Goal: Task Accomplishment & Management: Complete application form

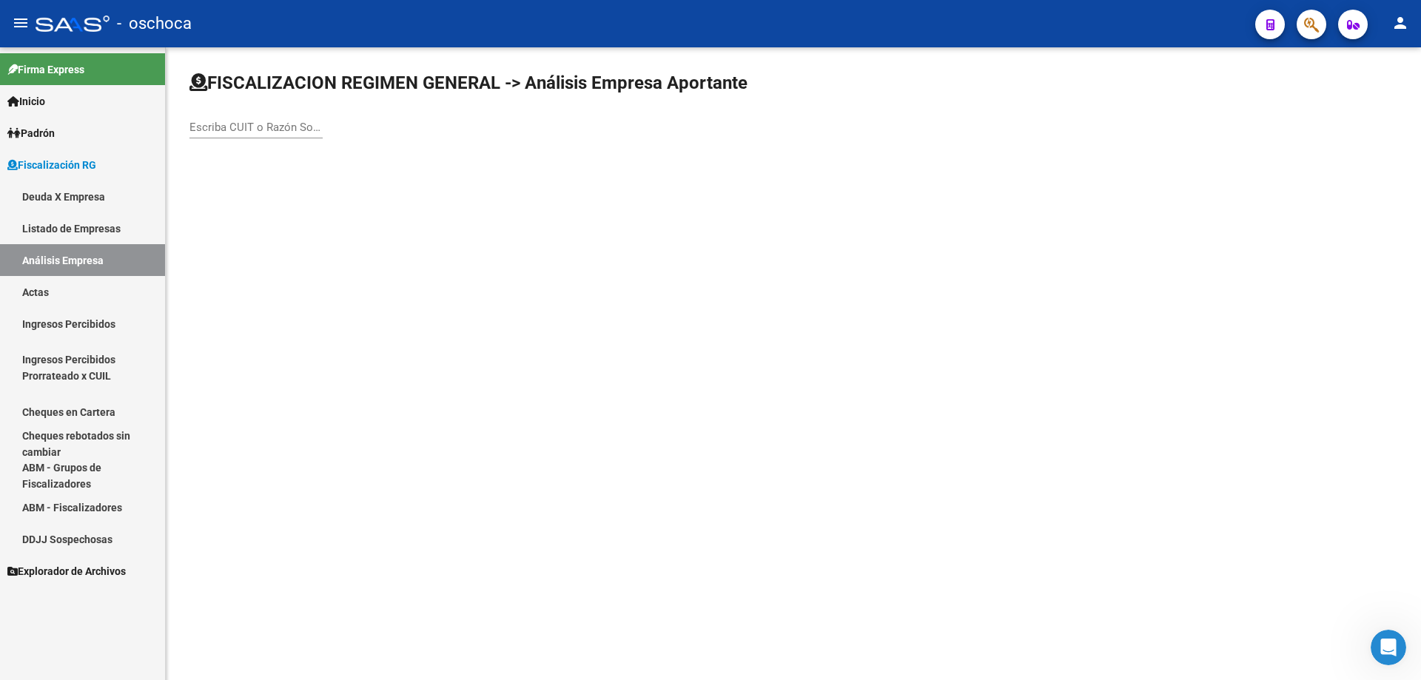
click at [197, 124] on input "Escriba CUIT o Razón Social para buscar" at bounding box center [255, 127] width 133 height 13
type input "30686145316"
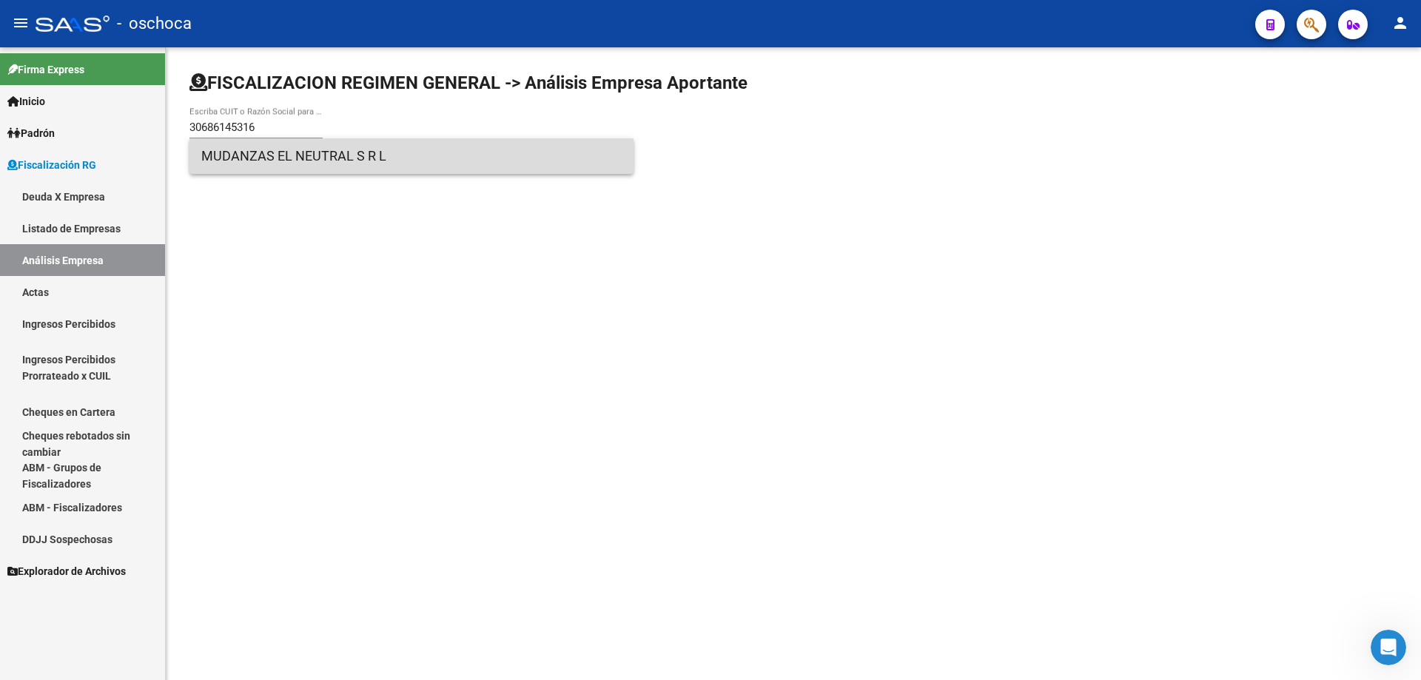
click at [326, 169] on span "MUDANZAS EL NEUTRAL S R L" at bounding box center [411, 156] width 420 height 36
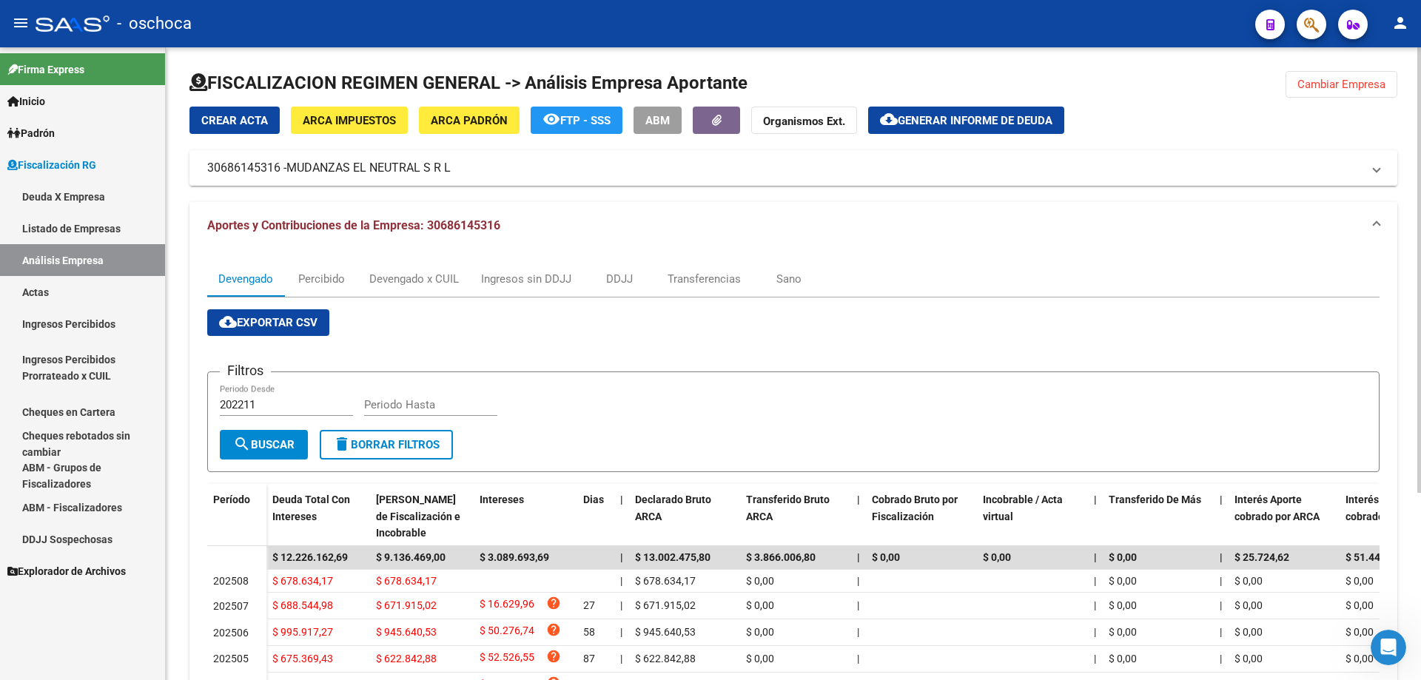
click at [225, 124] on span "Crear Acta" at bounding box center [234, 120] width 67 height 13
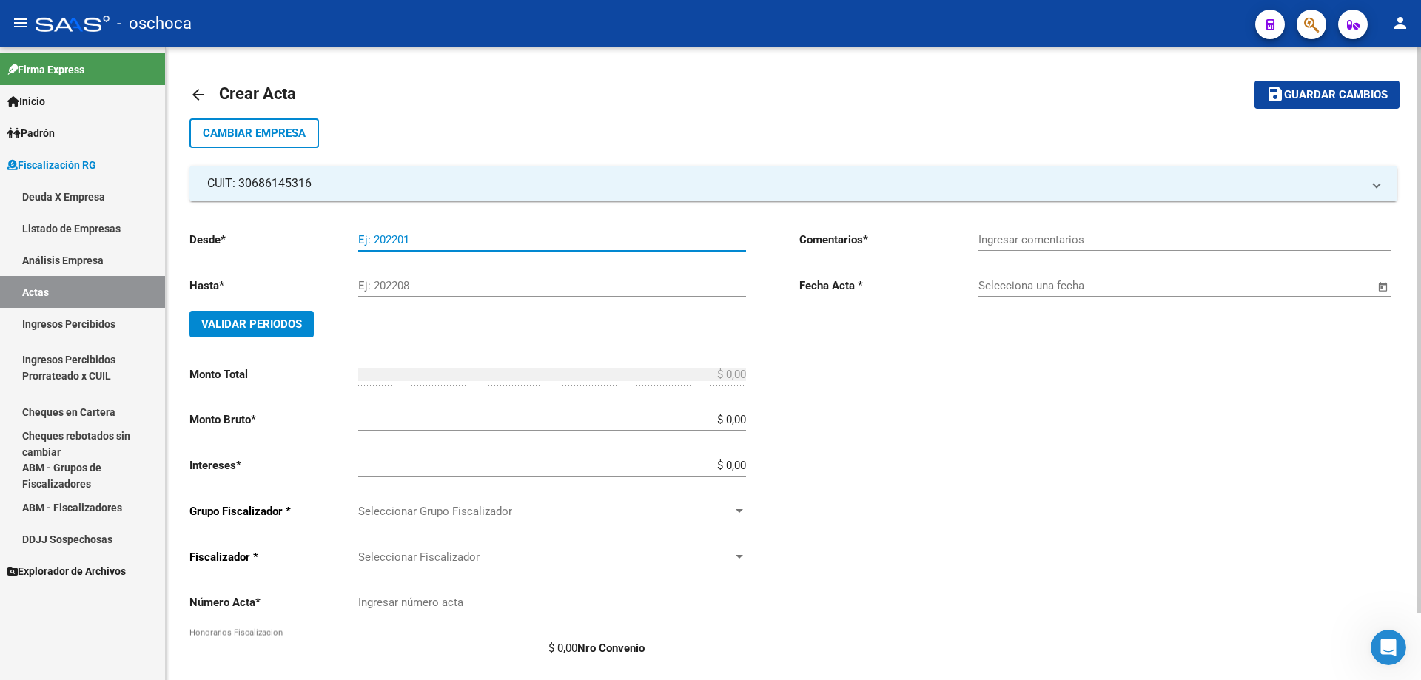
click at [369, 237] on input "Ej: 202201" at bounding box center [552, 239] width 388 height 13
type input "202405"
click at [371, 287] on input "Ej: 202208" at bounding box center [552, 285] width 388 height 13
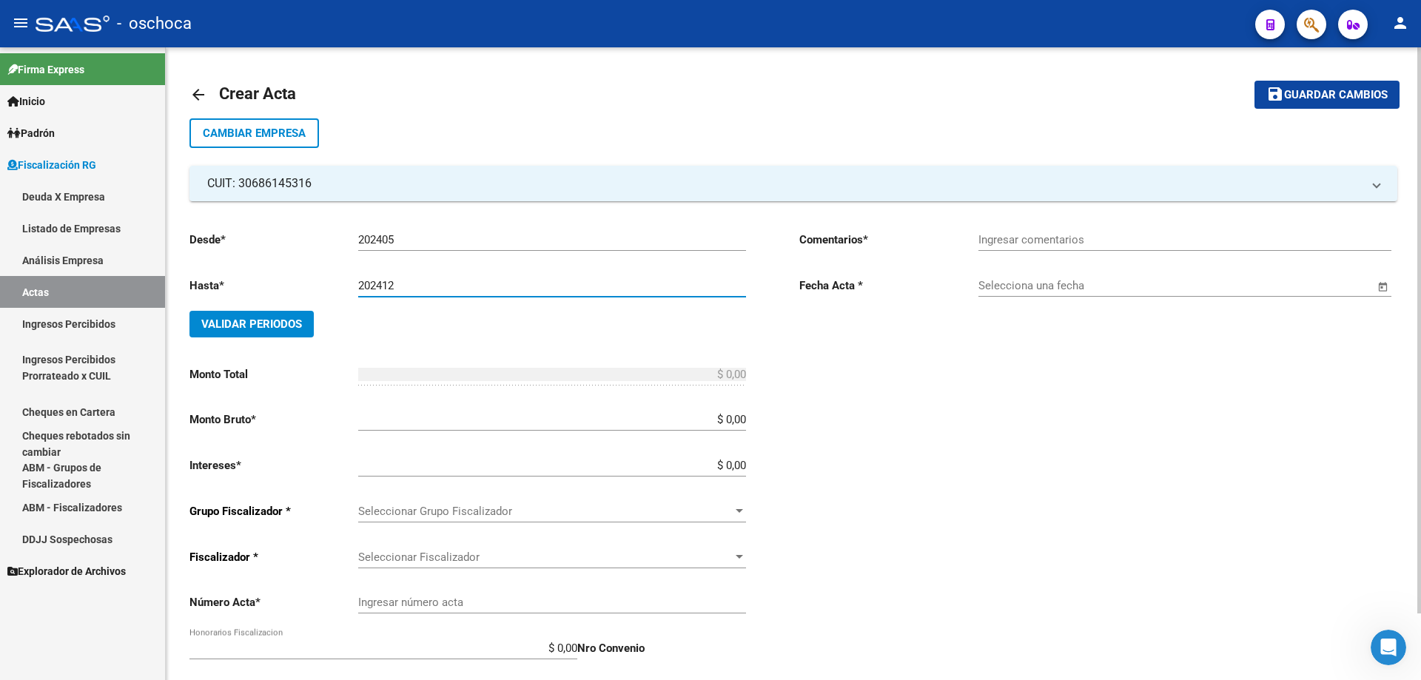
type input "202412"
click at [283, 326] on span "Validar Periodos" at bounding box center [251, 323] width 101 height 13
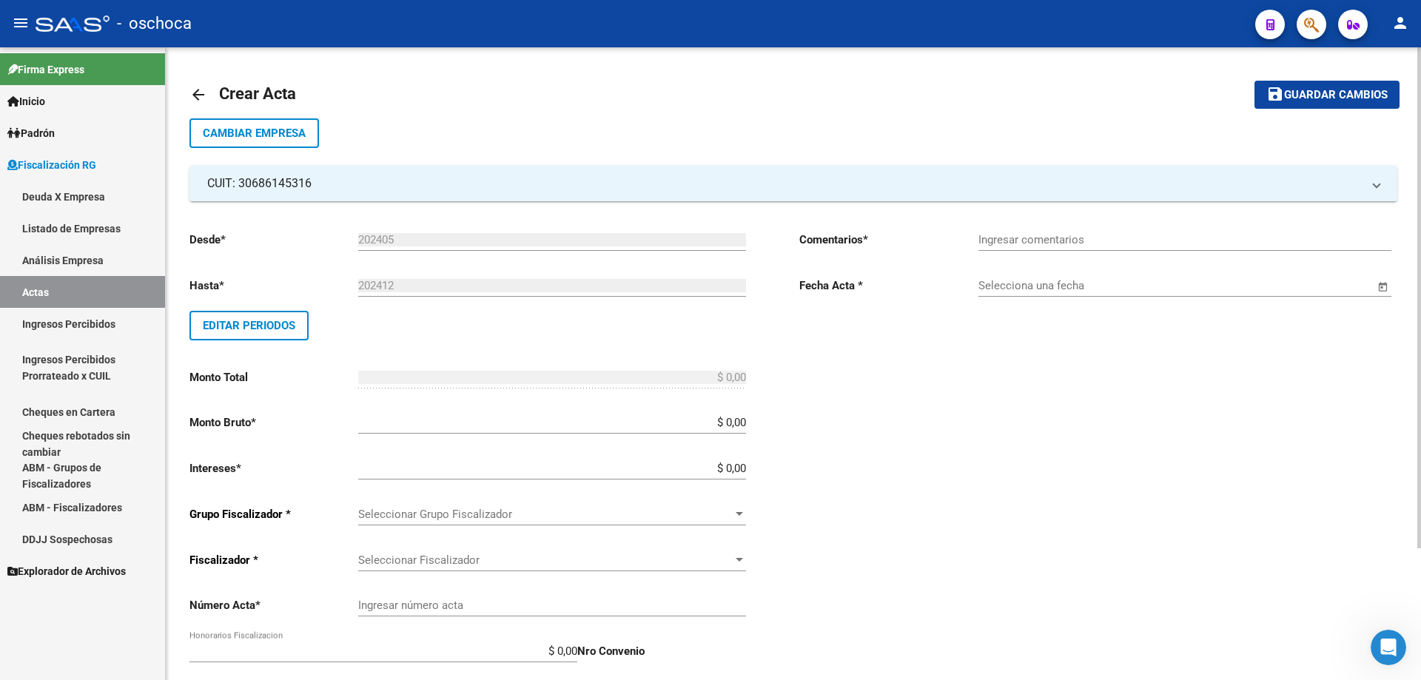
click at [747, 425] on div "Desde * 202405 Ej: 202201 Hasta * 202412 Ej: 202208 Editar Periodos Monto Total…" at bounding box center [470, 515] width 562 height 592
click at [744, 420] on input "$ 0,00" at bounding box center [552, 422] width 388 height 13
type input "$ 4.273.299,86"
click at [745, 468] on input "$ 0,00" at bounding box center [552, 468] width 388 height 13
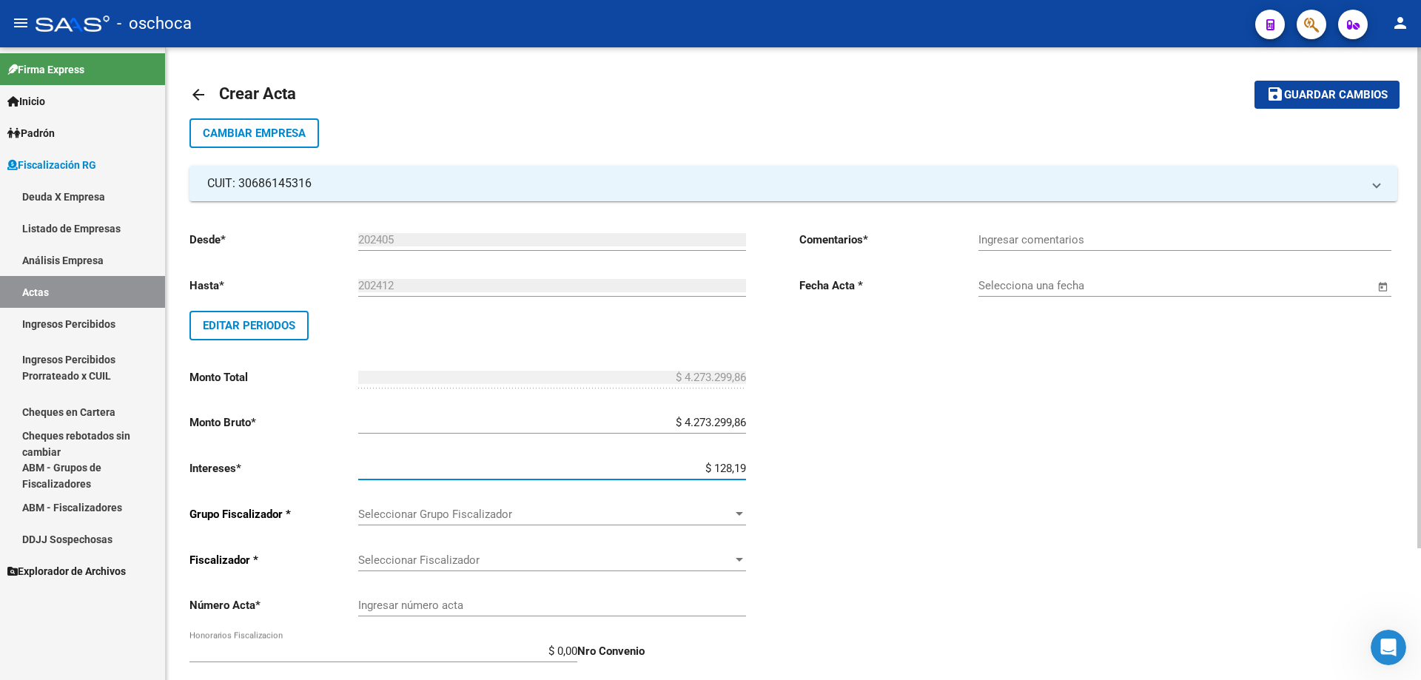
type input "$ 1.281,99"
type input "$ 4.274.581,85"
click at [739, 511] on div at bounding box center [739, 514] width 13 height 12
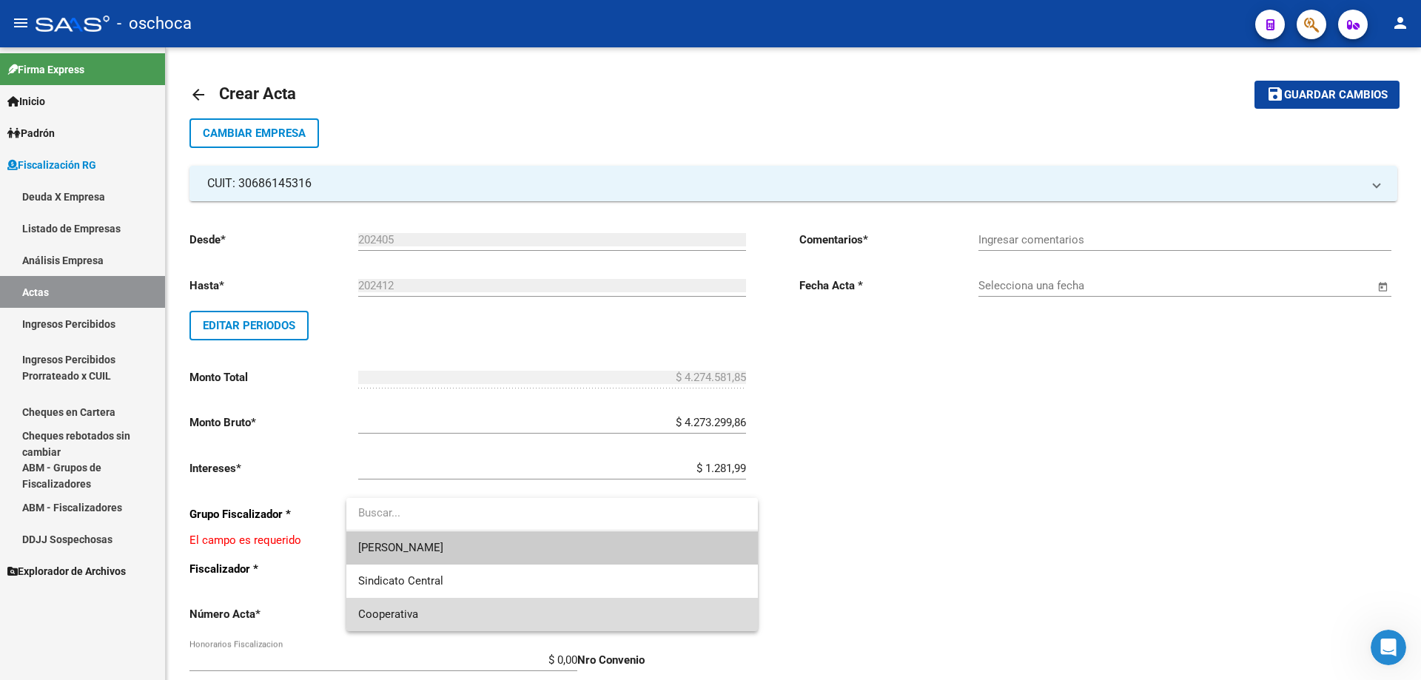
click at [643, 608] on span "Cooperativa" at bounding box center [552, 614] width 388 height 33
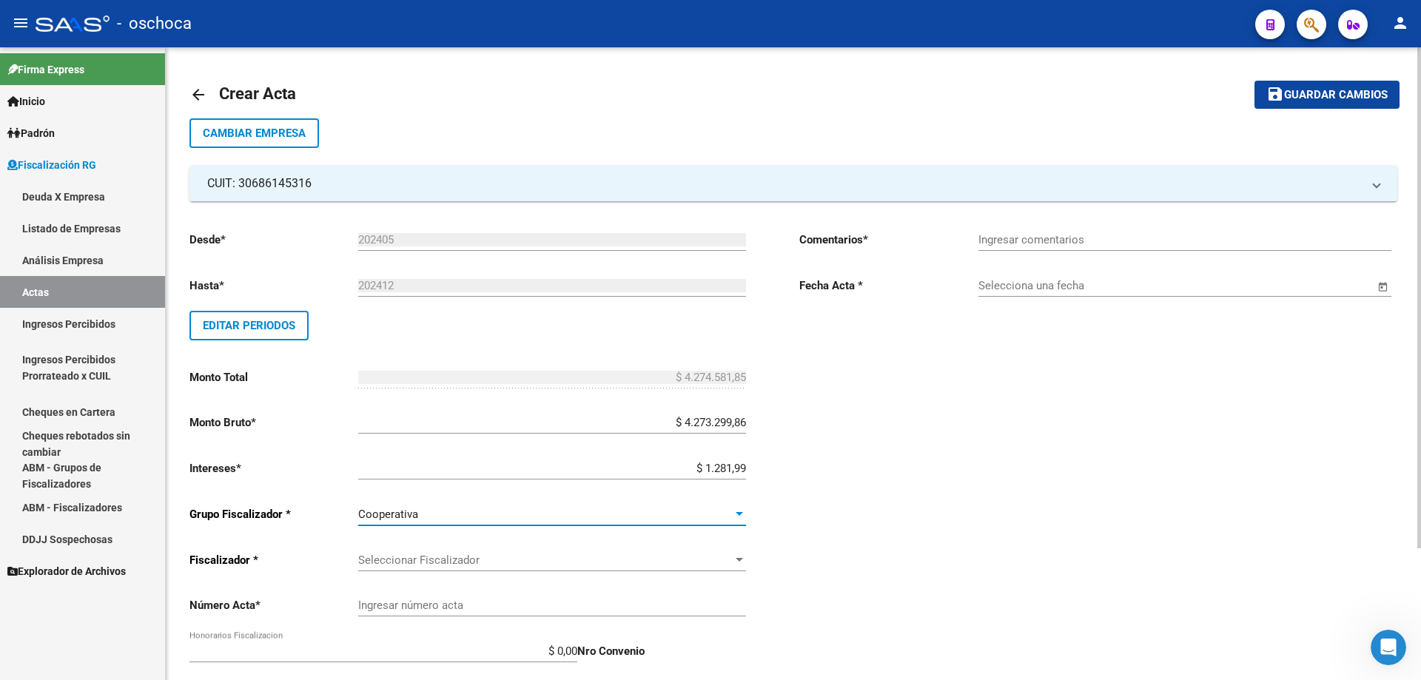
click at [716, 563] on span "Seleccionar Fiscalizador" at bounding box center [545, 560] width 374 height 13
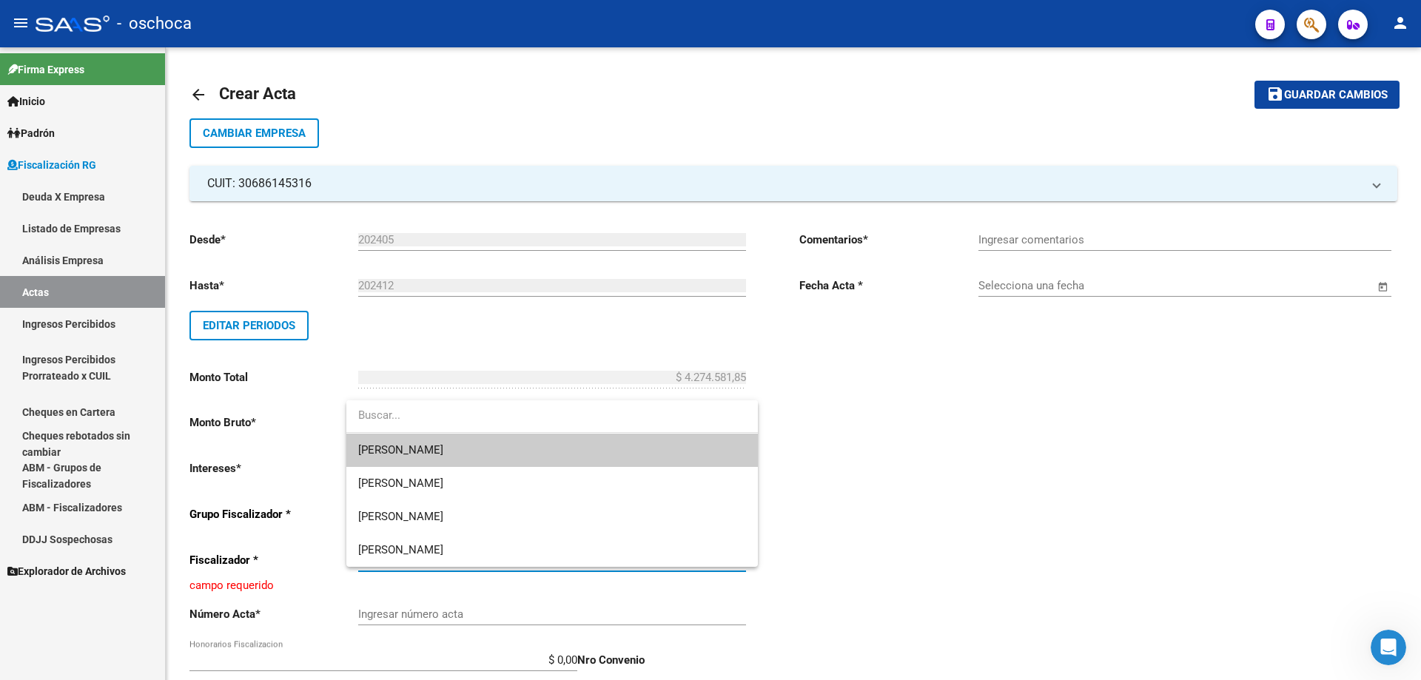
click at [622, 456] on span "[PERSON_NAME]" at bounding box center [552, 450] width 388 height 33
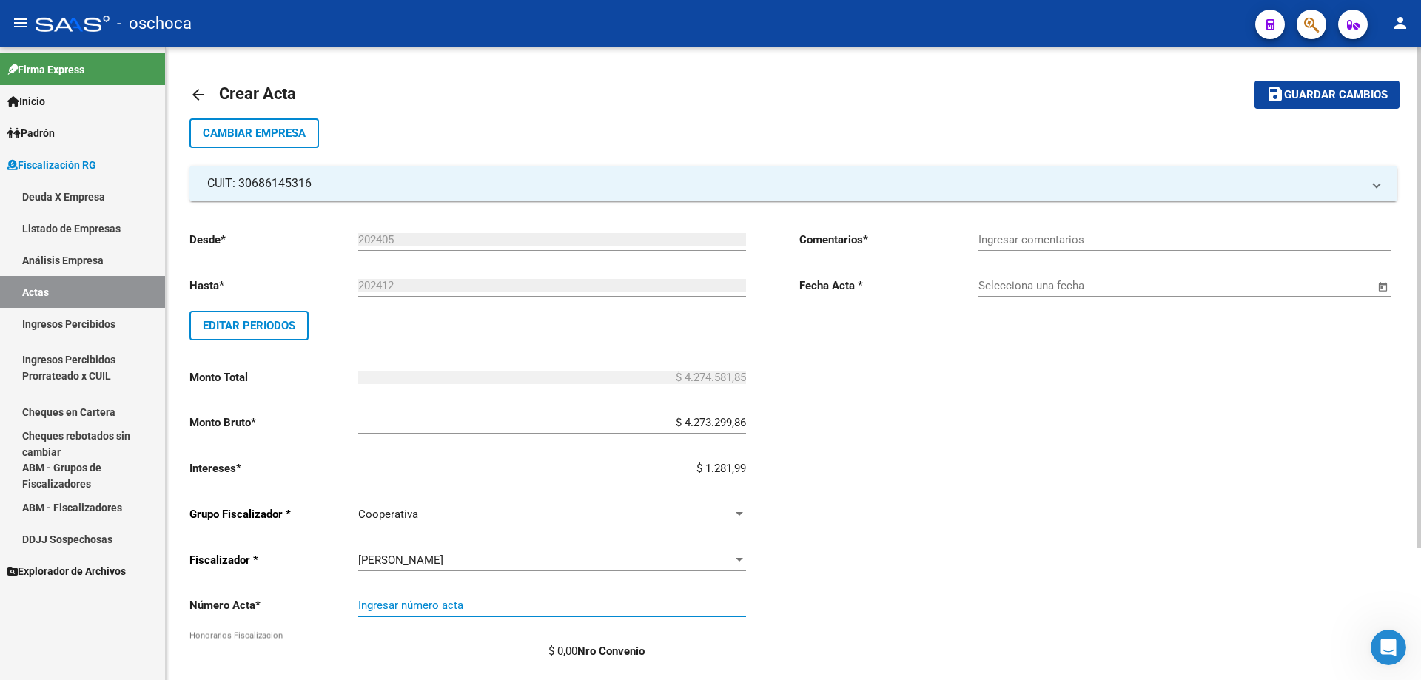
click at [579, 602] on input "Ingresar número acta" at bounding box center [552, 605] width 388 height 13
type input "104516"
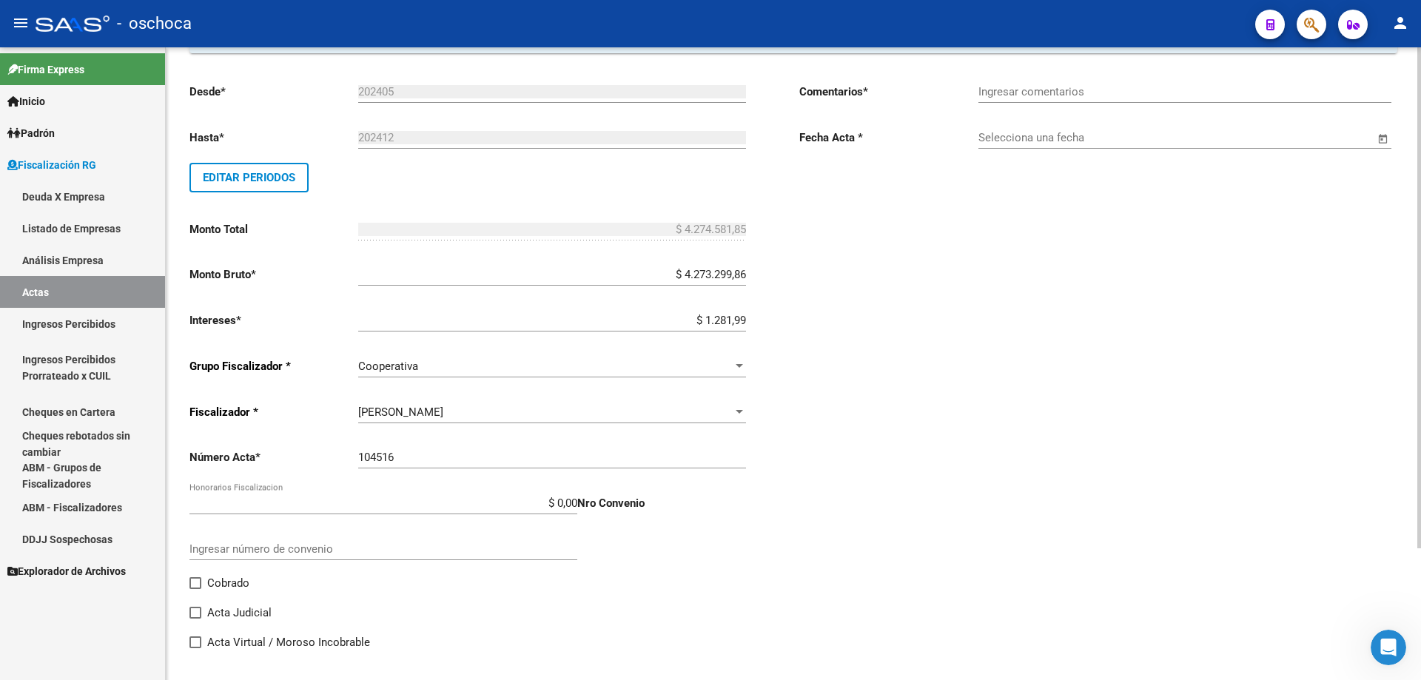
scroll to position [166, 0]
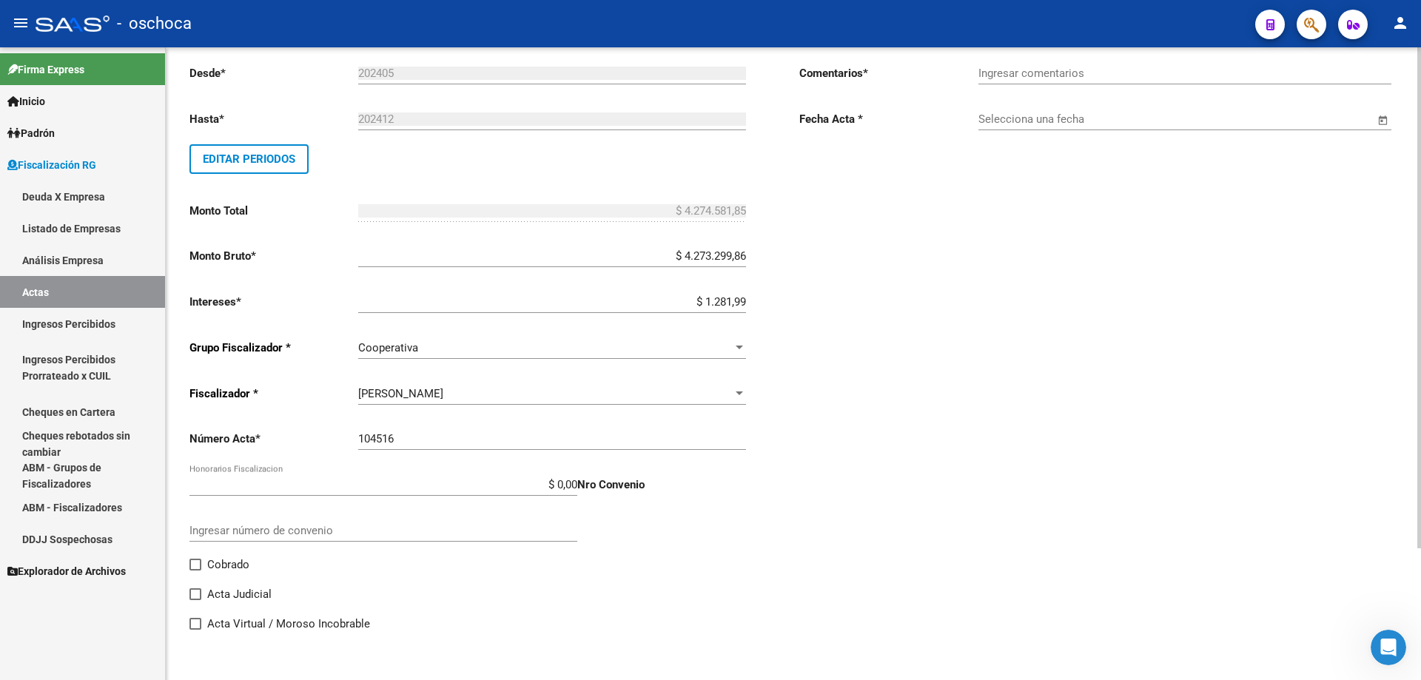
click at [194, 566] on span at bounding box center [195, 565] width 12 height 12
click at [195, 571] on input "Cobrado" at bounding box center [195, 571] width 1 height 1
checkbox input "true"
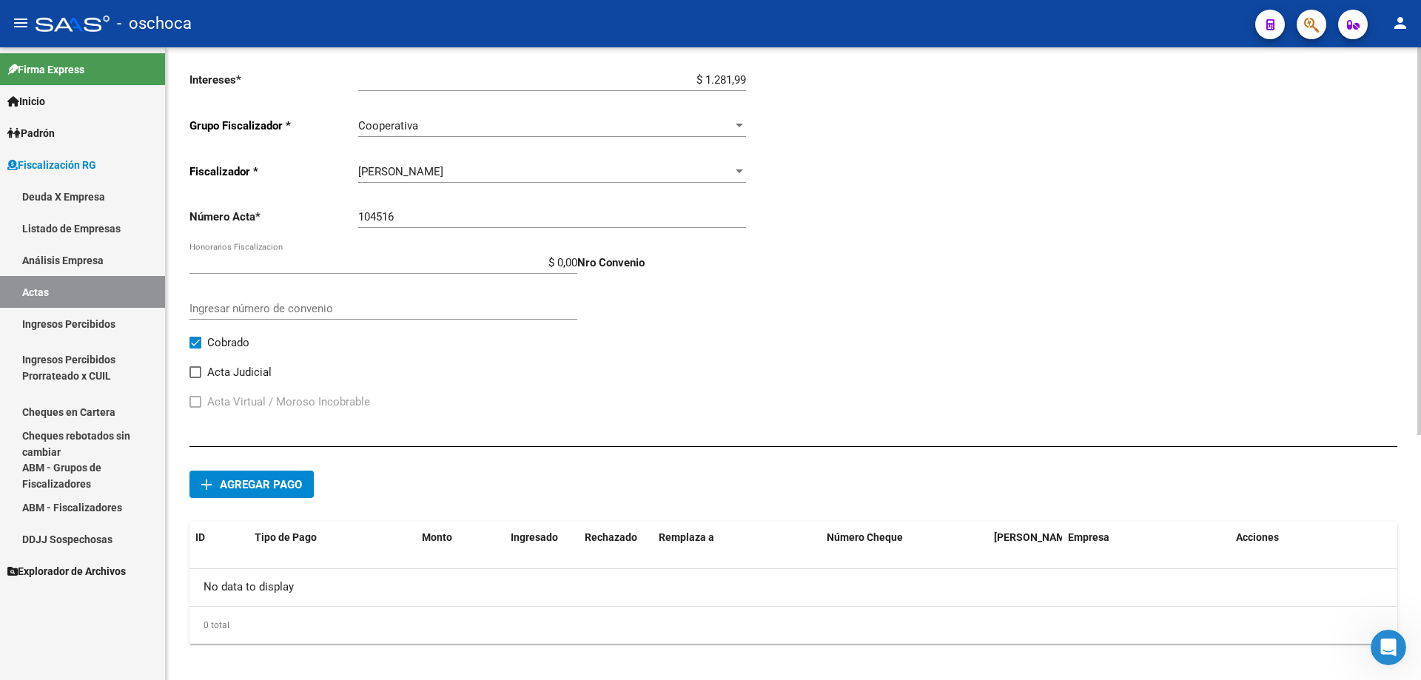
scroll to position [400, 0]
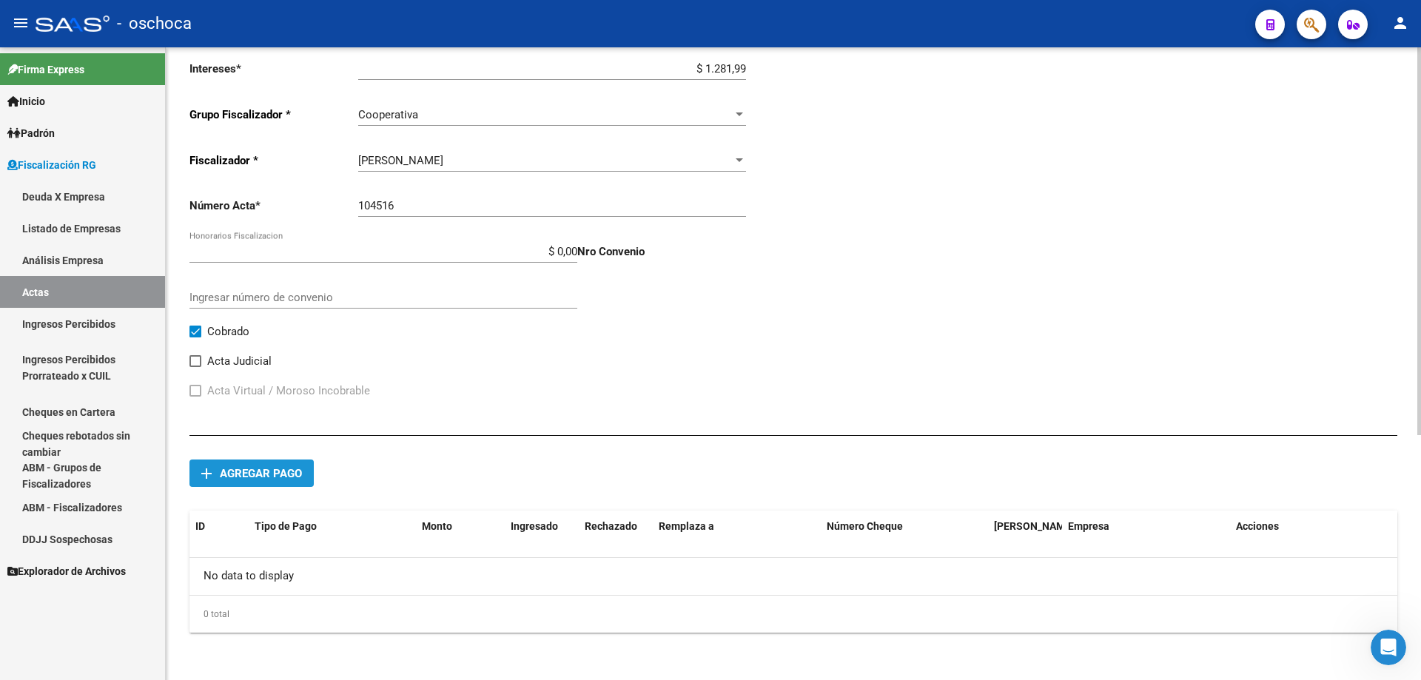
click at [273, 474] on span "Agregar pago" at bounding box center [261, 473] width 82 height 13
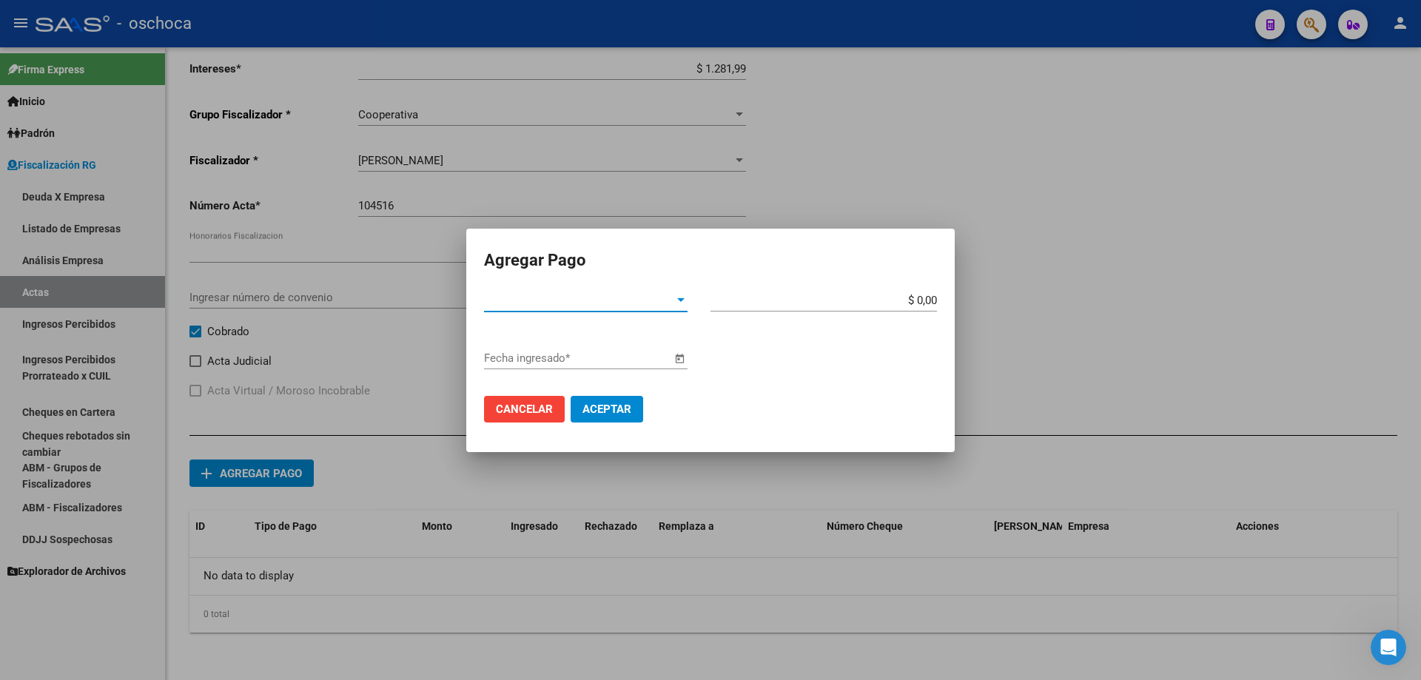
click at [575, 308] on div "Tipo de Pago * Tipo de Pago *" at bounding box center [585, 300] width 203 height 22
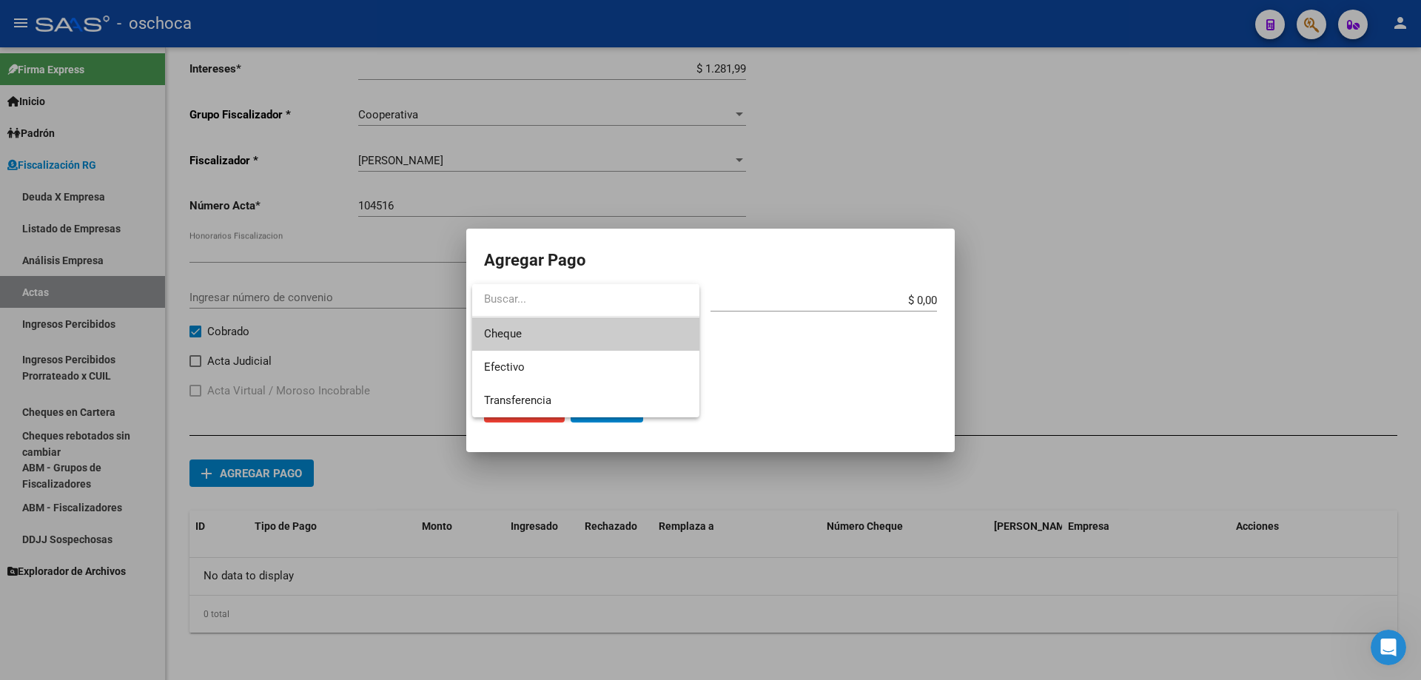
click at [554, 331] on span "Cheque" at bounding box center [585, 333] width 203 height 33
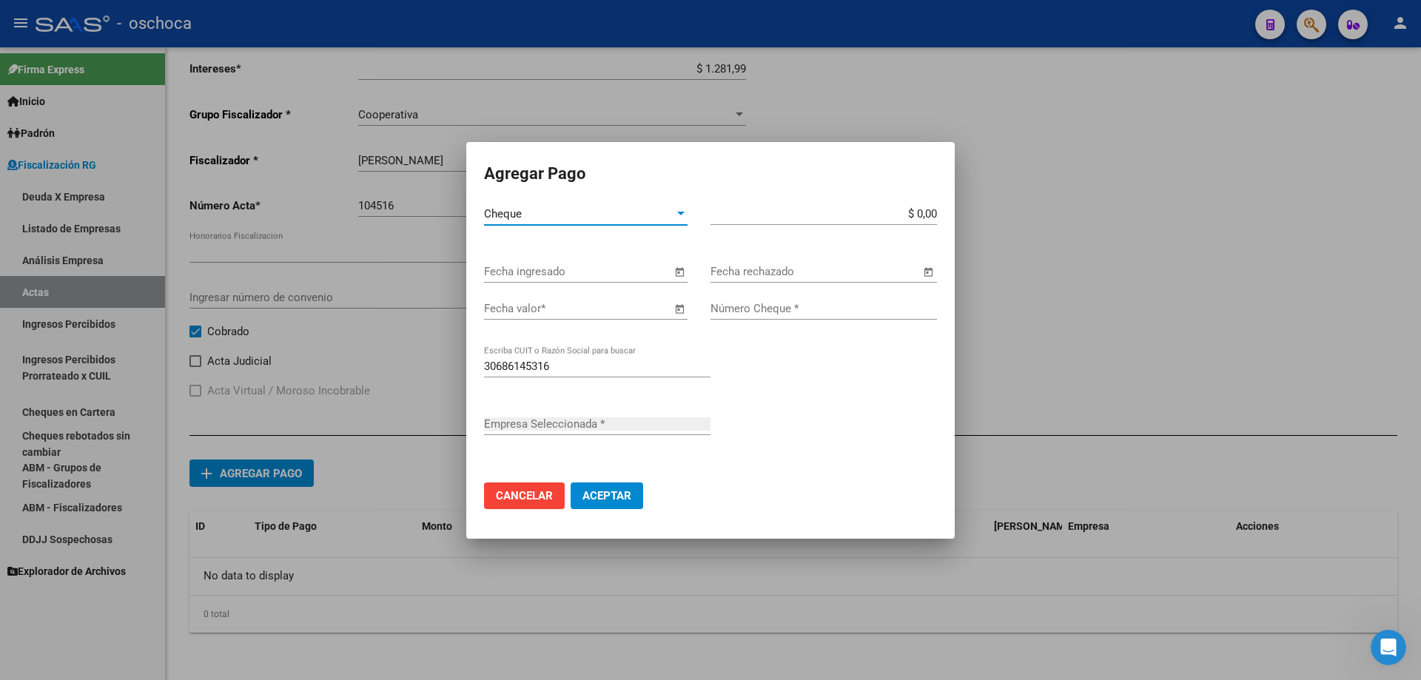
type input "MUDANZAS EL NEUTRAL S R L"
click at [679, 272] on span "Open calendar" at bounding box center [680, 273] width 36 height 36
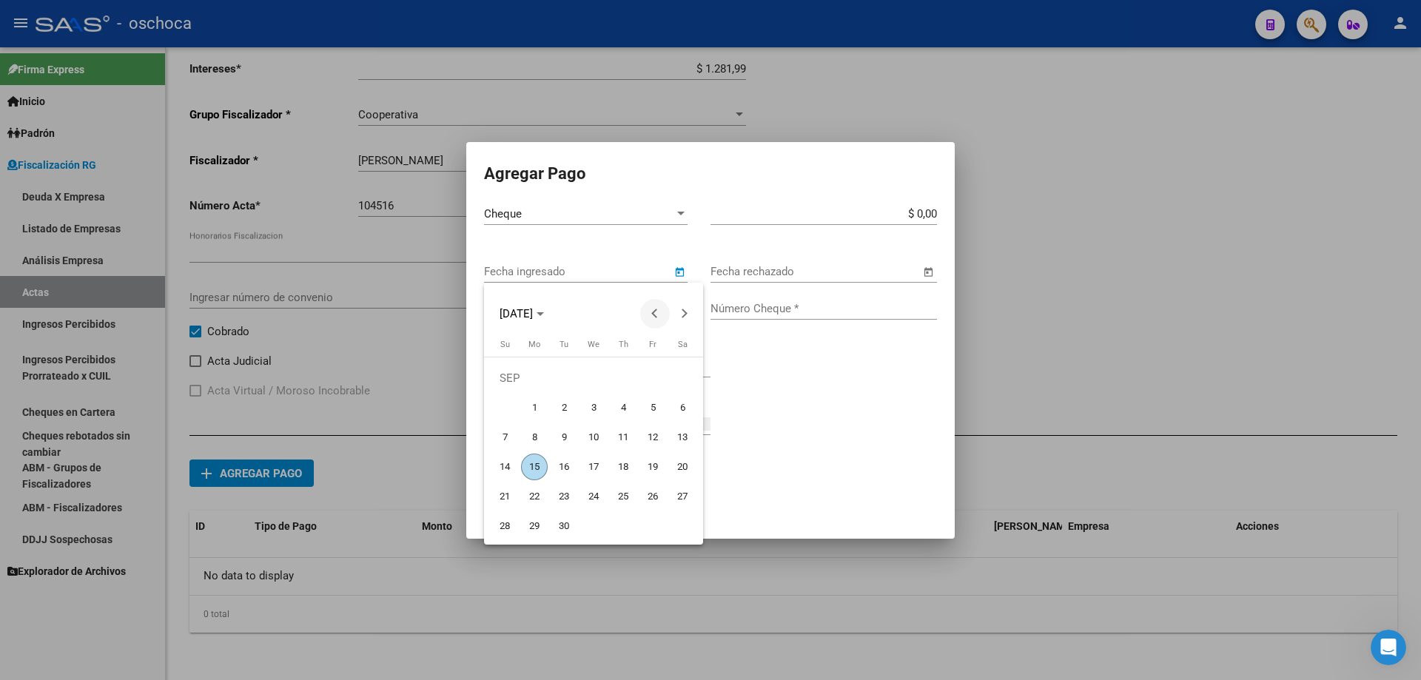
click at [652, 312] on button "Previous month" at bounding box center [655, 314] width 30 height 30
click at [537, 496] on span "26" at bounding box center [534, 496] width 27 height 27
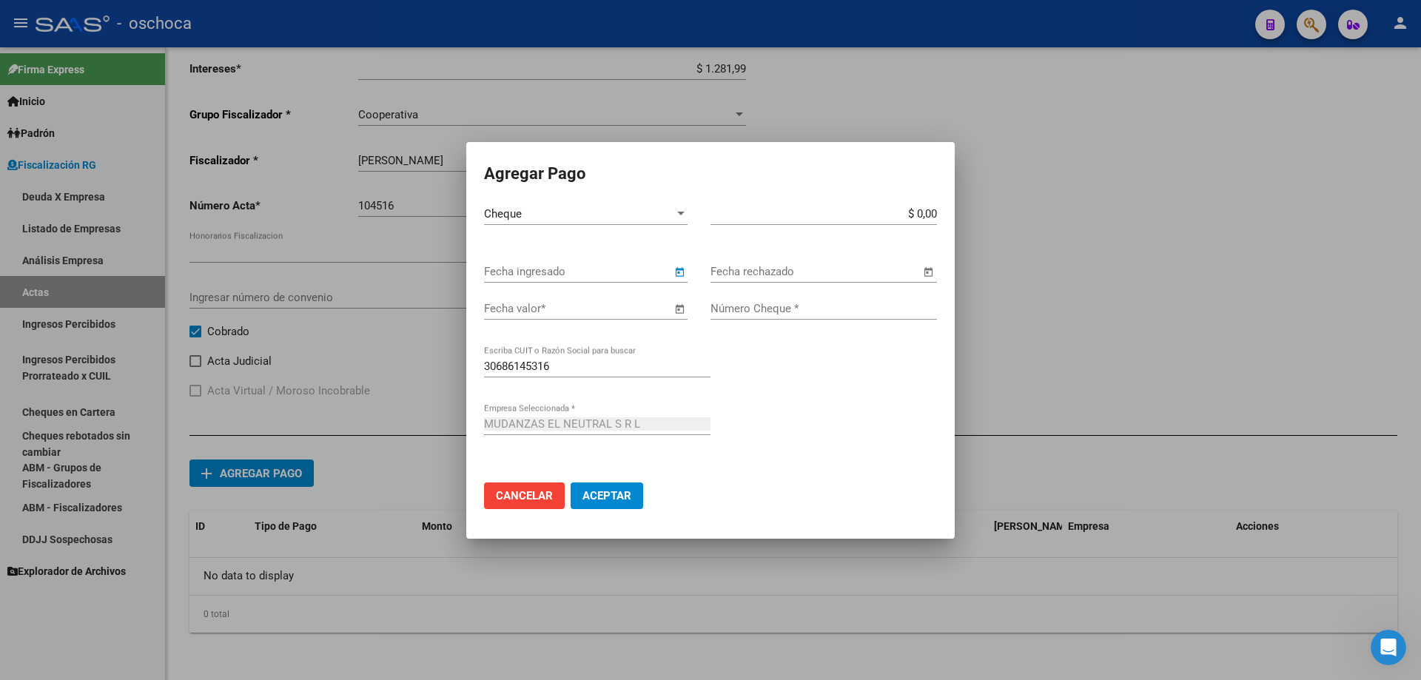
type input "[DATE]"
click at [679, 309] on span "Open calendar" at bounding box center [680, 310] width 36 height 36
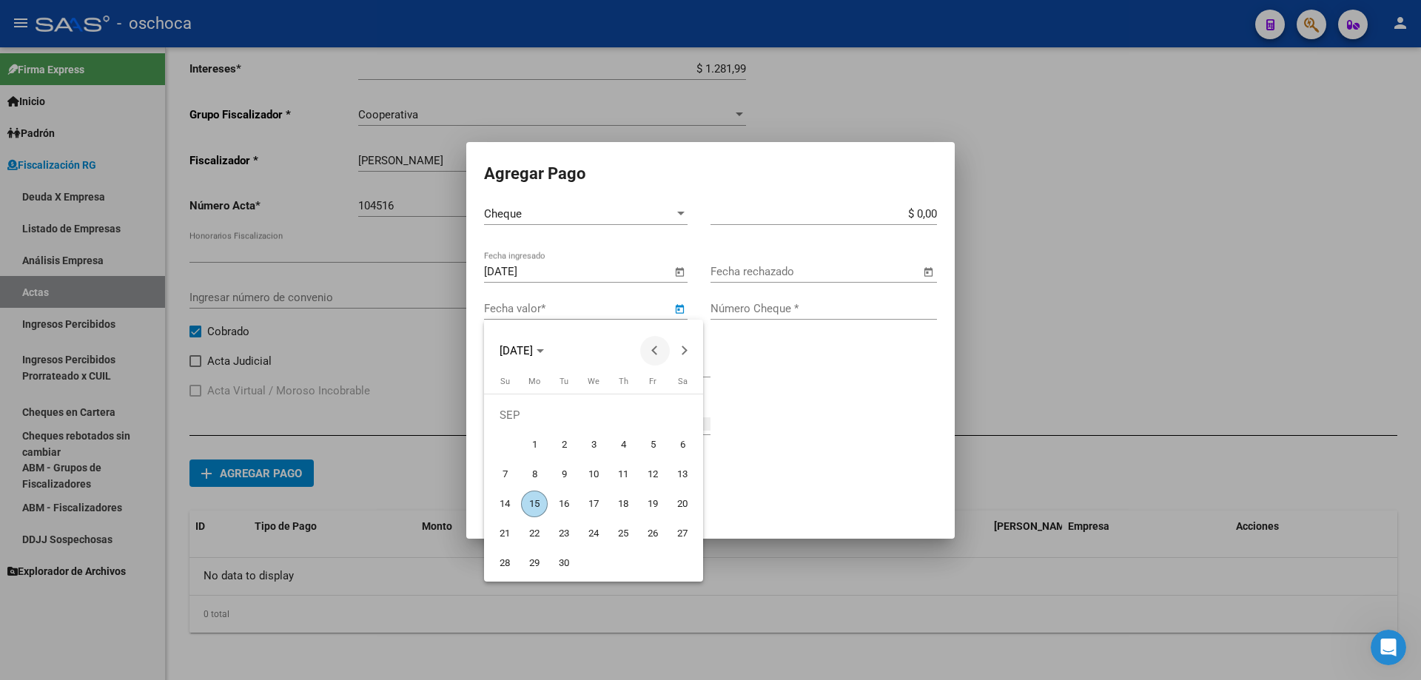
click at [653, 352] on button "Previous month" at bounding box center [655, 351] width 30 height 30
click at [631, 541] on span "26" at bounding box center [623, 533] width 27 height 27
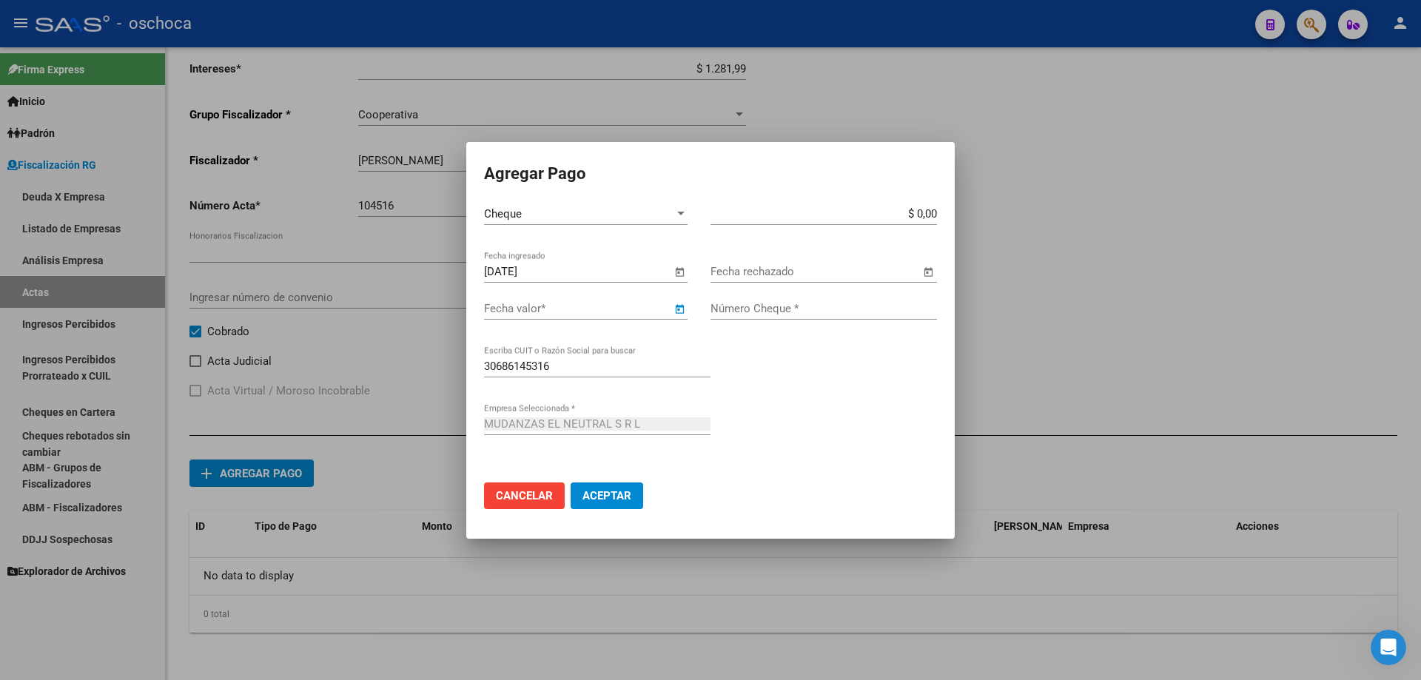
type input "[DATE]"
click at [934, 213] on input "$ 0,00" at bounding box center [823, 213] width 226 height 13
type input "$ 963.351,01"
drag, startPoint x: 810, startPoint y: 304, endPoint x: 806, endPoint y: 311, distance: 7.6
click at [807, 309] on input "Número Cheque *" at bounding box center [823, 308] width 226 height 13
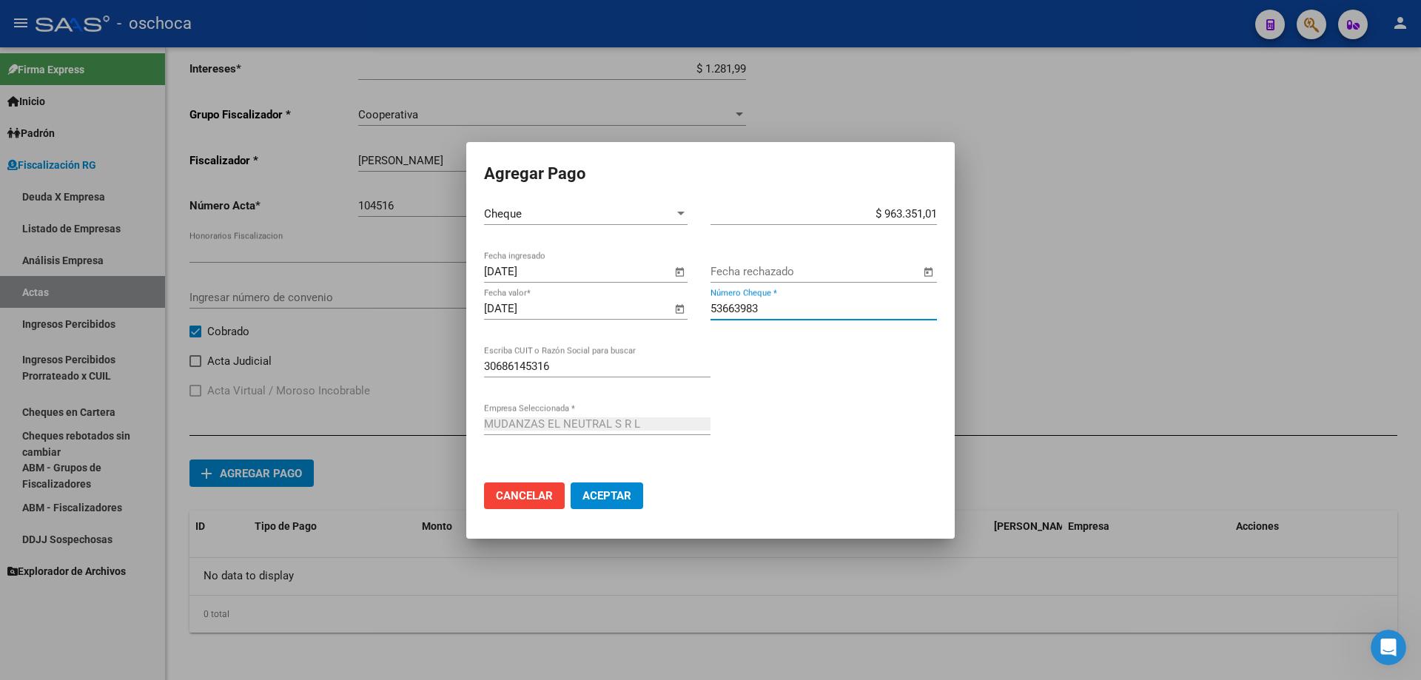
type input "53663983"
click at [599, 497] on span "Aceptar" at bounding box center [606, 495] width 49 height 13
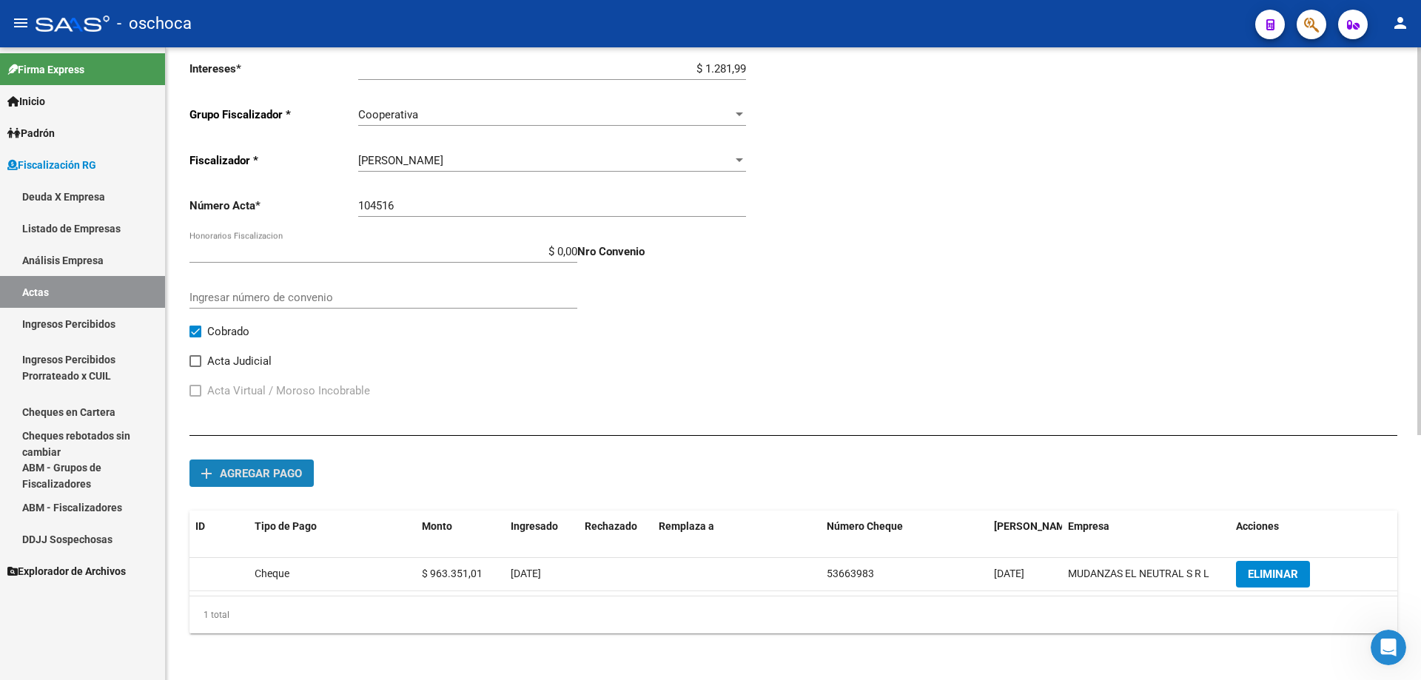
click at [238, 475] on span "Agregar pago" at bounding box center [261, 473] width 82 height 13
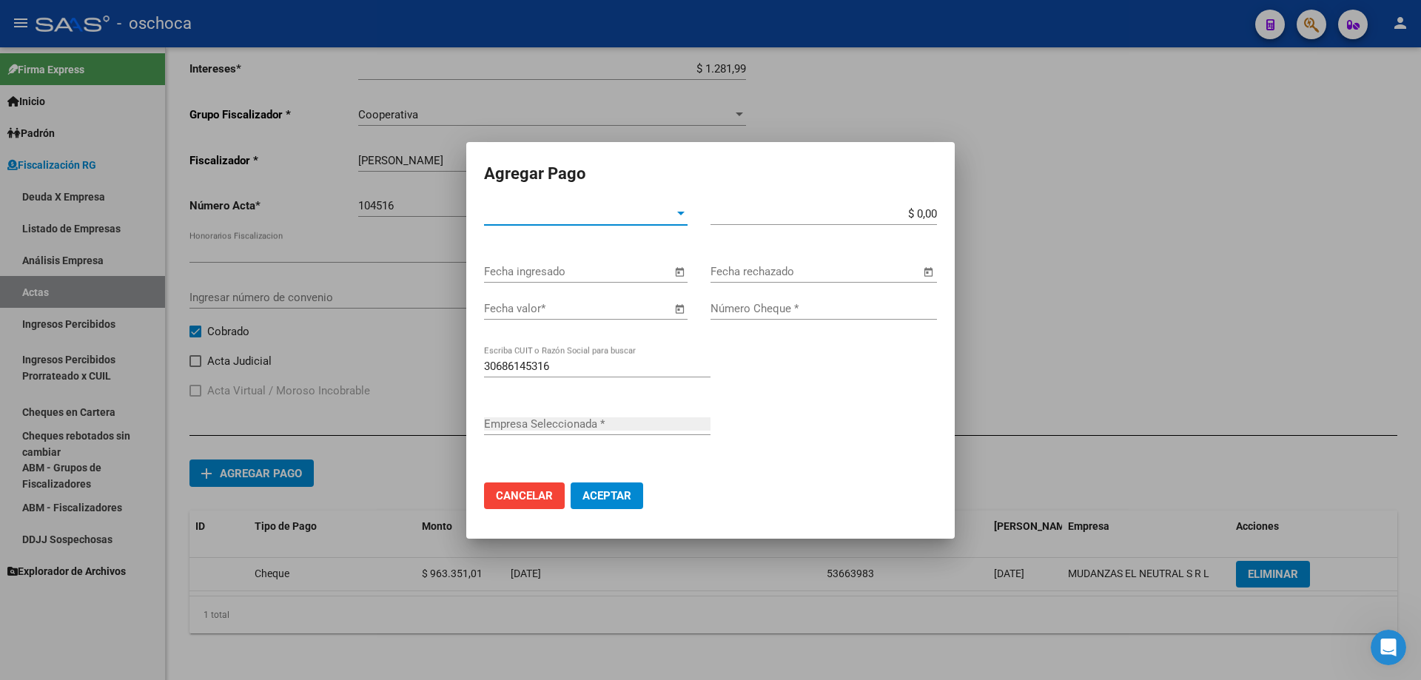
type input "MUDANZAS EL NEUTRAL S R L"
click at [566, 218] on span "Tipo de Pago *" at bounding box center [579, 213] width 190 height 13
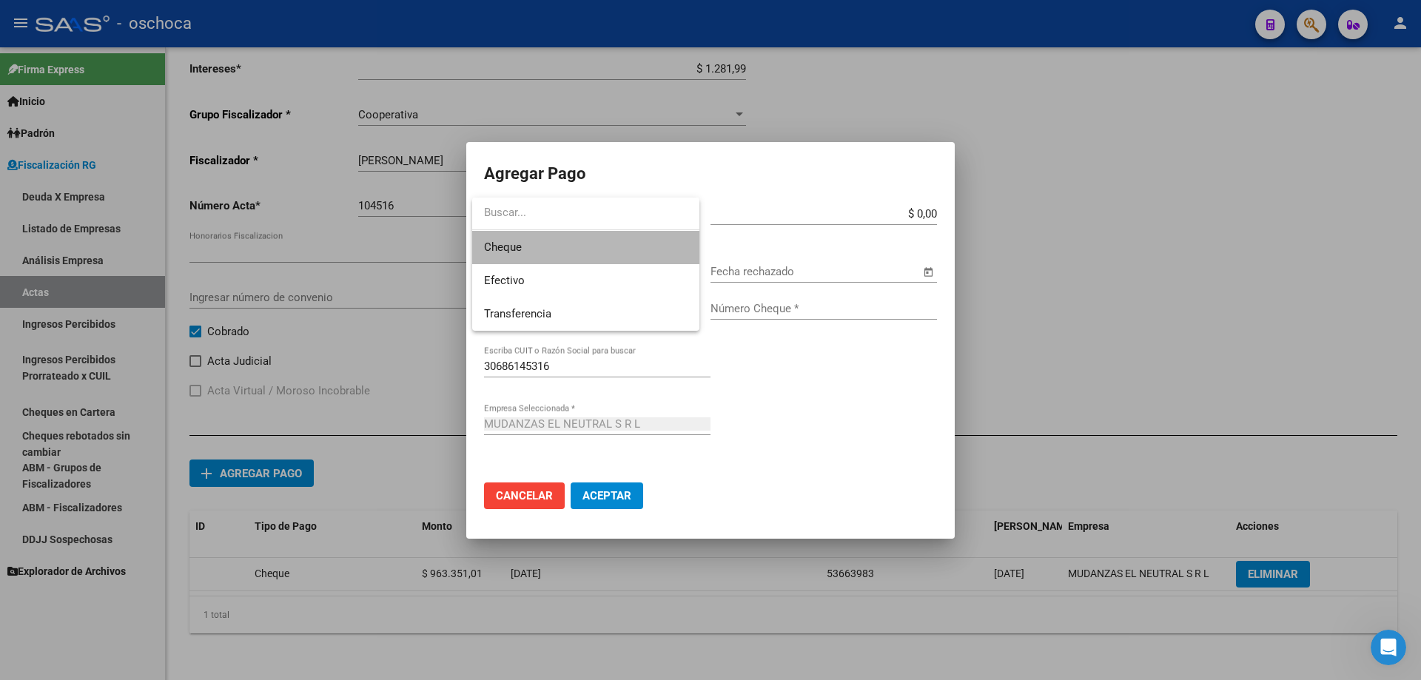
click at [566, 247] on span "Cheque" at bounding box center [585, 247] width 203 height 33
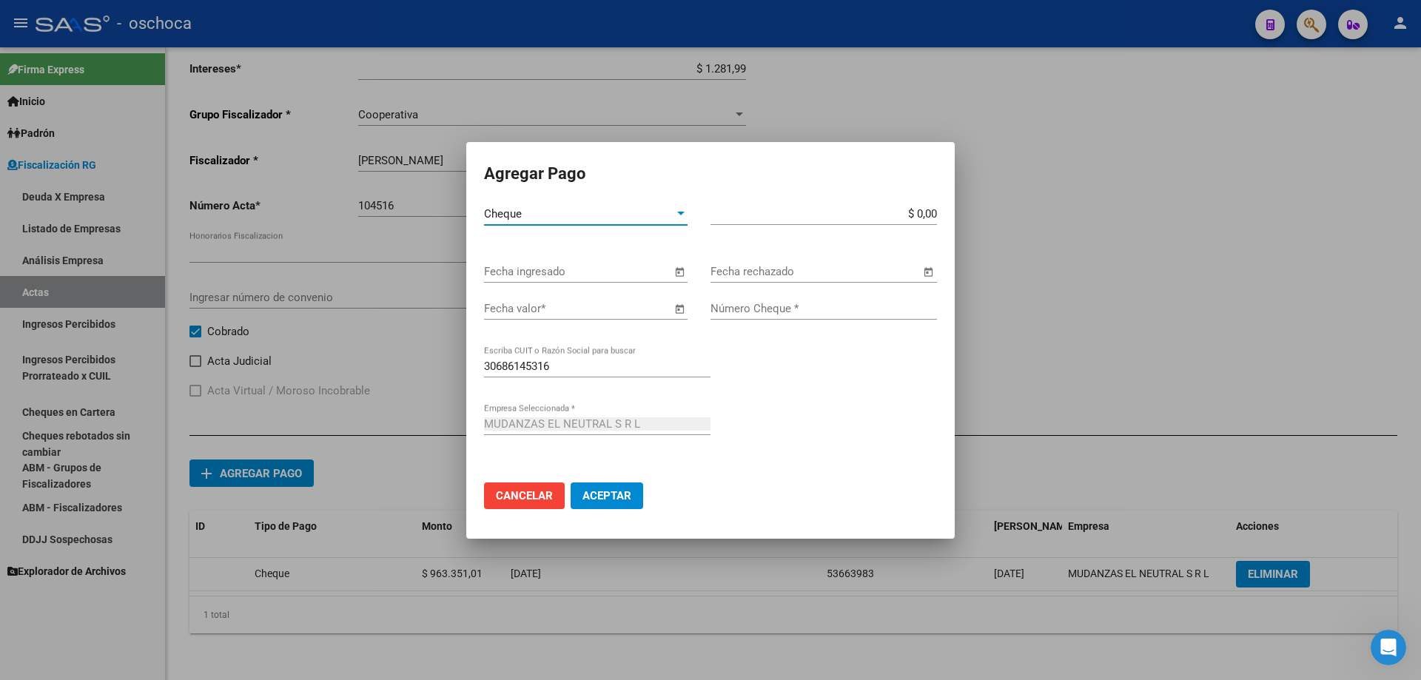
click at [675, 274] on span "Open calendar" at bounding box center [680, 273] width 36 height 36
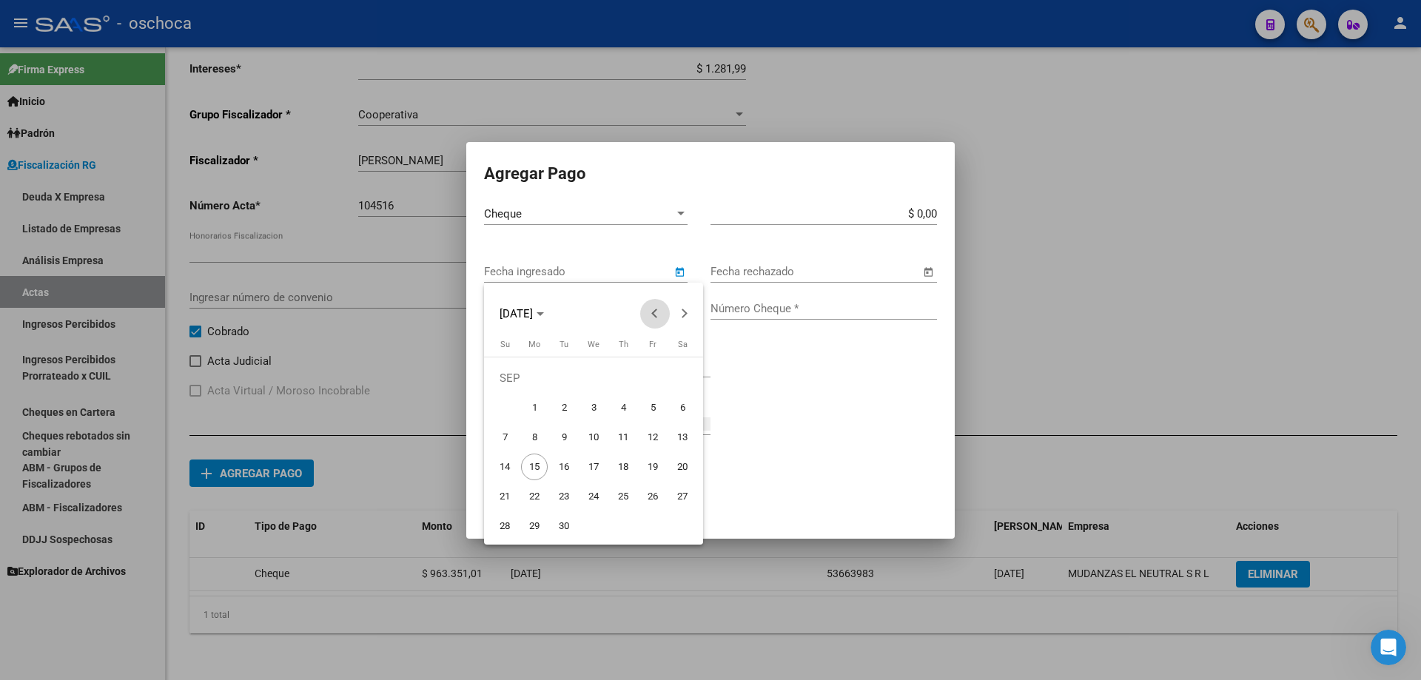
click at [652, 310] on span "Previous month" at bounding box center [655, 314] width 30 height 30
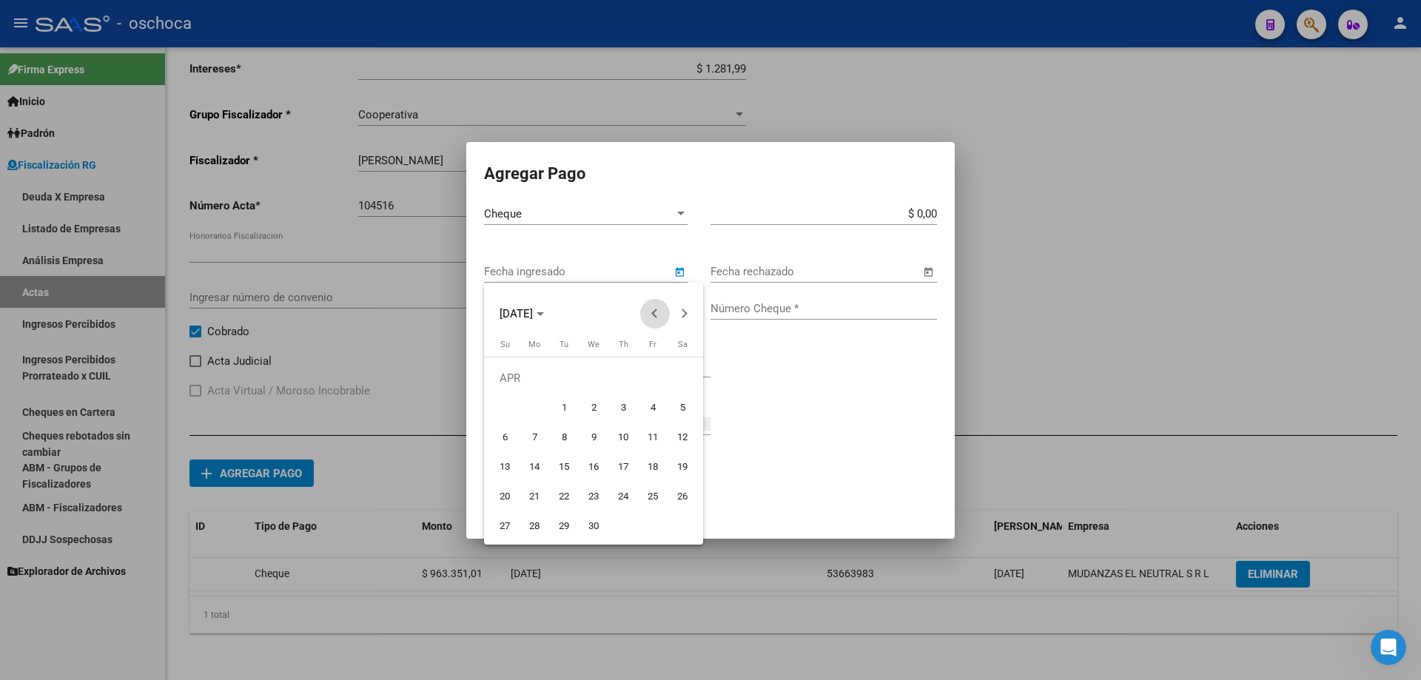
click at [652, 310] on span "Previous month" at bounding box center [655, 314] width 30 height 30
click at [572, 440] on span "11" at bounding box center [564, 437] width 27 height 27
type input "[DATE]"
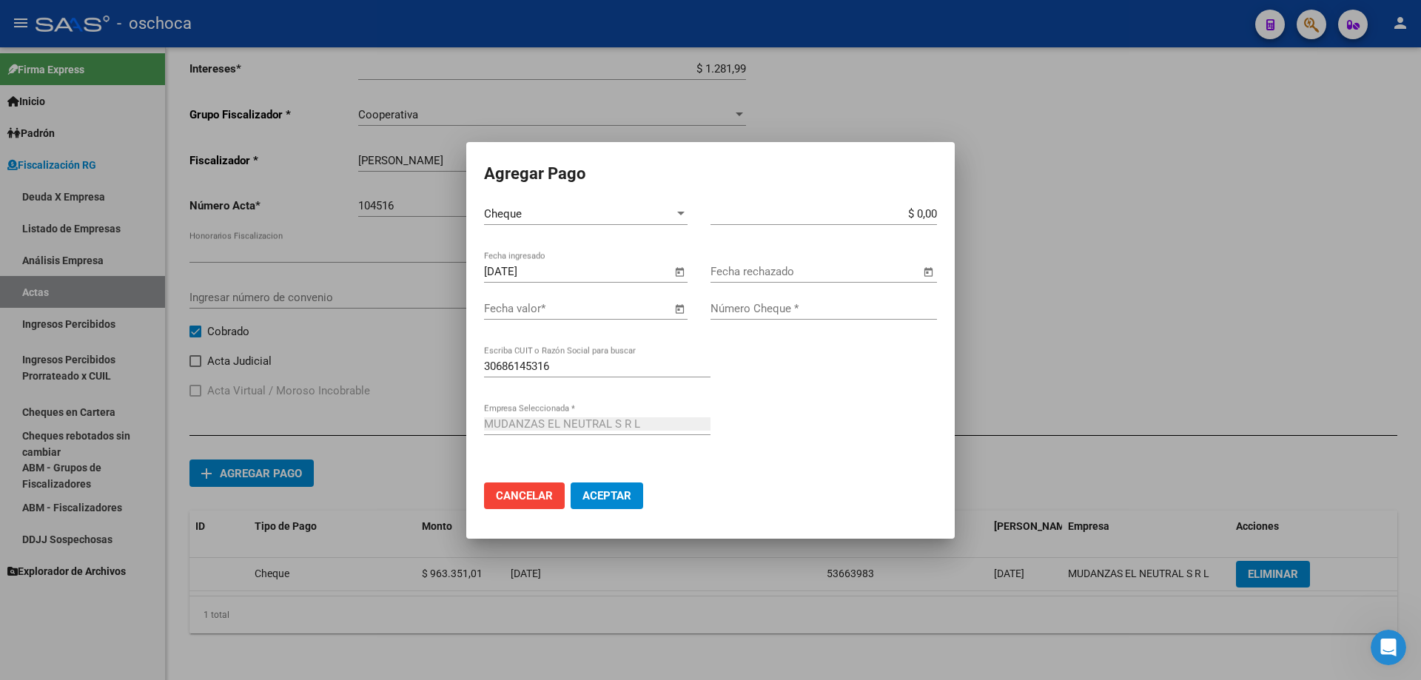
click at [678, 309] on span "Open calendar" at bounding box center [680, 310] width 36 height 36
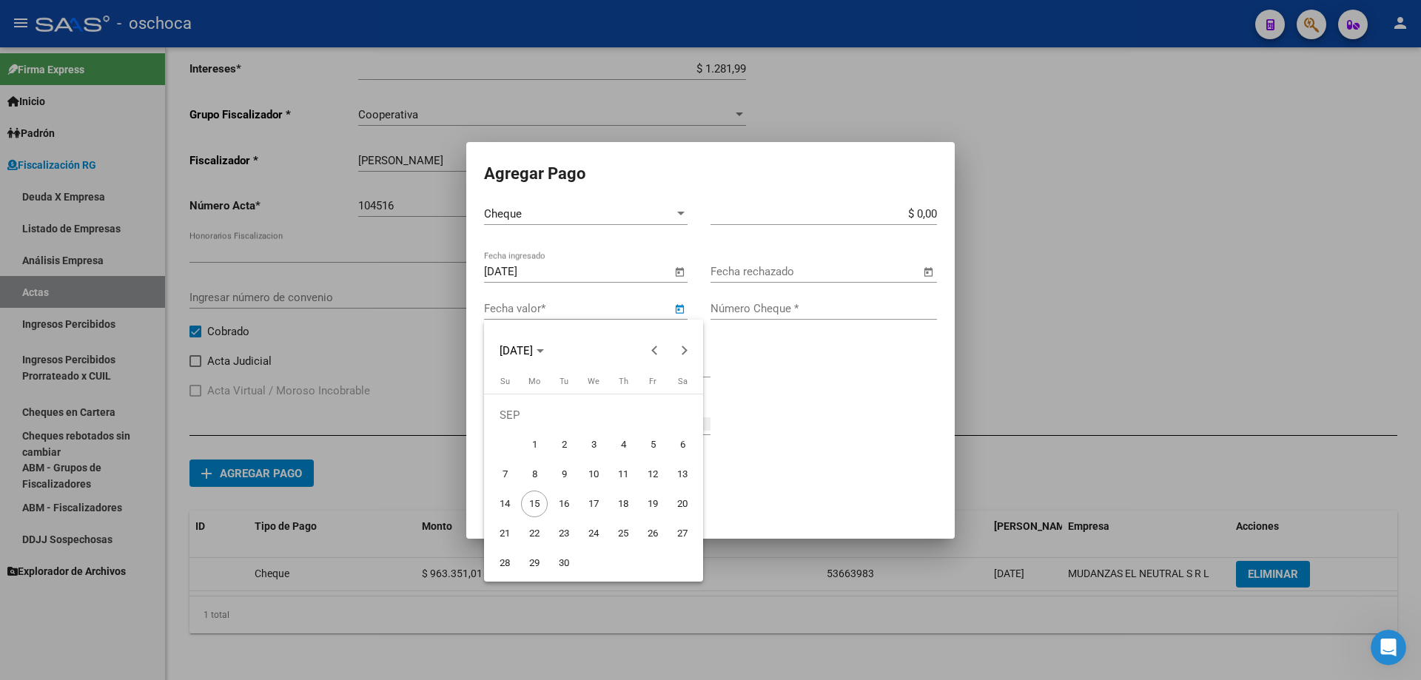
click at [681, 215] on div at bounding box center [710, 340] width 1421 height 680
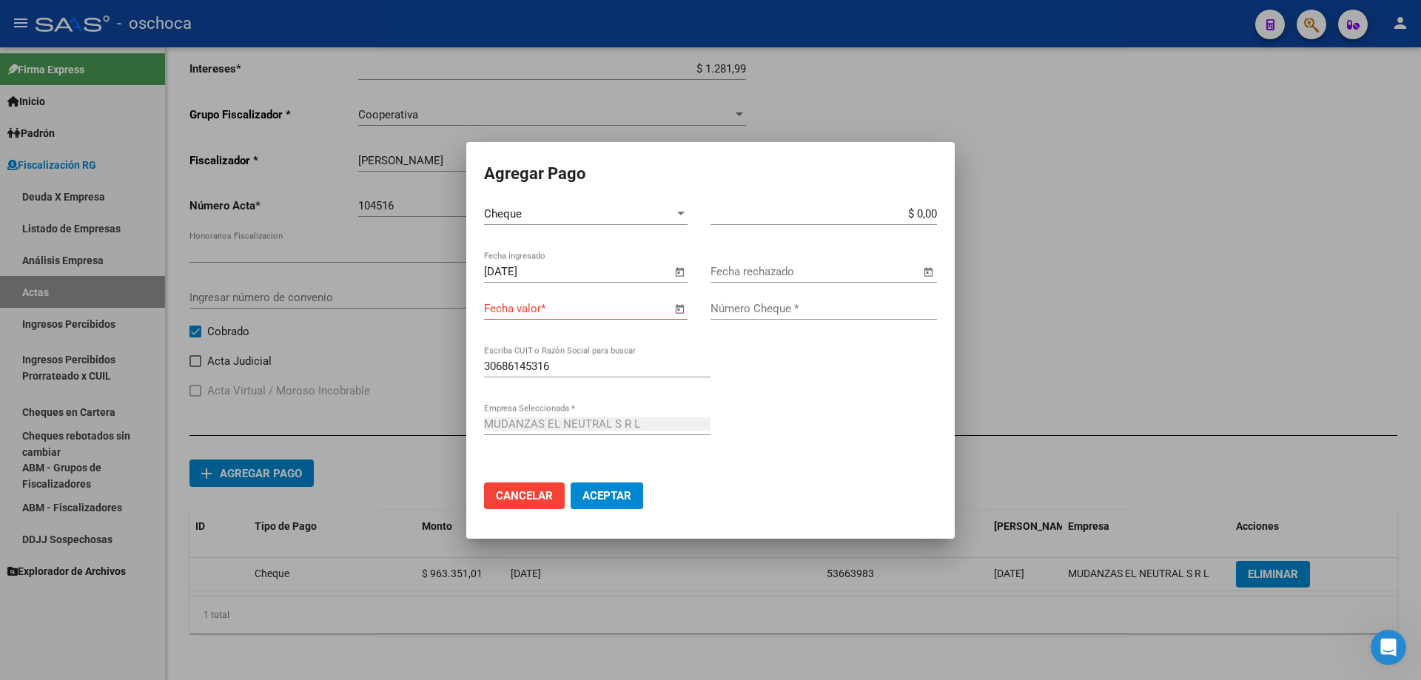
click at [667, 218] on div "Cheque" at bounding box center [579, 213] width 190 height 13
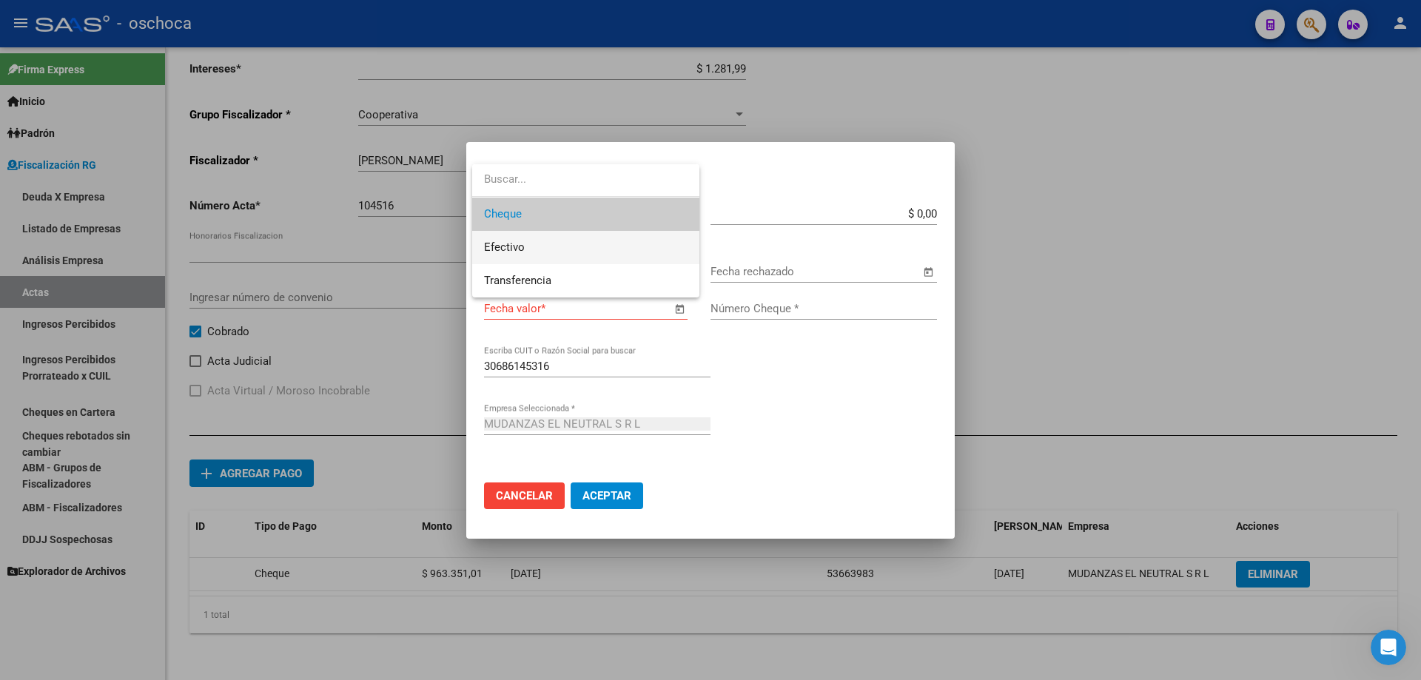
click at [623, 253] on span "Efectivo" at bounding box center [585, 247] width 203 height 33
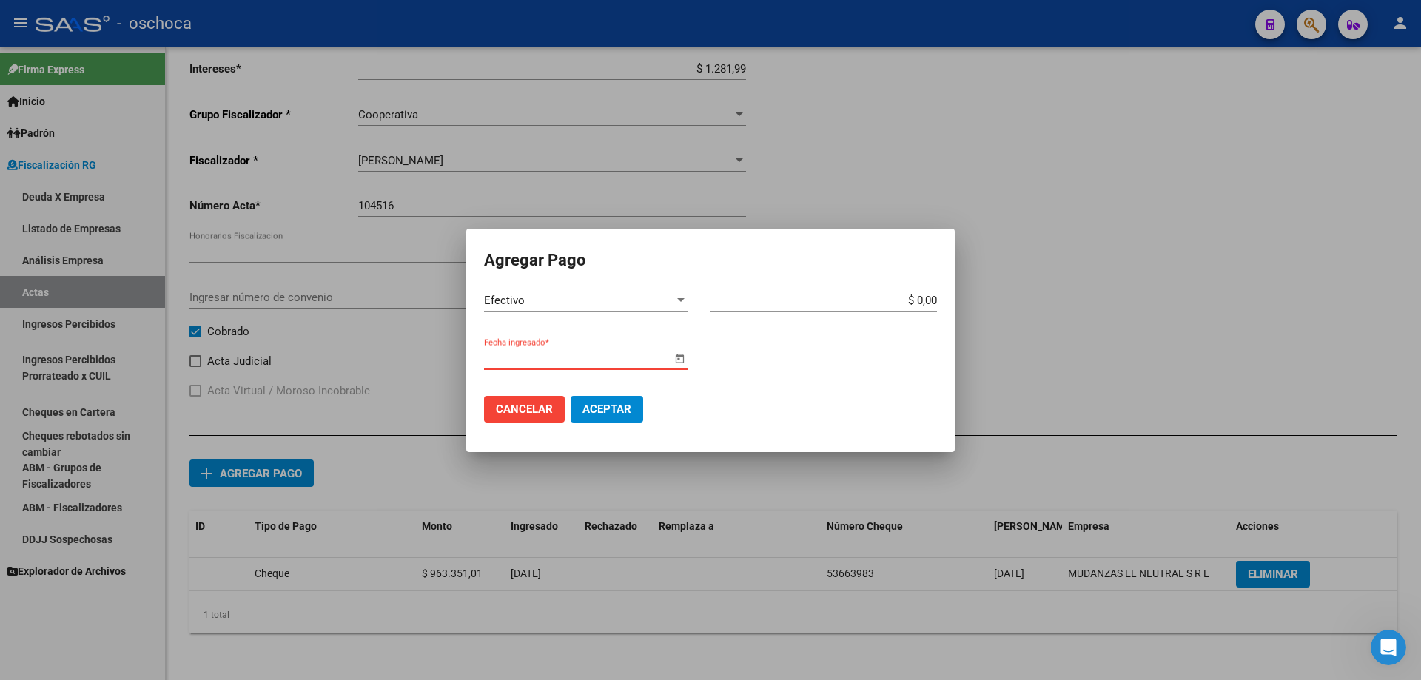
click at [647, 354] on input "Fecha ingresado *" at bounding box center [577, 357] width 187 height 13
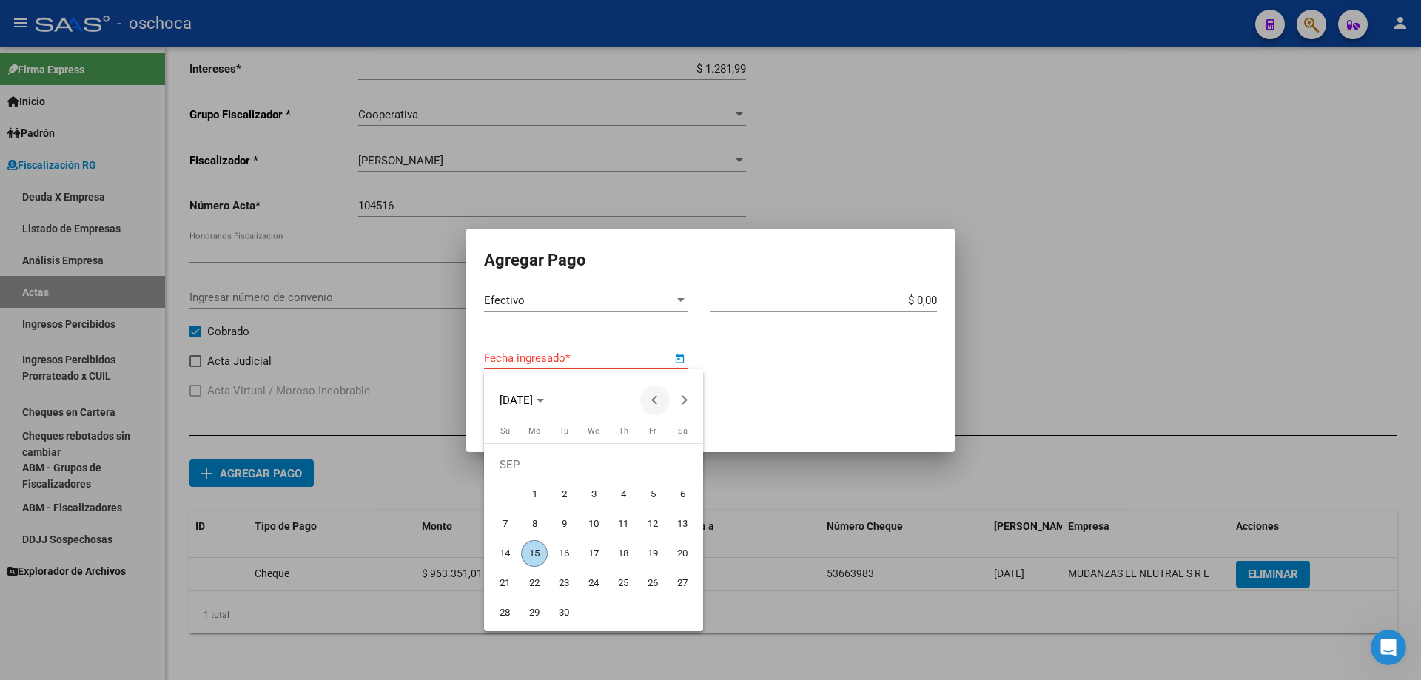
click at [650, 408] on span "Previous month" at bounding box center [655, 401] width 30 height 30
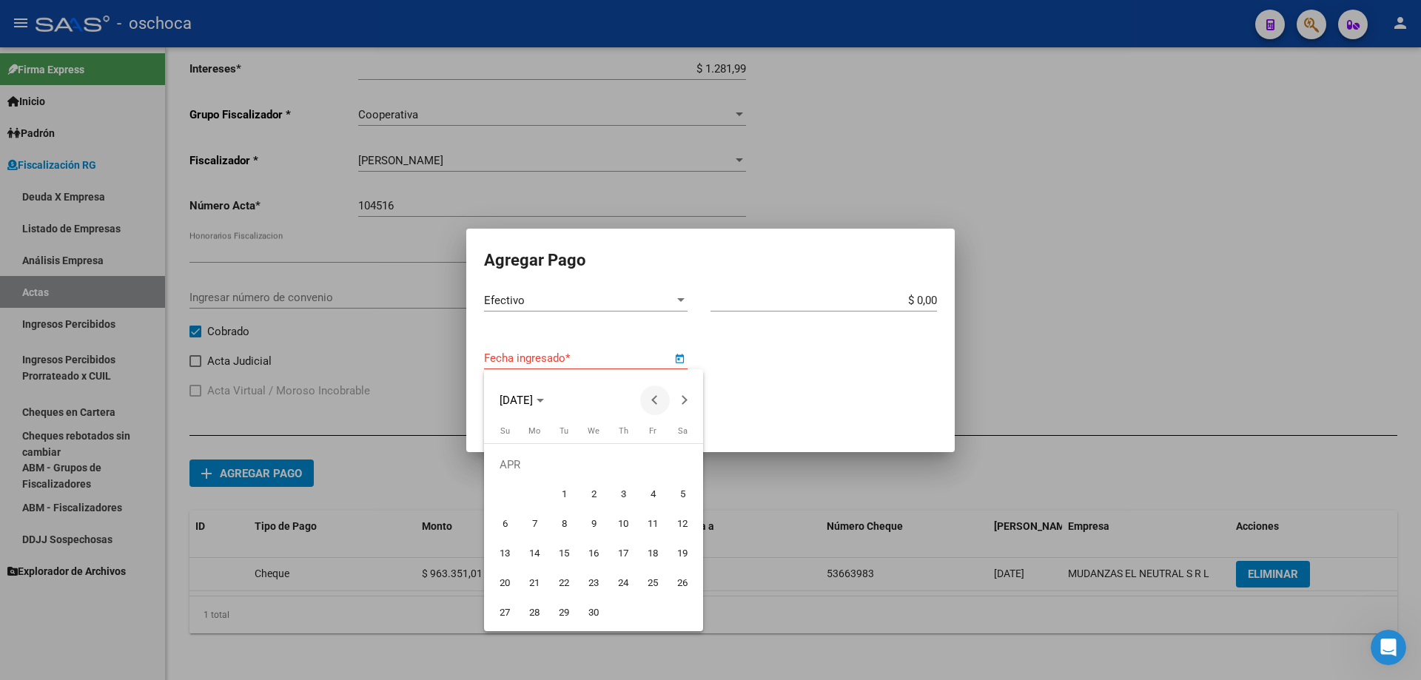
click at [659, 398] on button "Previous month" at bounding box center [655, 401] width 30 height 30
click at [573, 528] on span "11" at bounding box center [564, 524] width 27 height 27
type input "[DATE]"
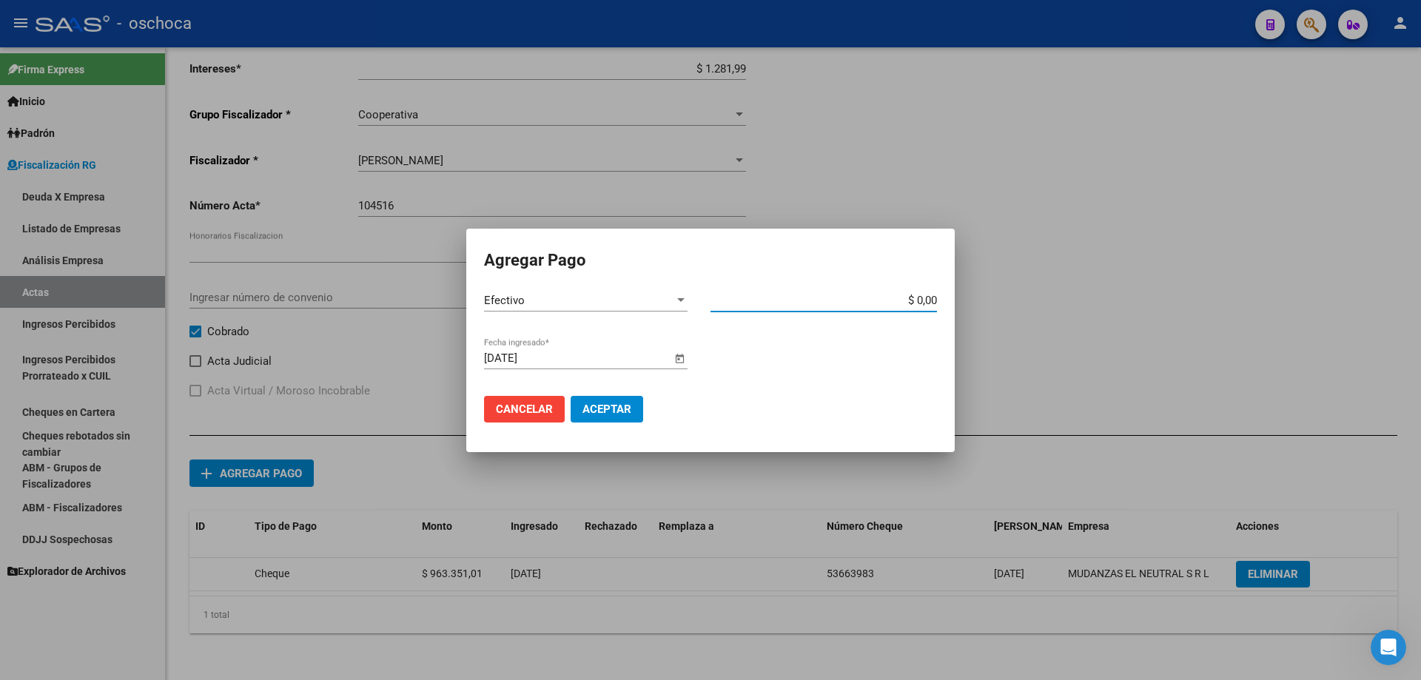
click at [936, 300] on input "$ 0,00" at bounding box center [823, 300] width 226 height 13
type input "$ 3.439.000,00"
click at [609, 412] on span "Aceptar" at bounding box center [606, 409] width 49 height 13
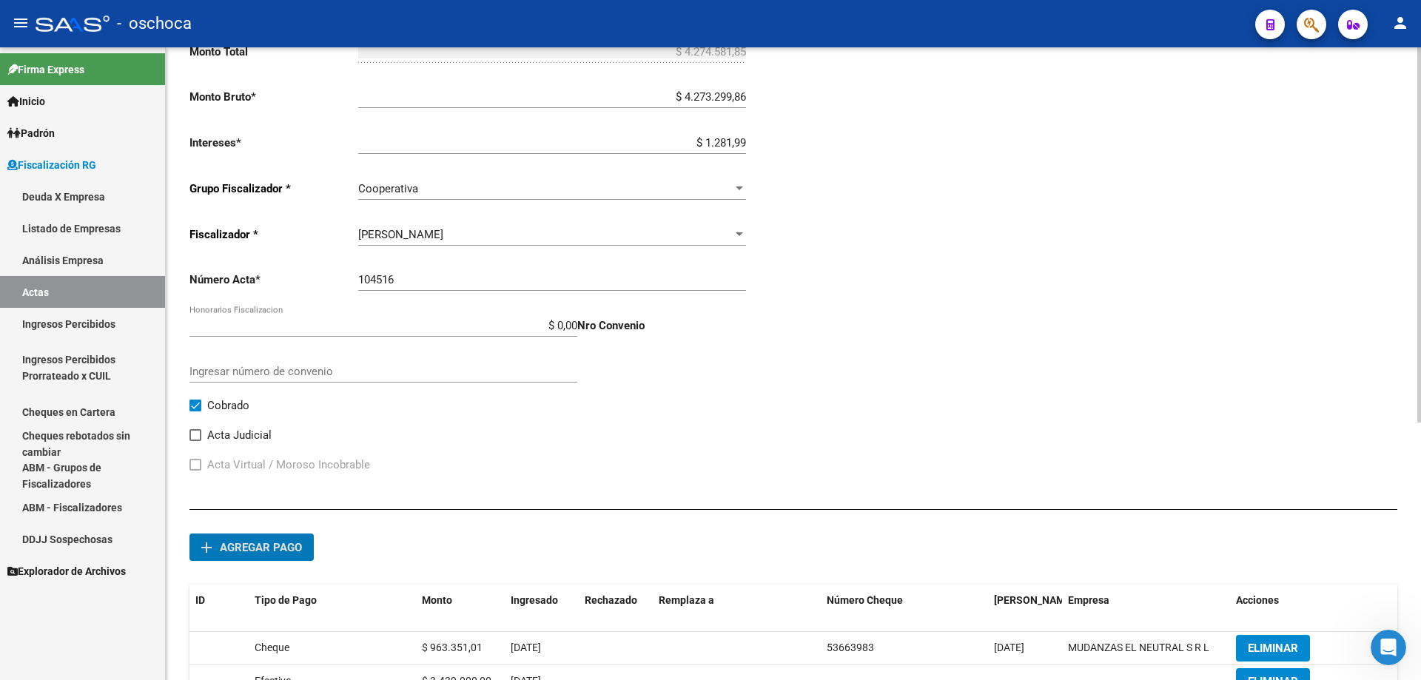
scroll to position [104, 0]
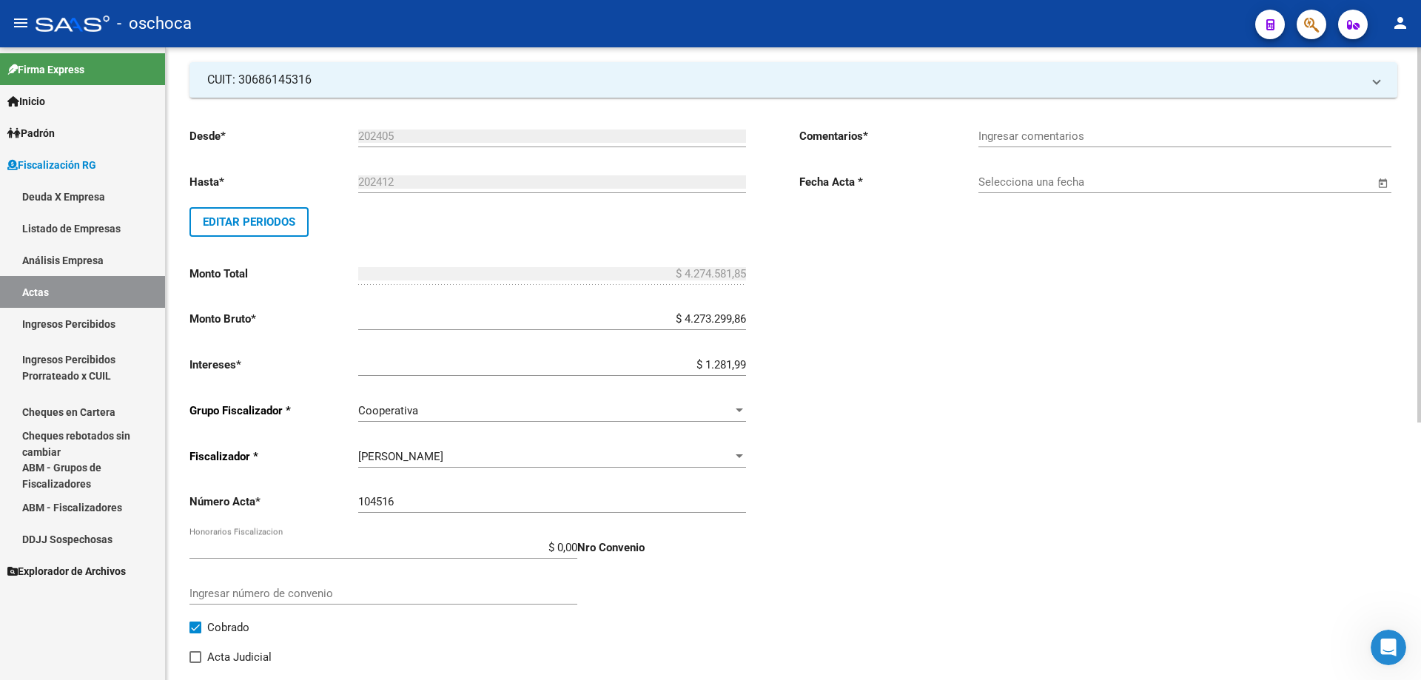
click at [1234, 129] on div "Ingresar comentarios" at bounding box center [1184, 131] width 413 height 32
type input "cobrado"
click at [1188, 178] on input "Selecciona una fecha" at bounding box center [1176, 181] width 396 height 13
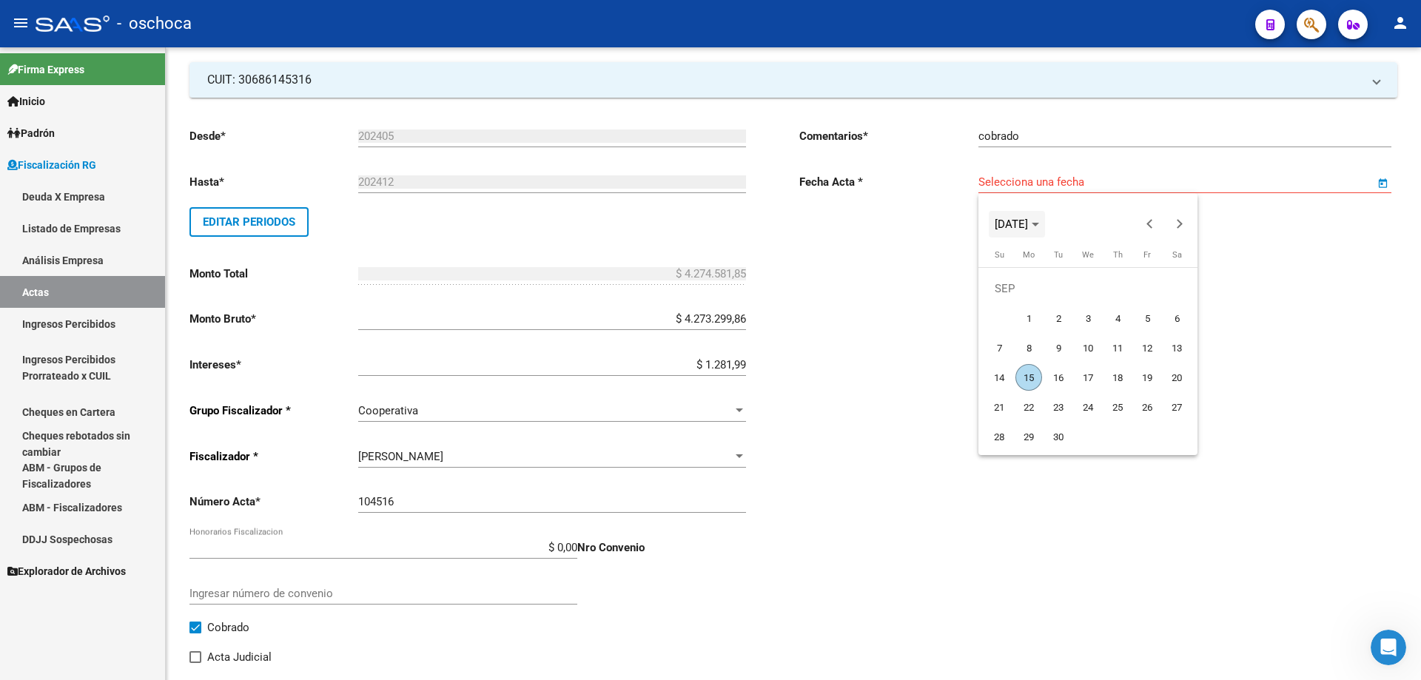
click at [1039, 228] on span "[DATE]" at bounding box center [1017, 224] width 44 height 10
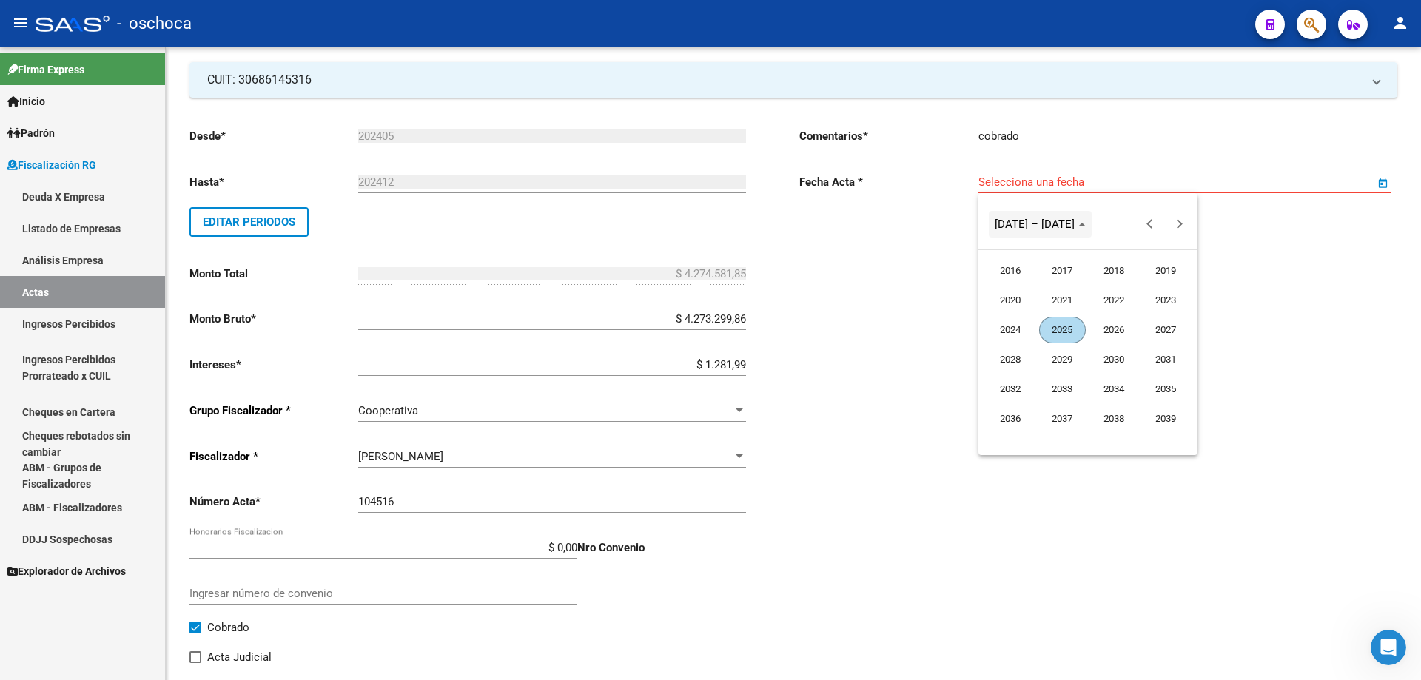
click at [1049, 228] on span "[DATE] – [DATE]" at bounding box center [1035, 224] width 80 height 13
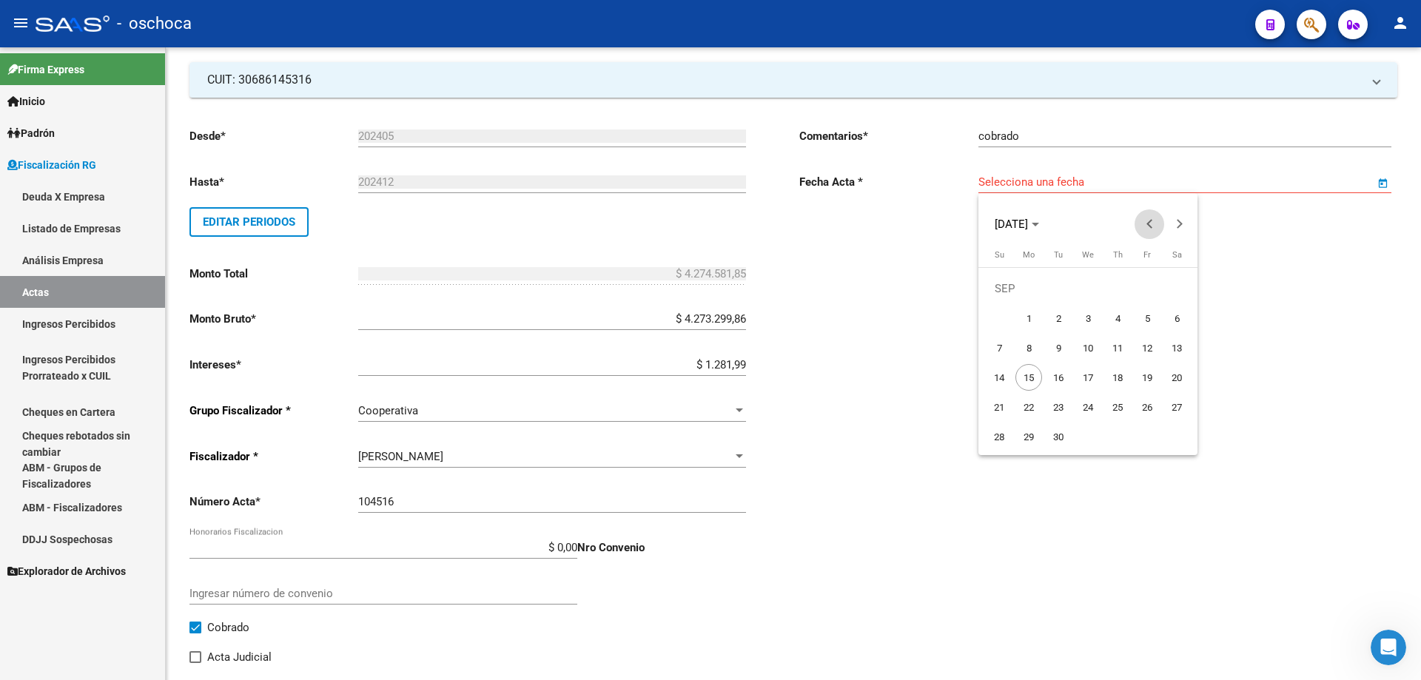
click at [1148, 226] on button "Previous month" at bounding box center [1149, 224] width 30 height 30
click at [1027, 406] on span "26" at bounding box center [1028, 407] width 27 height 27
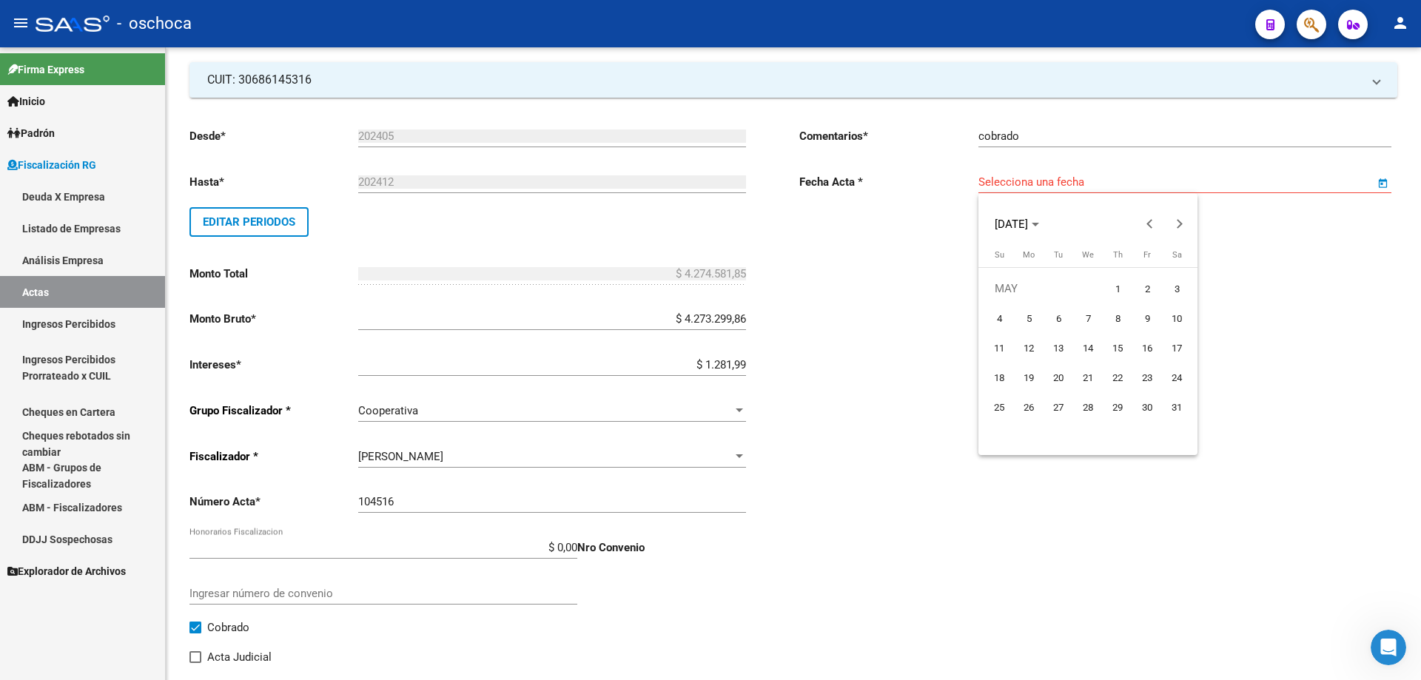
type input "[DATE]"
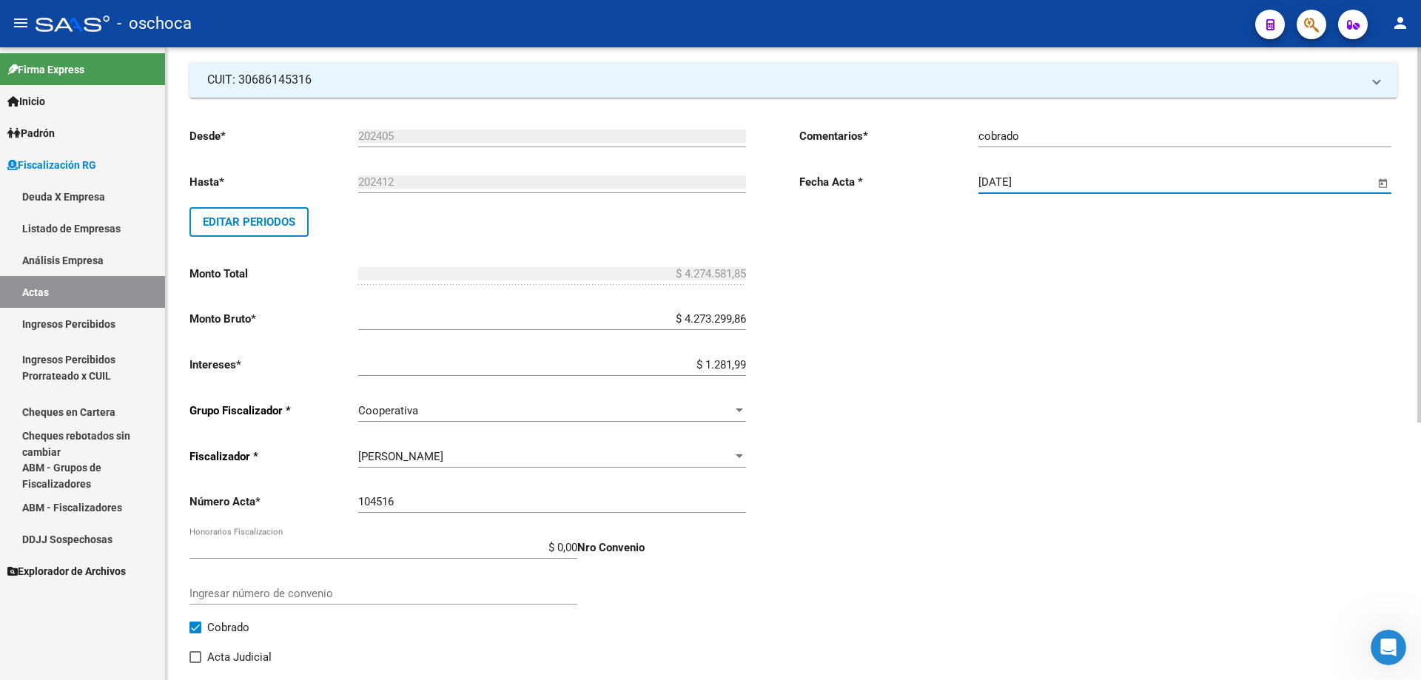
scroll to position [0, 0]
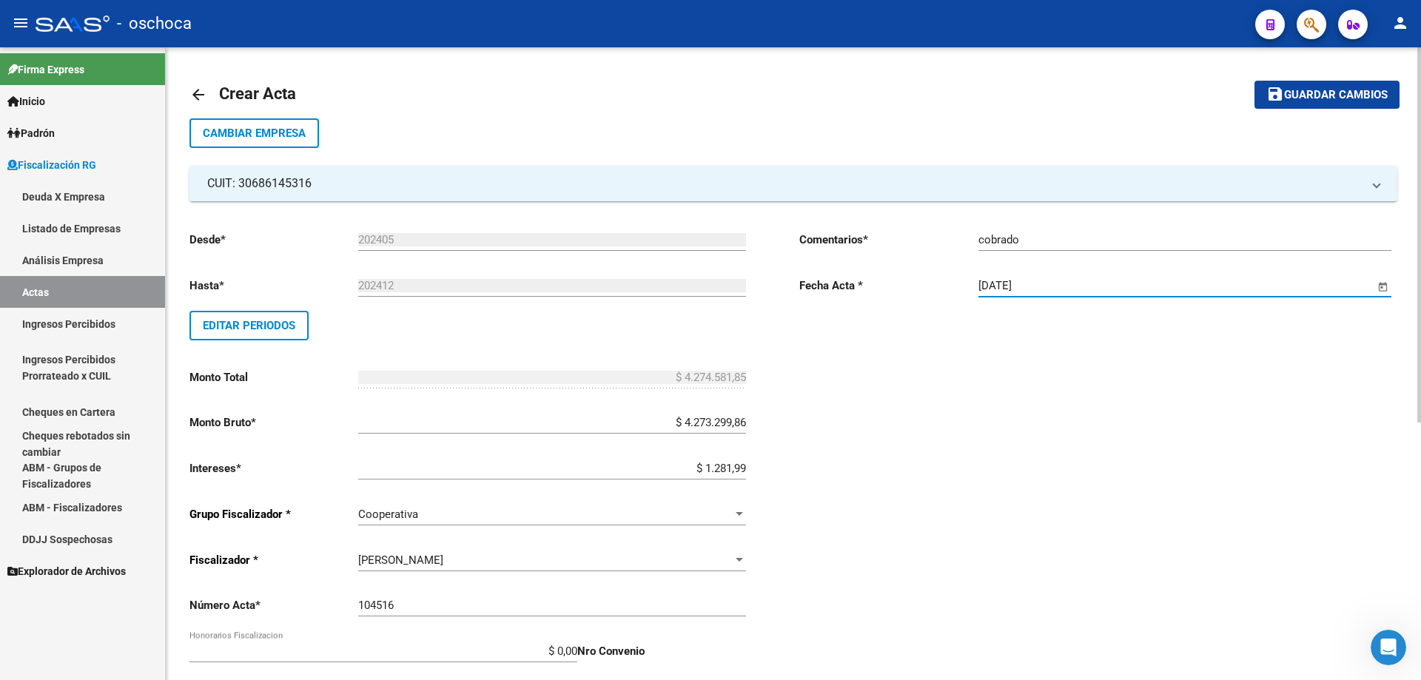
click at [1319, 90] on span "Guardar cambios" at bounding box center [1336, 95] width 104 height 13
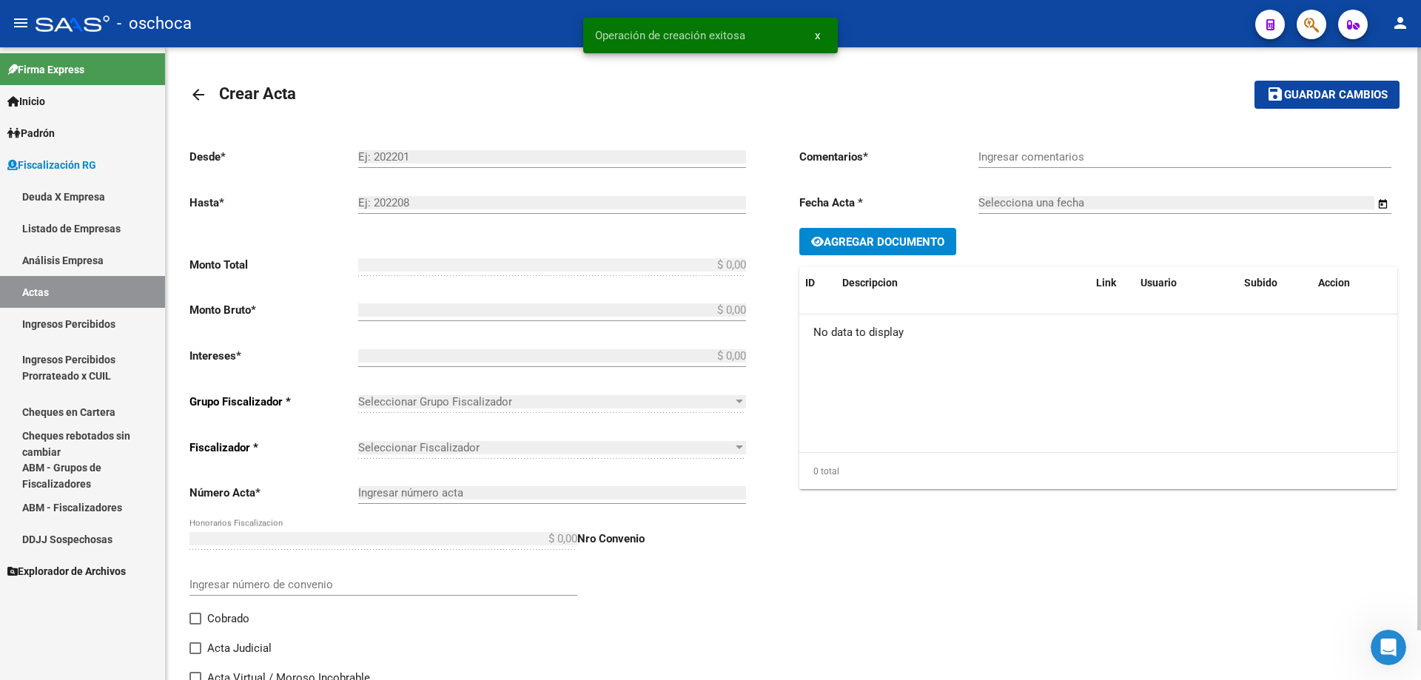
type input "202405"
type input "202412"
type input "$ 4.274.581,85"
type input "$ 4.273.299,86"
type input "$ 1.281,99"
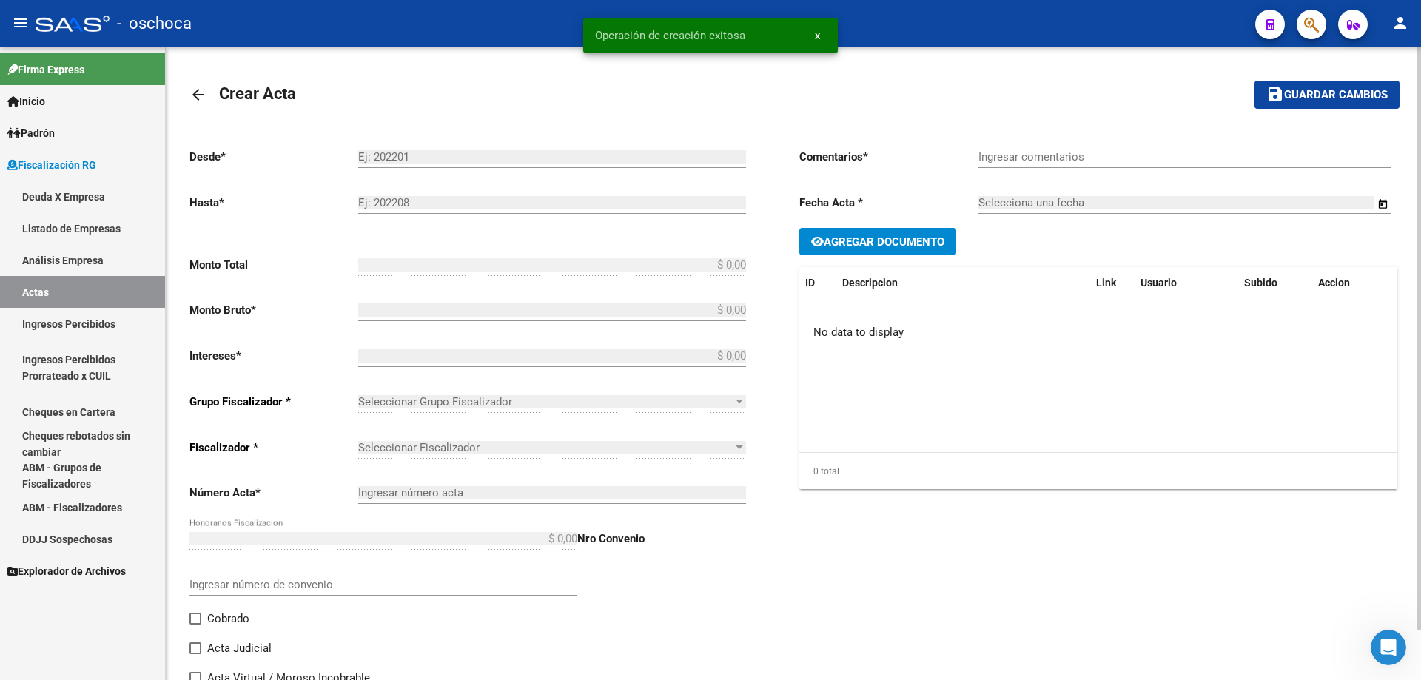
type input "104516"
checkbox input "true"
type input "cobrado"
type input "[DATE]"
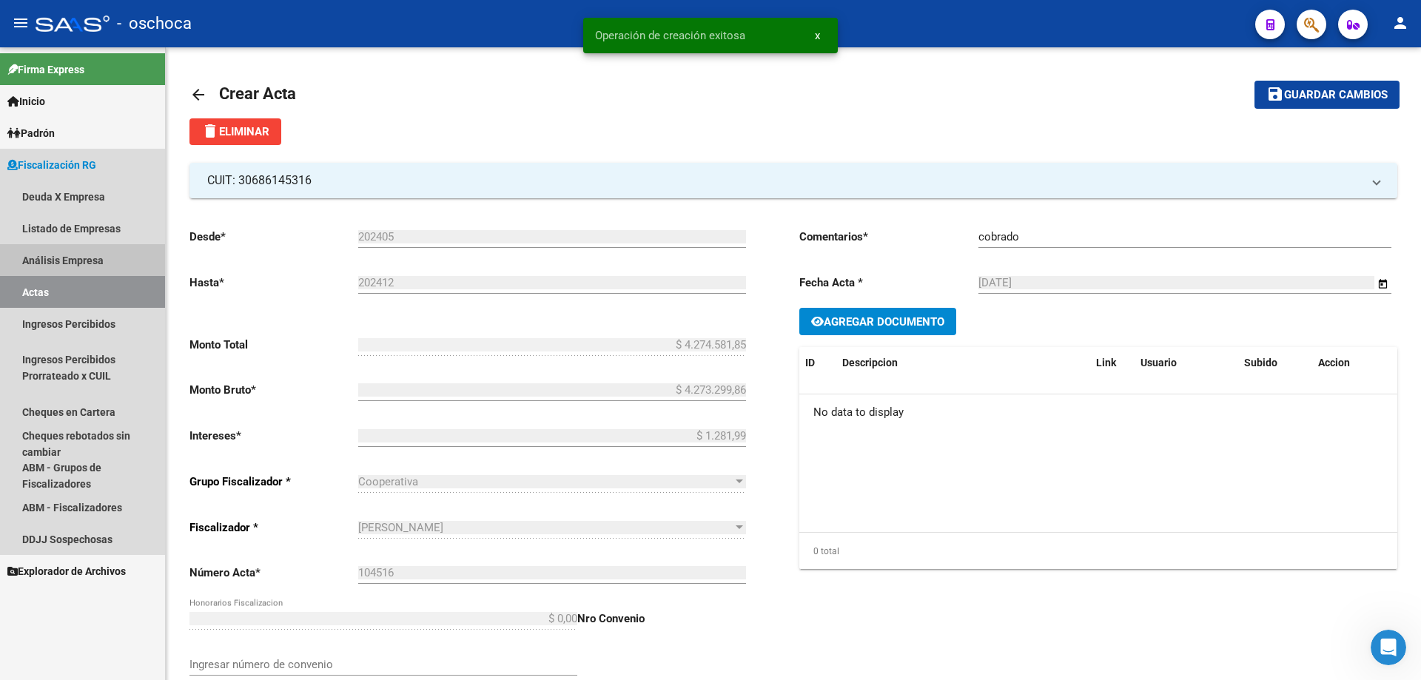
click at [51, 260] on link "Análisis Empresa" at bounding box center [82, 260] width 165 height 32
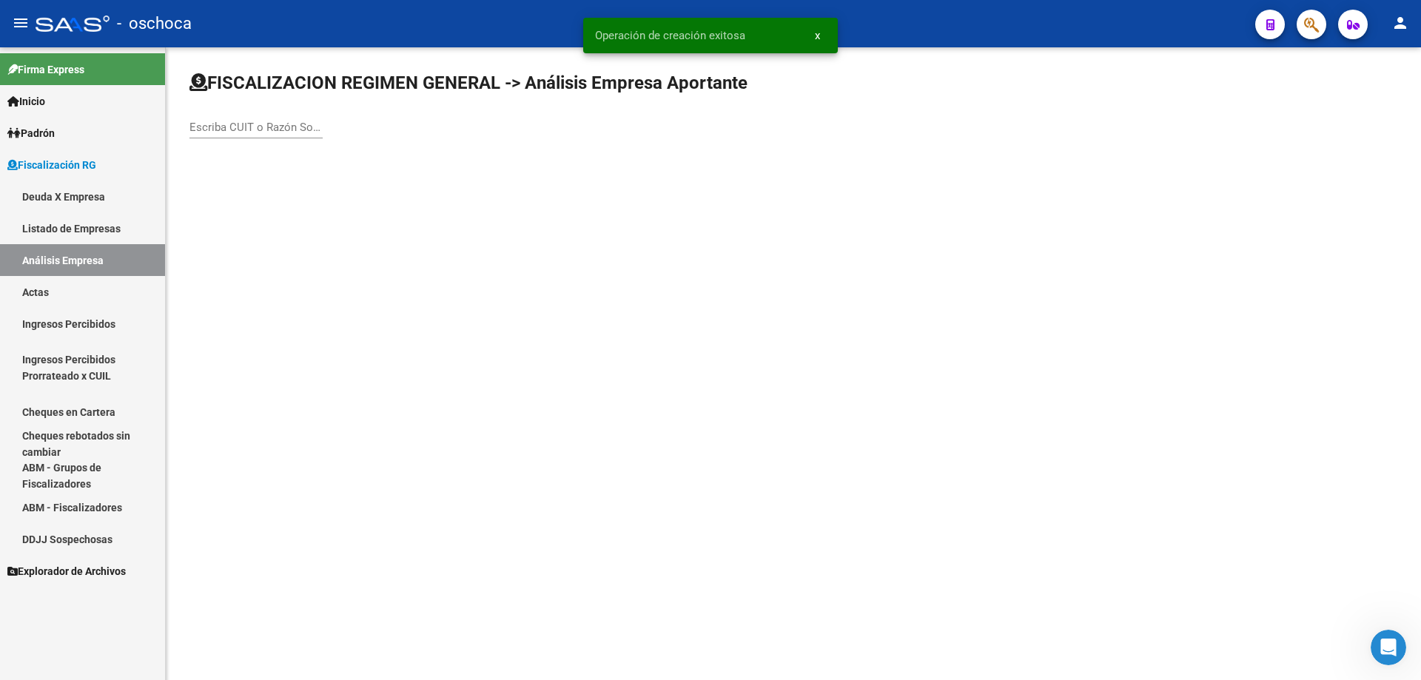
click at [205, 132] on input "Escriba CUIT o Razón Social para buscar" at bounding box center [255, 127] width 133 height 13
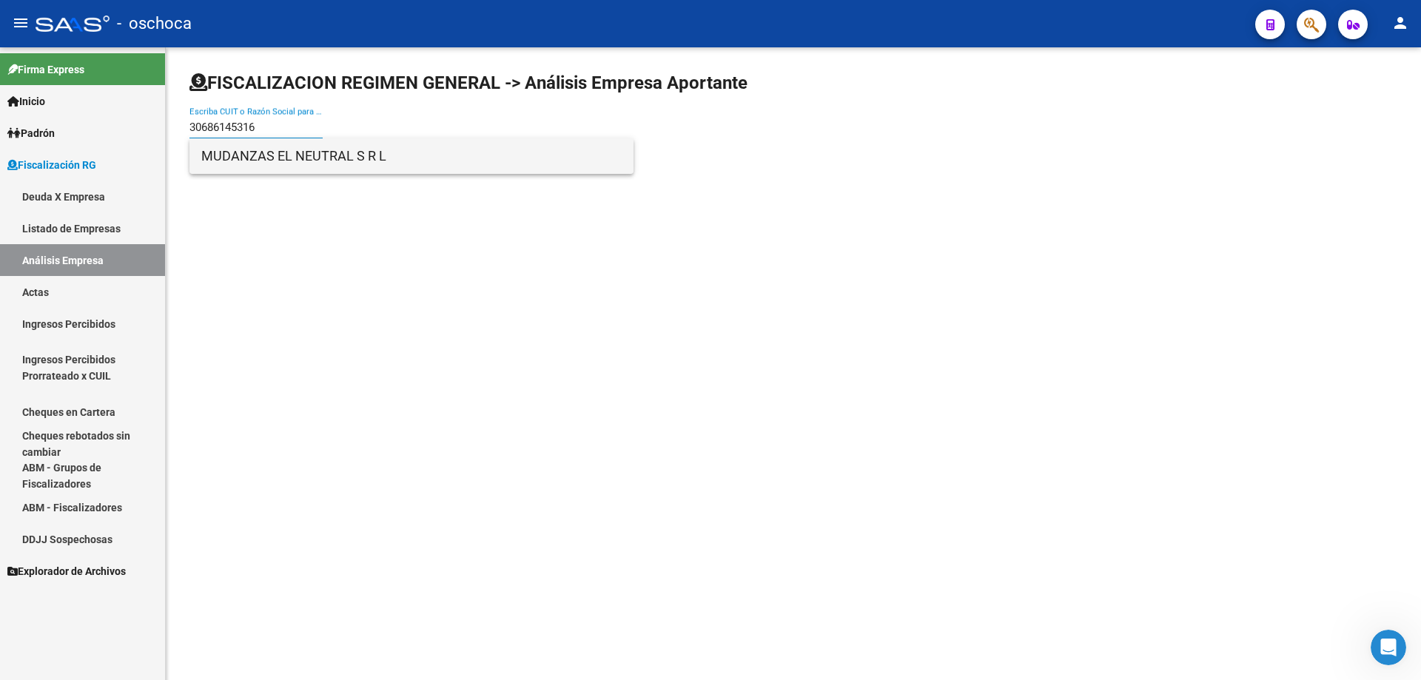
type input "30686145316"
click at [388, 161] on span "MUDANZAS EL NEUTRAL S R L" at bounding box center [411, 156] width 420 height 36
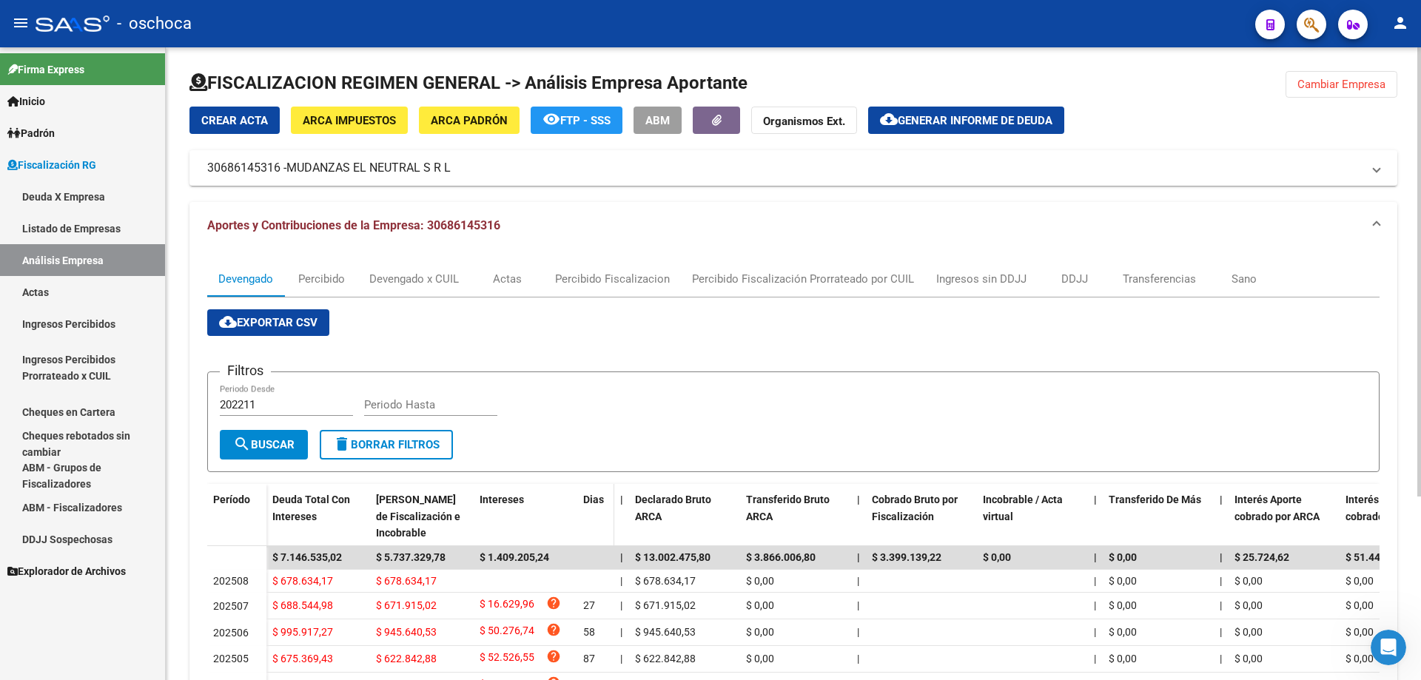
scroll to position [258, 0]
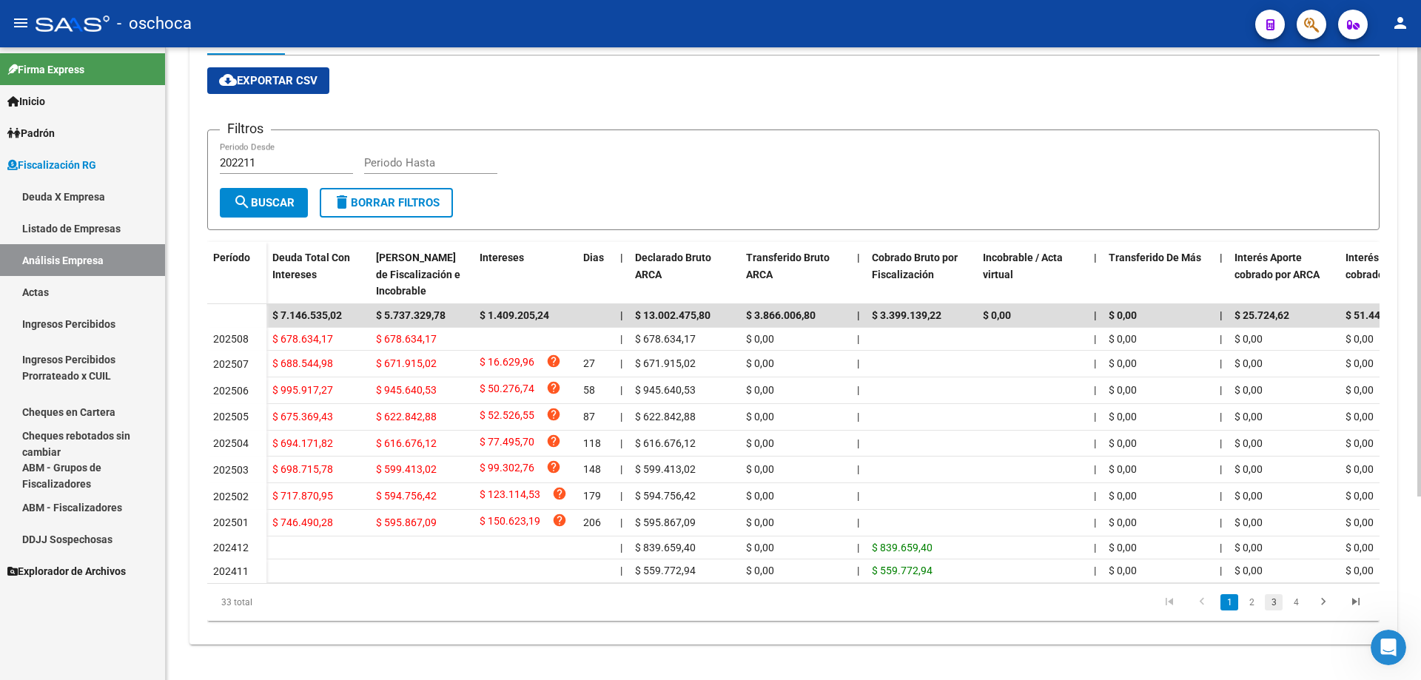
click at [1276, 609] on link "3" at bounding box center [1274, 602] width 18 height 16
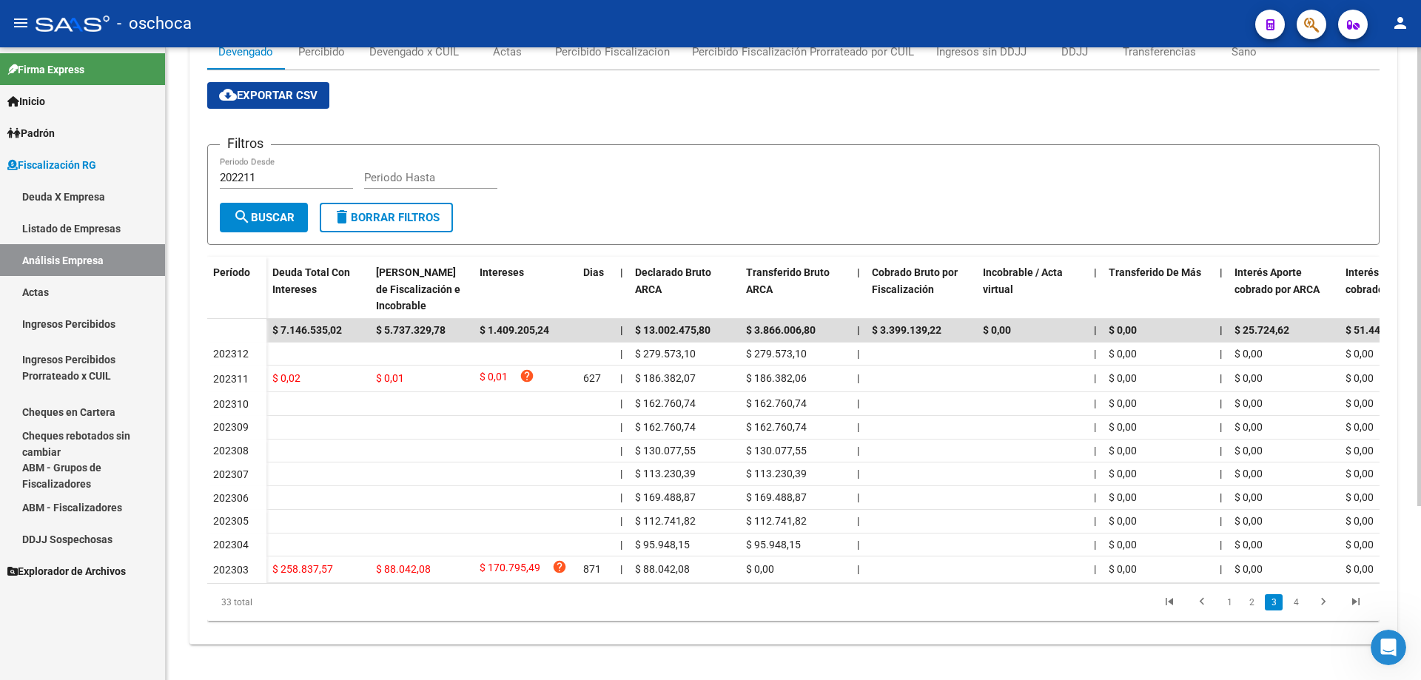
scroll to position [240, 0]
click at [1299, 610] on link "4" at bounding box center [1296, 602] width 18 height 16
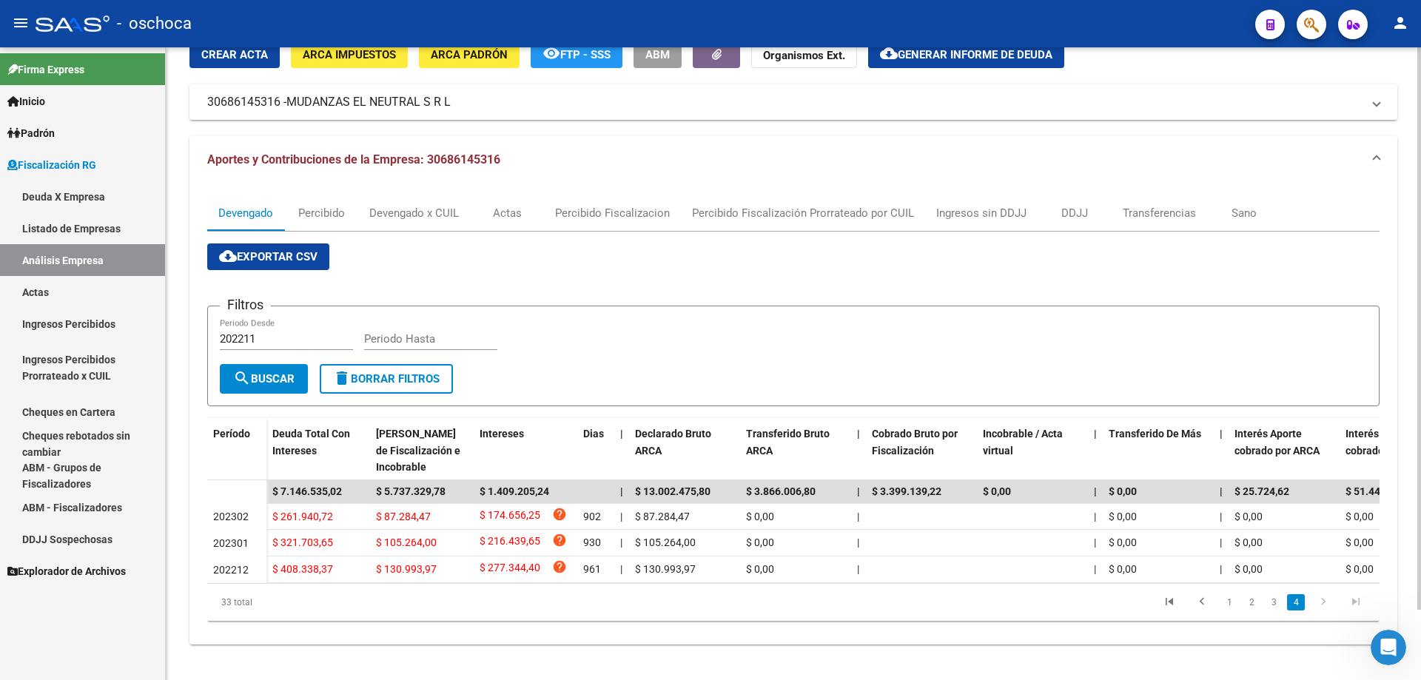
scroll to position [0, 0]
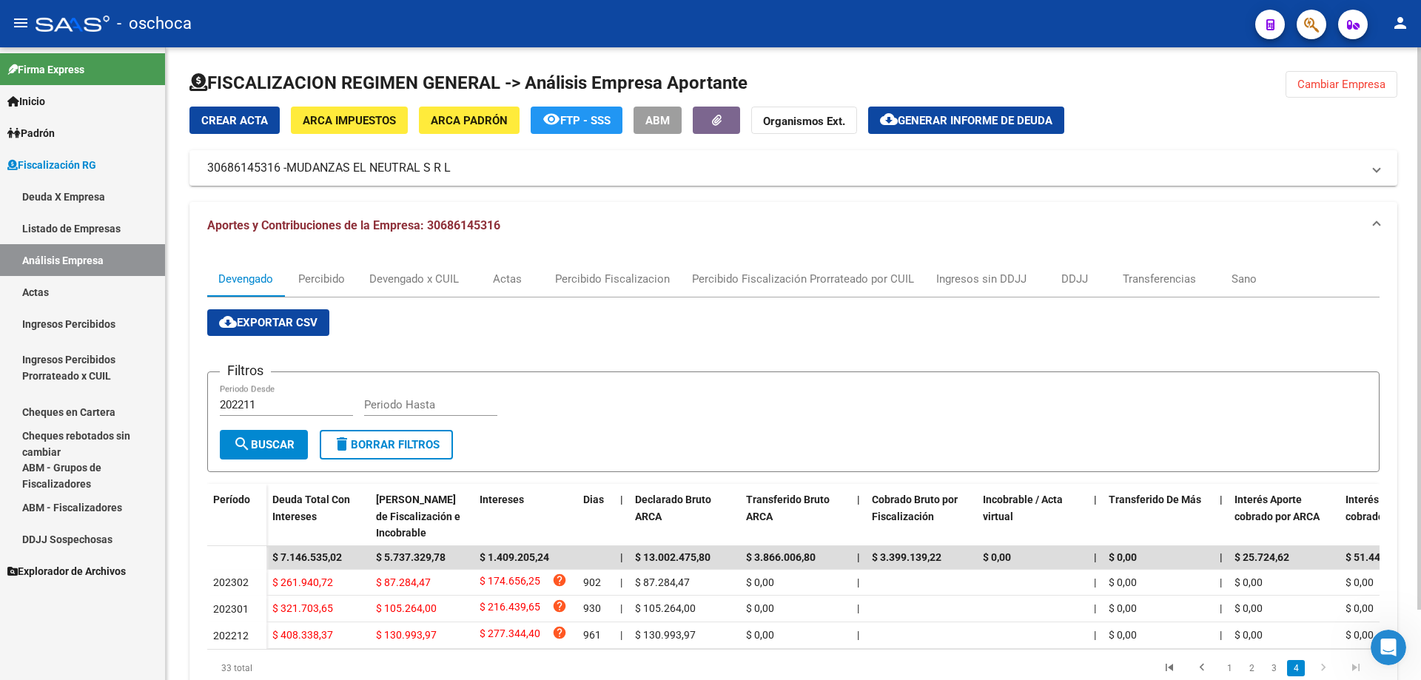
click at [249, 120] on span "Crear Acta" at bounding box center [234, 120] width 67 height 13
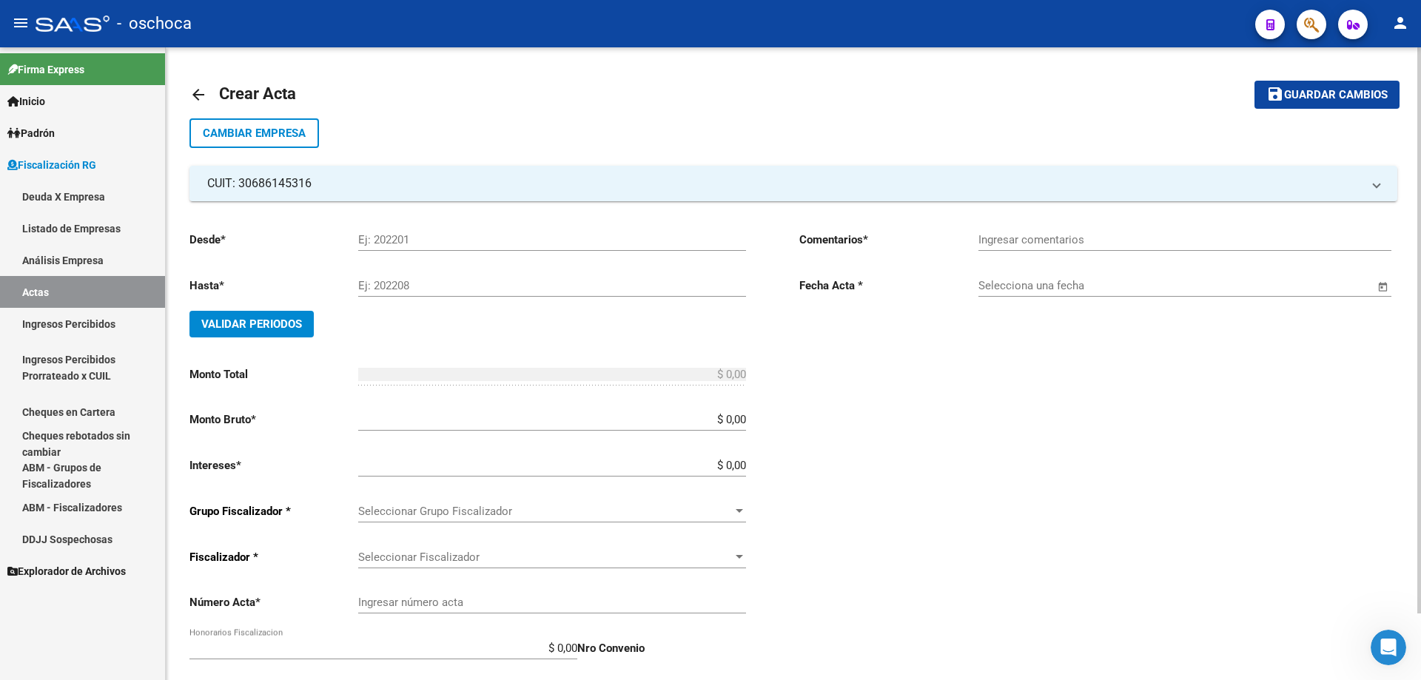
click at [366, 240] on input "Ej: 202201" at bounding box center [552, 239] width 388 height 13
type input "202210"
click at [388, 280] on input "Ej: 202208" at bounding box center [552, 285] width 388 height 13
type input "202303"
click at [289, 327] on span "Validar Periodos" at bounding box center [251, 323] width 101 height 13
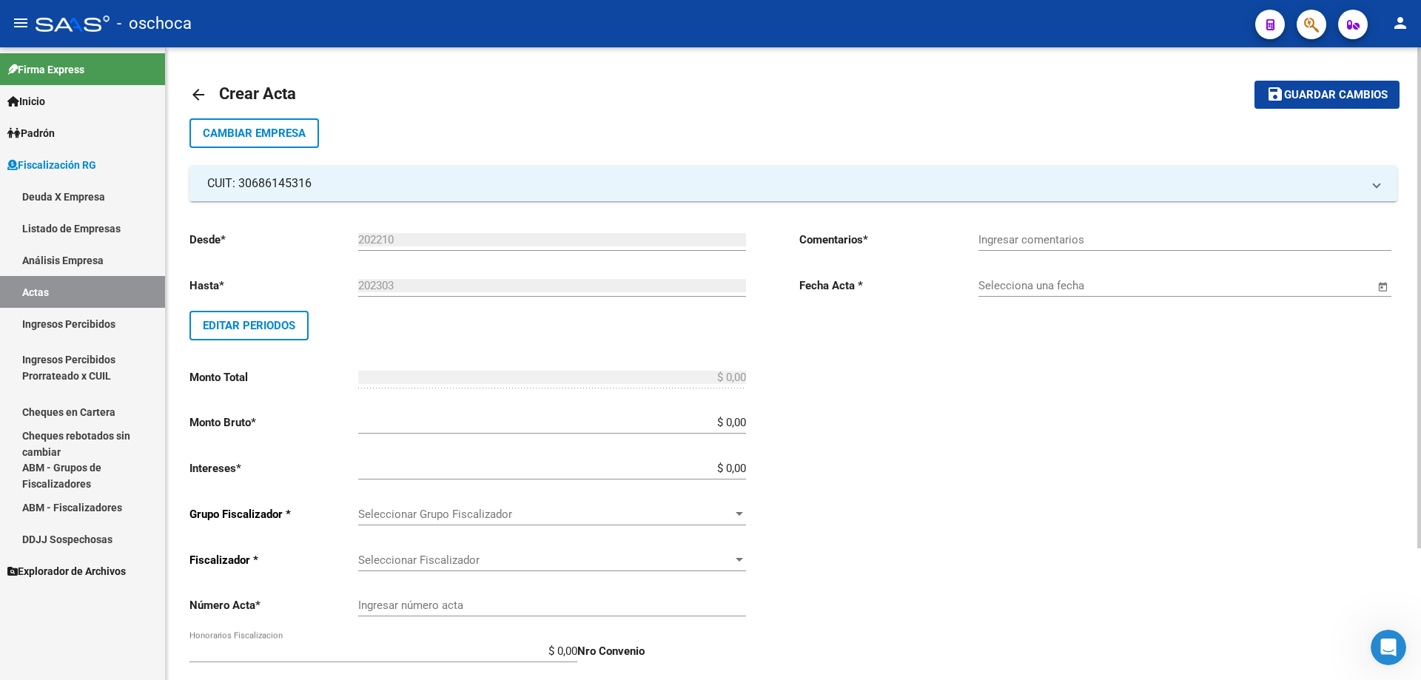
click at [743, 425] on input "$ 0,00" at bounding box center [552, 422] width 388 height 13
type input "$ 1.194.806,98"
click at [744, 469] on input "$ 0,00" at bounding box center [552, 468] width 388 height 13
type input "$ 35.844,21"
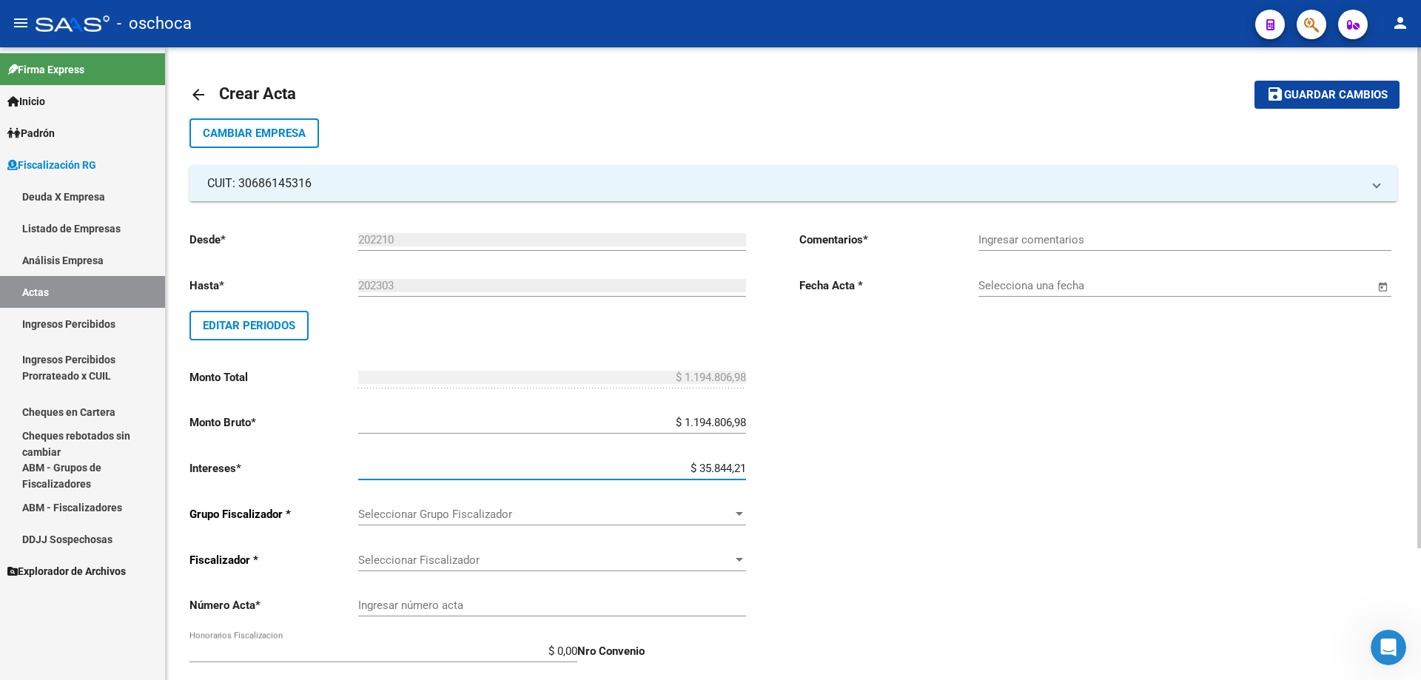
type input "$ 1.230.651,19"
click at [725, 514] on span "Seleccionar Grupo Fiscalizador" at bounding box center [545, 514] width 374 height 13
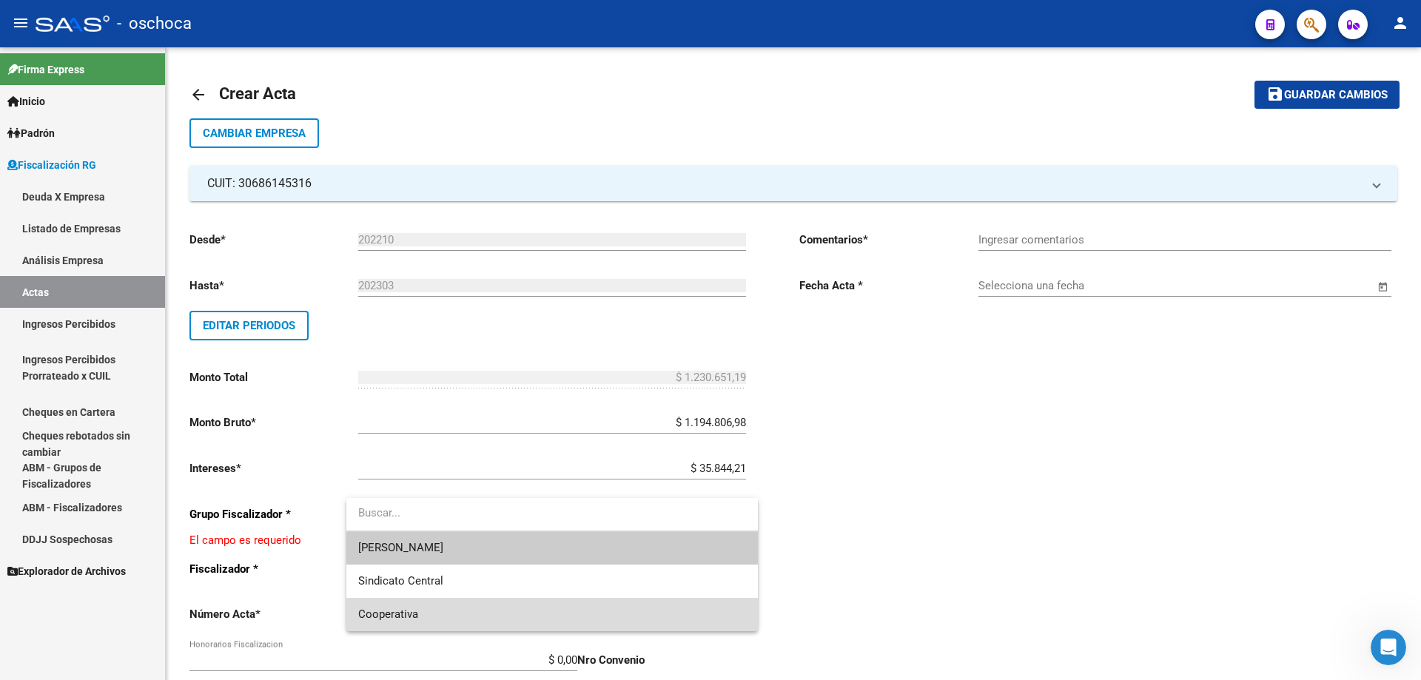
click at [539, 624] on span "Cooperativa" at bounding box center [552, 614] width 388 height 33
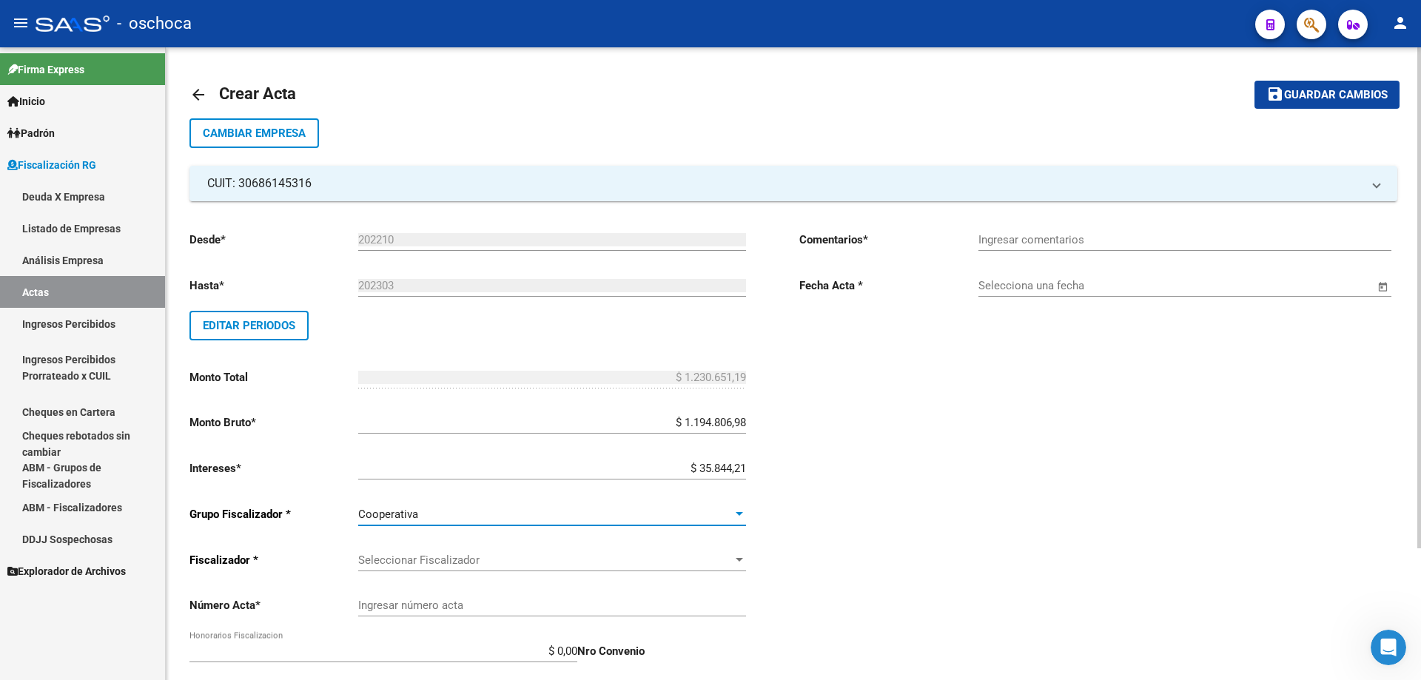
click at [682, 564] on span "Seleccionar Fiscalizador" at bounding box center [545, 560] width 374 height 13
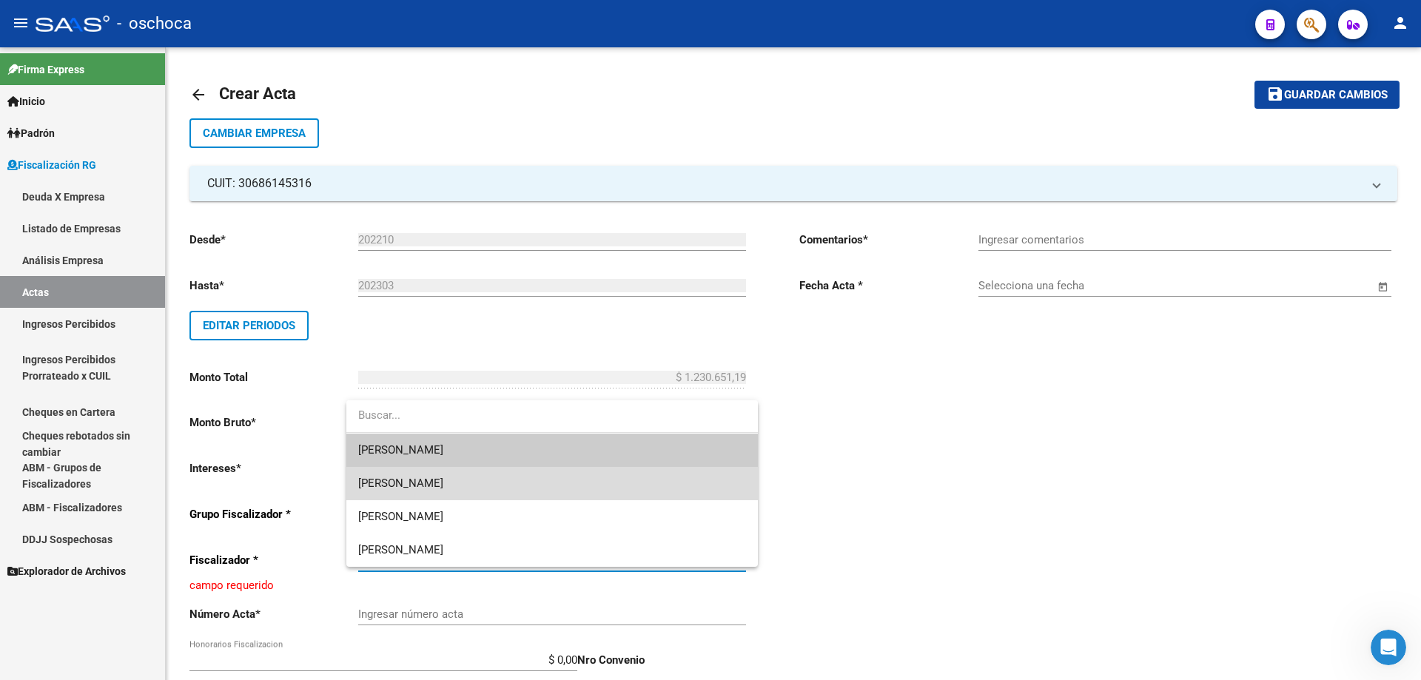
click at [576, 485] on span "[PERSON_NAME]" at bounding box center [552, 483] width 388 height 33
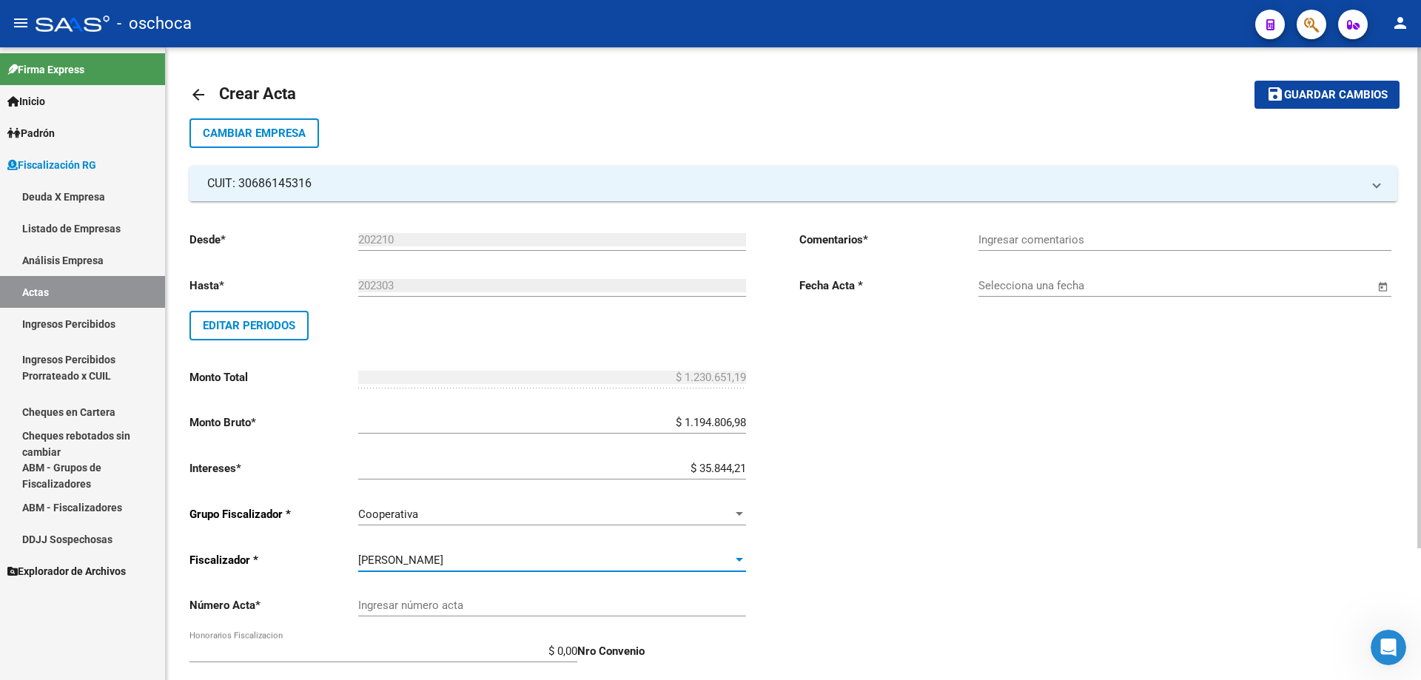
click at [545, 618] on div "Ingresar número acta" at bounding box center [552, 608] width 388 height 46
click at [548, 607] on input "Ingresar número acta" at bounding box center [552, 605] width 388 height 13
type input "103171"
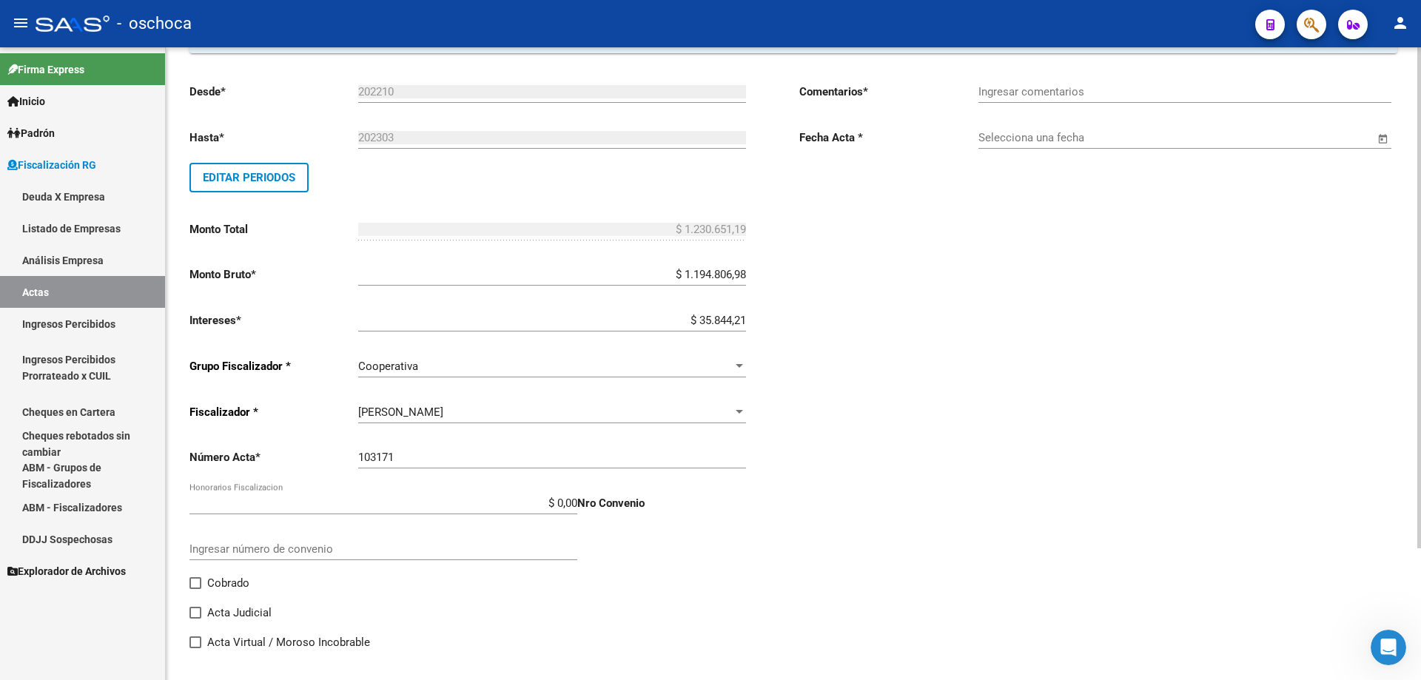
scroll to position [166, 0]
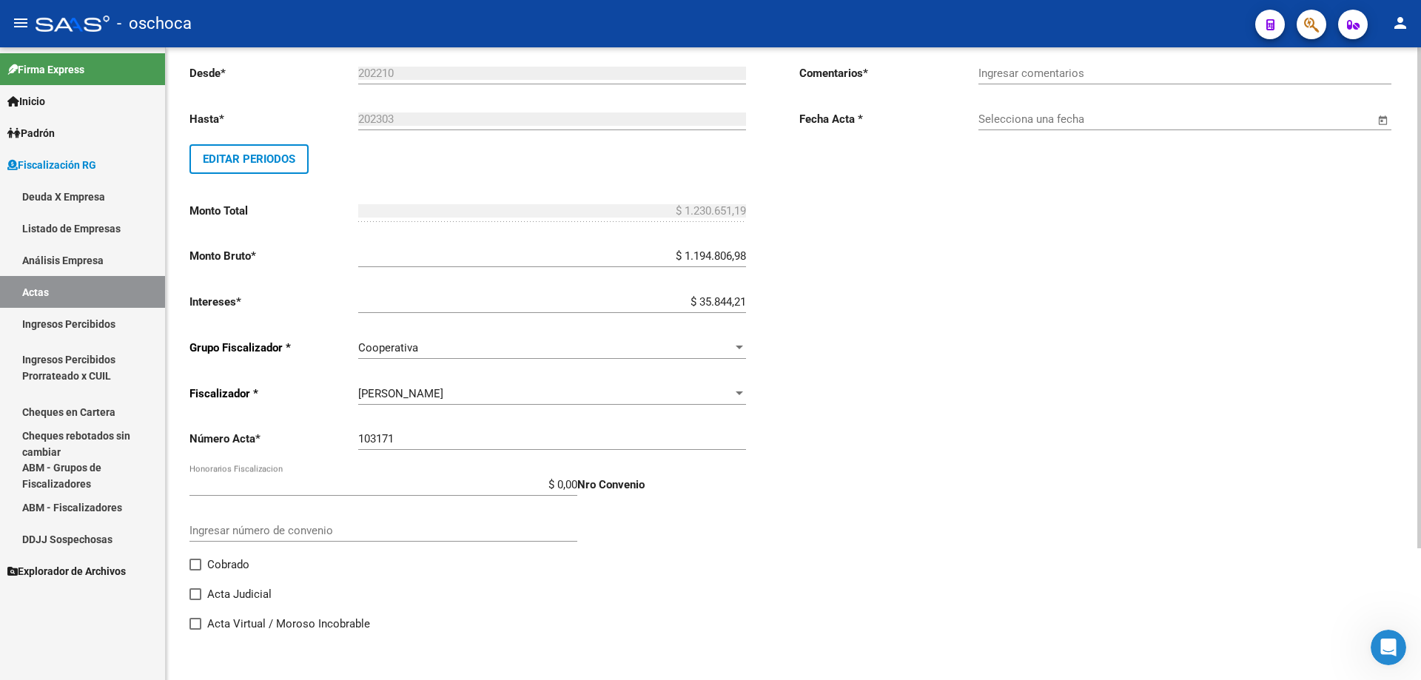
click at [200, 567] on span at bounding box center [195, 565] width 12 height 12
click at [195, 571] on input "Cobrado" at bounding box center [195, 571] width 1 height 1
checkbox input "true"
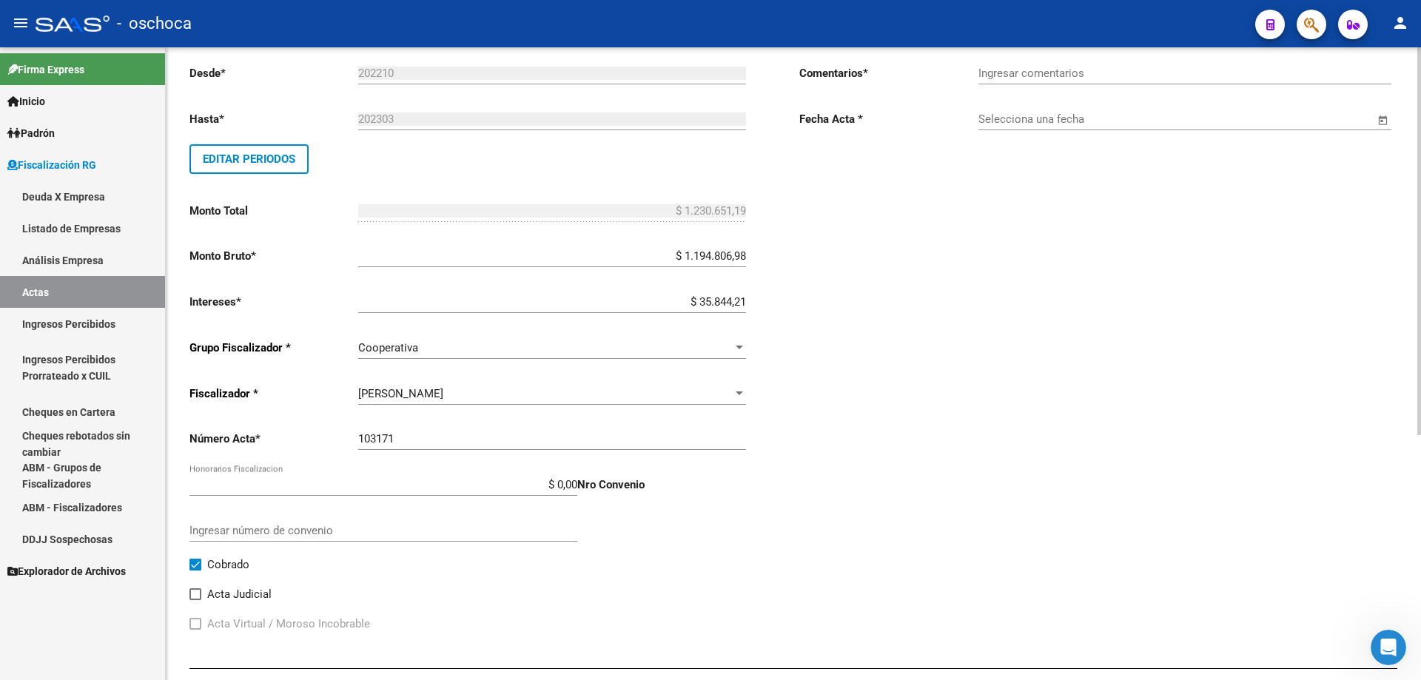
scroll to position [388, 0]
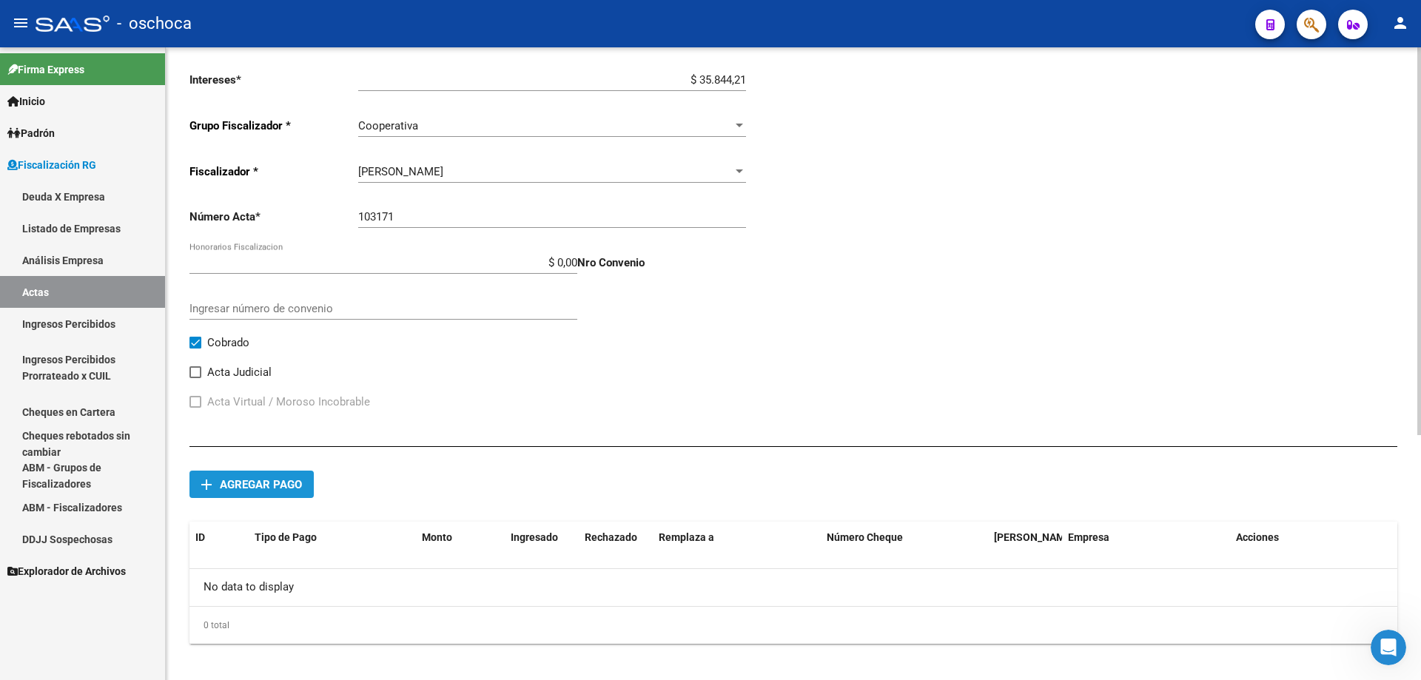
click at [269, 483] on span "Agregar pago" at bounding box center [261, 484] width 82 height 13
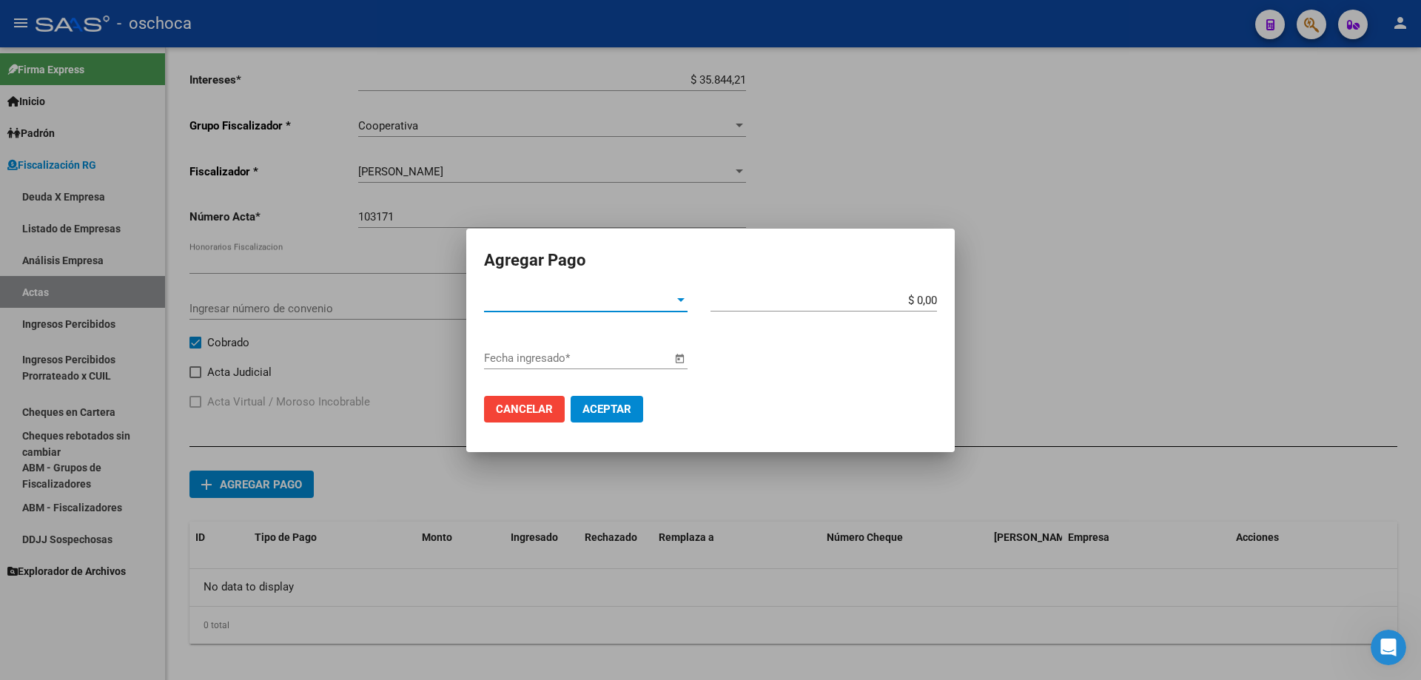
click at [544, 304] on span "Tipo de Pago *" at bounding box center [579, 300] width 190 height 13
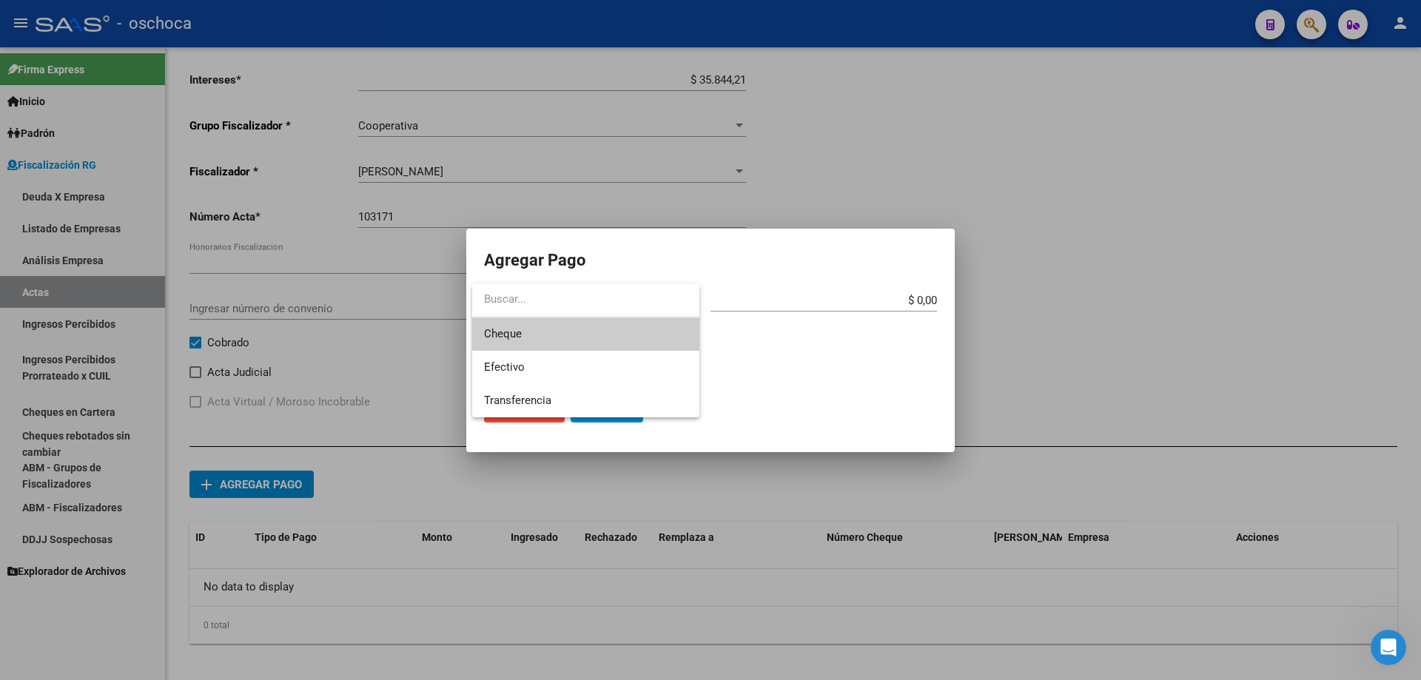
click at [531, 332] on span "Cheque" at bounding box center [585, 333] width 203 height 33
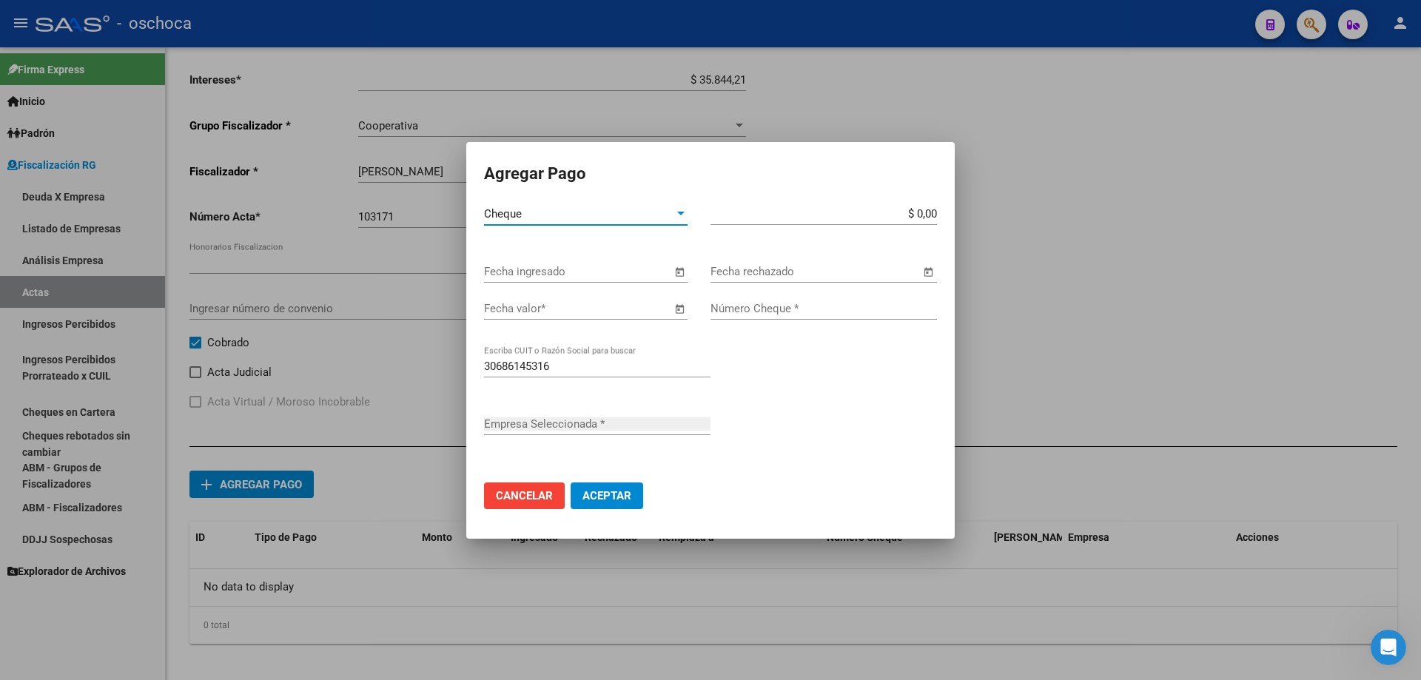
type input "MUDANZAS EL NEUTRAL S R L"
click at [679, 273] on span "Open calendar" at bounding box center [680, 273] width 36 height 36
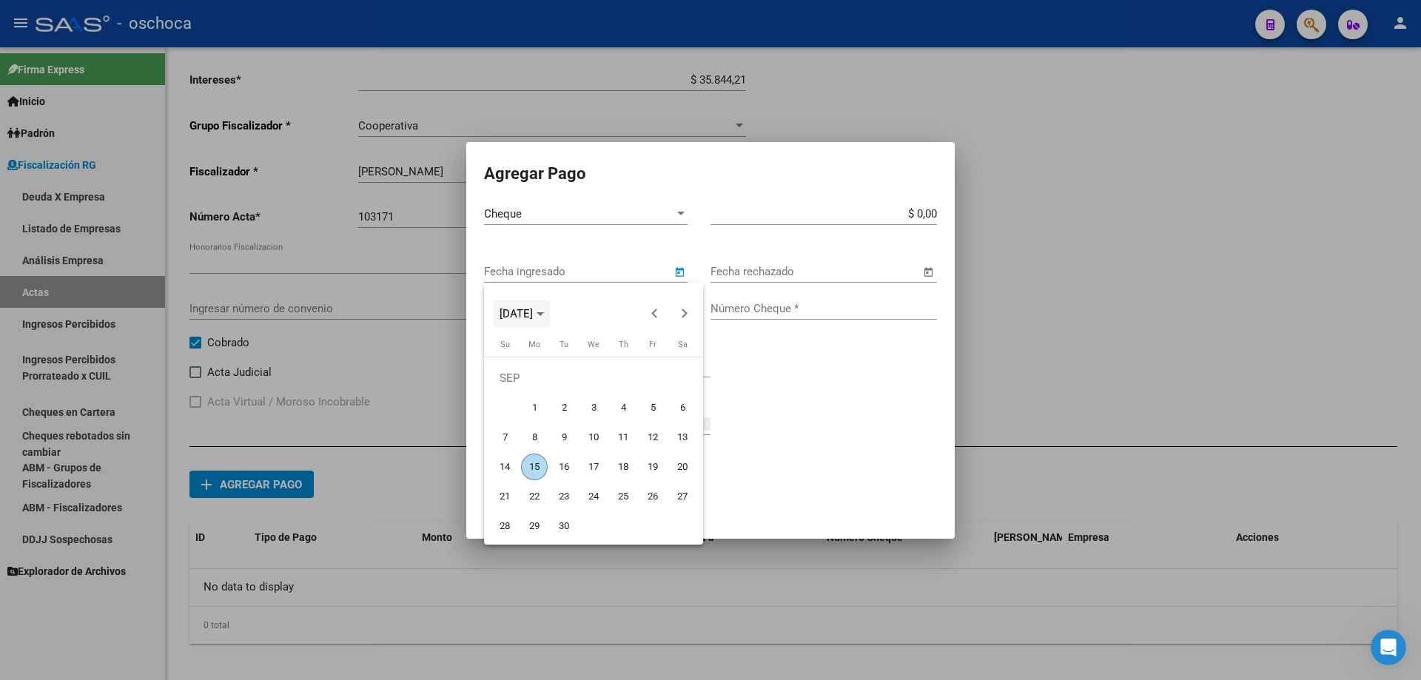
click at [533, 313] on span "[DATE]" at bounding box center [515, 313] width 33 height 13
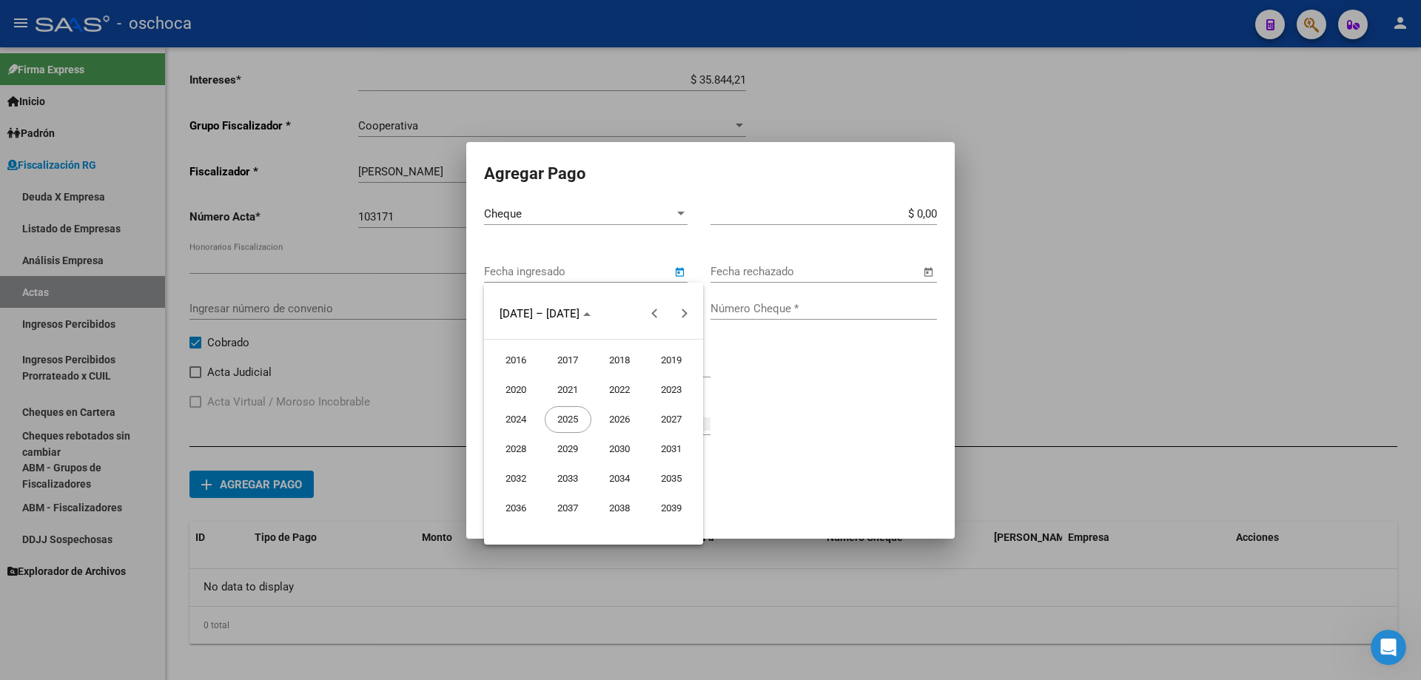
click at [515, 412] on span "2024" at bounding box center [516, 419] width 47 height 27
click at [575, 422] on span "JUN" at bounding box center [568, 419] width 47 height 27
click at [556, 474] on span "18" at bounding box center [564, 467] width 27 height 27
type input "[DATE]"
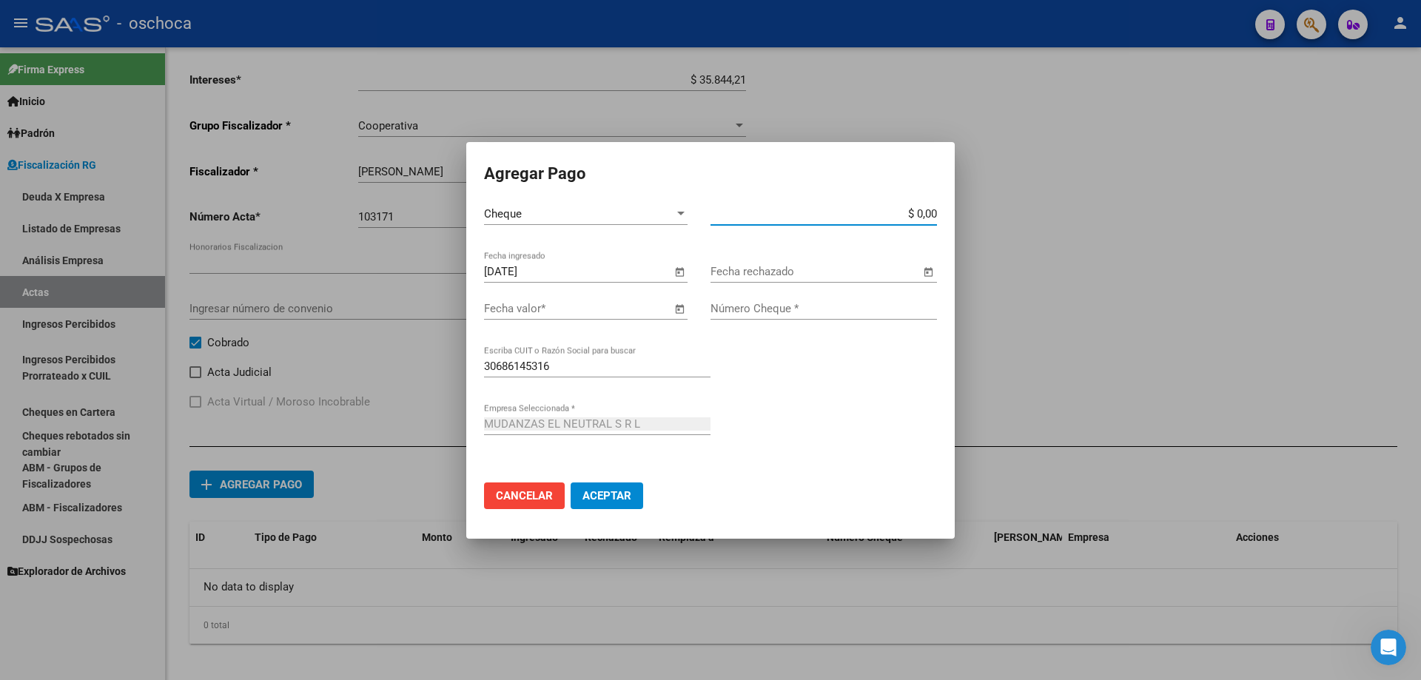
click at [932, 214] on input "$ 0,00" at bounding box center [823, 213] width 226 height 13
type input "$ 1.230.651,19"
click at [738, 314] on input "Número Cheque *" at bounding box center [823, 308] width 226 height 13
type input "53663973"
click at [613, 496] on span "Aceptar" at bounding box center [606, 495] width 49 height 13
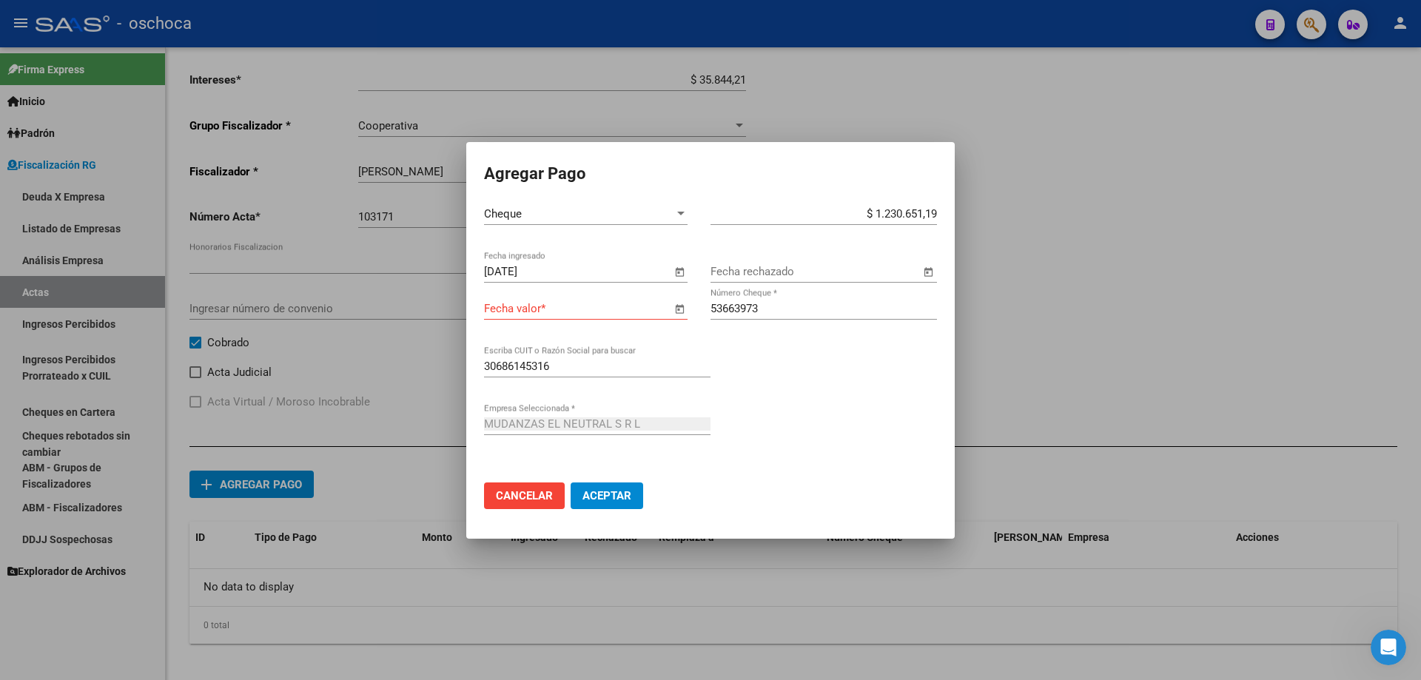
click at [674, 308] on span "Open calendar" at bounding box center [680, 310] width 36 height 36
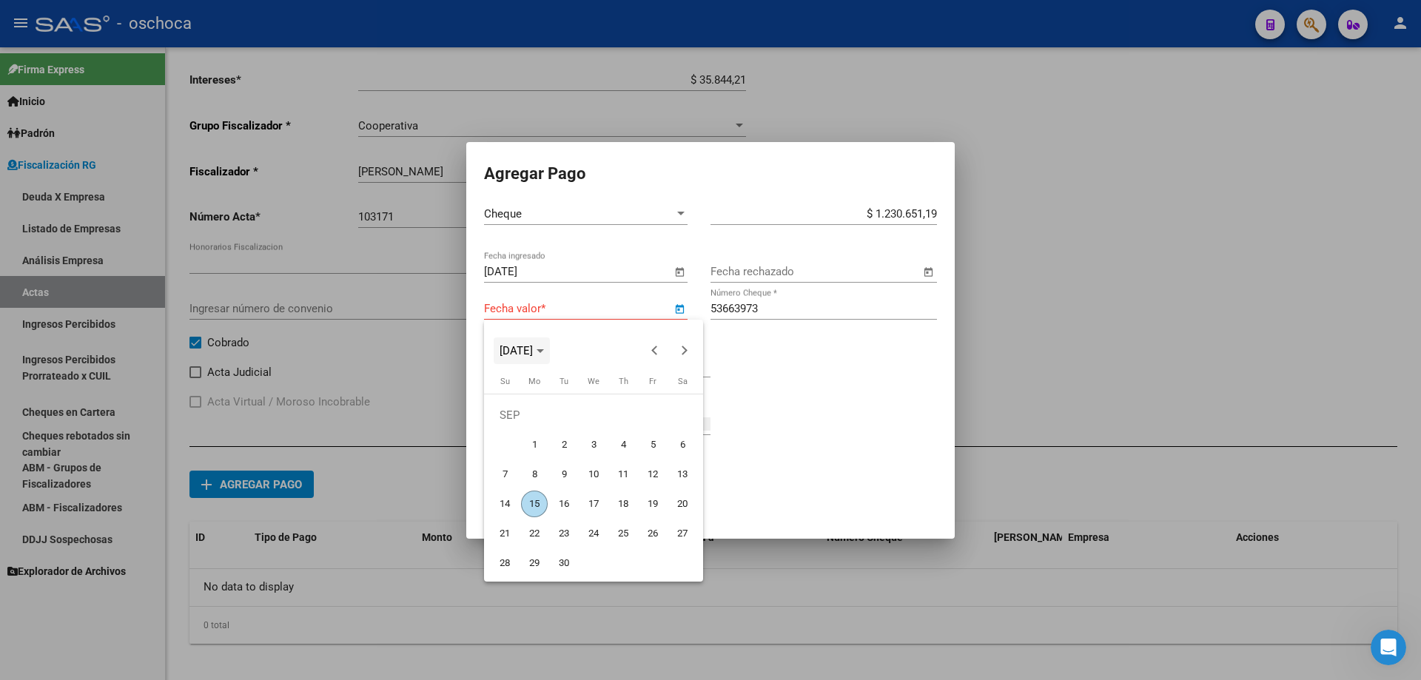
click at [550, 356] on span "Choose month and year" at bounding box center [522, 351] width 56 height 36
click at [517, 458] on span "2024" at bounding box center [516, 456] width 47 height 27
click at [568, 487] on span "OCT" at bounding box center [568, 486] width 47 height 27
click at [544, 351] on polygon "Choose month and year" at bounding box center [539, 351] width 7 height 4
click at [517, 460] on span "2024" at bounding box center [516, 456] width 47 height 27
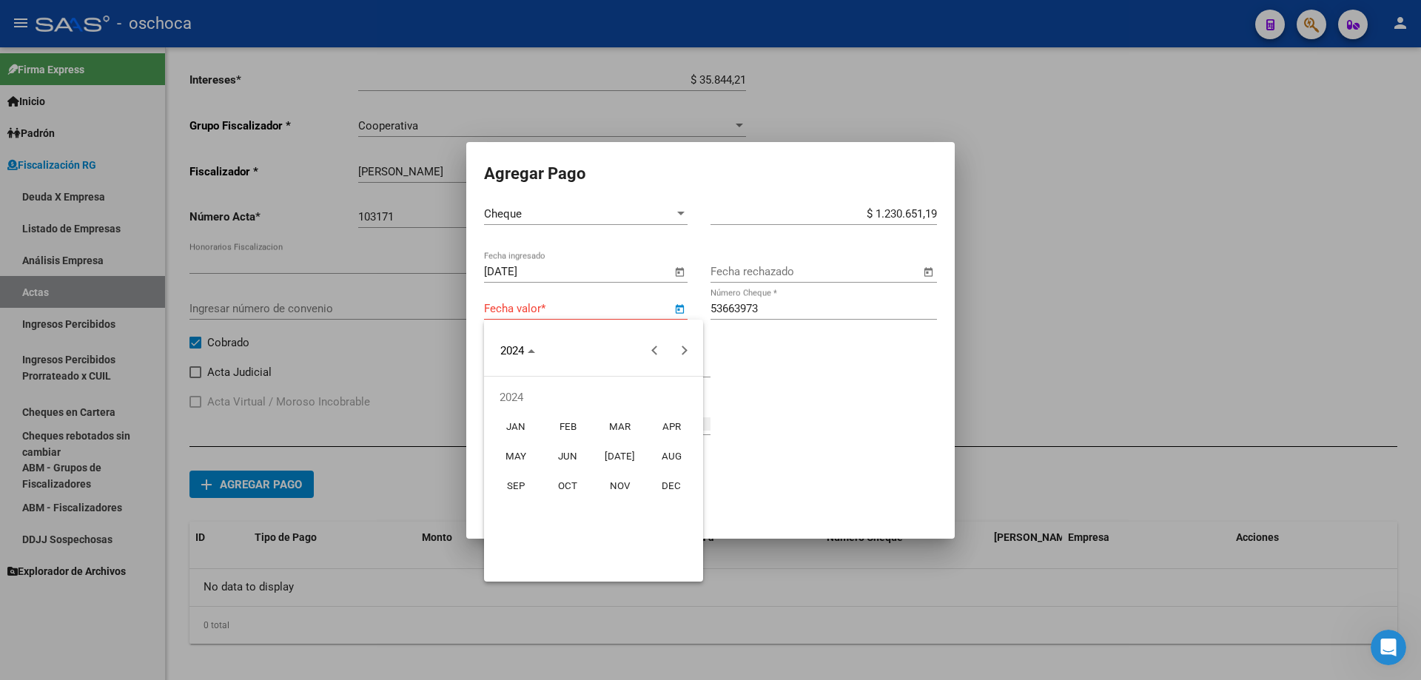
click at [566, 460] on span "JUN" at bounding box center [568, 456] width 47 height 27
click at [539, 474] on span "10" at bounding box center [534, 474] width 27 height 27
type input "[DATE]"
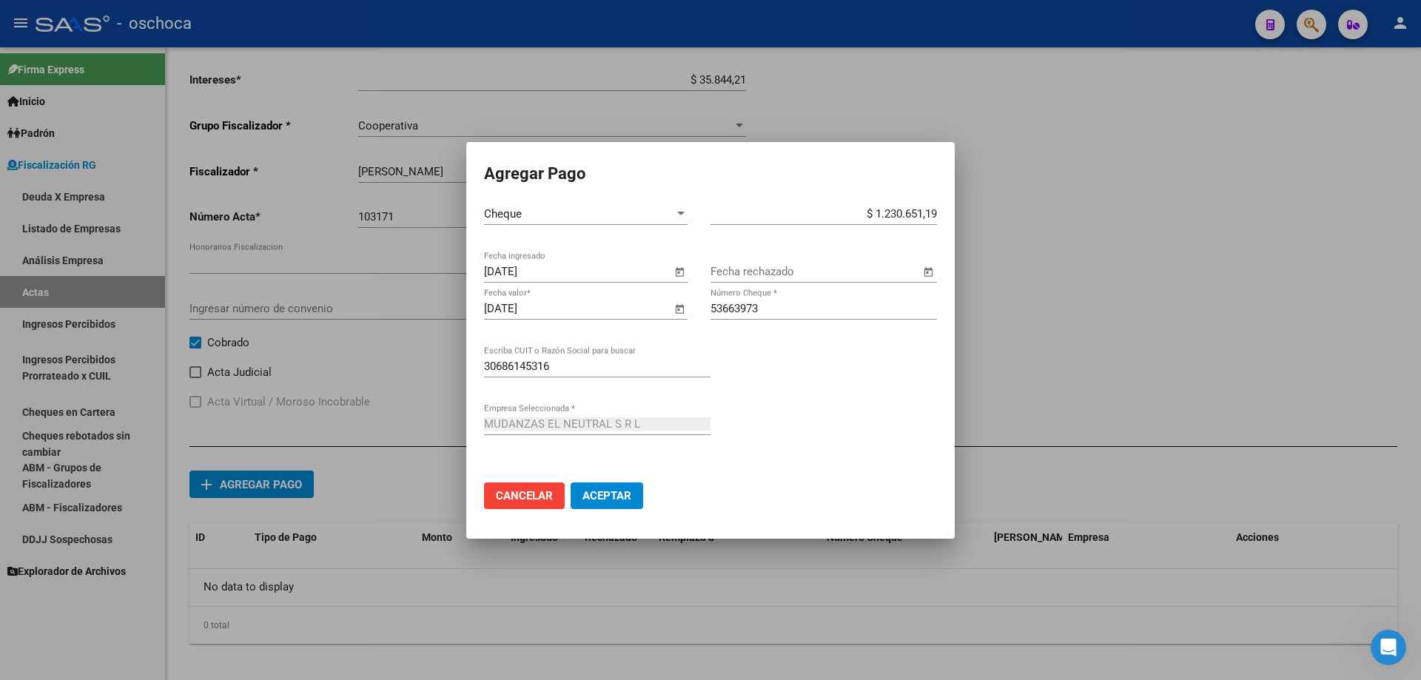
click at [626, 500] on span "Aceptar" at bounding box center [606, 495] width 49 height 13
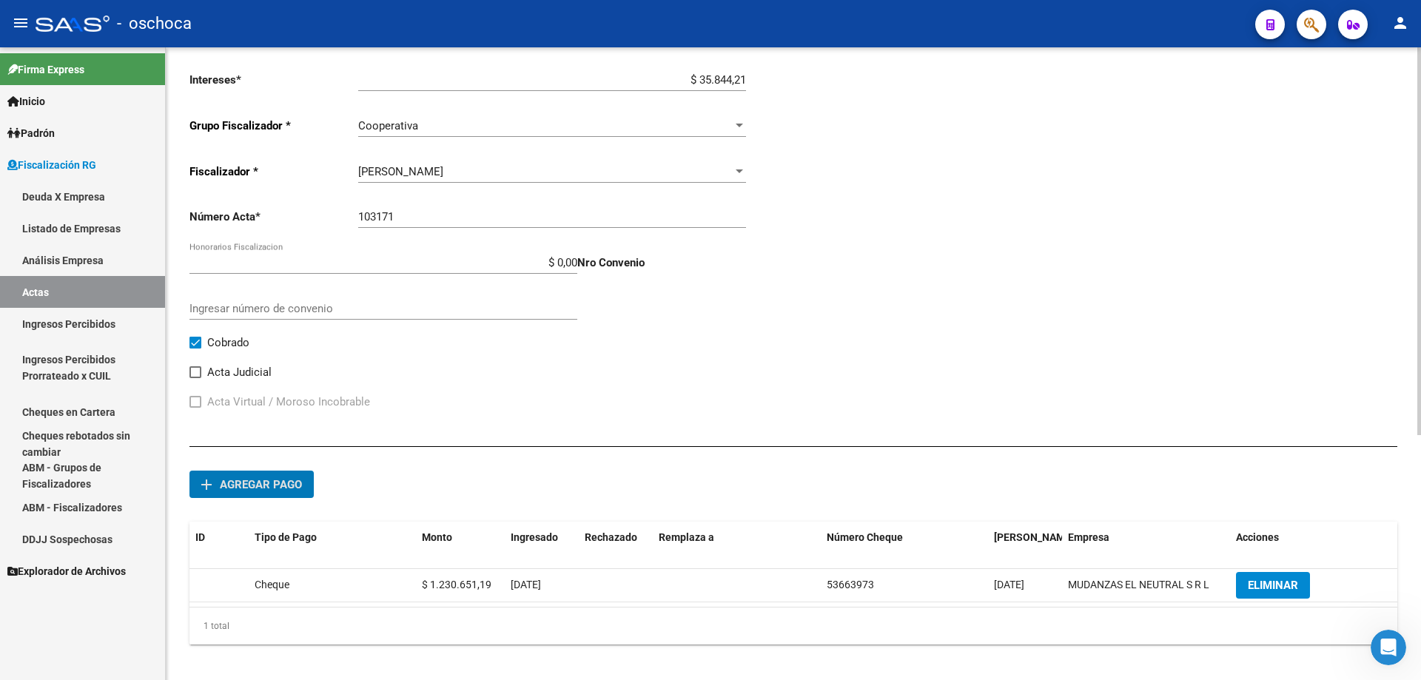
scroll to position [92, 0]
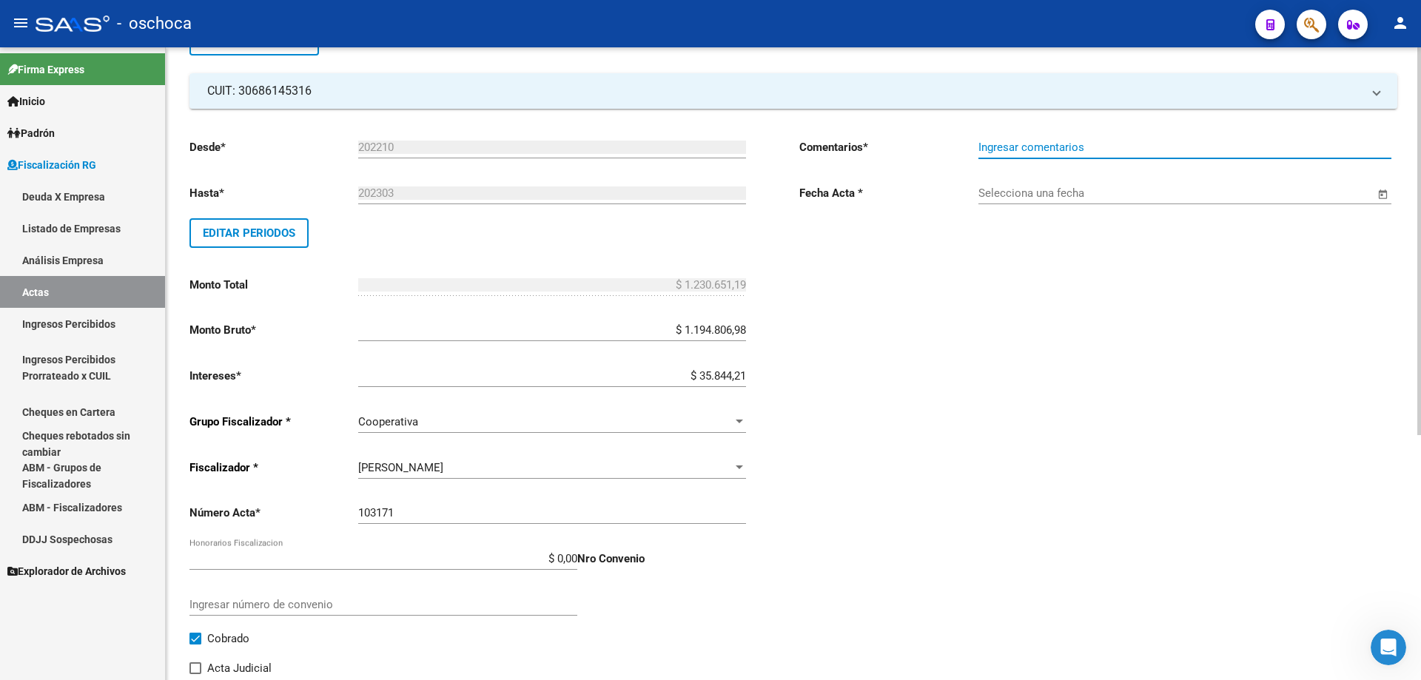
click at [1111, 150] on input "Ingresar comentarios" at bounding box center [1184, 147] width 413 height 13
type input "cobrado"
click at [1081, 197] on input "Selecciona una fecha" at bounding box center [1176, 192] width 396 height 13
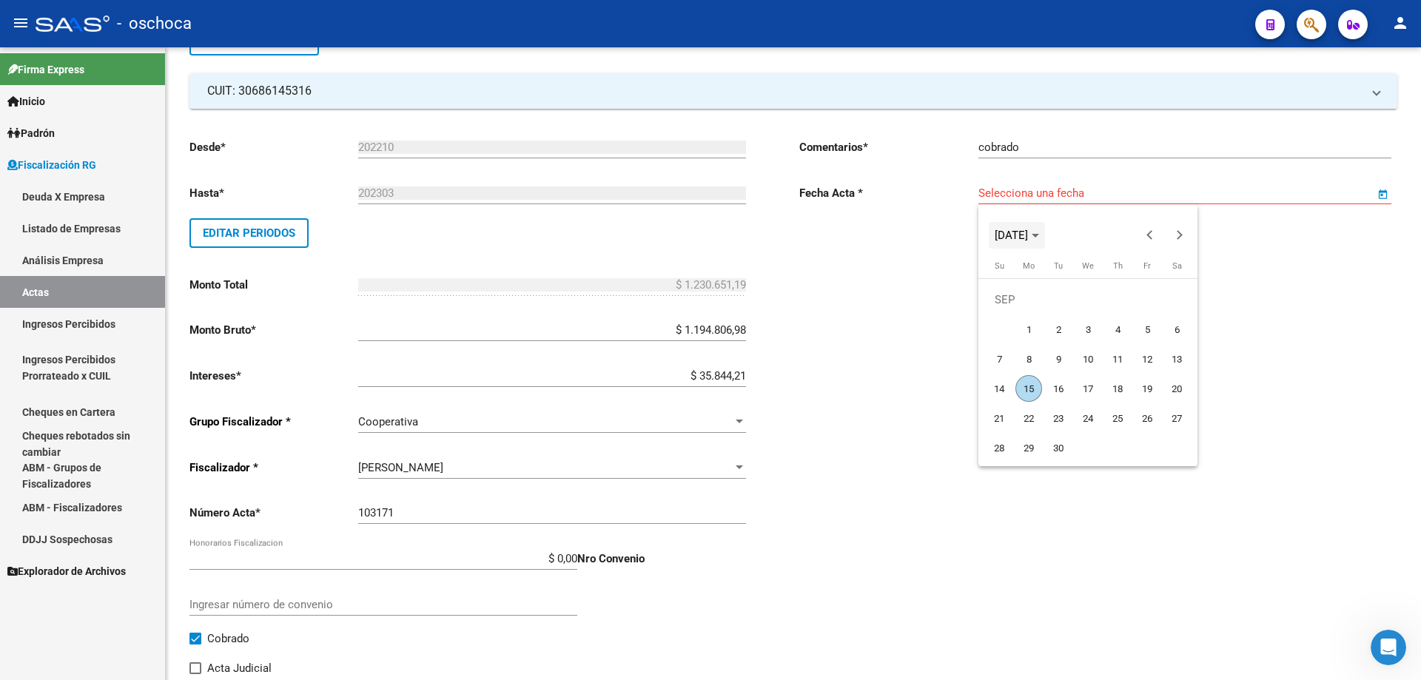
click at [1039, 240] on span "[DATE]" at bounding box center [1017, 235] width 44 height 10
click at [1006, 339] on span "2024" at bounding box center [1010, 341] width 47 height 27
click at [1070, 346] on span "JUN" at bounding box center [1062, 341] width 47 height 27
click at [1027, 356] on span "10" at bounding box center [1028, 359] width 27 height 27
type input "[DATE]"
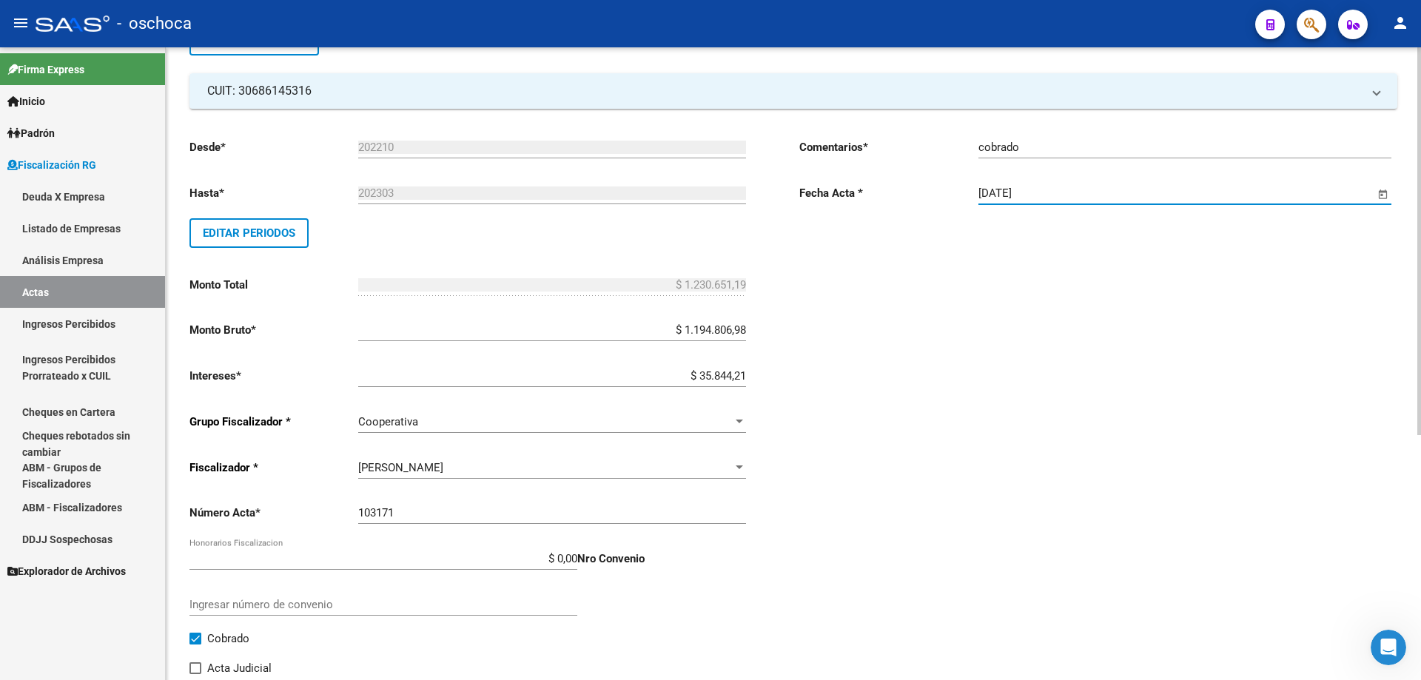
scroll to position [0, 0]
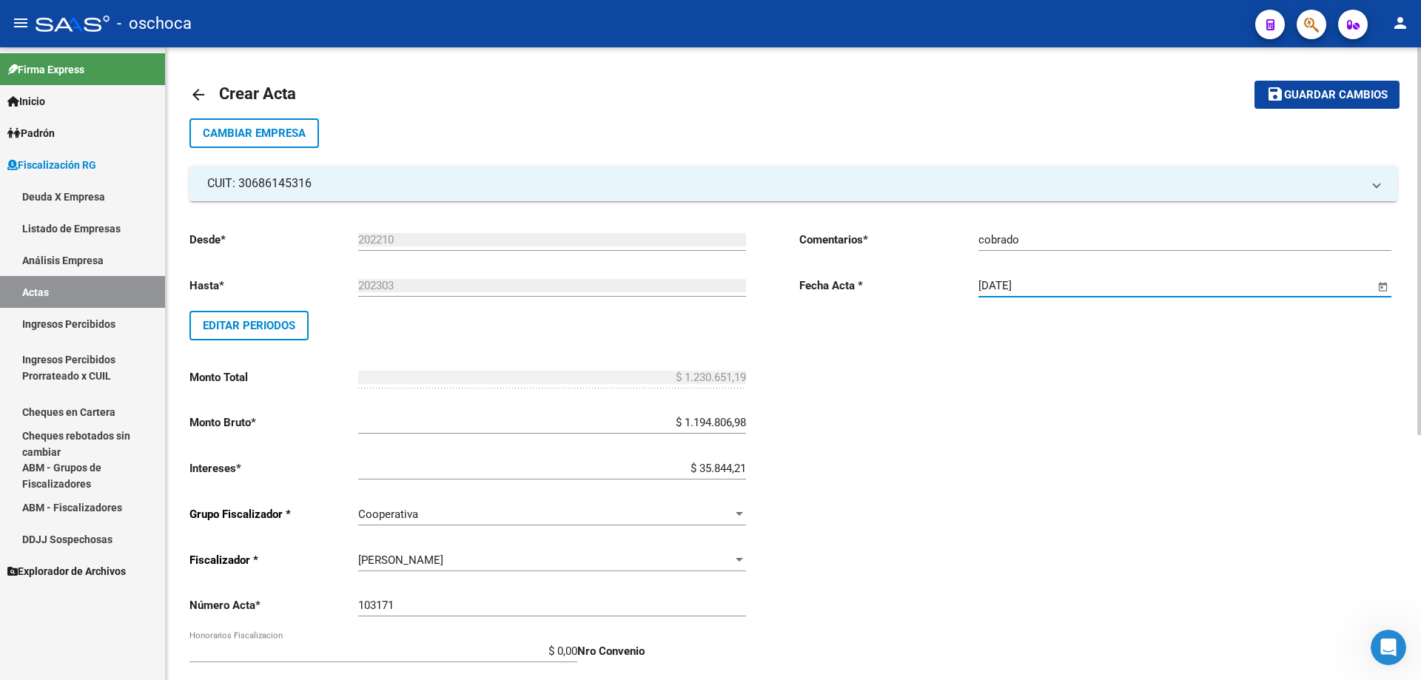
click at [1295, 103] on button "save Guardar cambios" at bounding box center [1326, 94] width 145 height 27
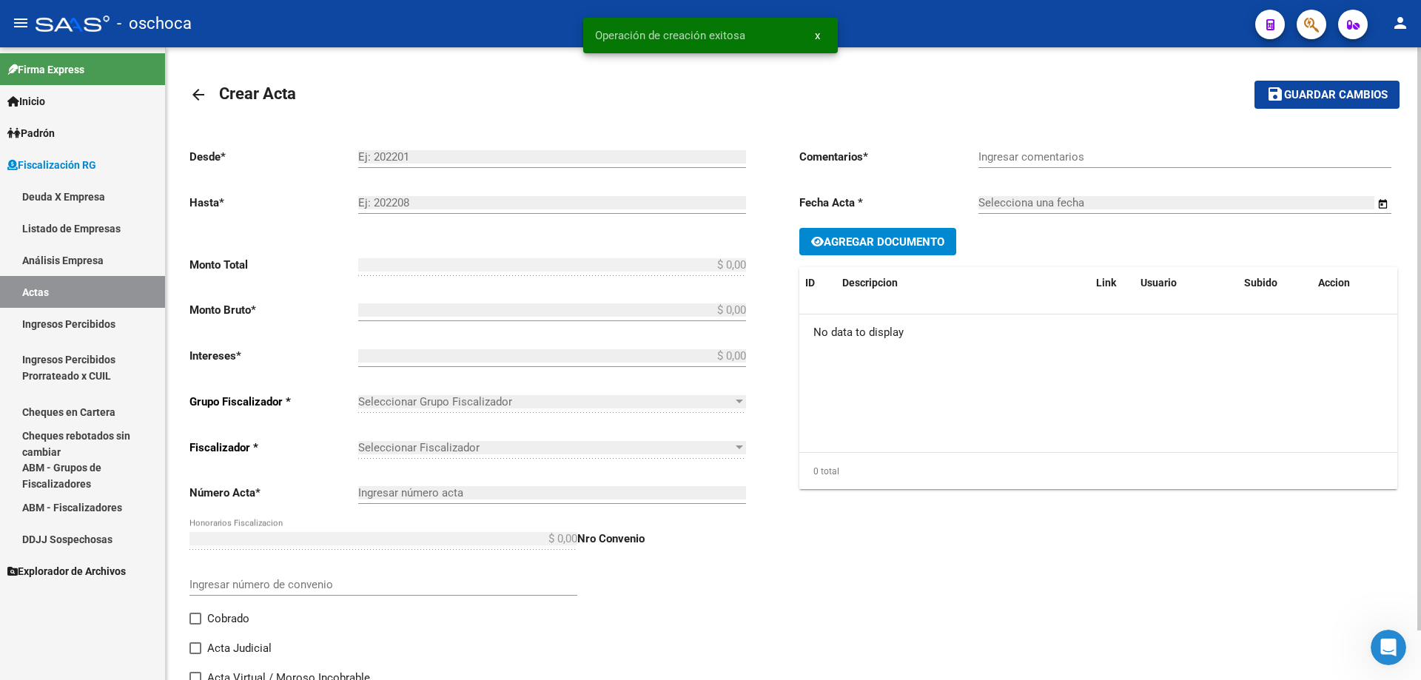
type input "202210"
type input "202303"
type input "$ 1.230.651,19"
type input "$ 1.194.806,98"
type input "$ 35.844,21"
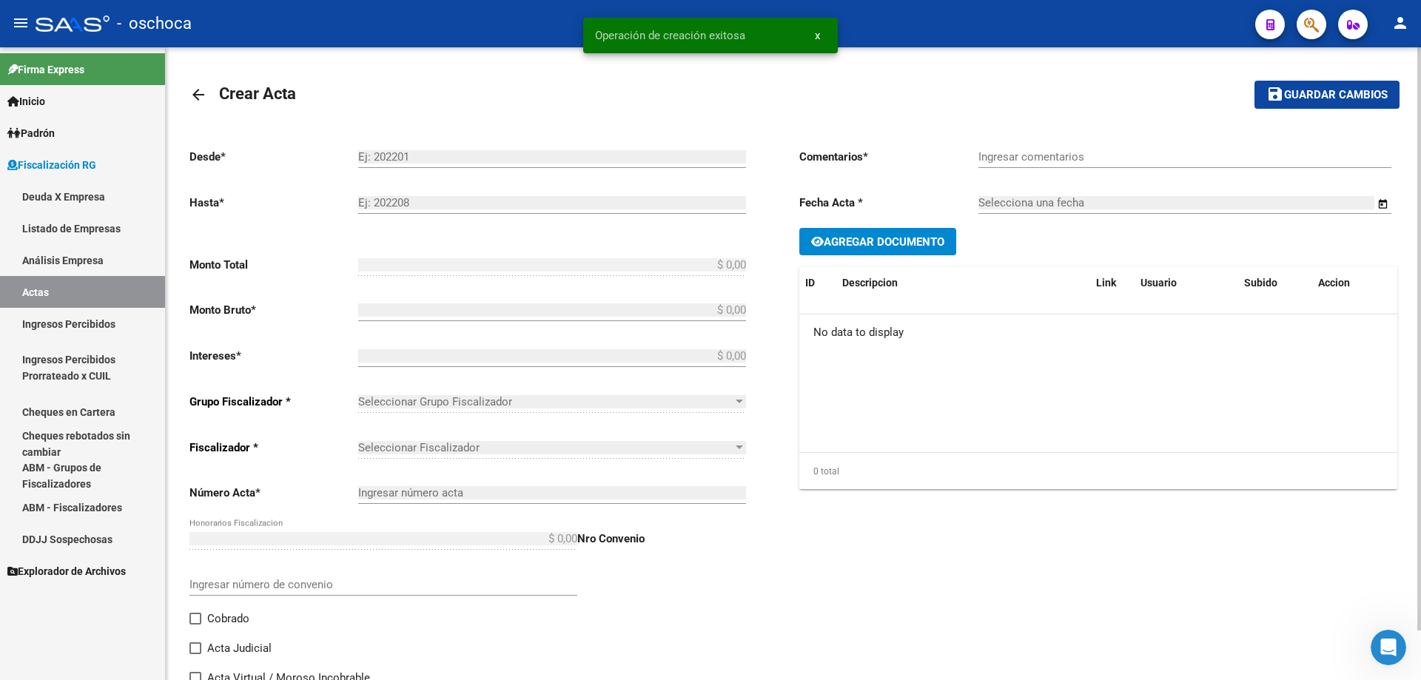
type input "103171"
checkbox input "true"
type input "cobrado"
type input "[DATE]"
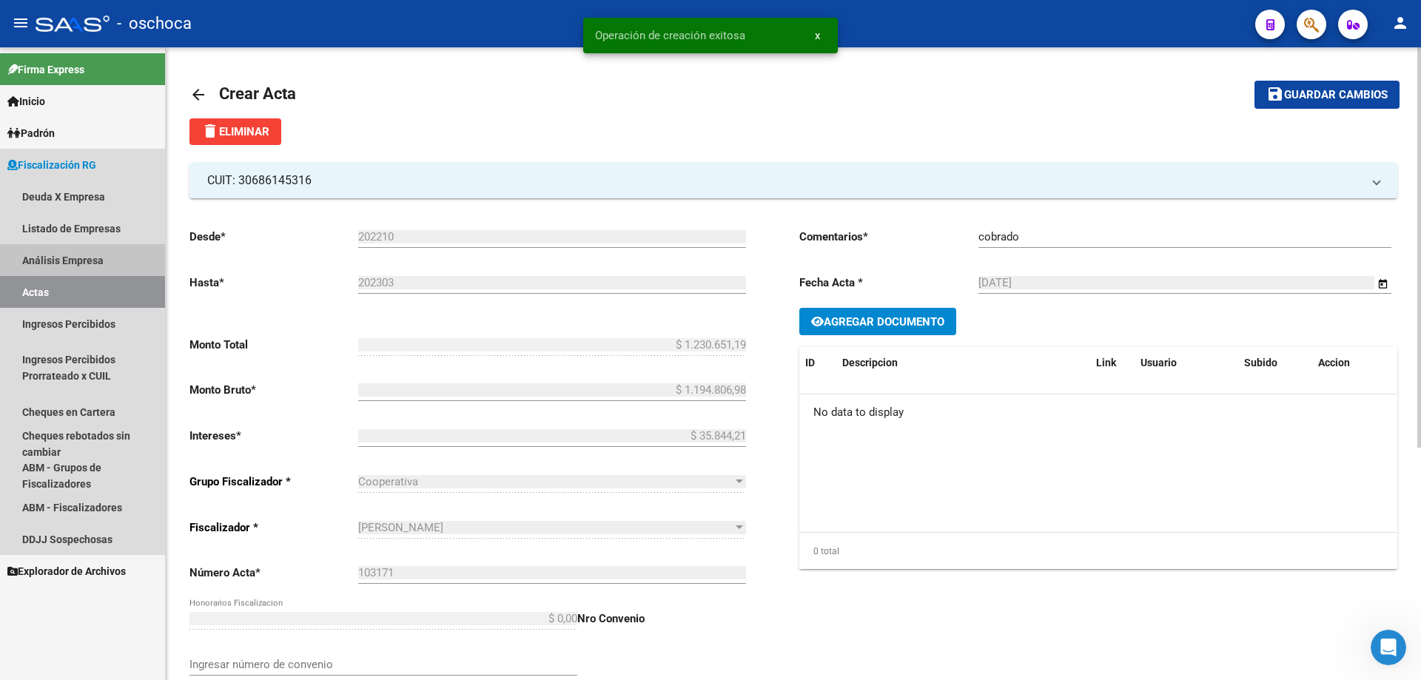
click at [62, 266] on link "Análisis Empresa" at bounding box center [82, 260] width 165 height 32
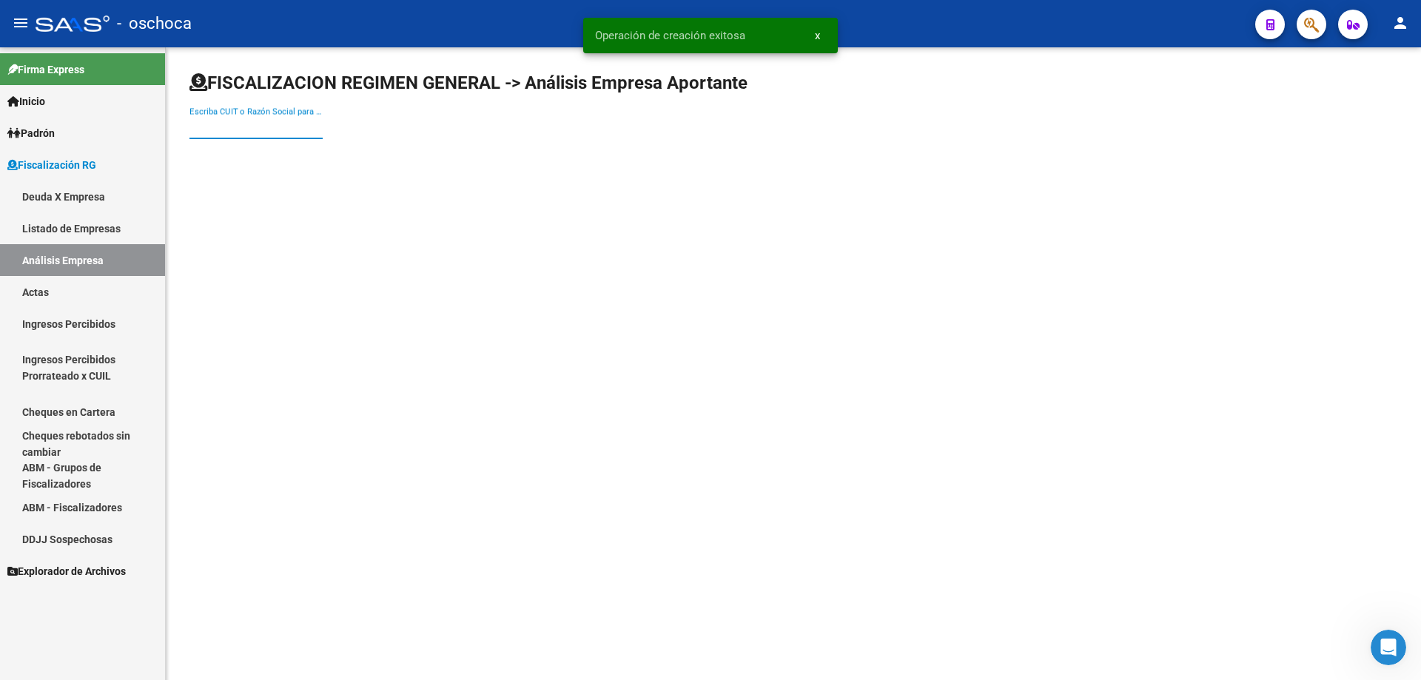
click at [201, 132] on input "Escriba CUIT o Razón Social para buscar" at bounding box center [255, 127] width 133 height 13
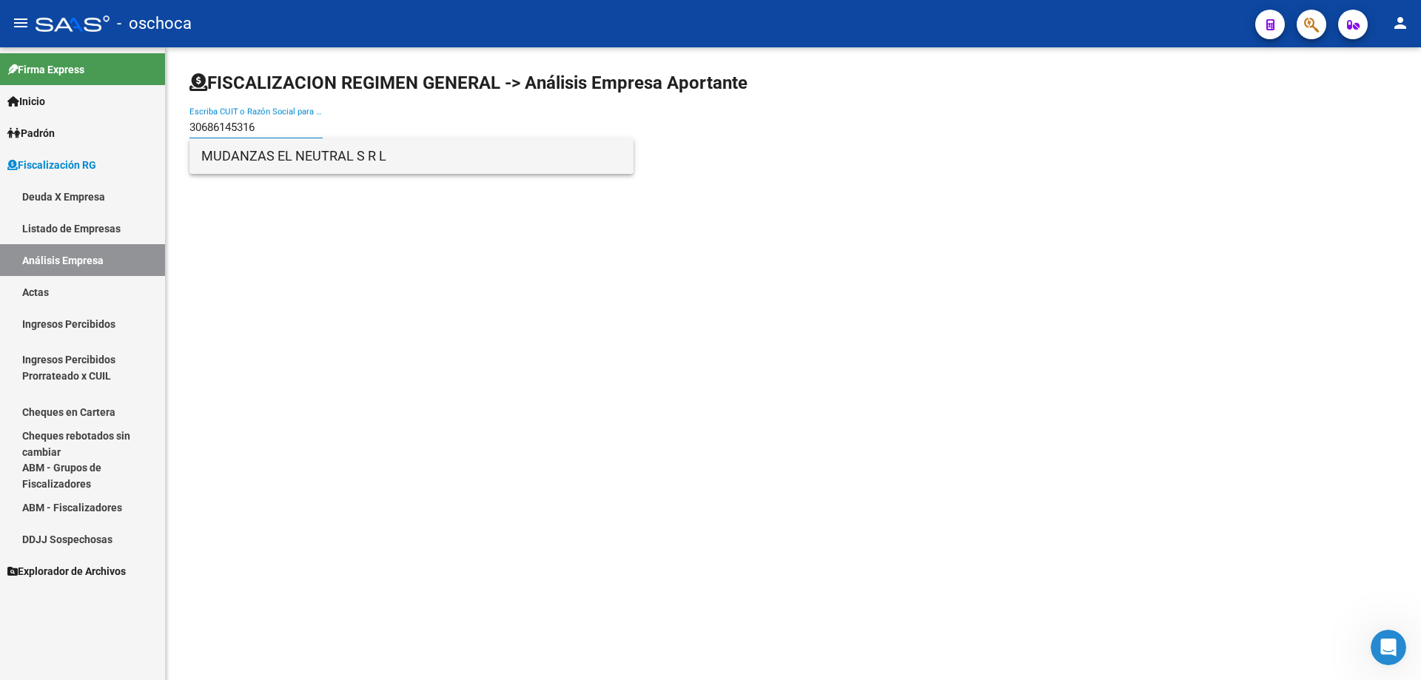
type input "30686145316"
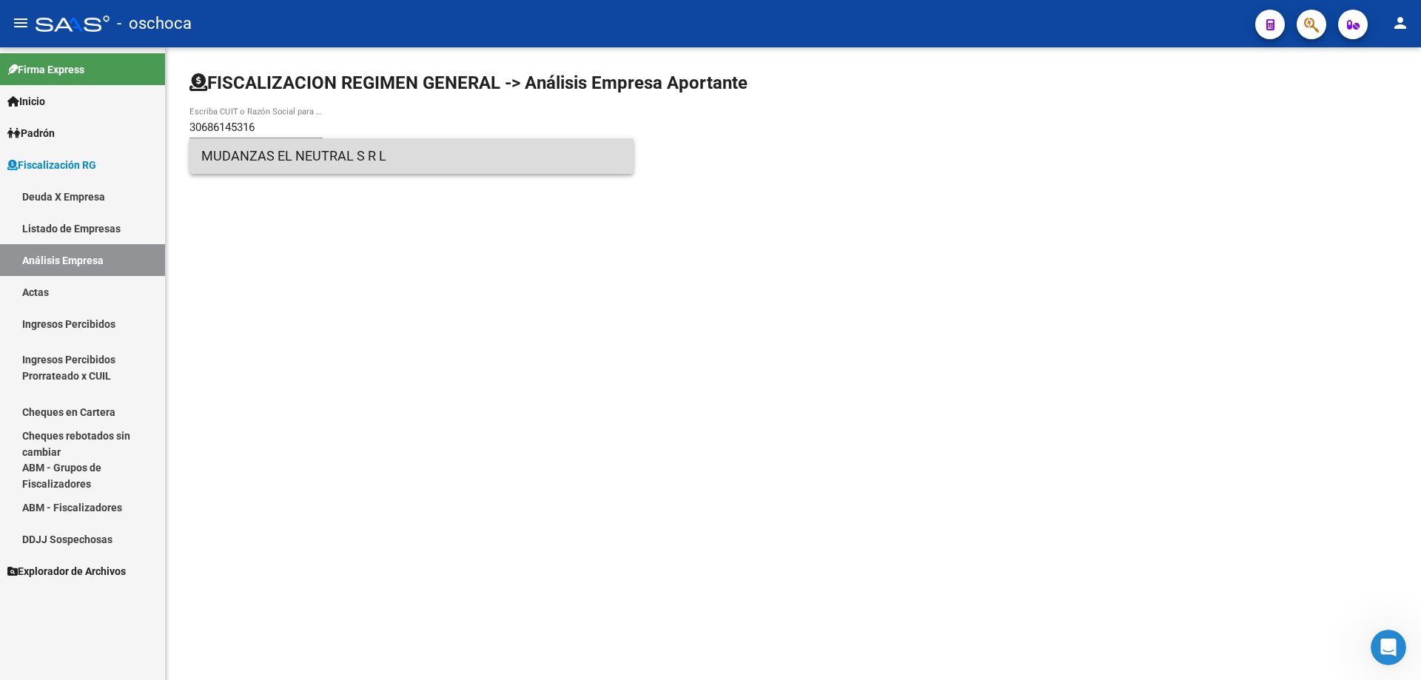
click at [290, 160] on span "MUDANZAS EL NEUTRAL S R L" at bounding box center [411, 156] width 420 height 36
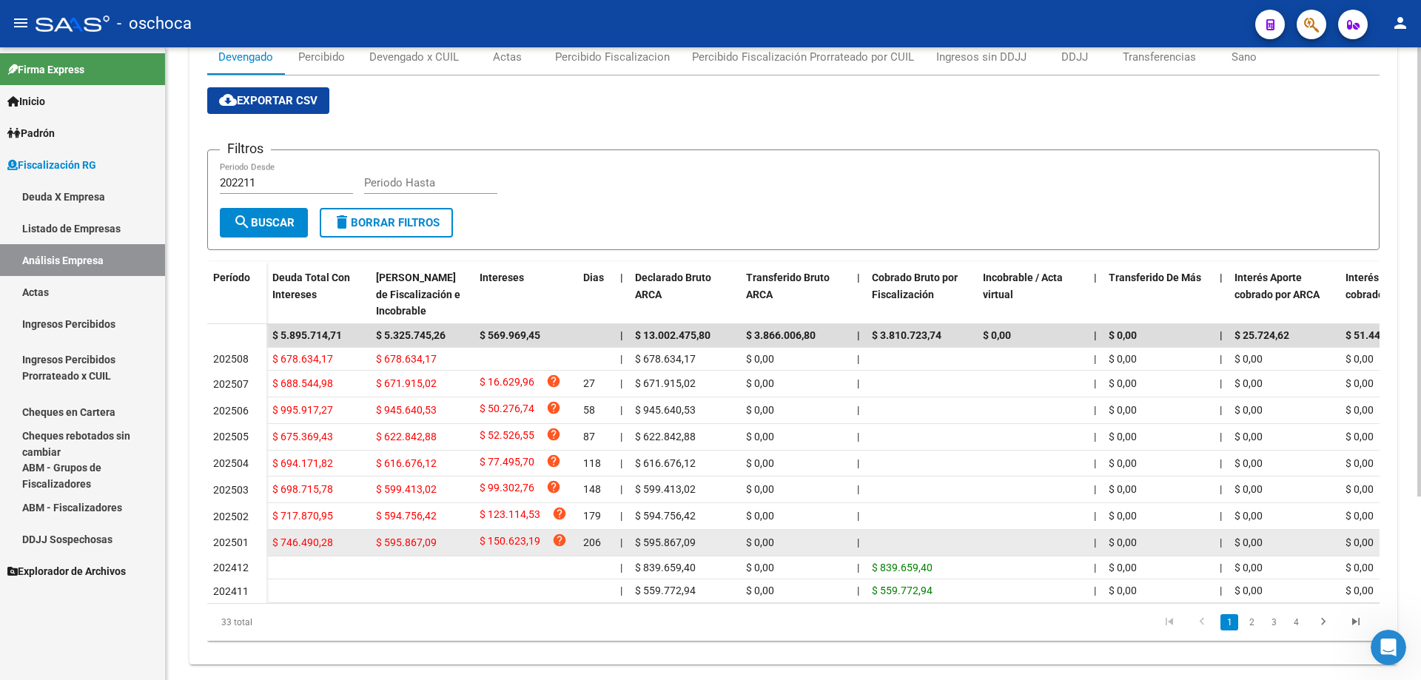
scroll to position [258, 0]
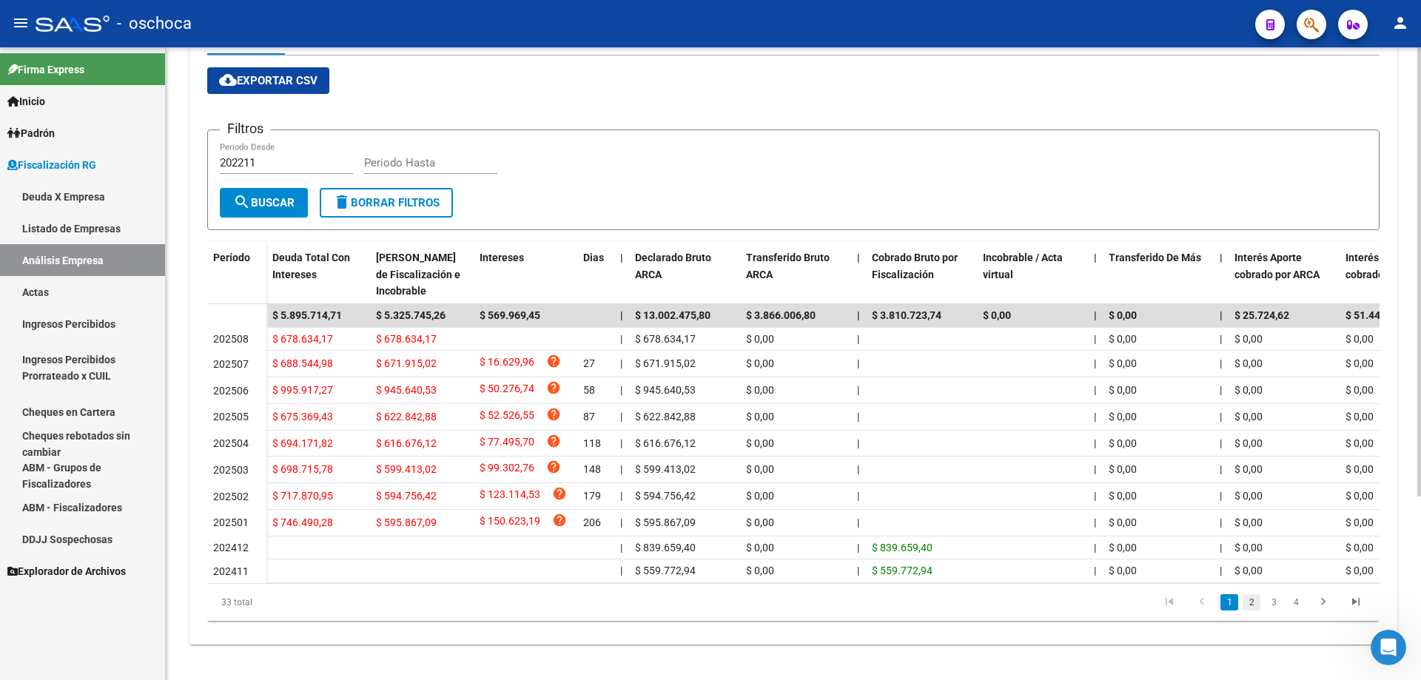
click at [1256, 604] on link "2" at bounding box center [1251, 602] width 18 height 16
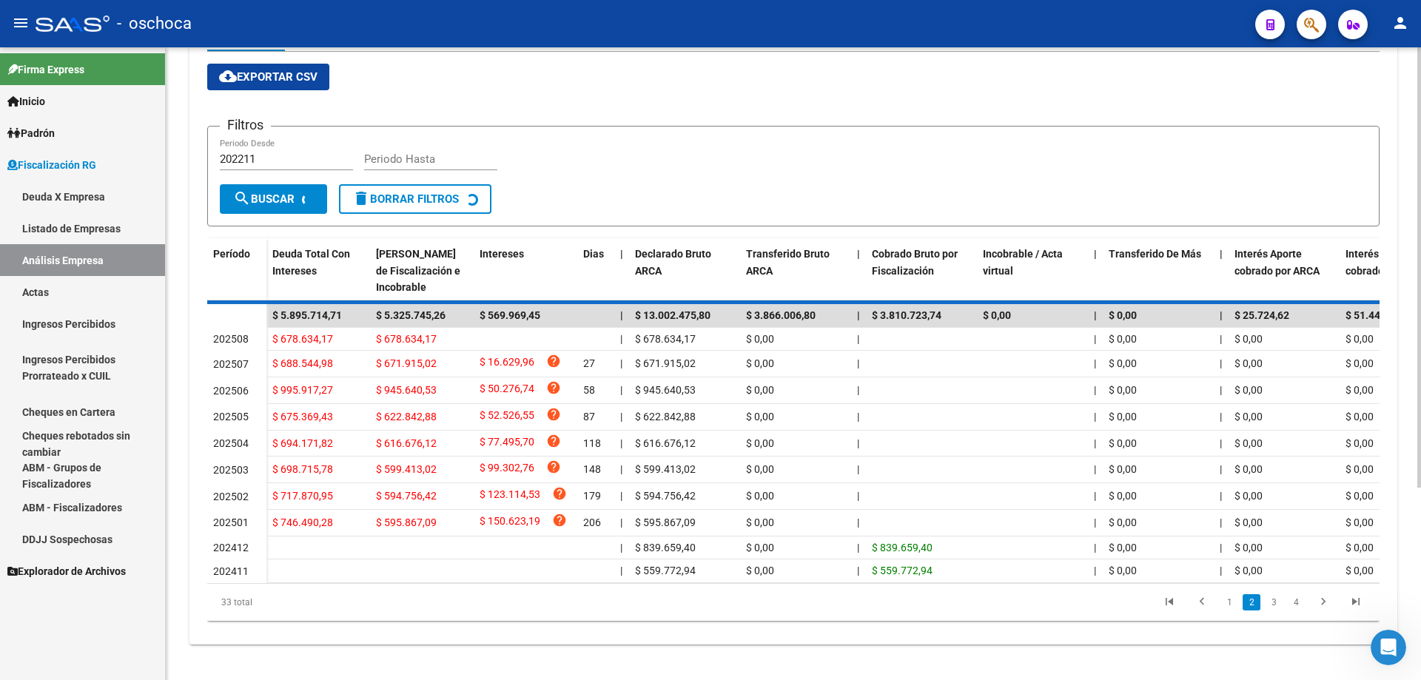
scroll to position [232, 0]
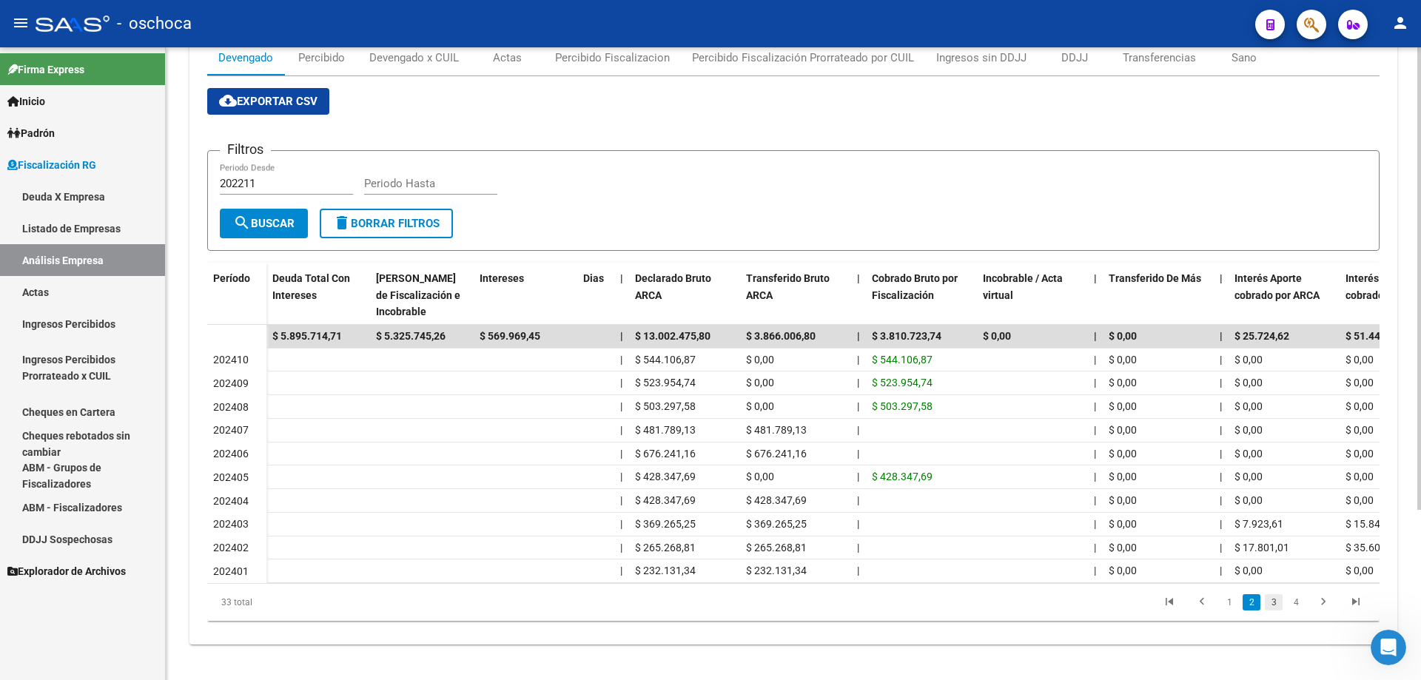
click at [1276, 605] on link "3" at bounding box center [1274, 602] width 18 height 16
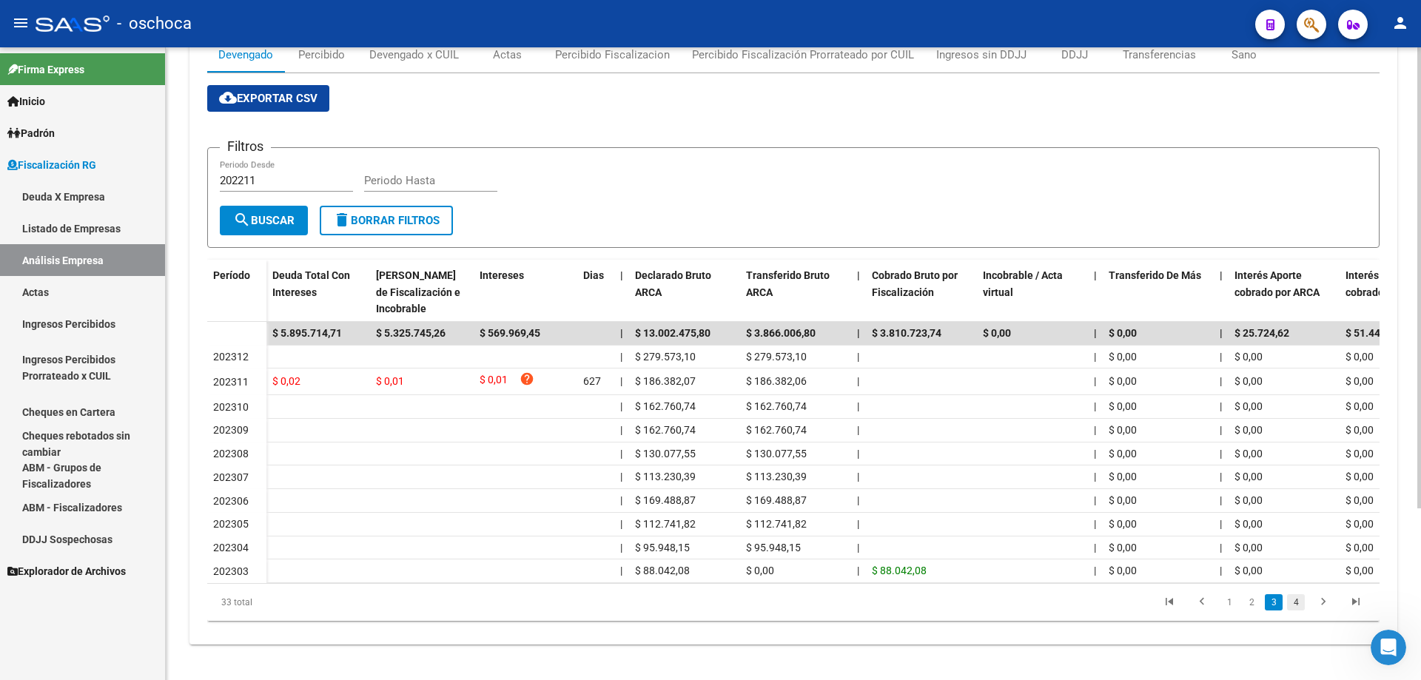
click at [1294, 605] on link "4" at bounding box center [1296, 602] width 18 height 16
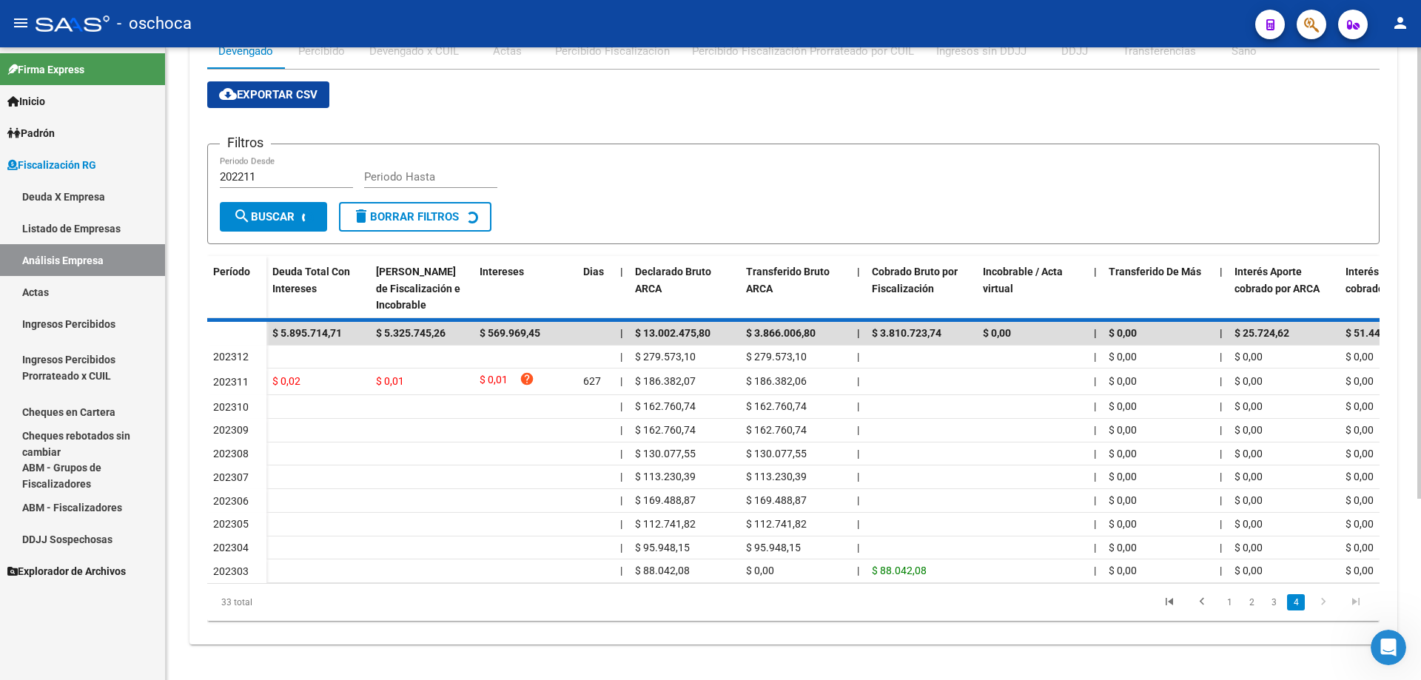
scroll to position [68, 0]
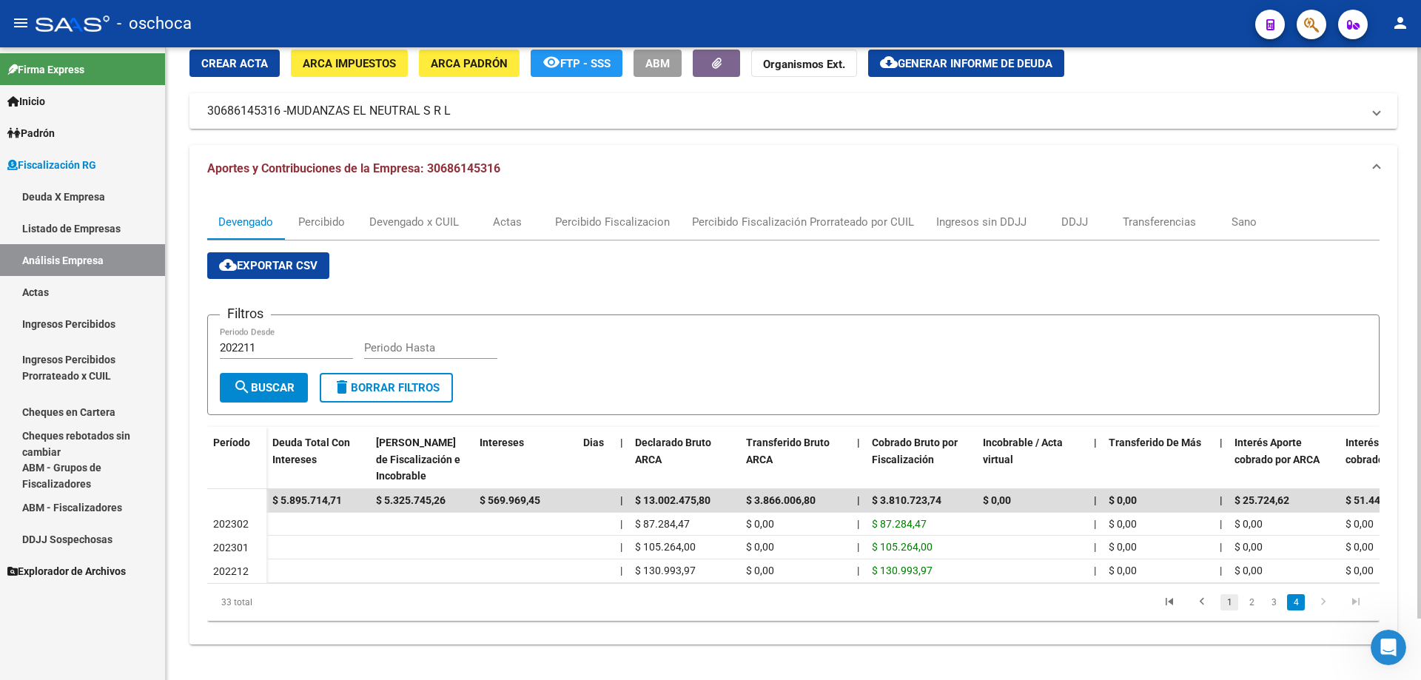
click at [1231, 607] on link "1" at bounding box center [1229, 602] width 18 height 16
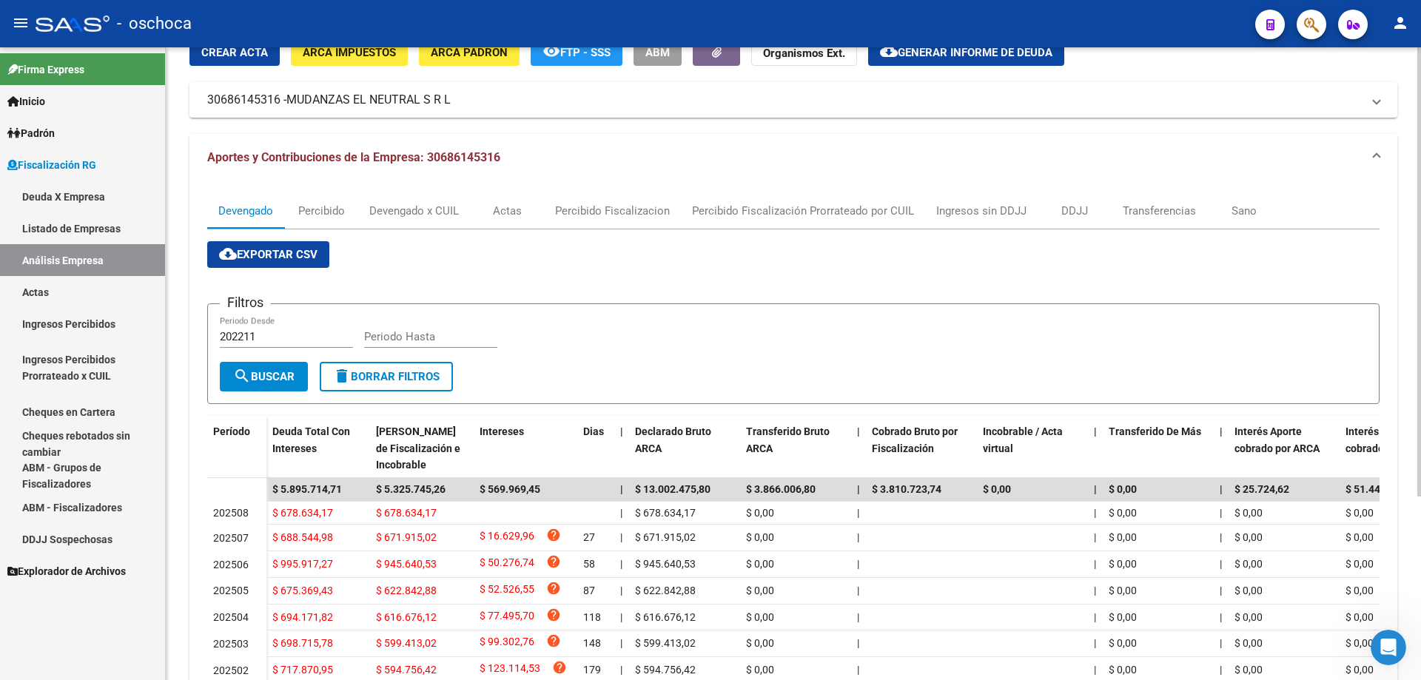
scroll to position [0, 0]
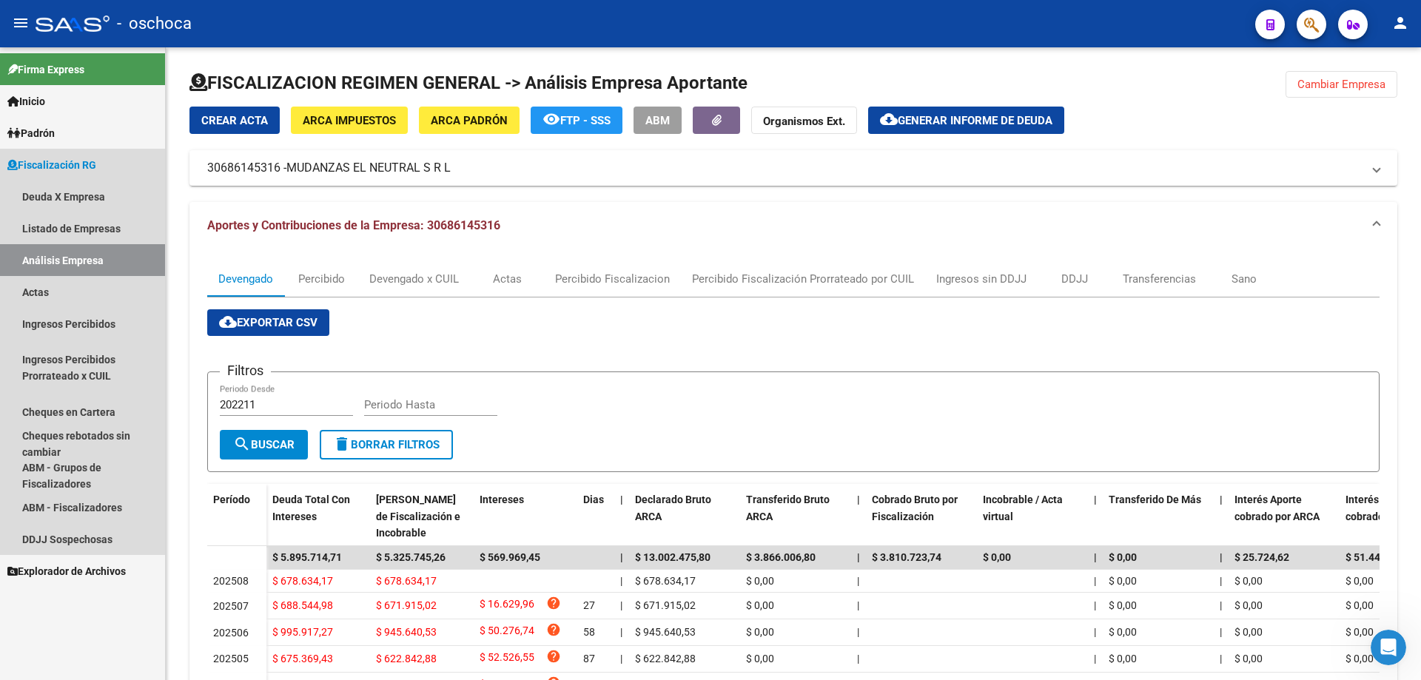
click at [68, 268] on link "Análisis Empresa" at bounding box center [82, 260] width 165 height 32
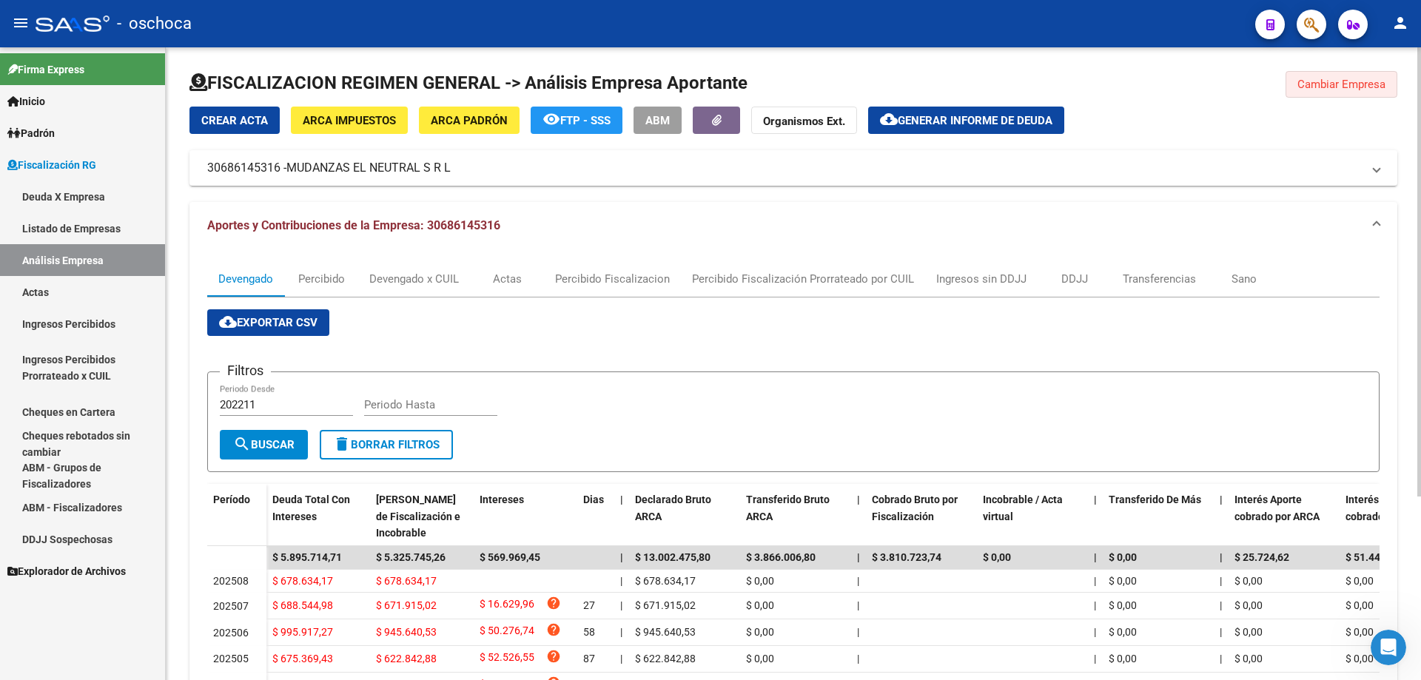
click at [1312, 86] on span "Cambiar Empresa" at bounding box center [1341, 84] width 88 height 13
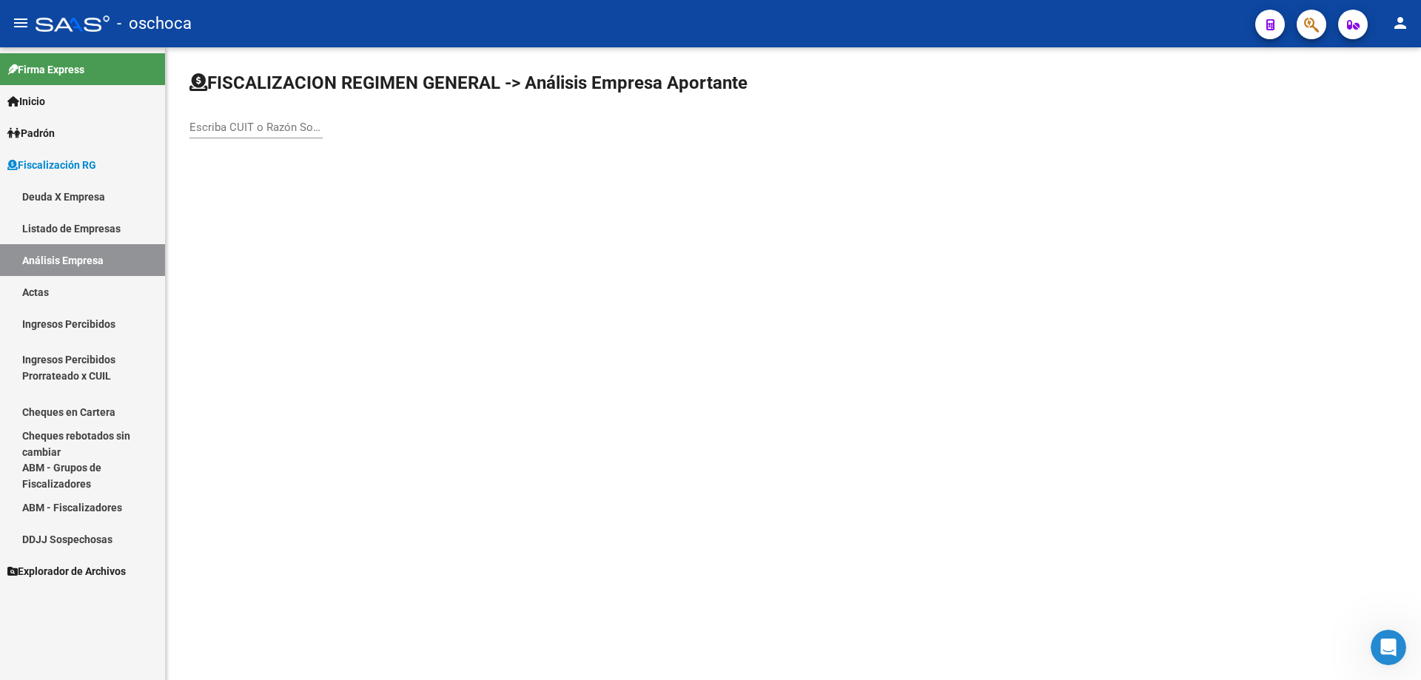
click at [199, 132] on input "Escriba CUIT o Razón Social para buscar" at bounding box center [255, 127] width 133 height 13
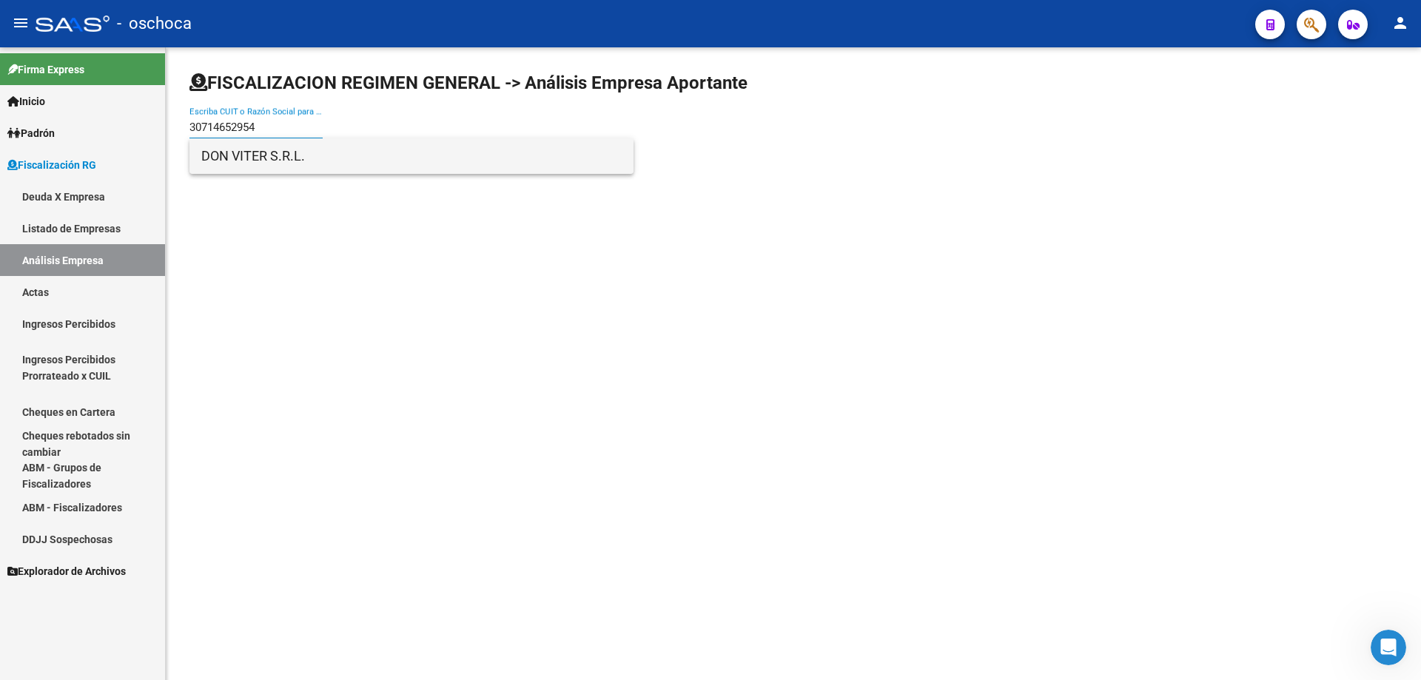
type input "30714652954"
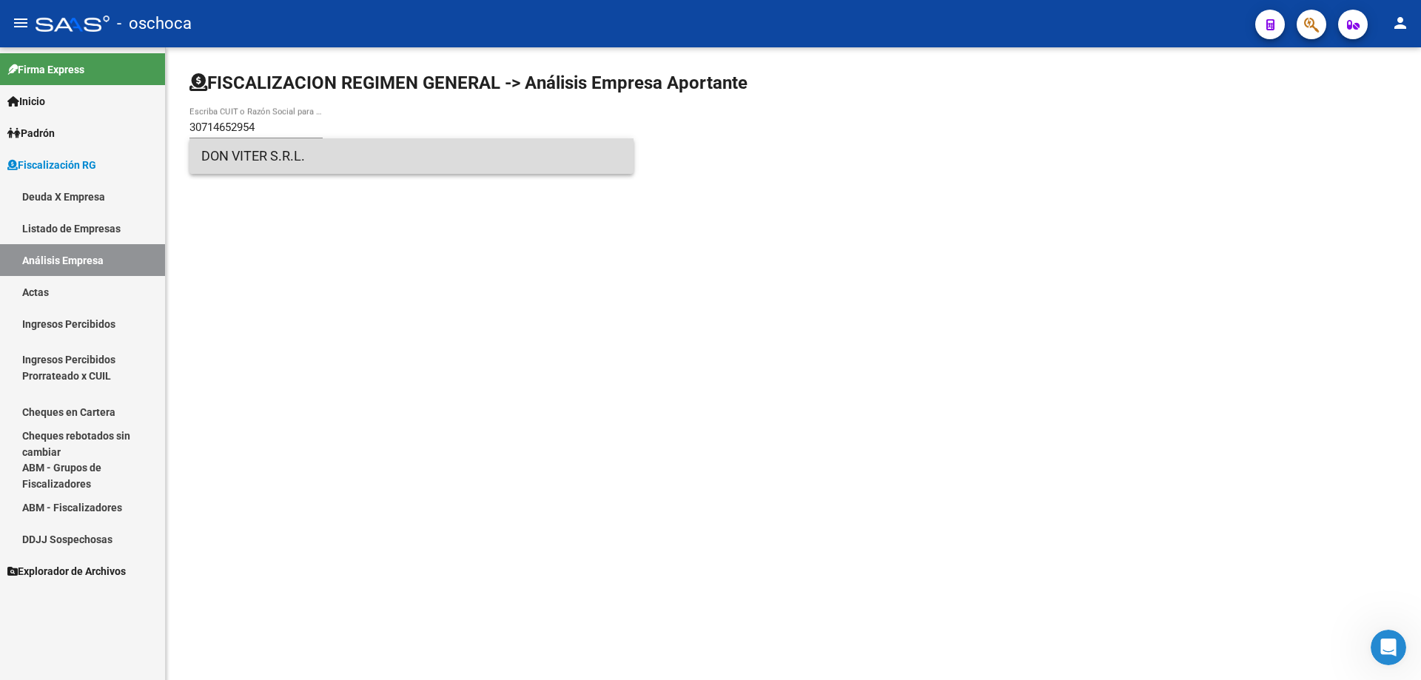
click at [254, 162] on span "DON VITER S.R.L." at bounding box center [411, 156] width 420 height 36
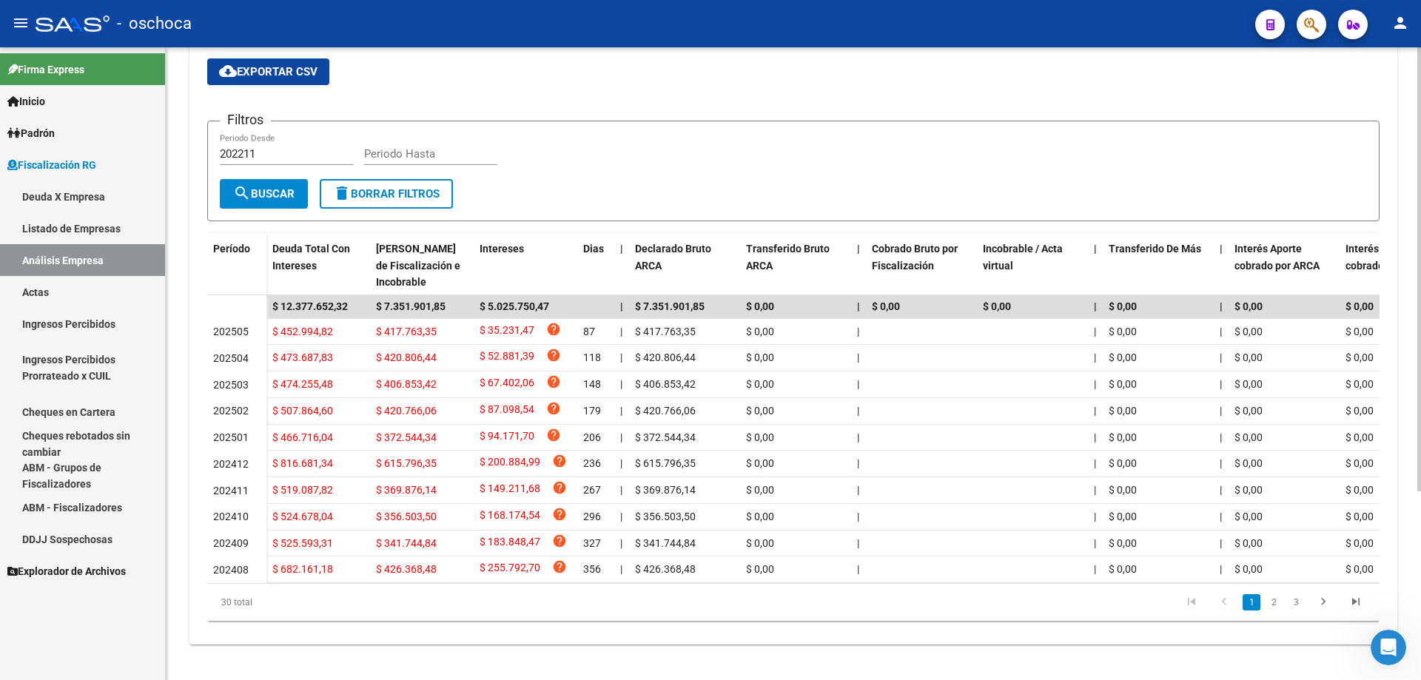
scroll to position [47, 0]
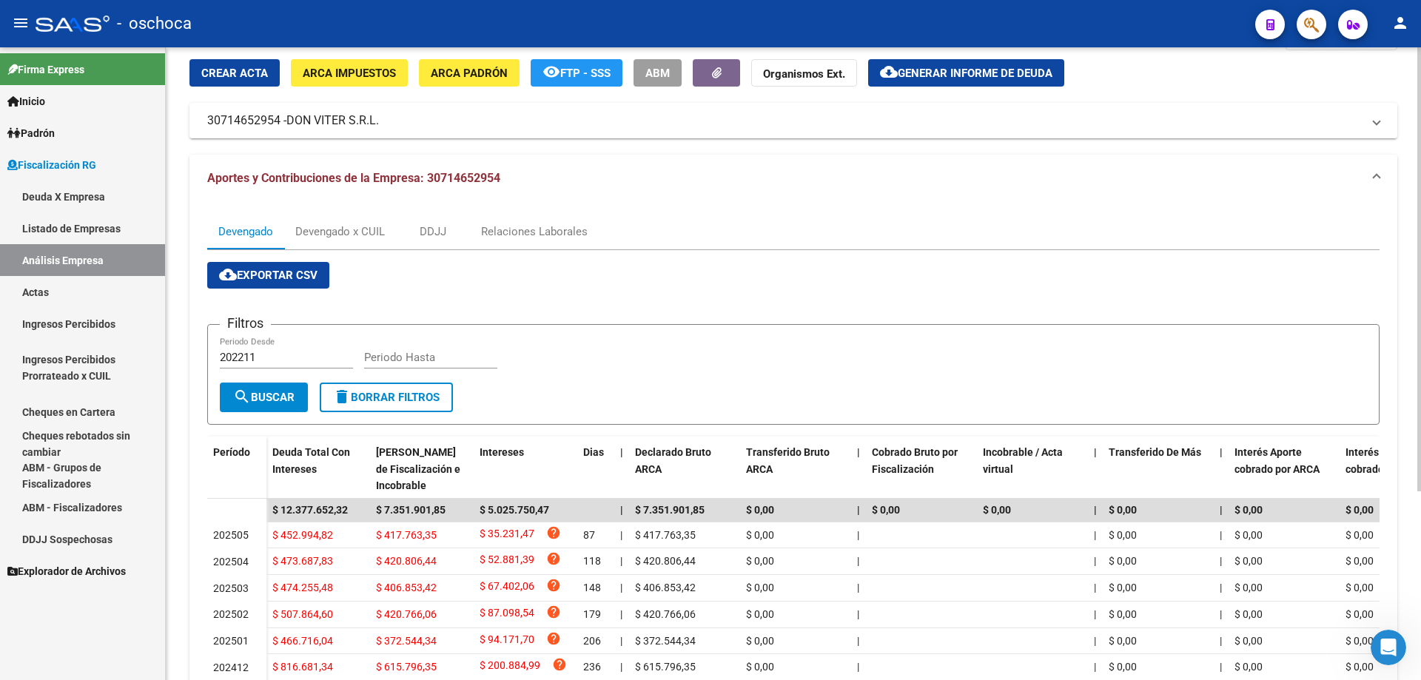
click at [225, 60] on button "Crear Acta" at bounding box center [234, 72] width 90 height 27
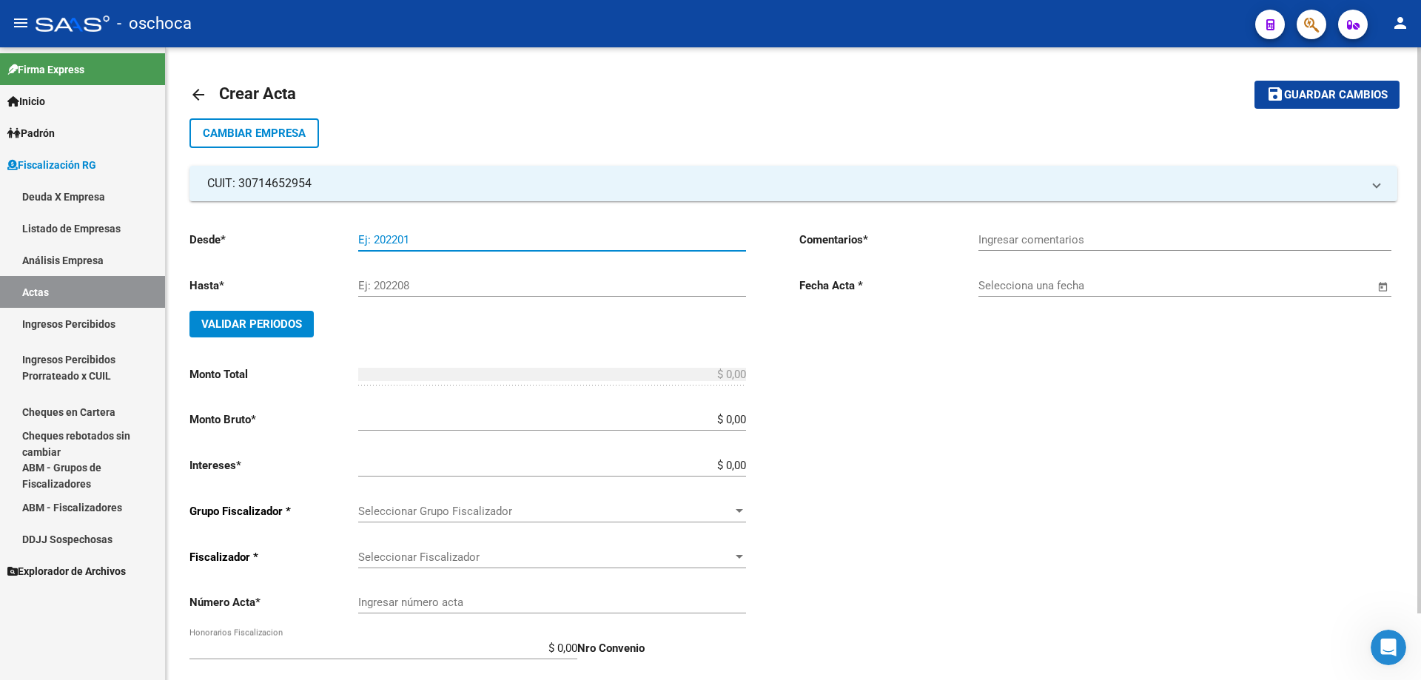
click at [363, 243] on input "Ej: 202201" at bounding box center [552, 239] width 388 height 13
type input "202206"
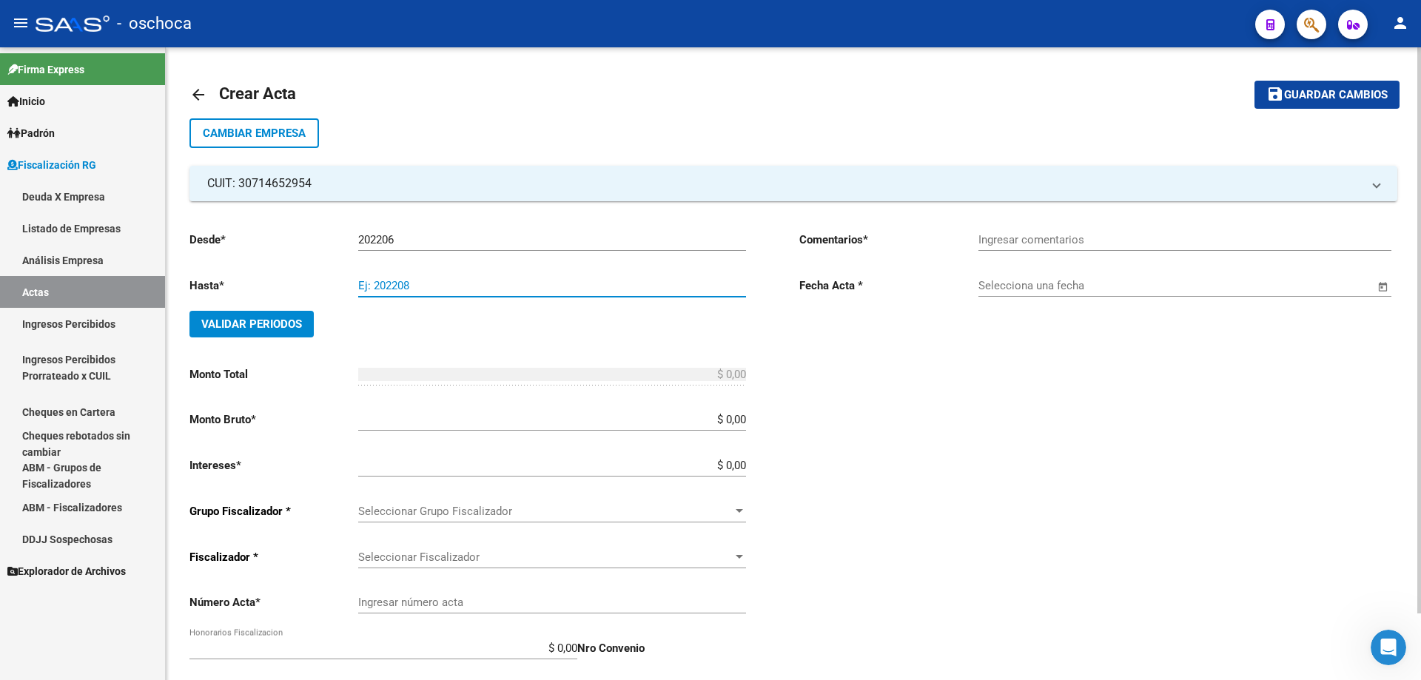
click at [367, 288] on input "Ej: 202208" at bounding box center [552, 285] width 388 height 13
type input "202403"
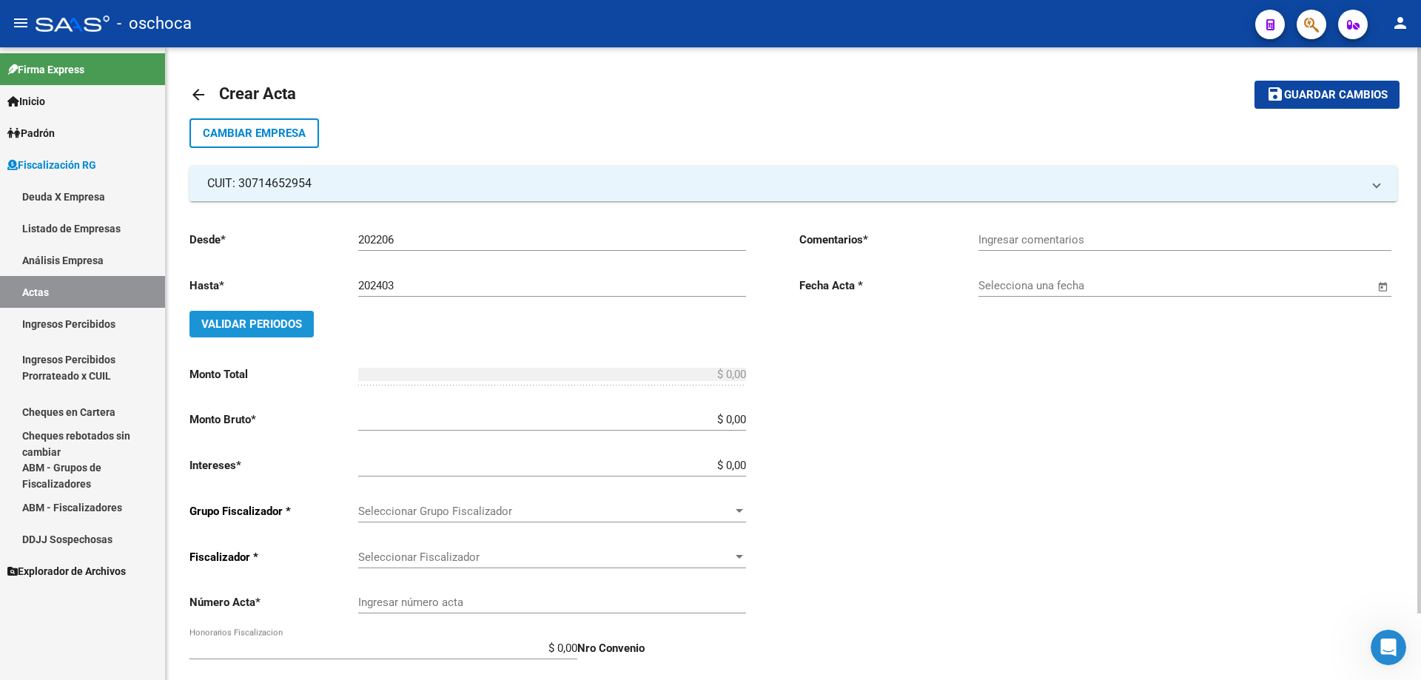
click at [284, 320] on span "Validar Periodos" at bounding box center [251, 323] width 101 height 13
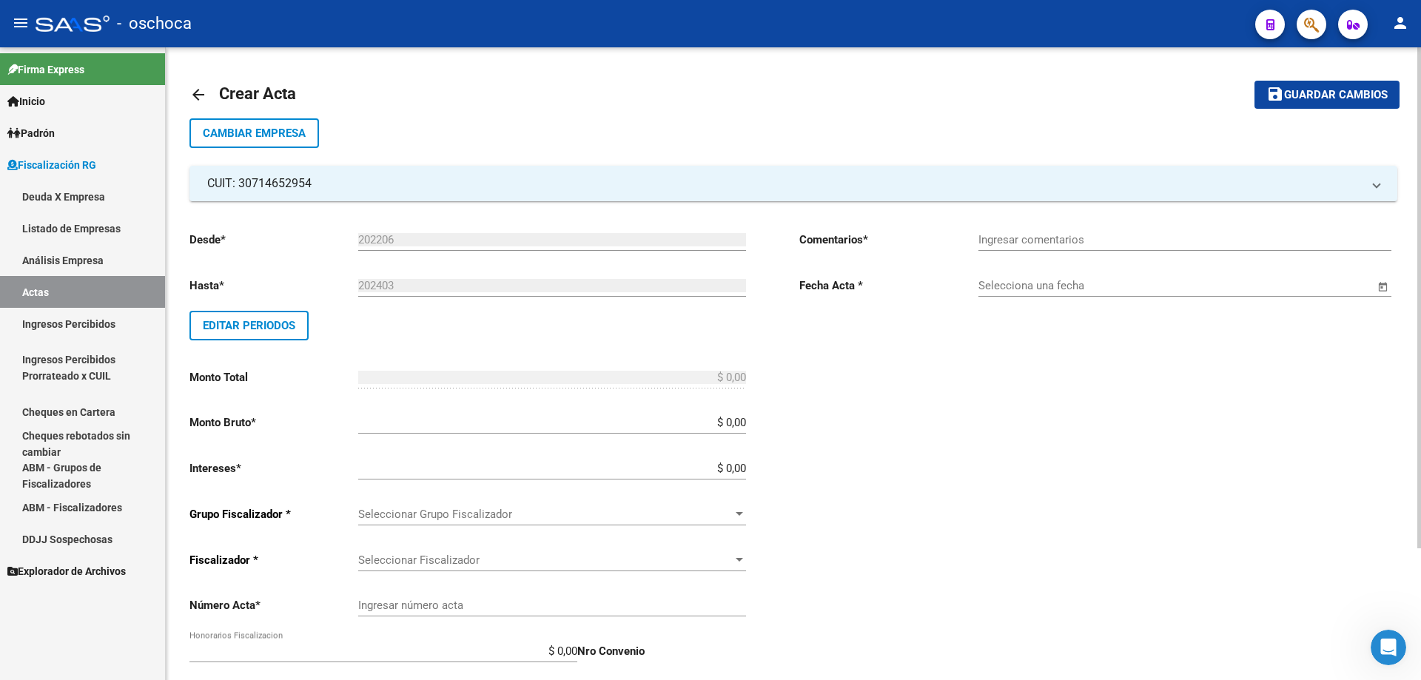
click at [744, 425] on input "$ 0,00" at bounding box center [552, 422] width 388 height 13
type input "$ 3.348.579,86"
click at [744, 467] on input "$ 0,00" at bounding box center [552, 468] width 388 height 13
type input "$ 100.457,39"
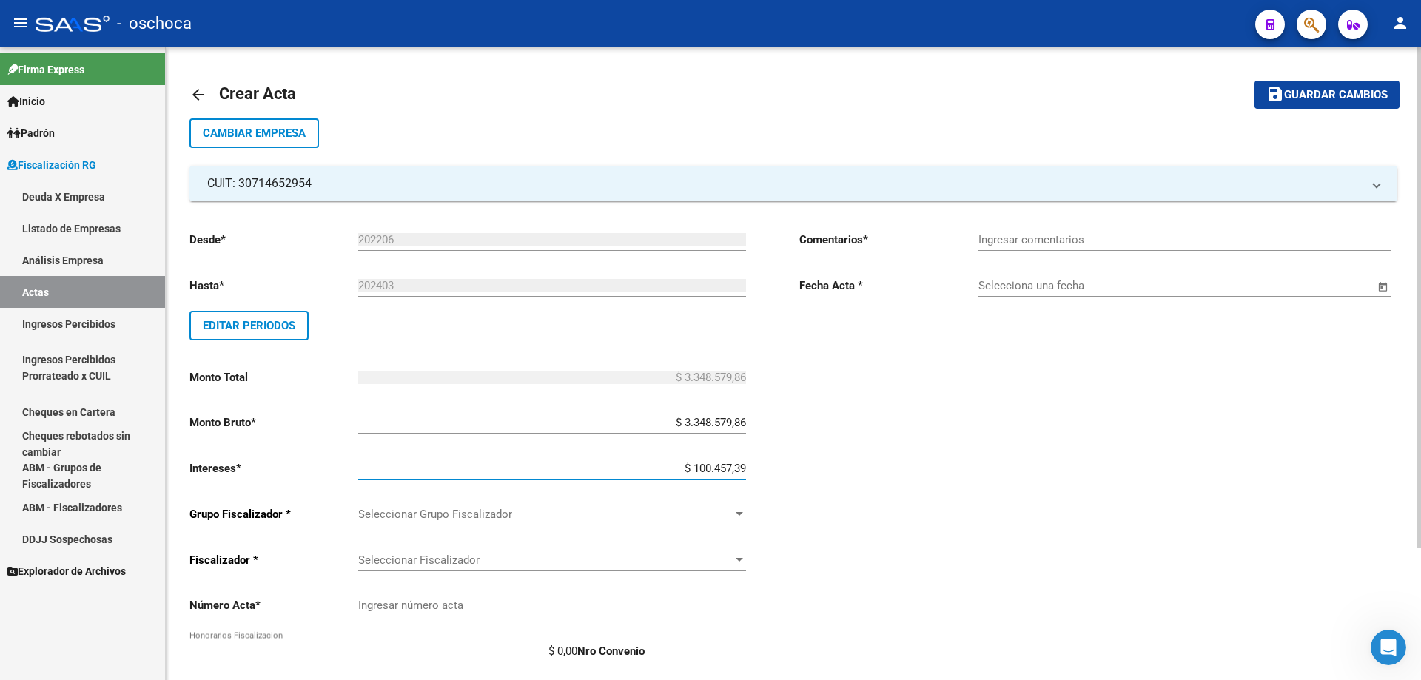
type input "$ 3.449.037,25"
click at [737, 515] on div at bounding box center [739, 514] width 7 height 4
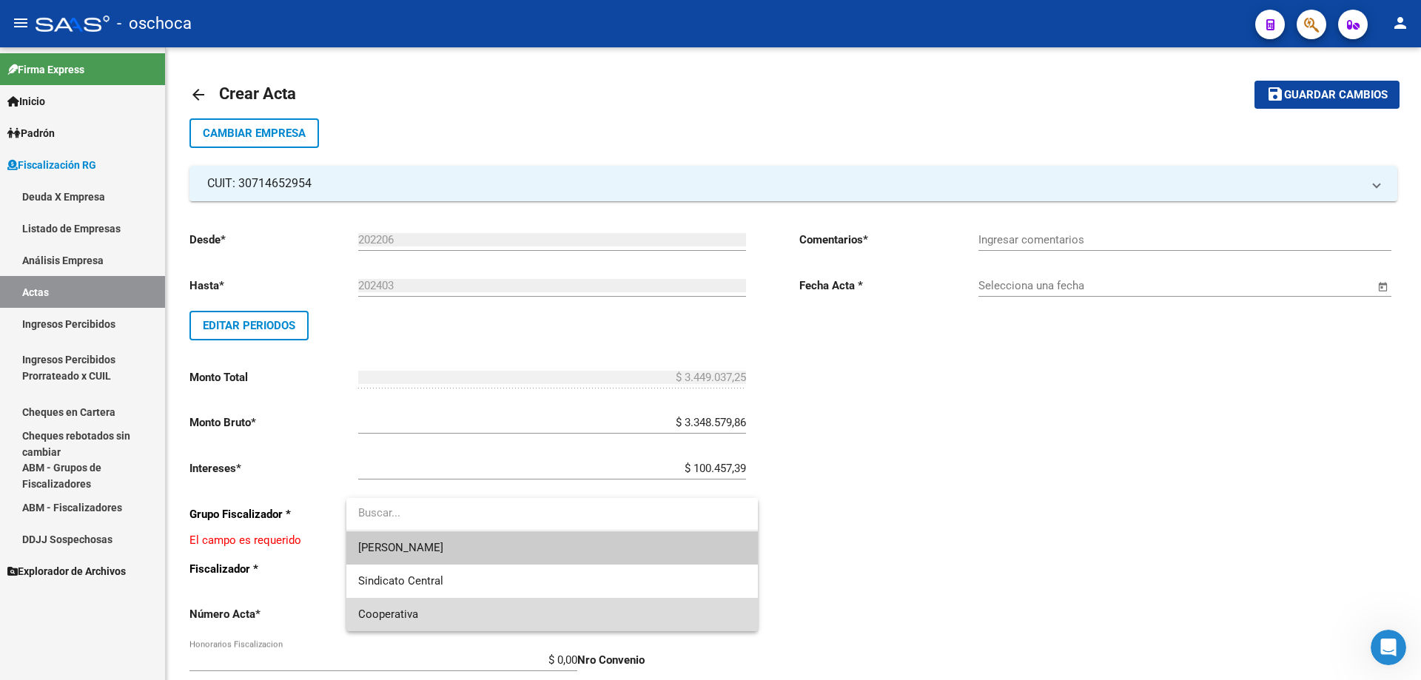
click at [642, 601] on span "Cooperativa" at bounding box center [552, 614] width 388 height 33
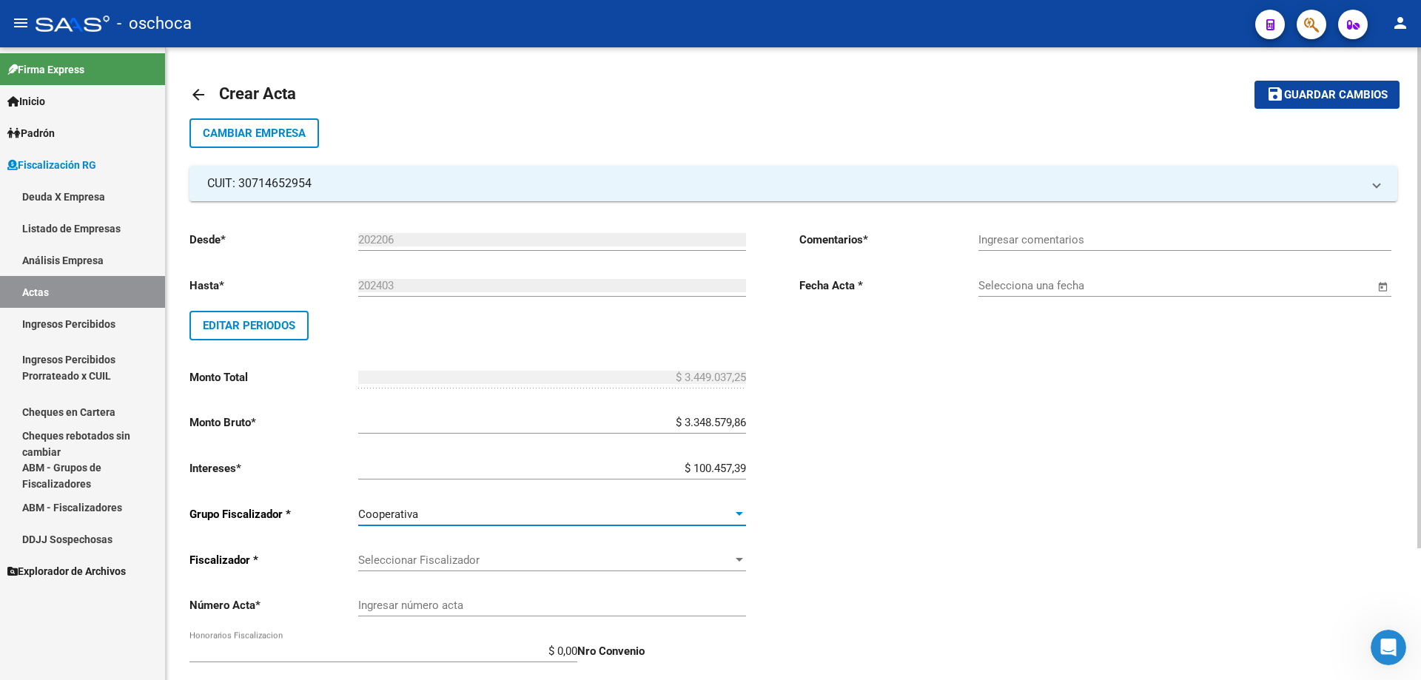
click at [704, 556] on span "Seleccionar Fiscalizador" at bounding box center [545, 560] width 374 height 13
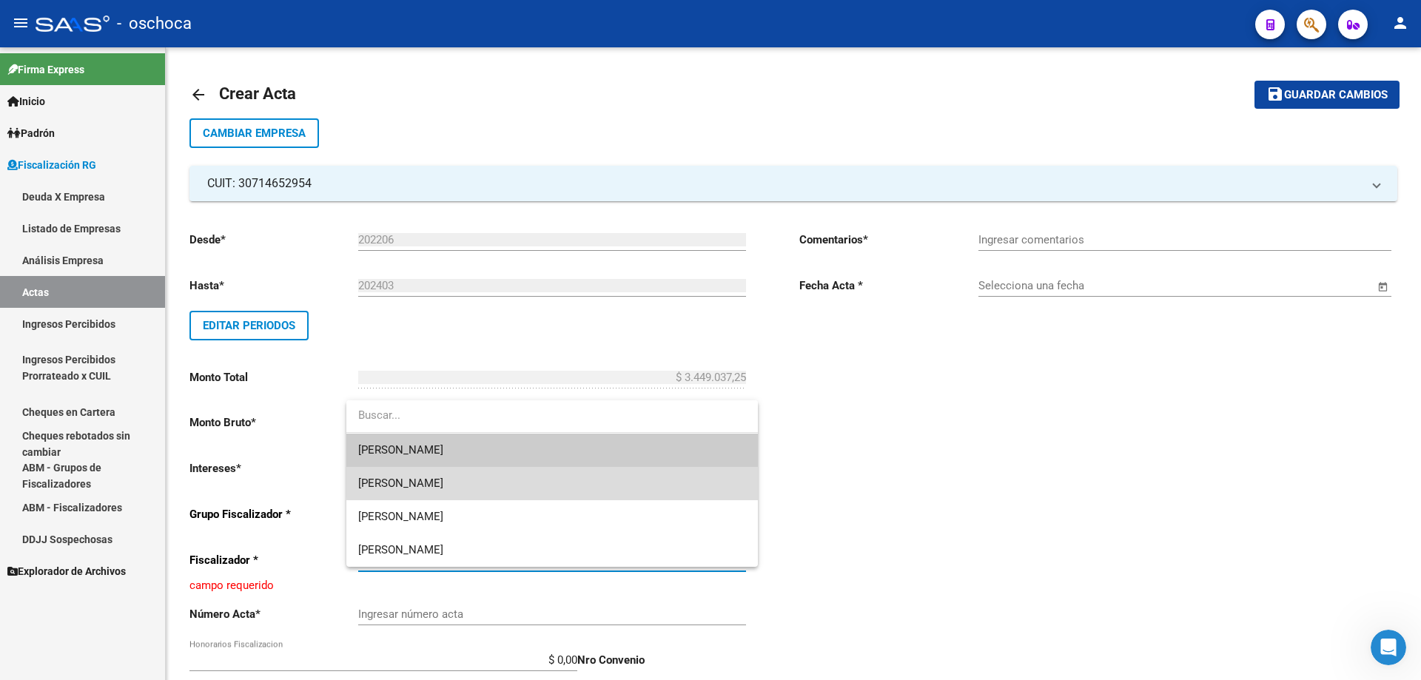
click at [693, 476] on span "[PERSON_NAME]" at bounding box center [552, 483] width 388 height 33
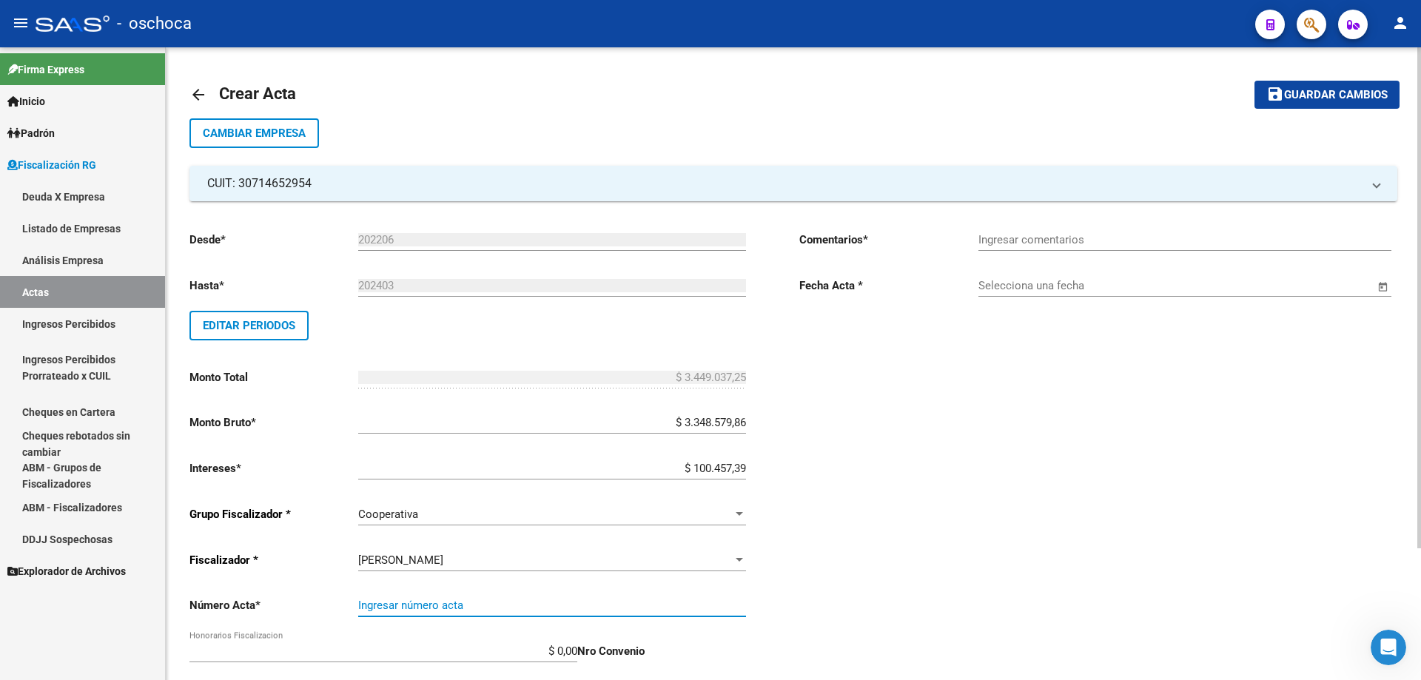
click at [608, 608] on input "Ingresar número acta" at bounding box center [552, 605] width 388 height 13
type input "103210"
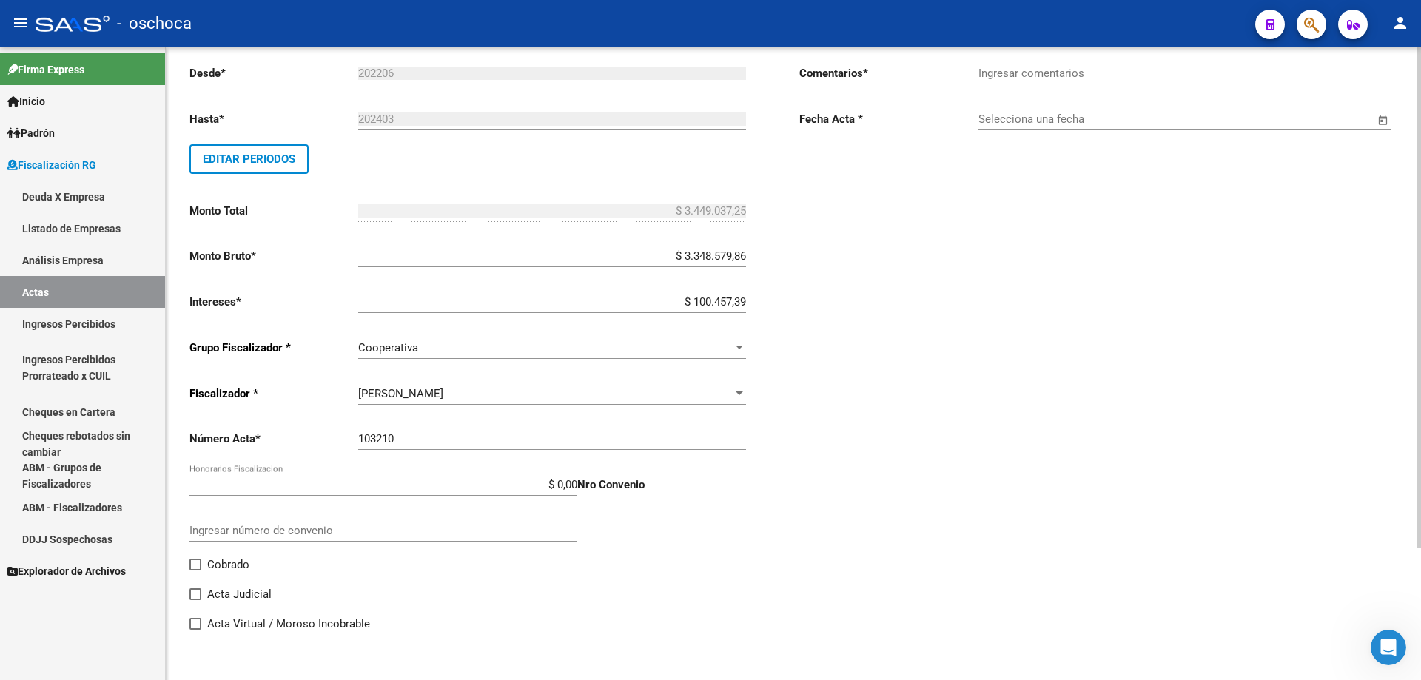
click at [209, 568] on span "Cobrado" at bounding box center [228, 565] width 42 height 18
click at [195, 571] on input "Cobrado" at bounding box center [195, 571] width 1 height 1
checkbox input "true"
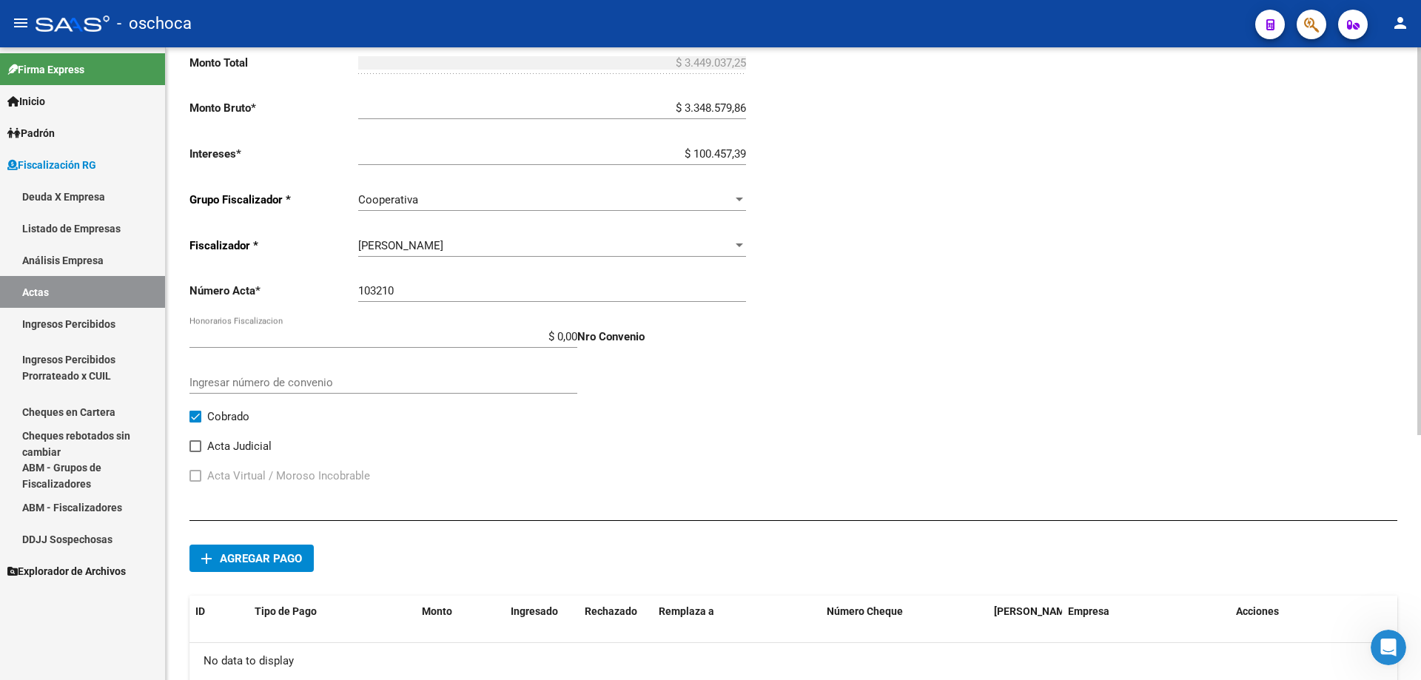
scroll to position [400, 0]
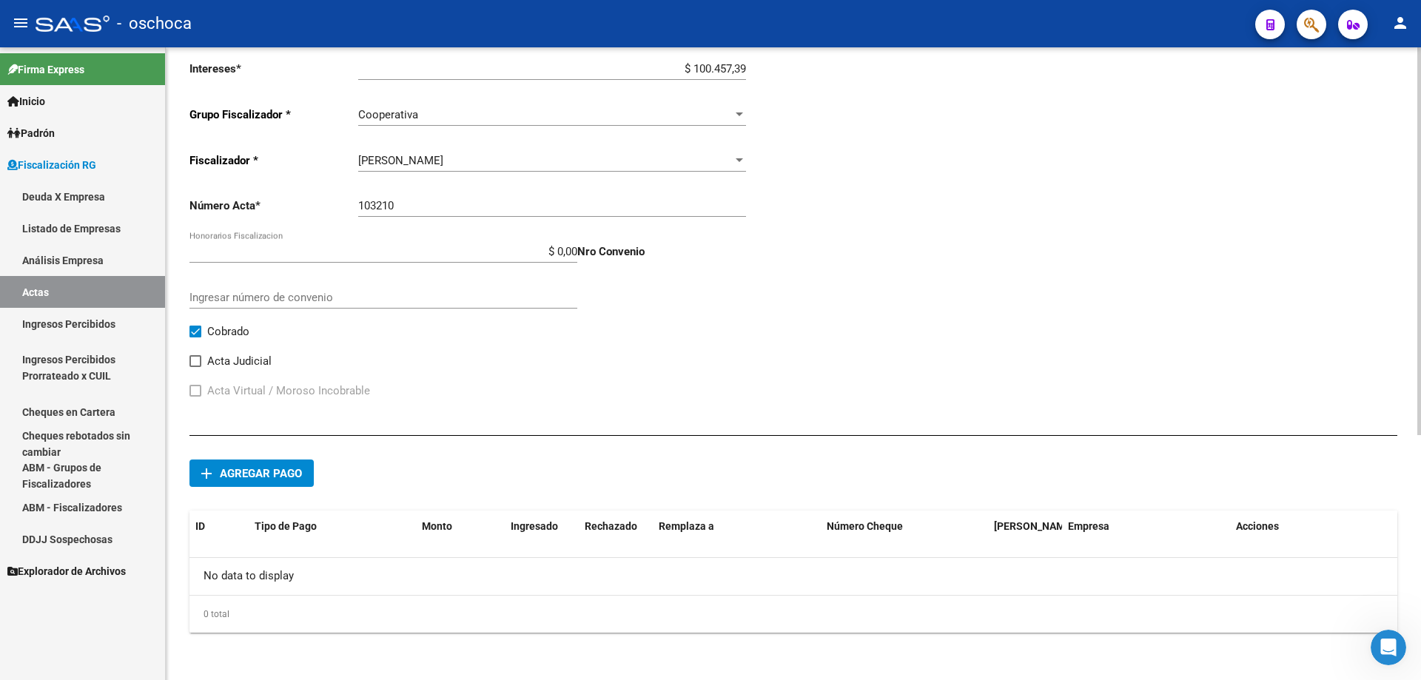
click at [261, 468] on span "Agregar pago" at bounding box center [261, 473] width 82 height 13
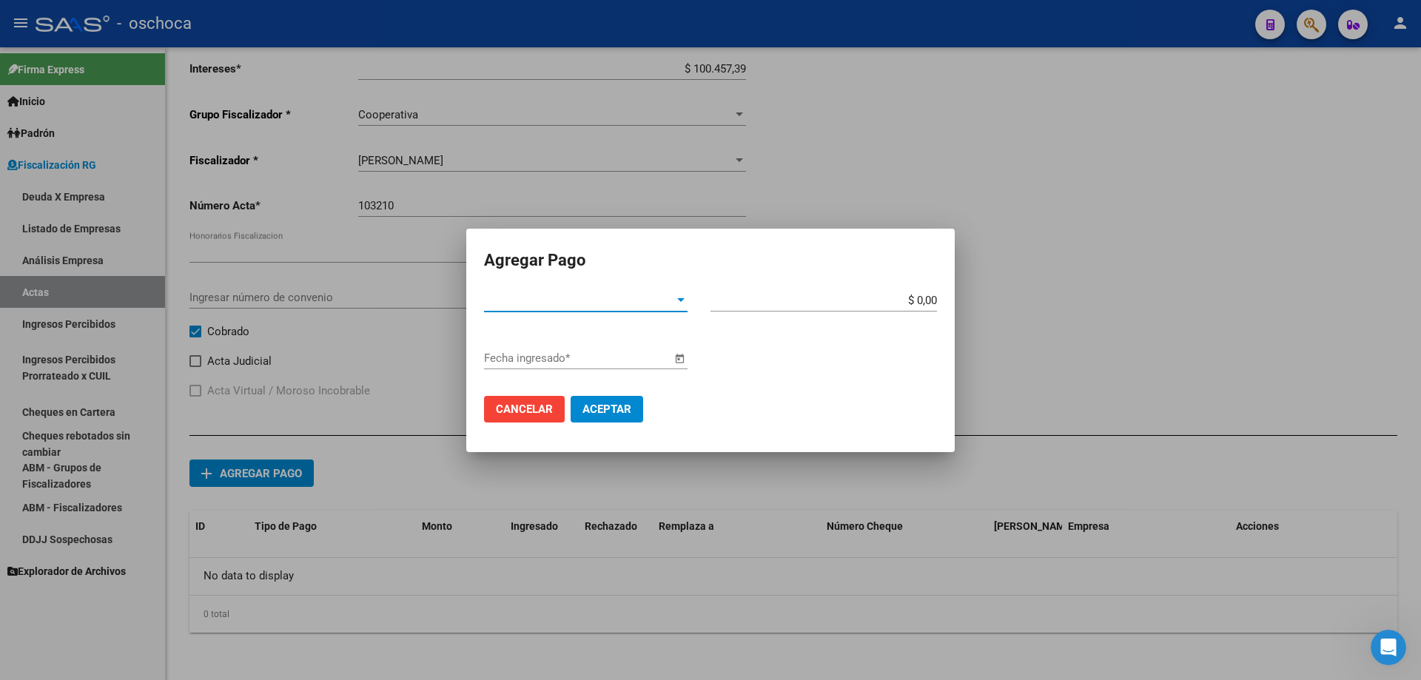
click at [671, 305] on span "Tipo de Pago *" at bounding box center [579, 300] width 190 height 13
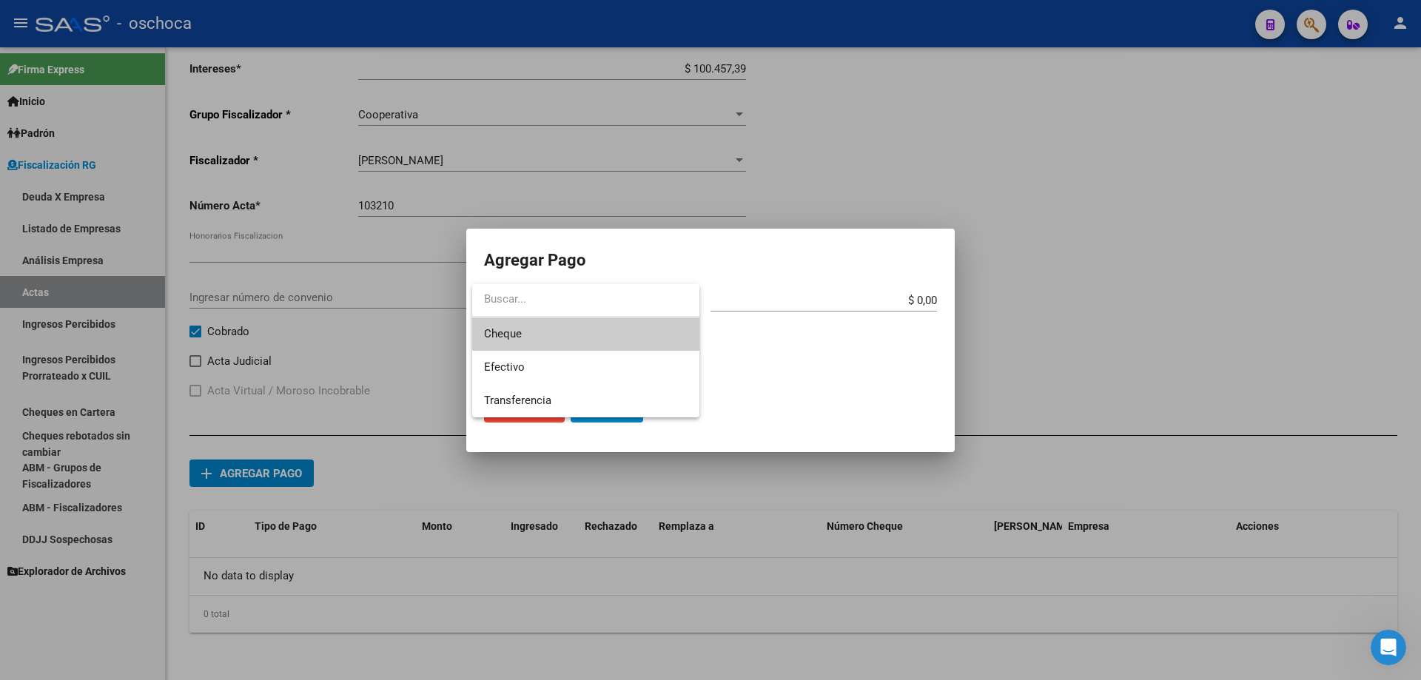
click at [591, 347] on span "Cheque" at bounding box center [585, 333] width 203 height 33
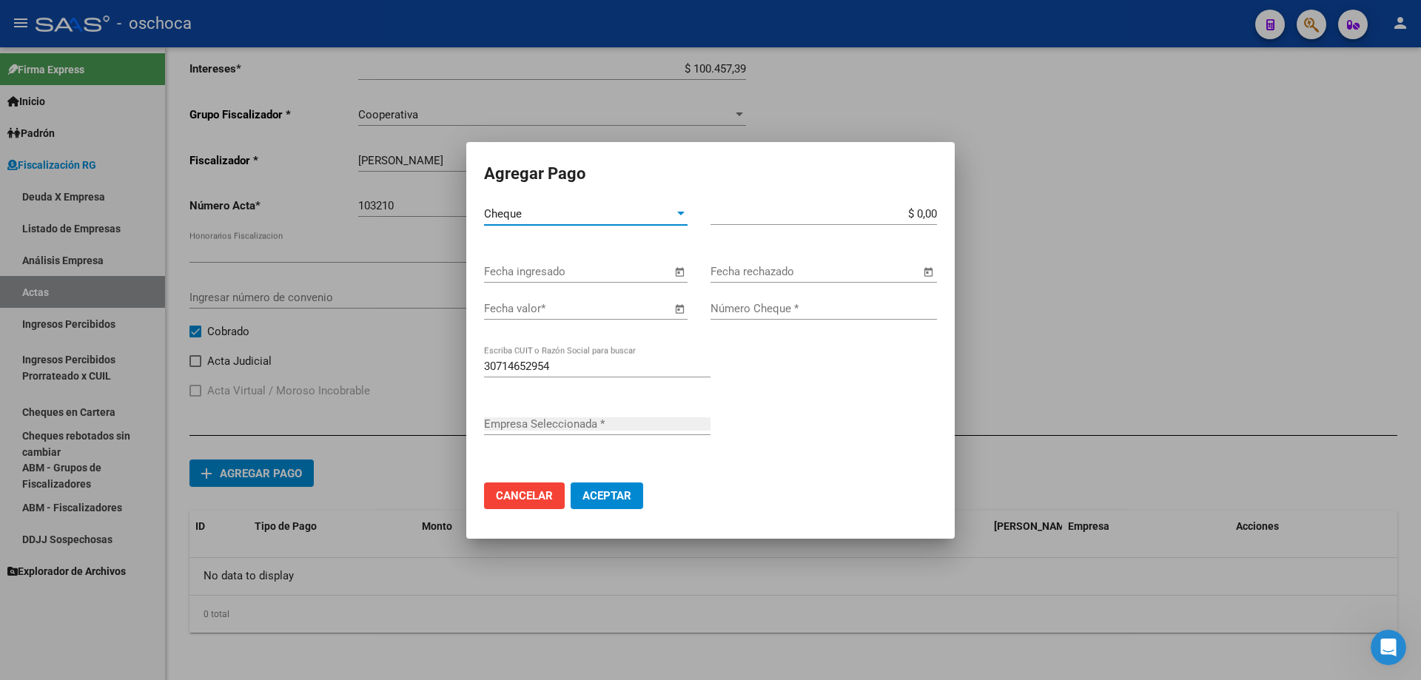
type input "DON VITER S.R.L."
click at [684, 275] on span "Open calendar" at bounding box center [680, 273] width 36 height 36
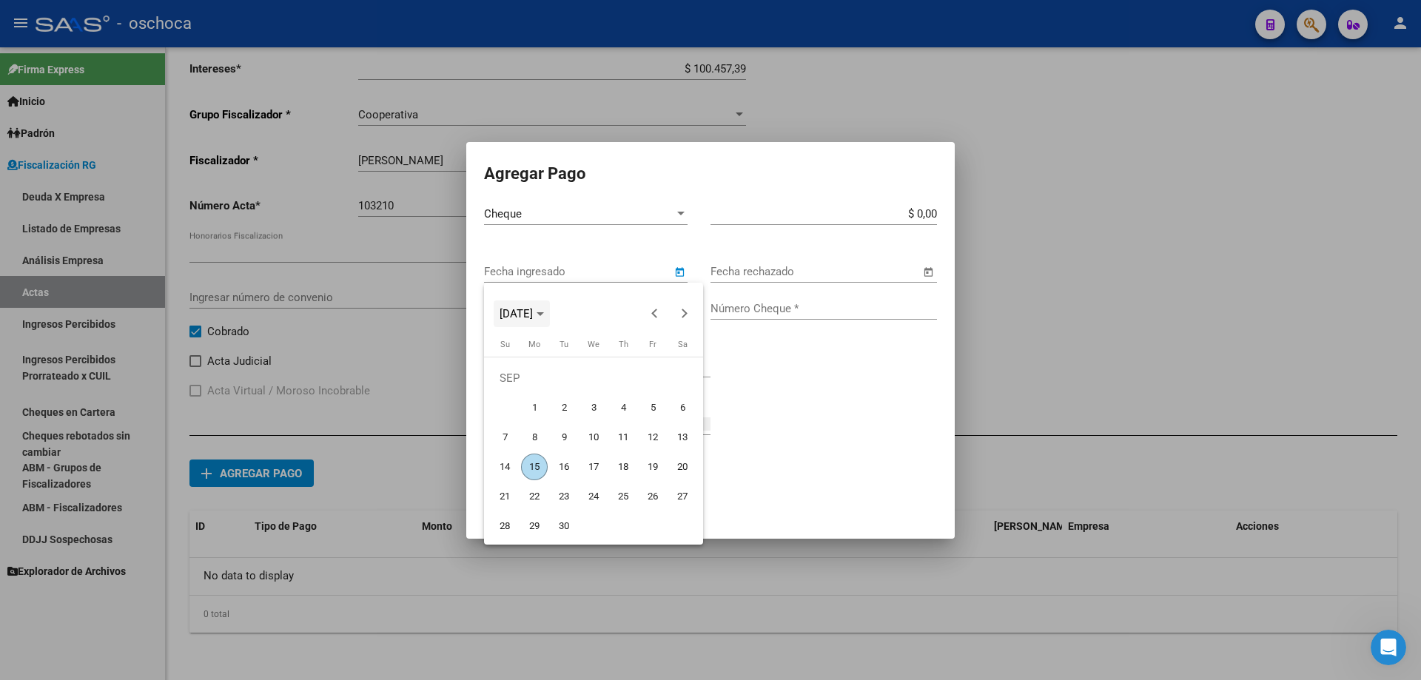
click at [544, 317] on span "[DATE]" at bounding box center [521, 314] width 44 height 10
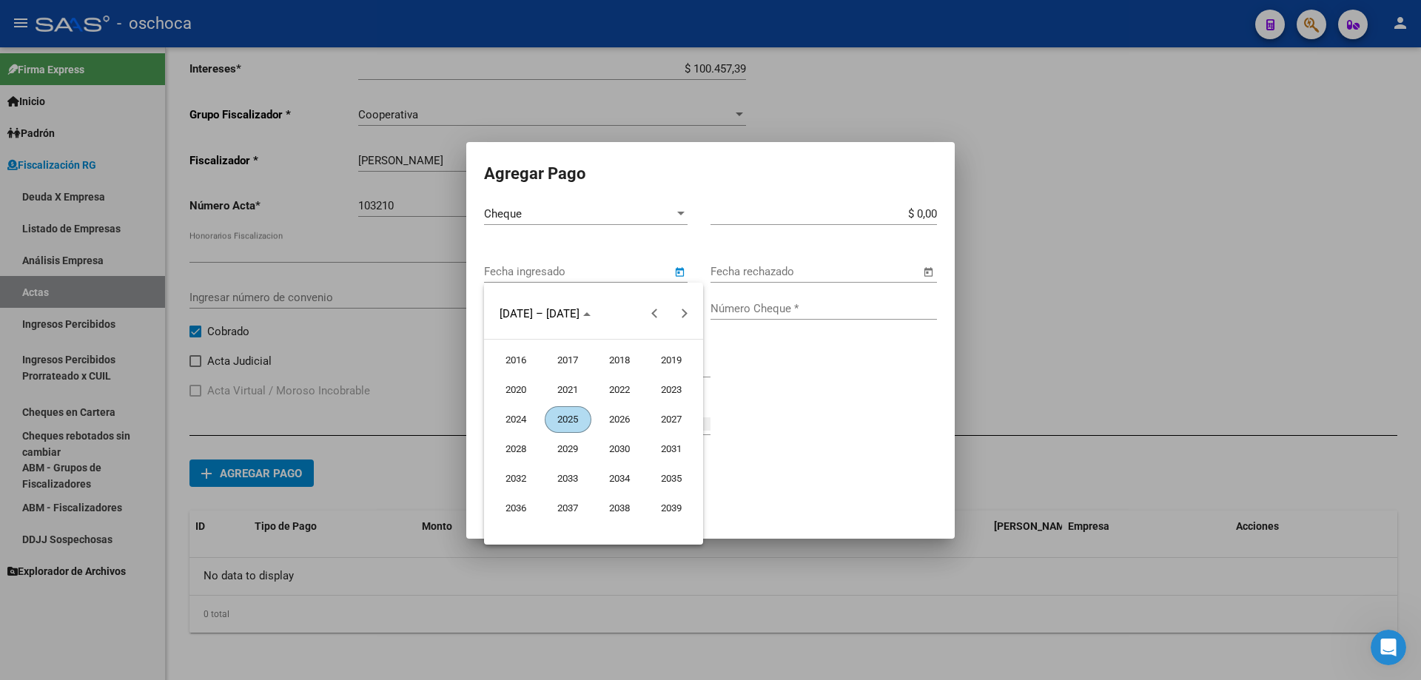
click at [515, 426] on span "2024" at bounding box center [516, 419] width 47 height 27
click at [568, 452] on span "OCT" at bounding box center [568, 449] width 47 height 27
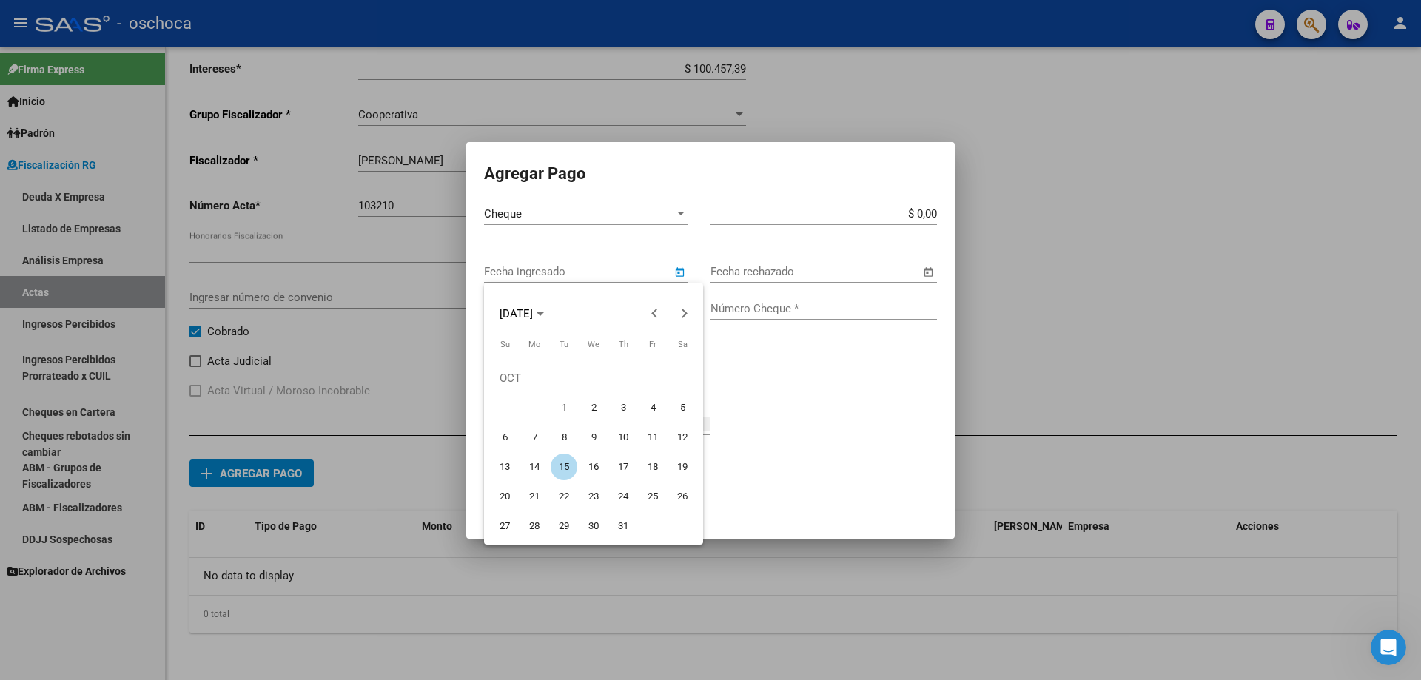
click at [562, 410] on span "1" at bounding box center [564, 407] width 27 height 27
type input "[DATE]"
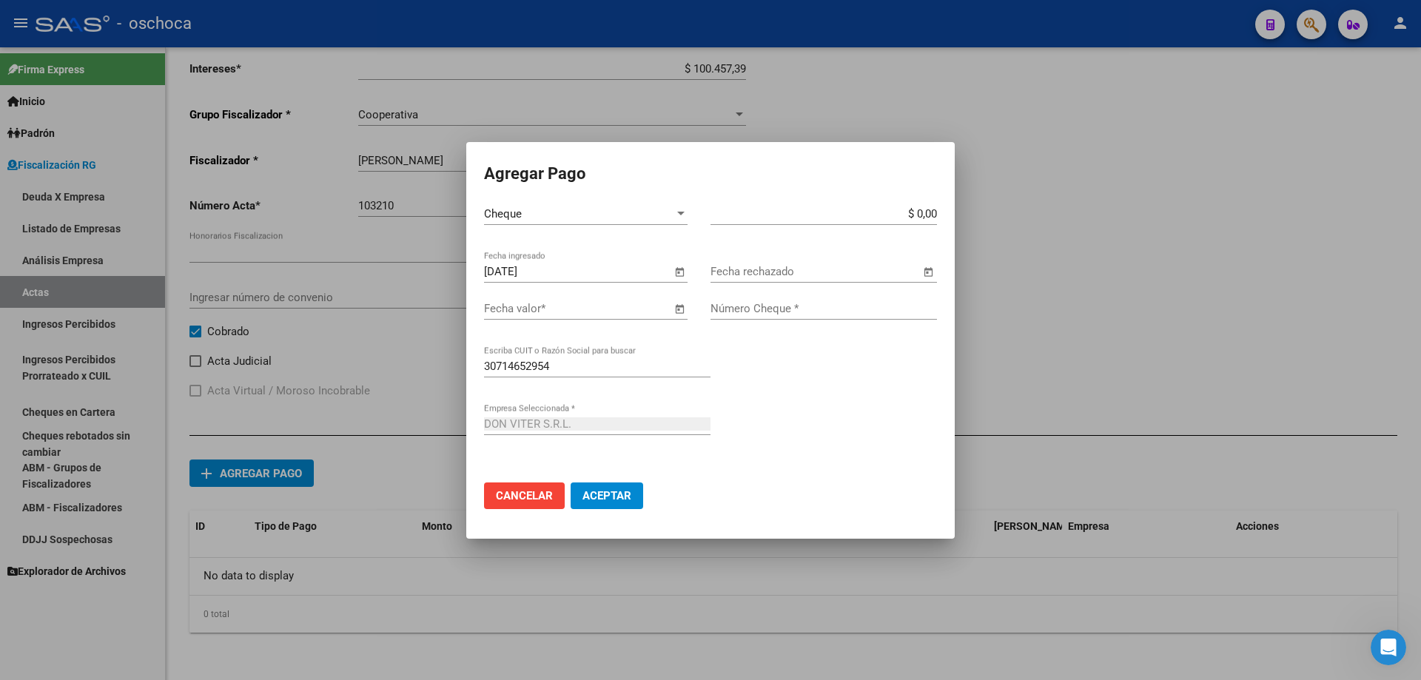
click at [676, 310] on span "Open calendar" at bounding box center [680, 310] width 36 height 36
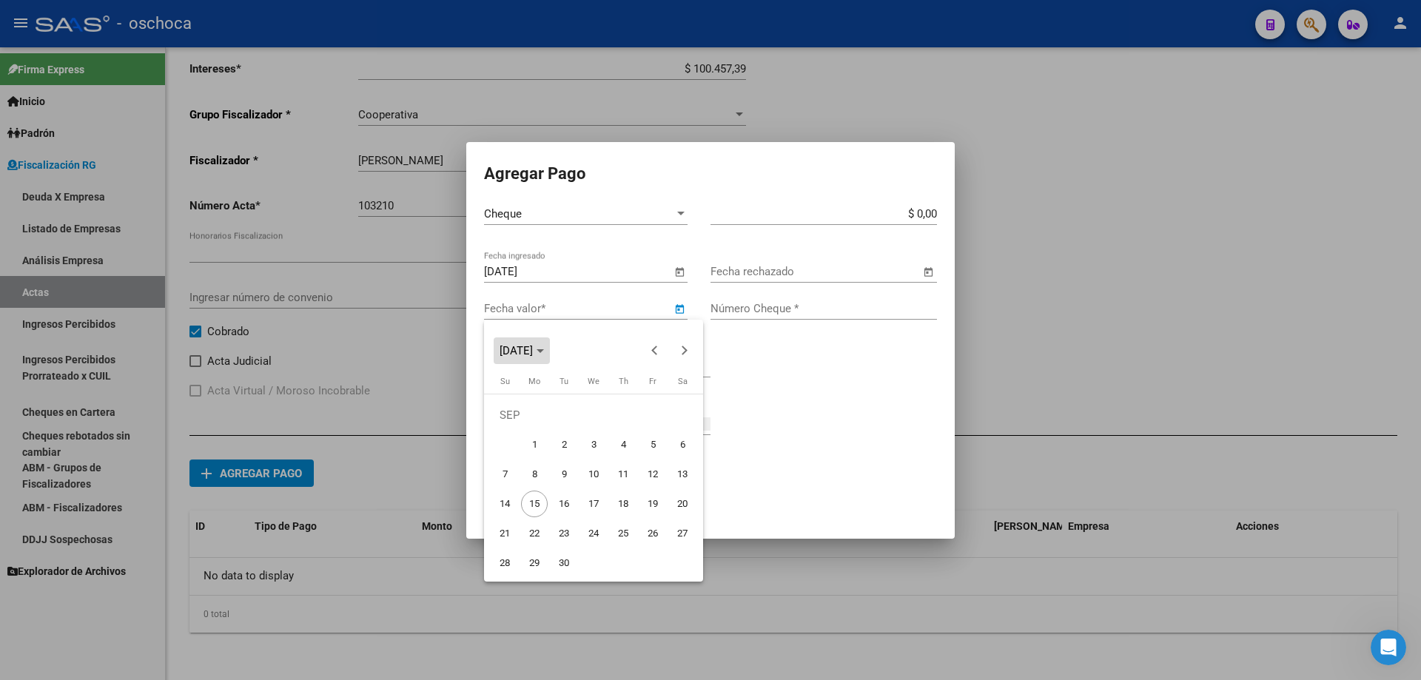
click at [550, 357] on span "Choose month and year" at bounding box center [522, 351] width 56 height 36
click at [520, 462] on span "2024" at bounding box center [516, 456] width 47 height 27
click at [629, 489] on span "NOV" at bounding box center [619, 486] width 47 height 27
click at [501, 475] on span "10" at bounding box center [504, 474] width 27 height 27
type input "[DATE]"
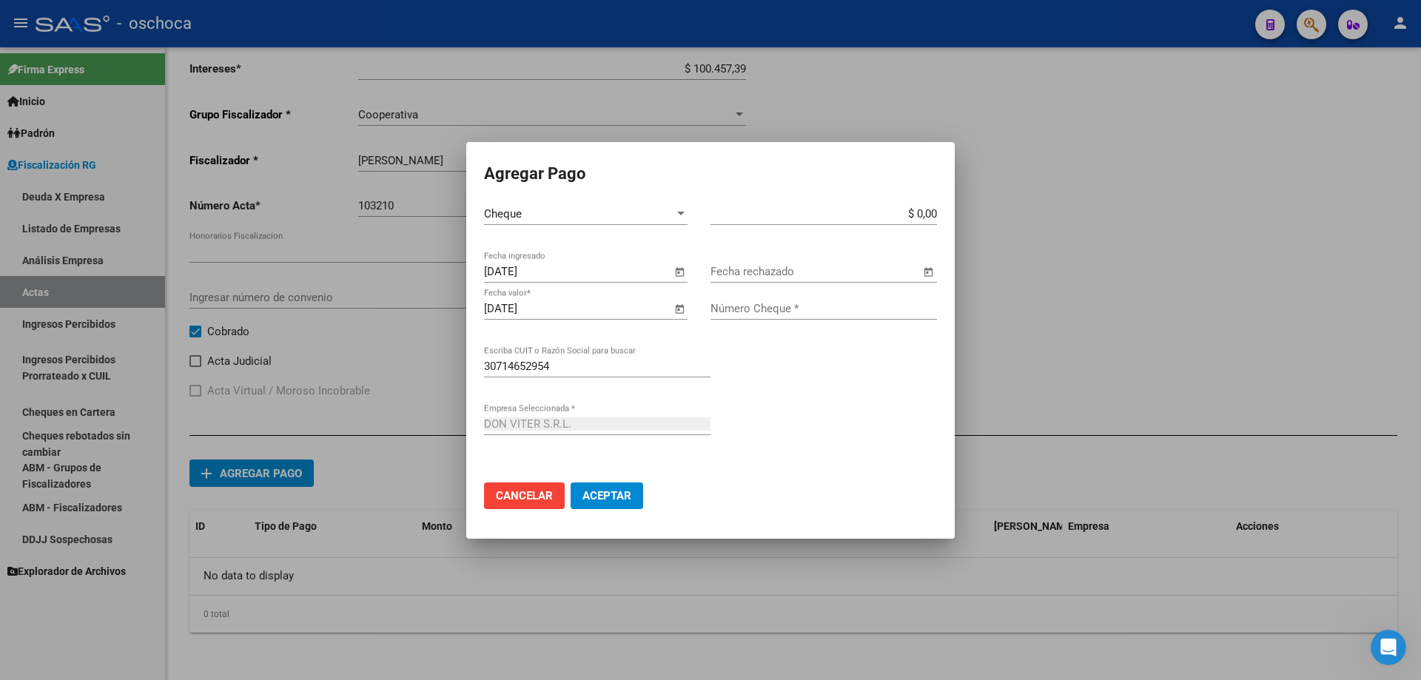
click at [938, 212] on app-form-text-field "$ 0,00 Monto bruto *" at bounding box center [829, 213] width 238 height 13
click at [935, 215] on input "$ 0,00" at bounding box center [823, 213] width 226 height 13
type input "$ 1.724.518,65"
click at [783, 303] on input "Número Cheque *" at bounding box center [823, 308] width 226 height 13
type input "18652212"
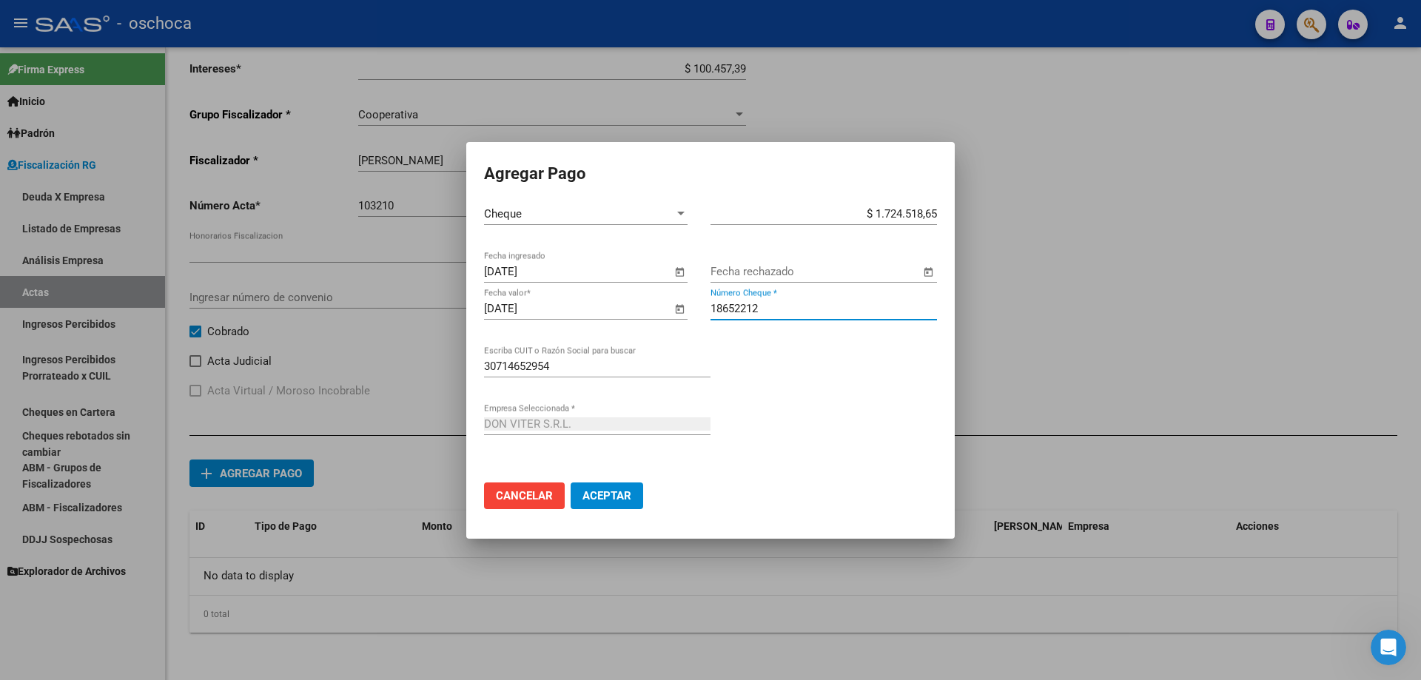
click at [593, 500] on span "Aceptar" at bounding box center [606, 495] width 49 height 13
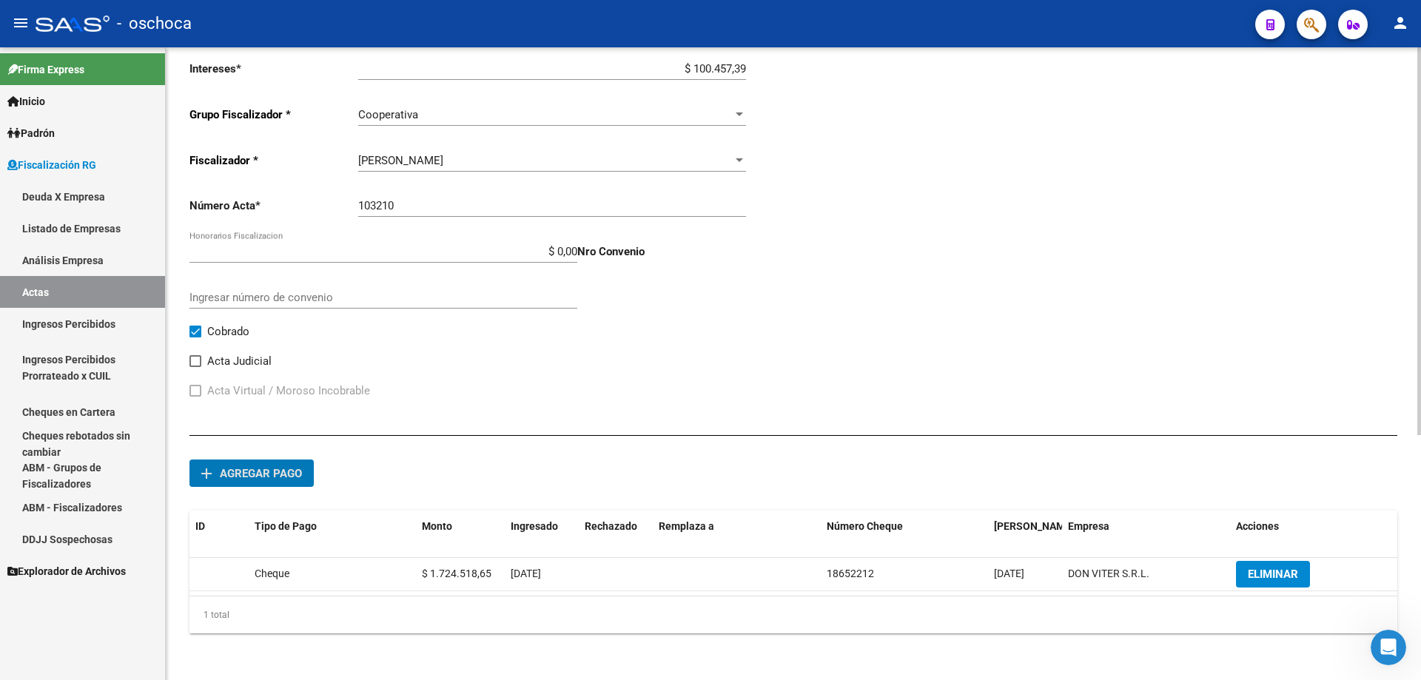
click at [249, 478] on span "Agregar pago" at bounding box center [261, 473] width 82 height 13
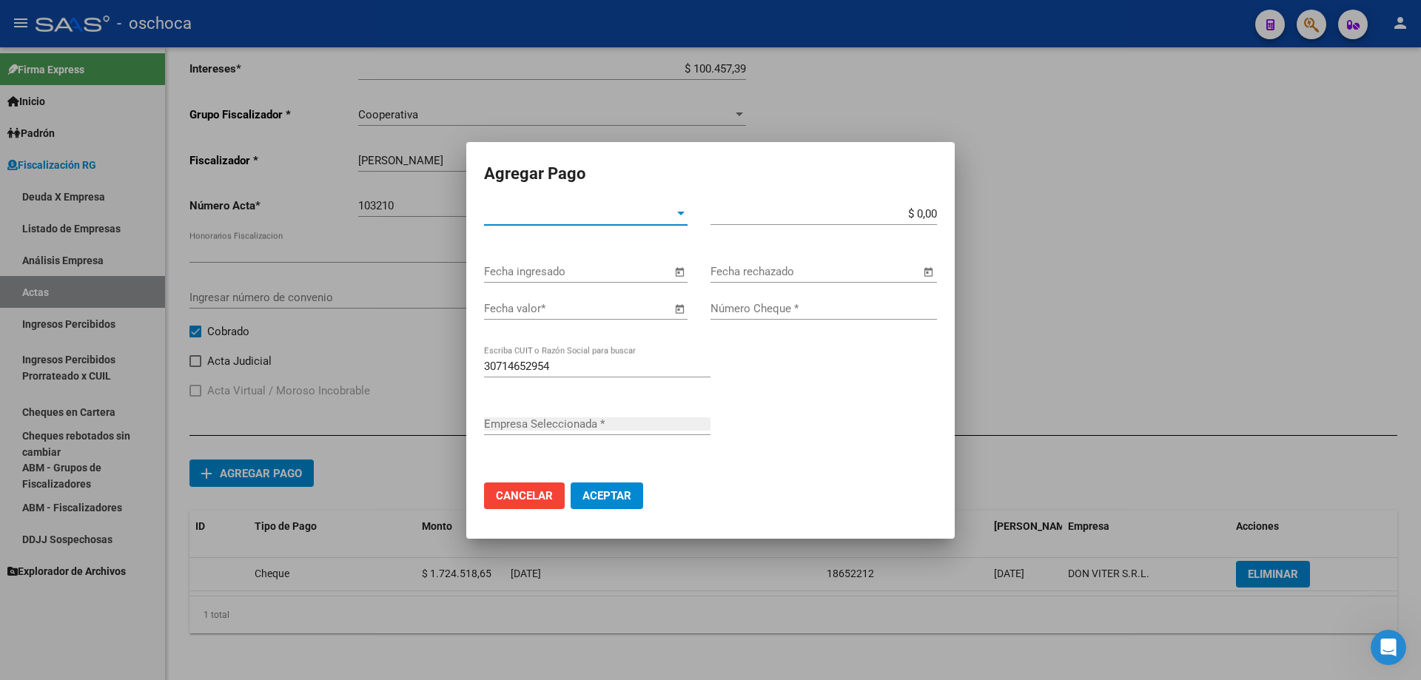
type input "DON VITER S.R.L."
click at [662, 215] on span "Tipo de Pago *" at bounding box center [579, 213] width 190 height 13
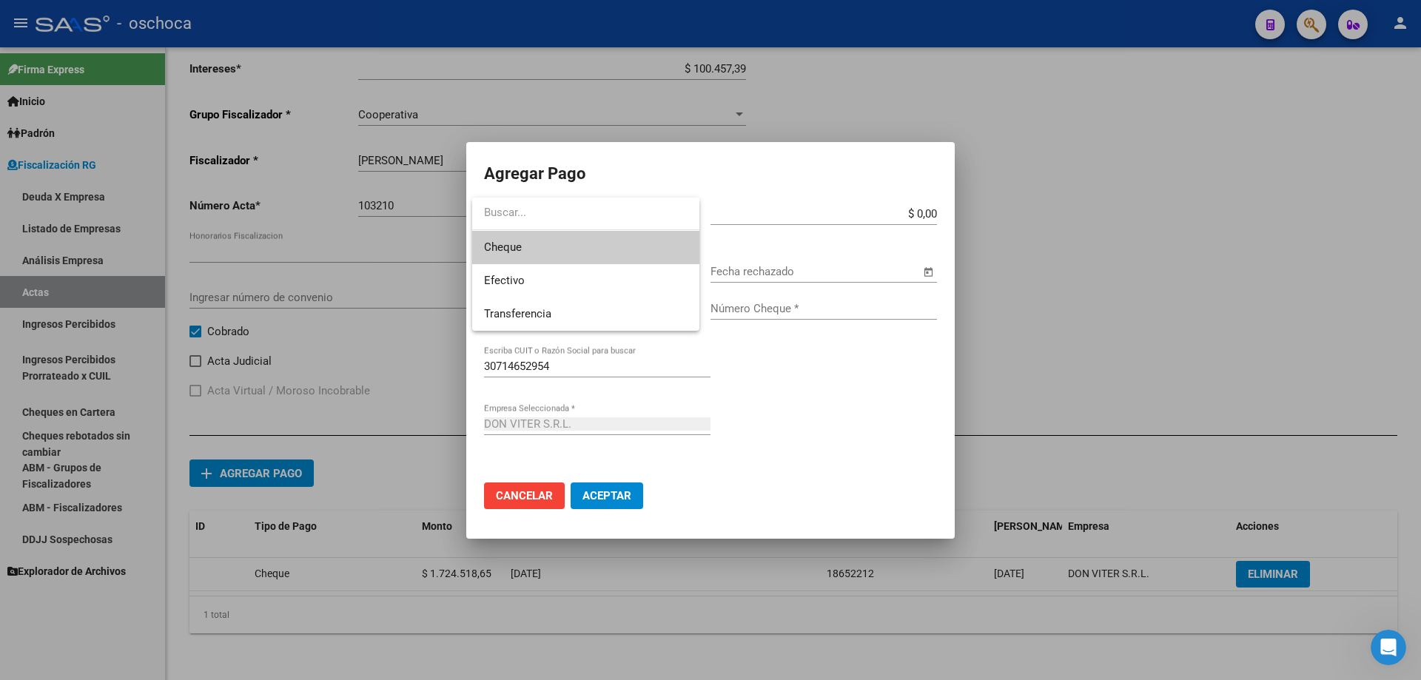
click at [624, 251] on span "Cheque" at bounding box center [585, 247] width 203 height 33
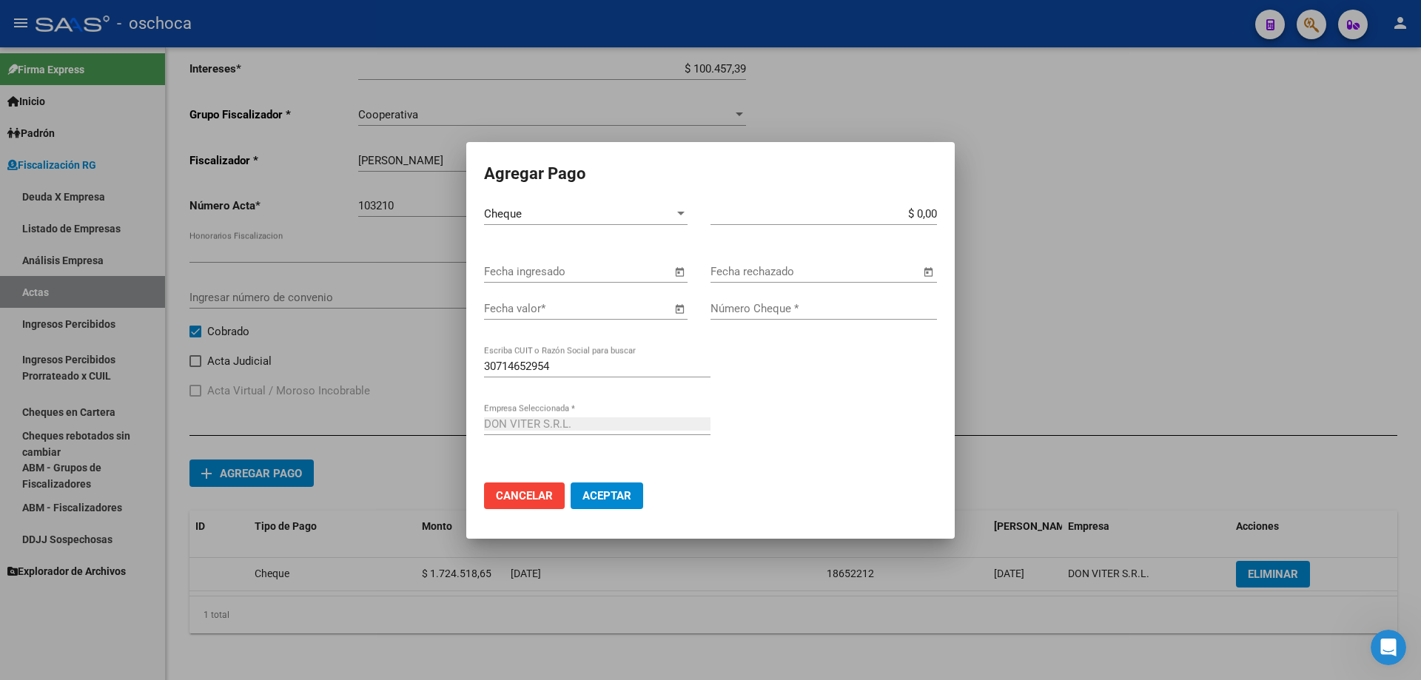
click at [669, 270] on span "Open calendar" at bounding box center [680, 273] width 36 height 36
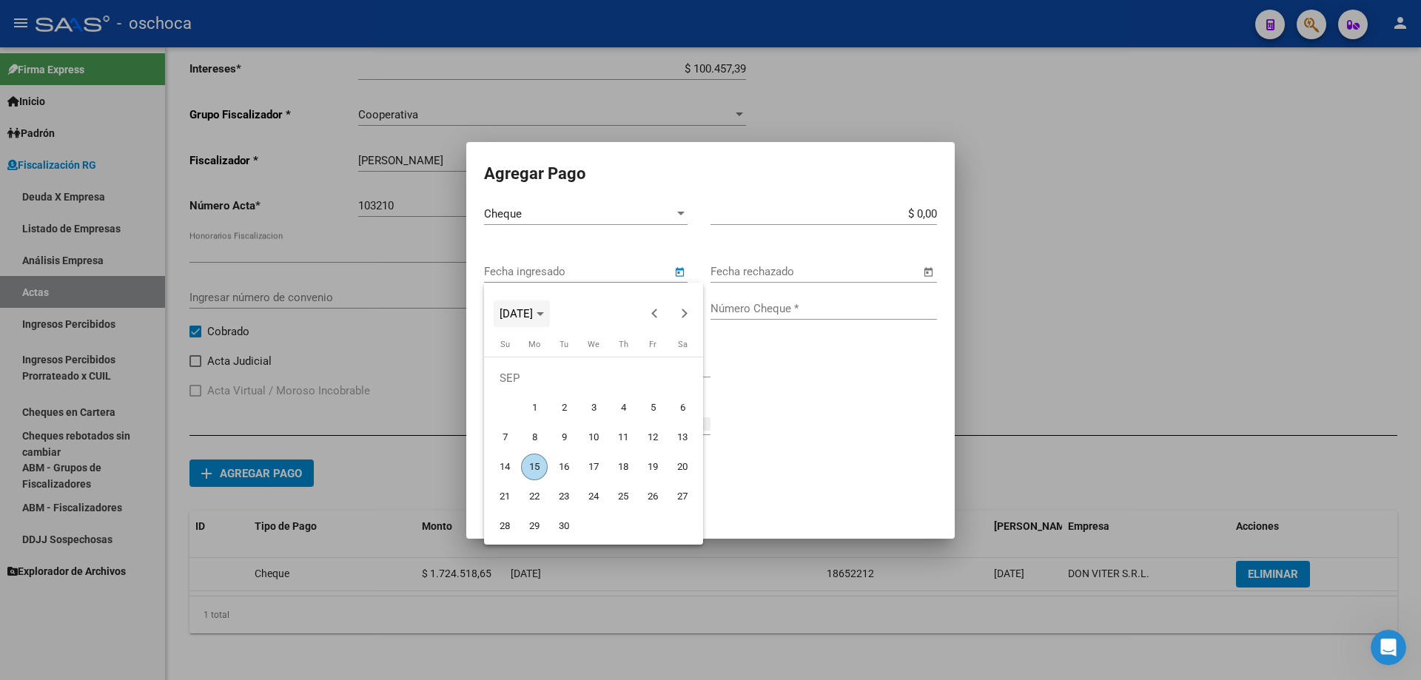
click at [522, 314] on span "[DATE]" at bounding box center [515, 313] width 33 height 13
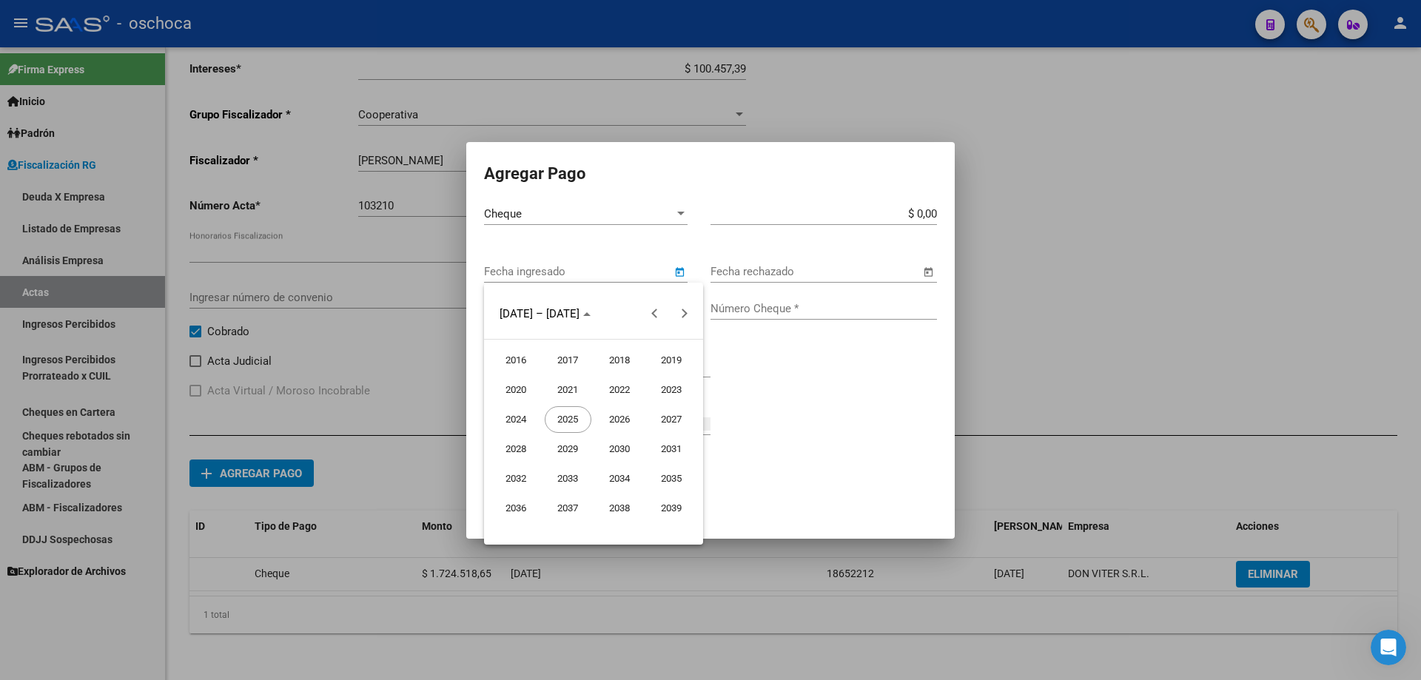
click at [517, 428] on span "2024" at bounding box center [516, 419] width 47 height 27
click at [577, 451] on span "OCT" at bounding box center [568, 449] width 47 height 27
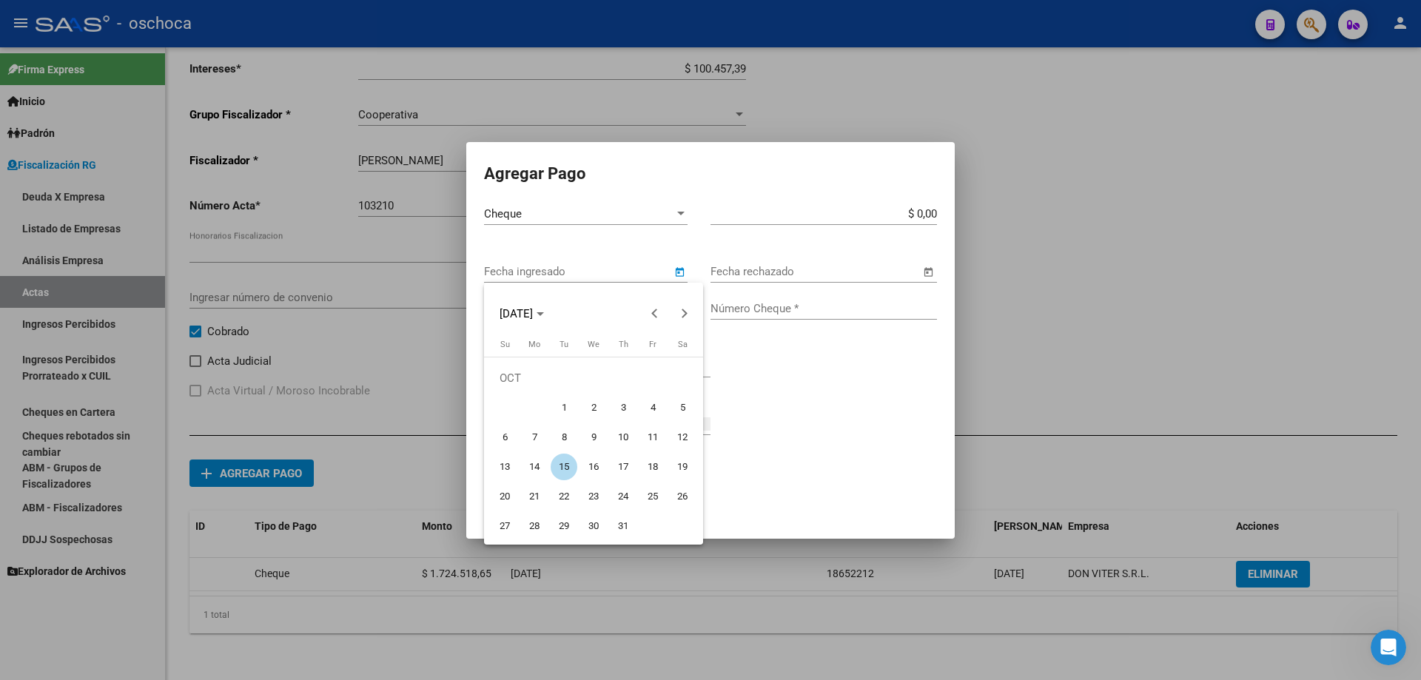
click at [564, 410] on span "1" at bounding box center [564, 407] width 27 height 27
type input "[DATE]"
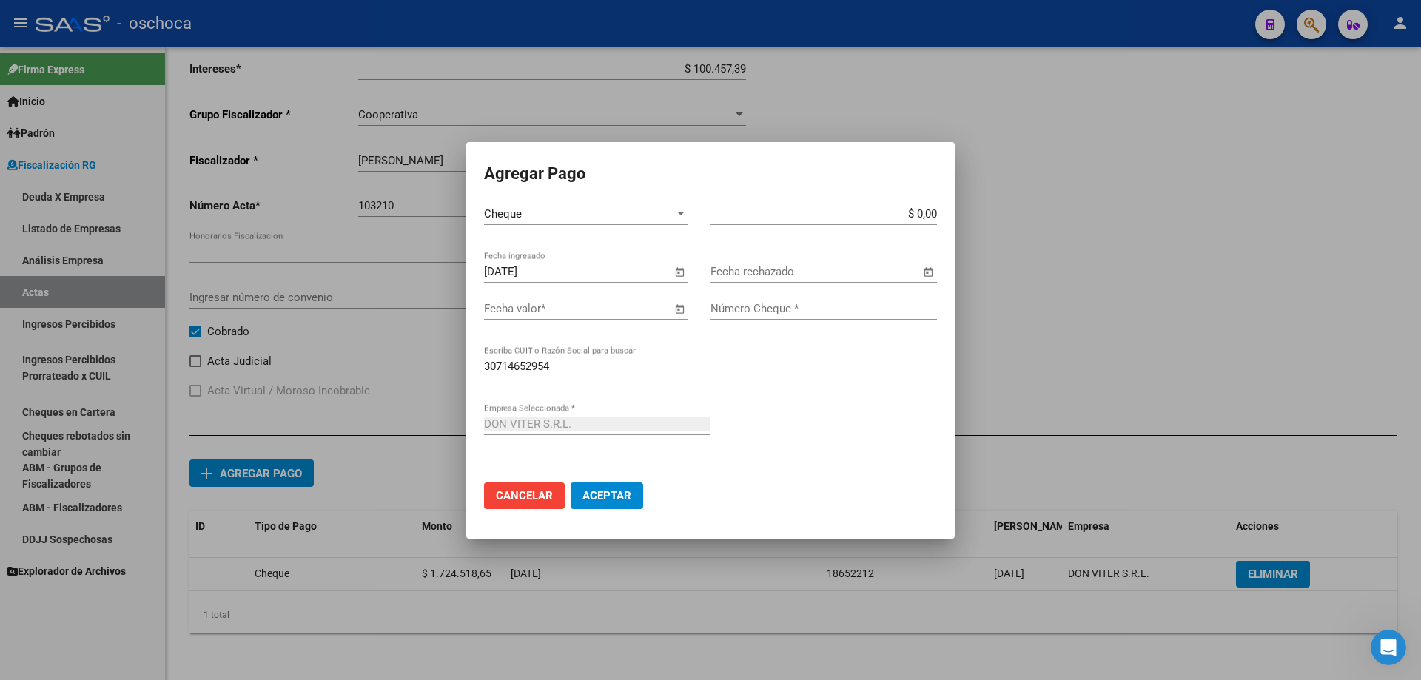
click at [680, 311] on span "Open calendar" at bounding box center [680, 310] width 36 height 36
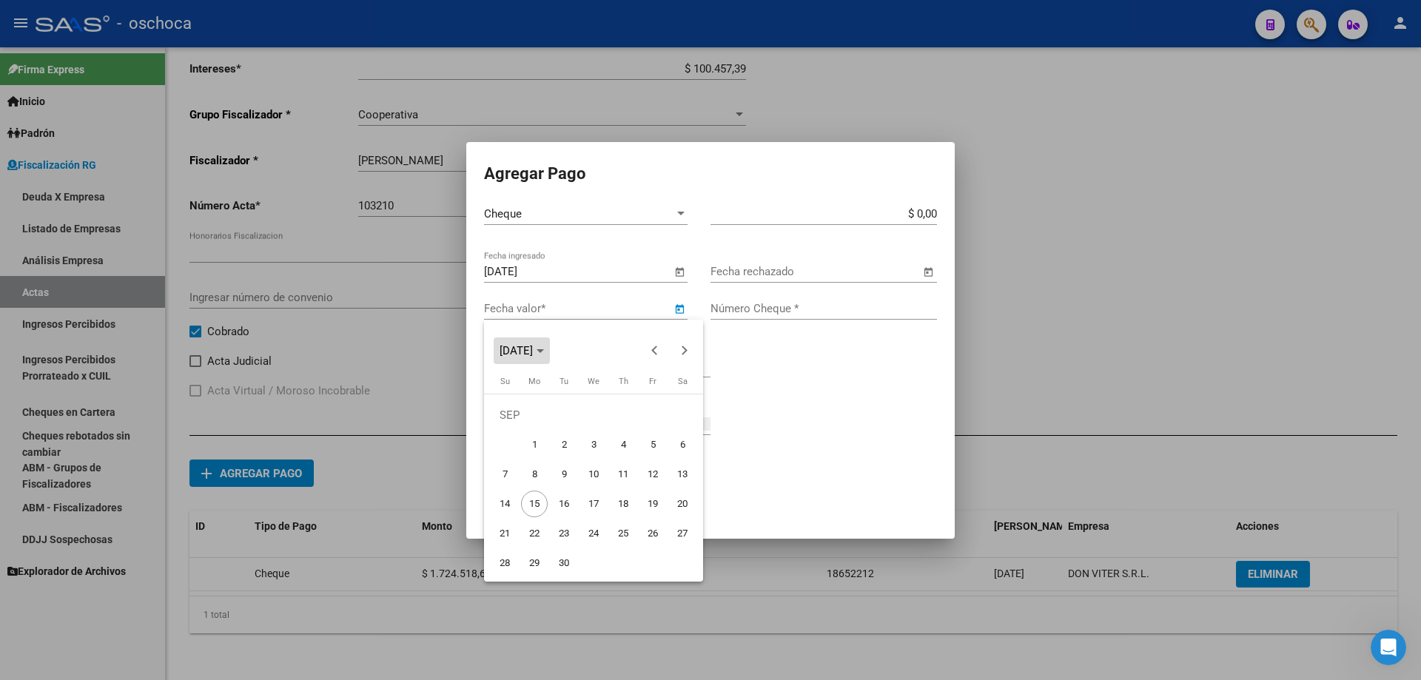
click at [542, 357] on button "[DATE]" at bounding box center [522, 350] width 56 height 27
click at [522, 461] on span "2024" at bounding box center [516, 456] width 47 height 27
click at [610, 482] on span "NOV" at bounding box center [619, 486] width 47 height 27
click at [537, 508] on span "18" at bounding box center [534, 504] width 27 height 27
type input "[DATE]"
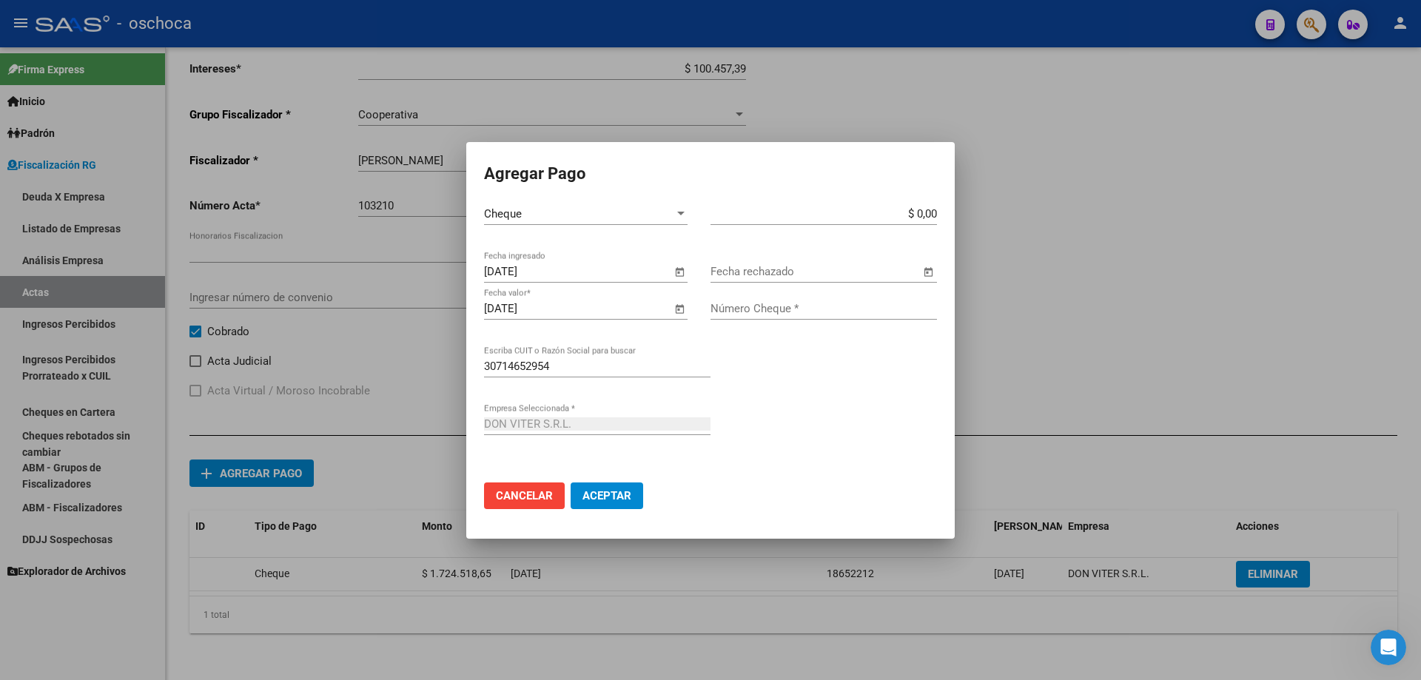
click at [938, 212] on app-form-text-field "$ 0,00 Monto bruto *" at bounding box center [829, 213] width 238 height 13
click at [937, 215] on app-form-text-field "$ 0,00 Monto bruto *" at bounding box center [829, 213] width 238 height 13
click at [935, 214] on input "$ 0,00" at bounding box center [823, 213] width 226 height 13
type input "$ 1.724.518,65"
click at [815, 314] on input "Número Cheque *" at bounding box center [823, 308] width 226 height 13
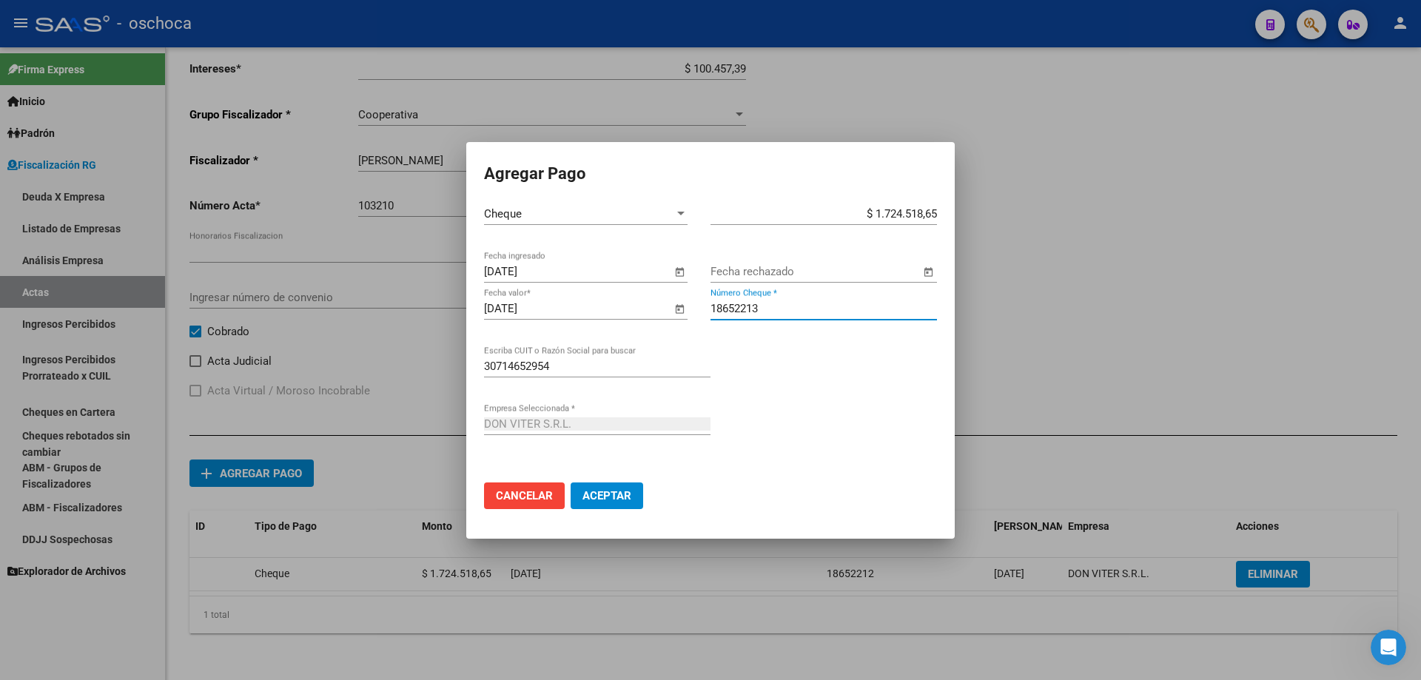
type input "18652213"
click at [602, 502] on button "Aceptar" at bounding box center [607, 495] width 73 height 27
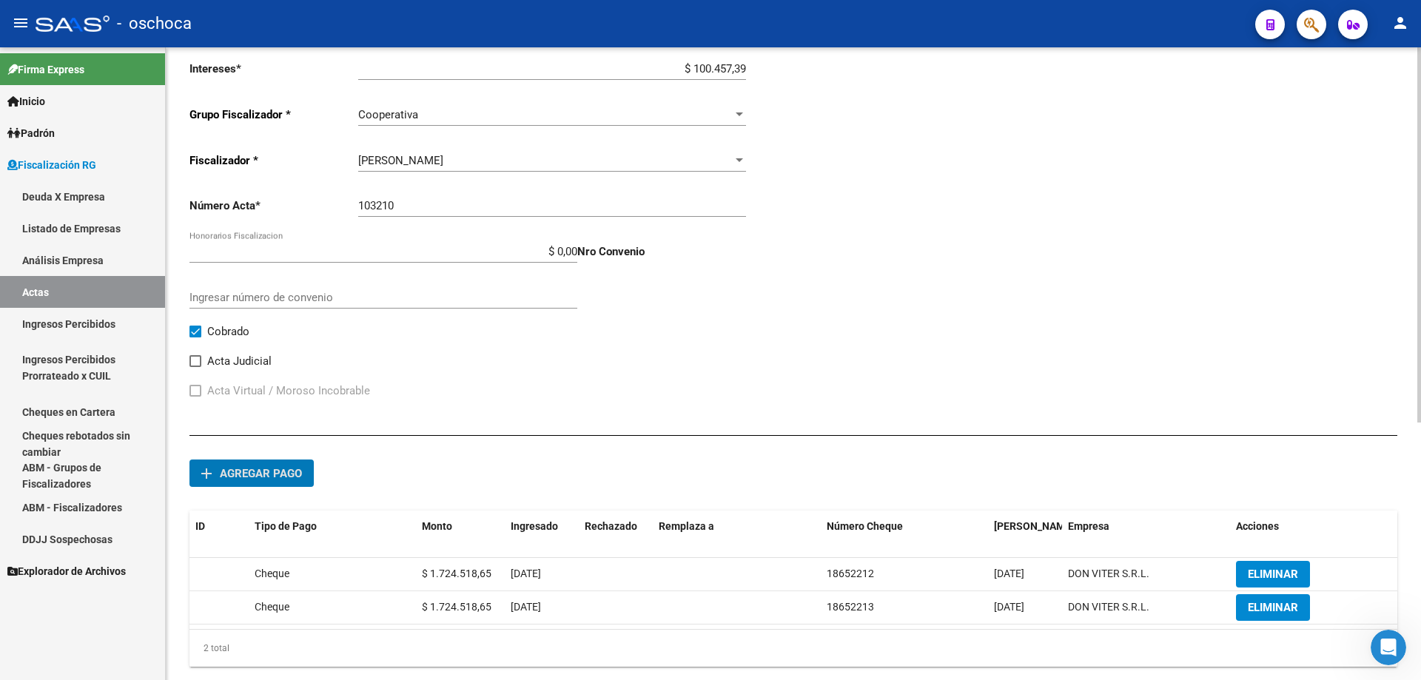
scroll to position [104, 0]
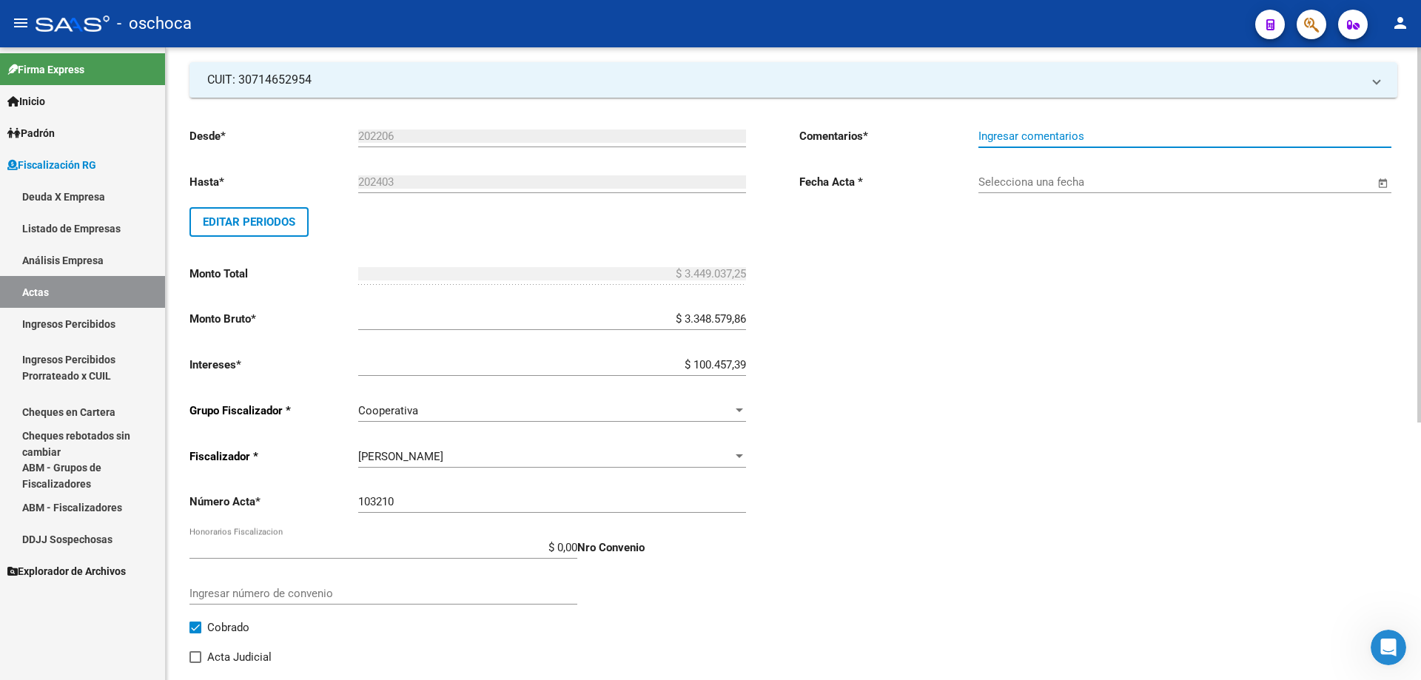
click at [991, 138] on input "Ingresar comentarios" at bounding box center [1184, 135] width 413 height 13
type input "cobrado"
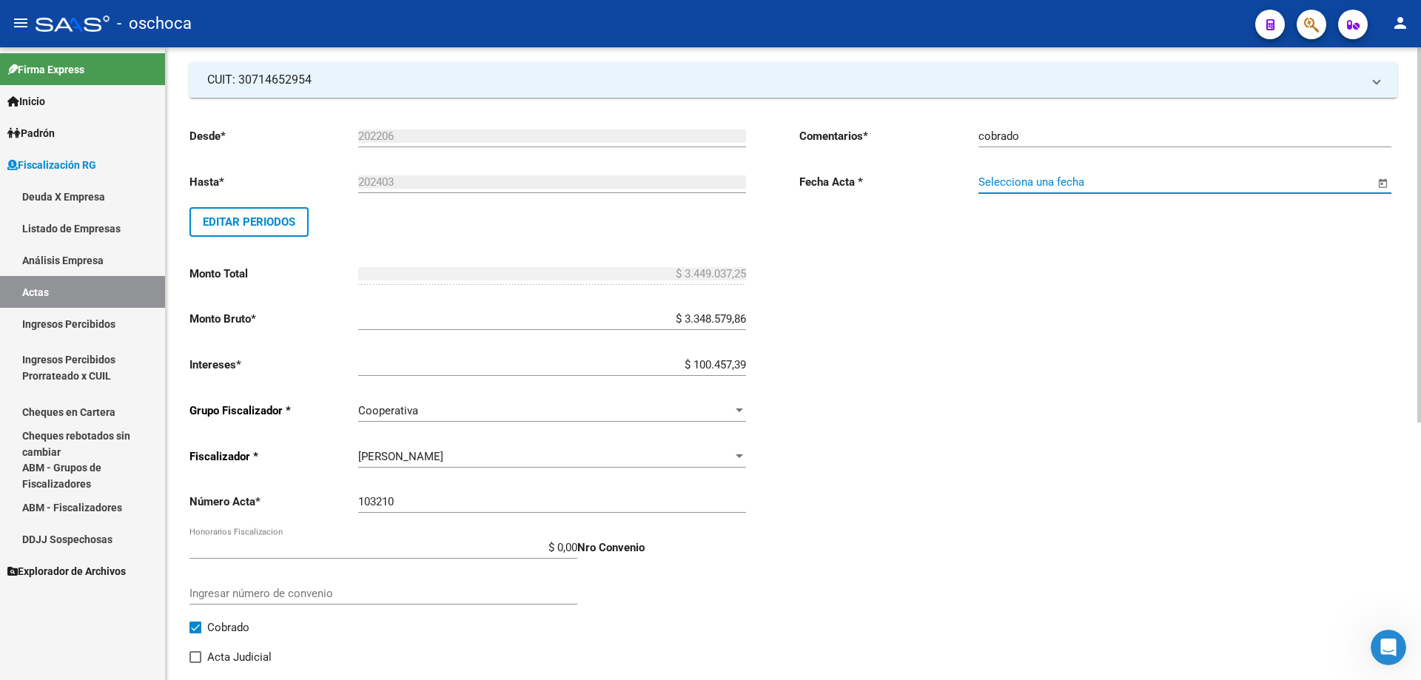
click at [998, 181] on input "Selecciona una fecha" at bounding box center [1176, 181] width 396 height 13
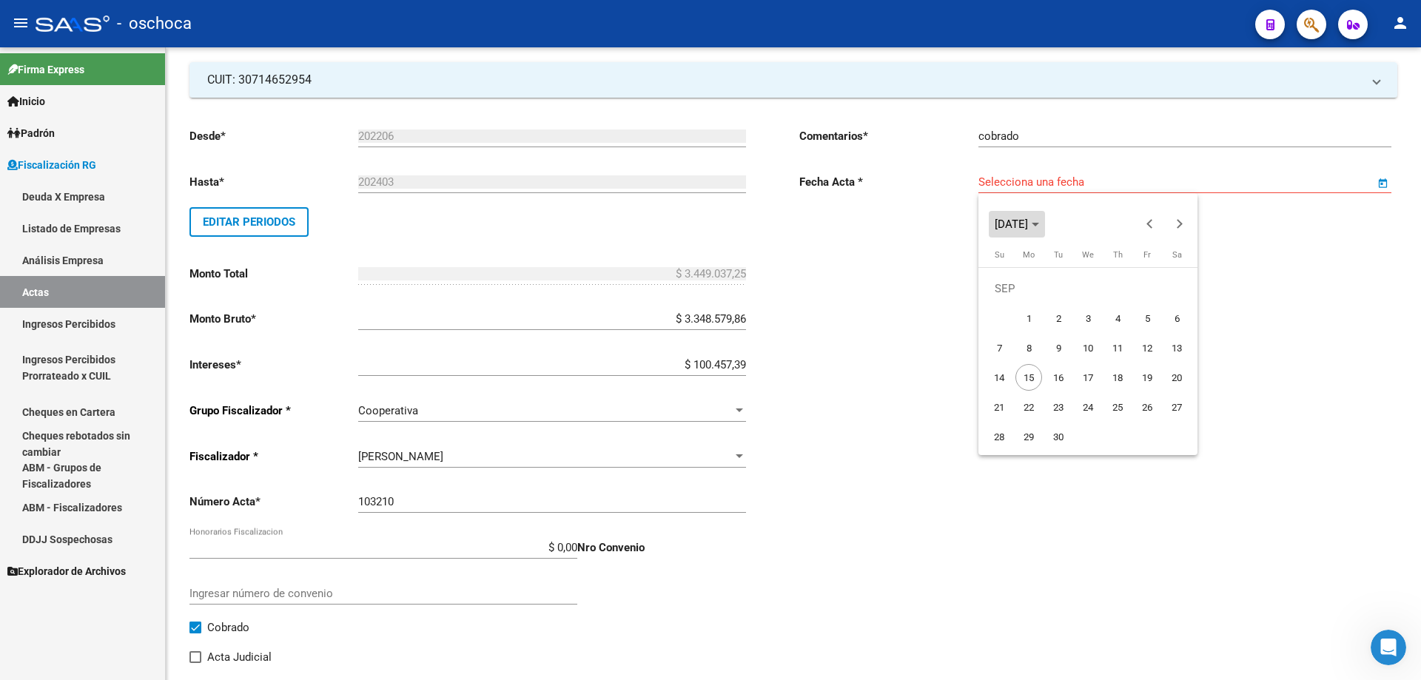
click at [1012, 226] on span "[DATE]" at bounding box center [1011, 224] width 33 height 13
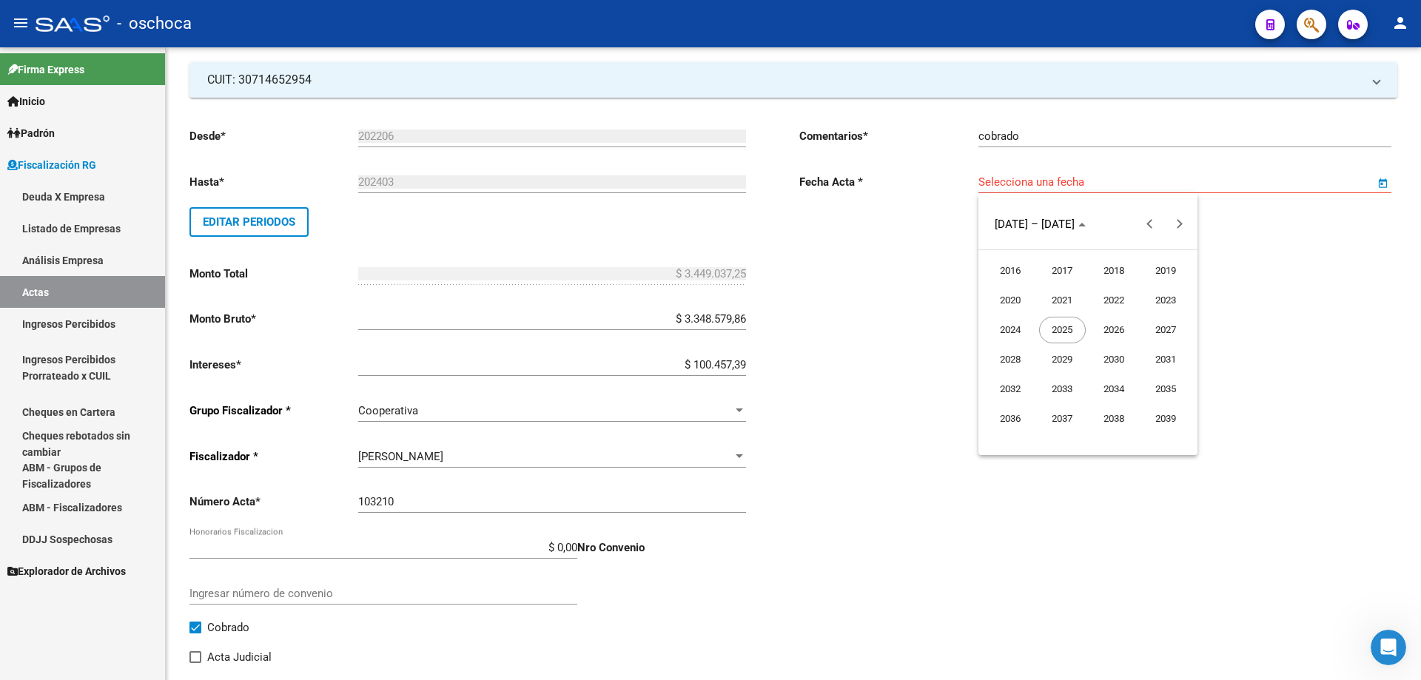
click at [1012, 335] on span "2024" at bounding box center [1010, 330] width 47 height 27
click at [1063, 363] on span "OCT" at bounding box center [1062, 359] width 47 height 27
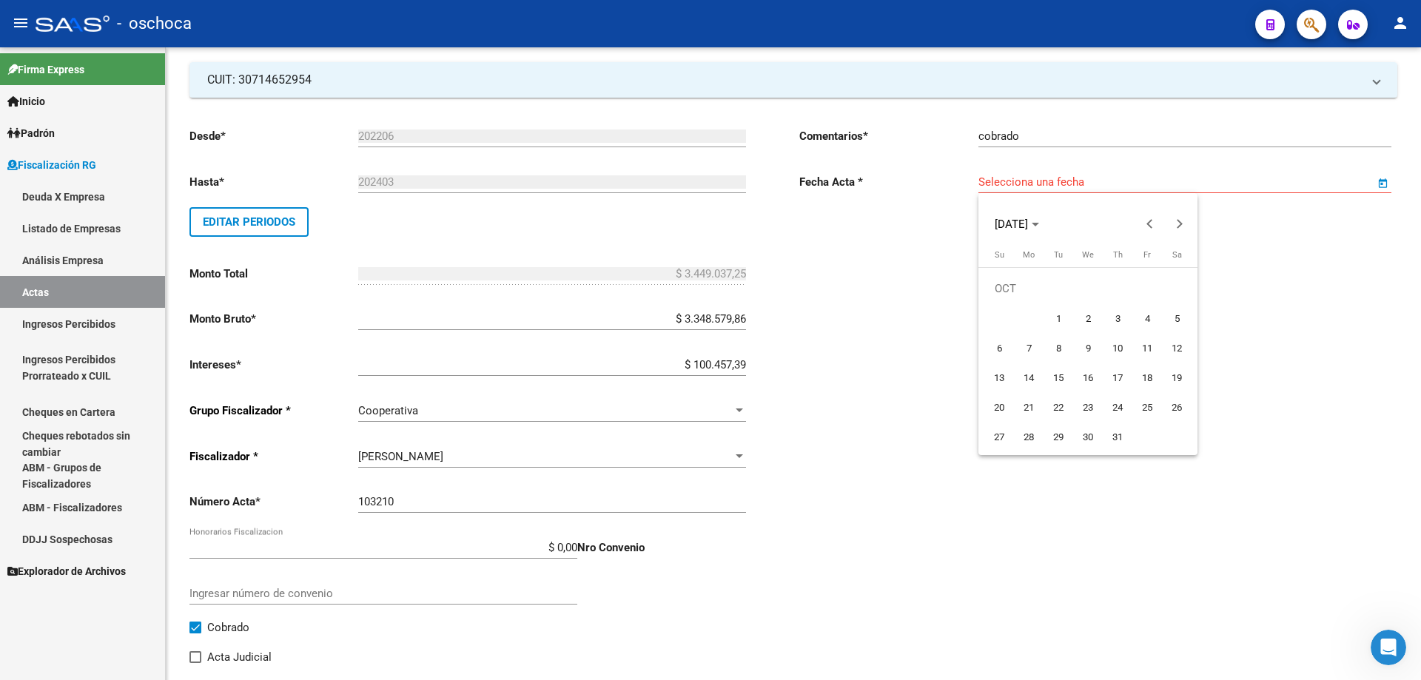
click at [1058, 323] on span "1" at bounding box center [1058, 318] width 27 height 27
type input "[DATE]"
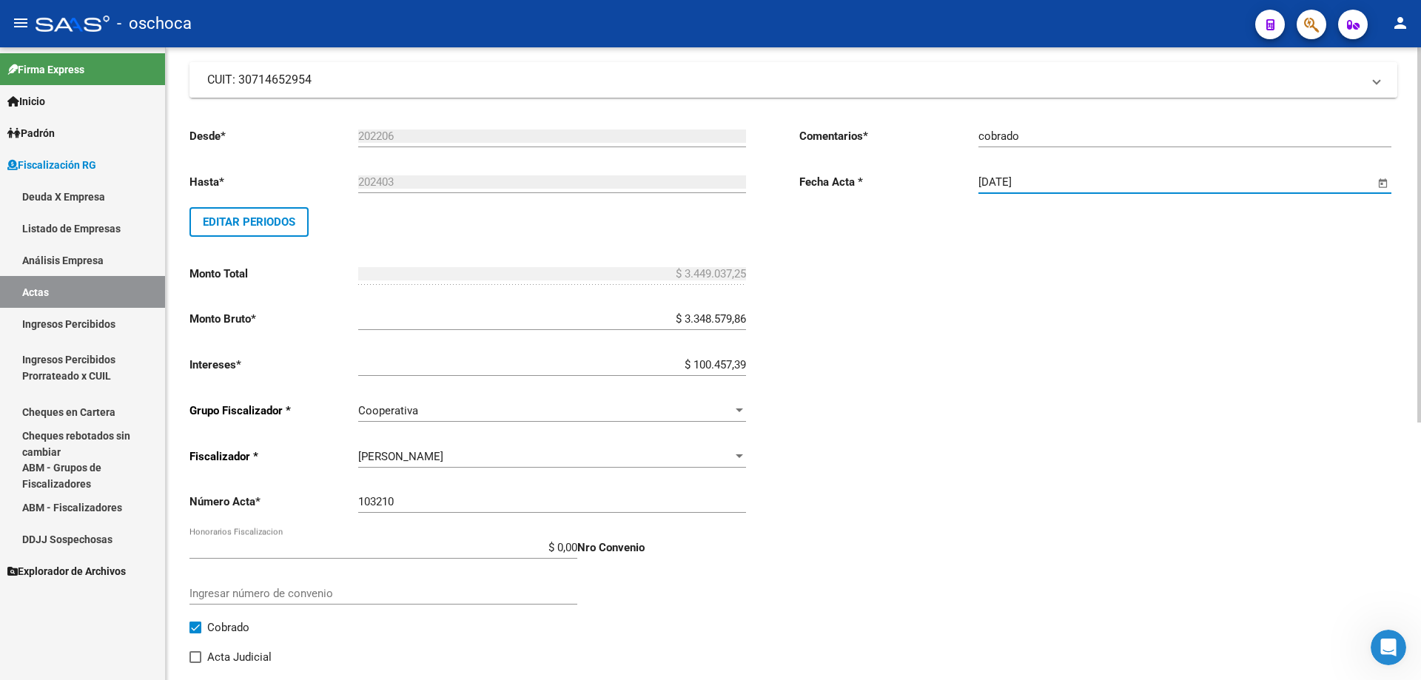
scroll to position [0, 0]
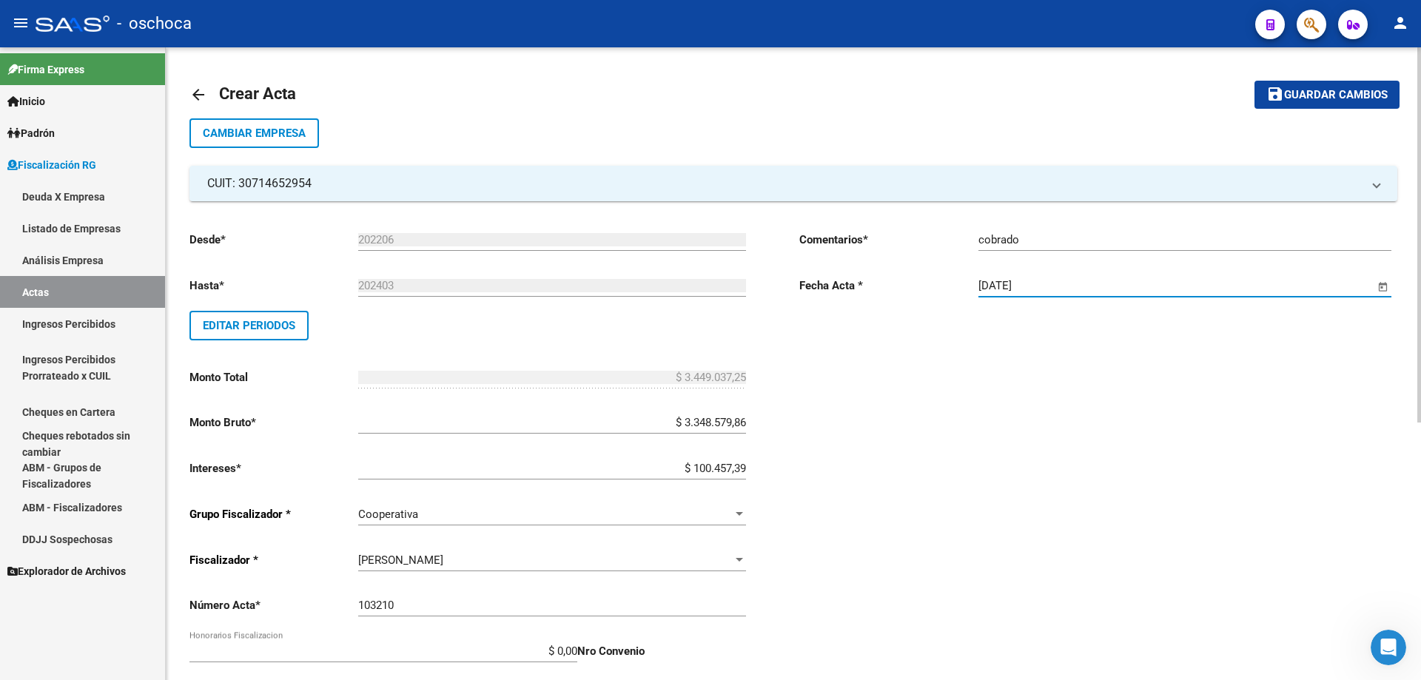
click at [1296, 90] on span "Guardar cambios" at bounding box center [1336, 95] width 104 height 13
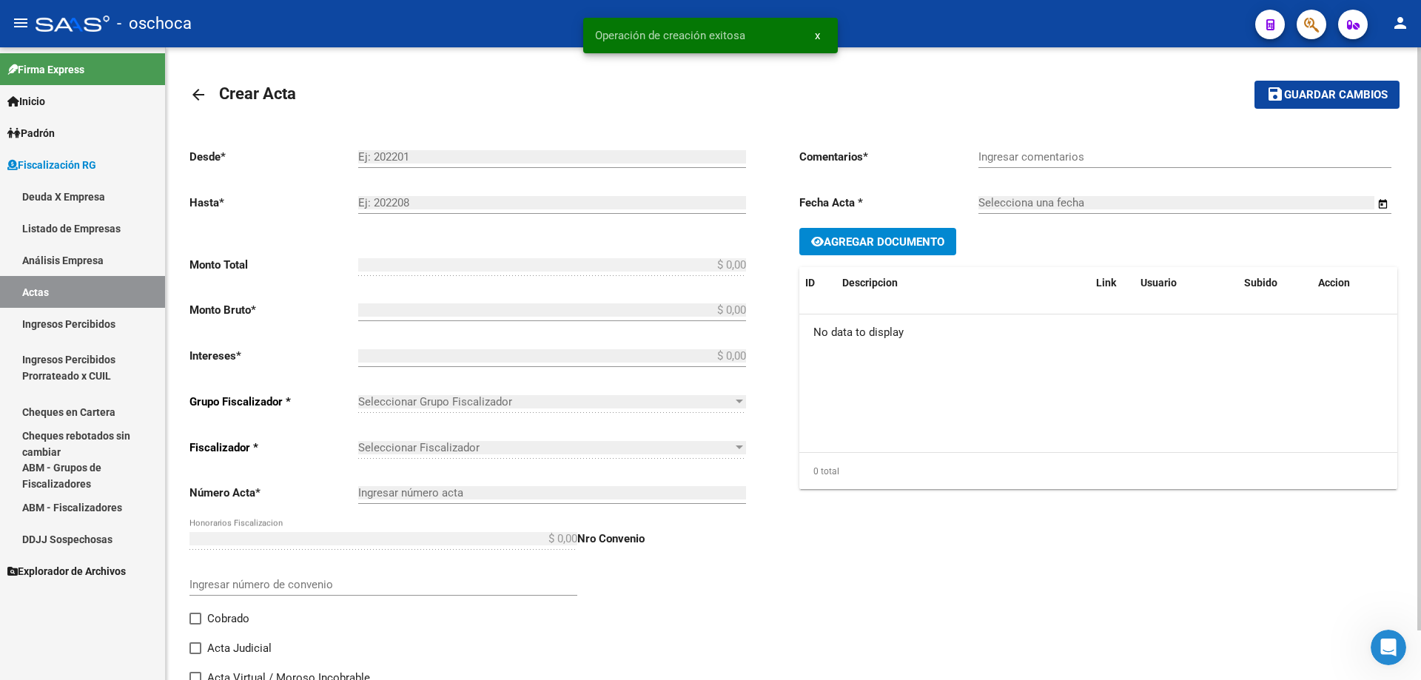
type input "202206"
type input "202403"
type input "$ 3.449.037,25"
type input "$ 3.348.579,86"
type input "$ 100.457,39"
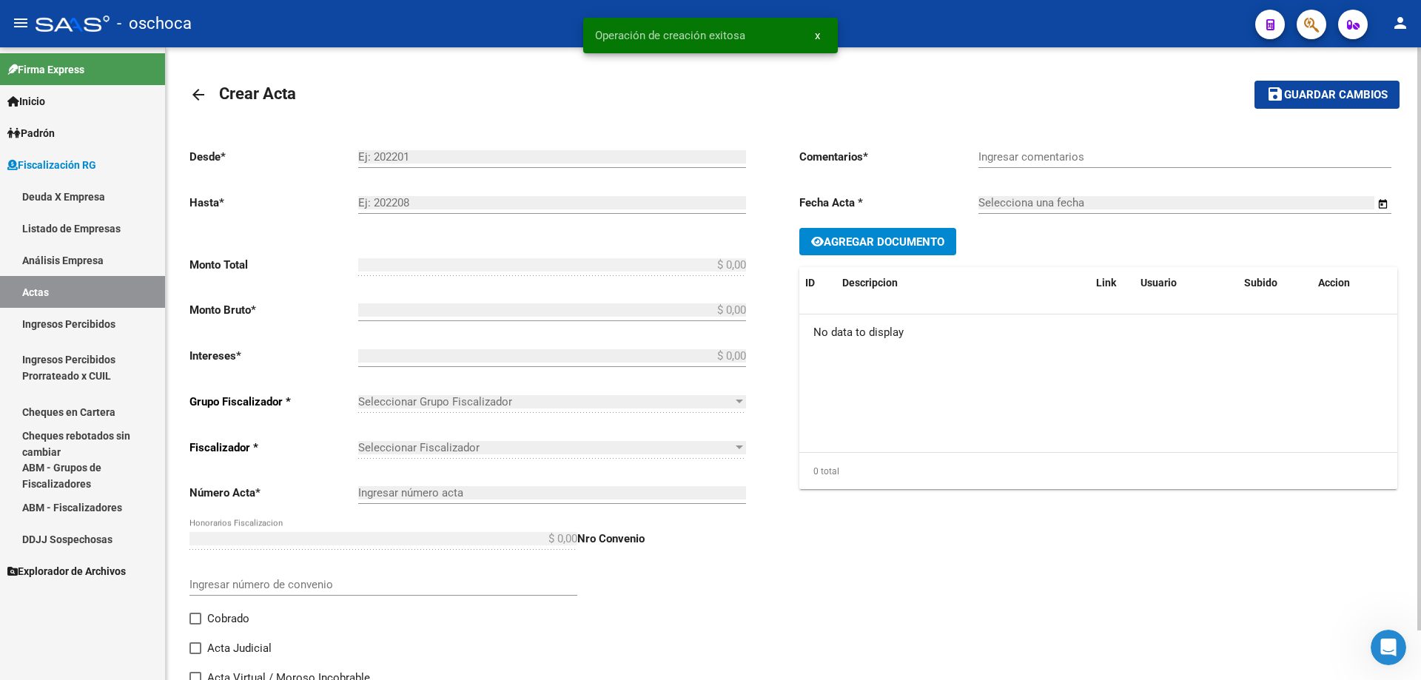
type input "103210"
checkbox input "true"
type input "cobrado"
type input "[DATE]"
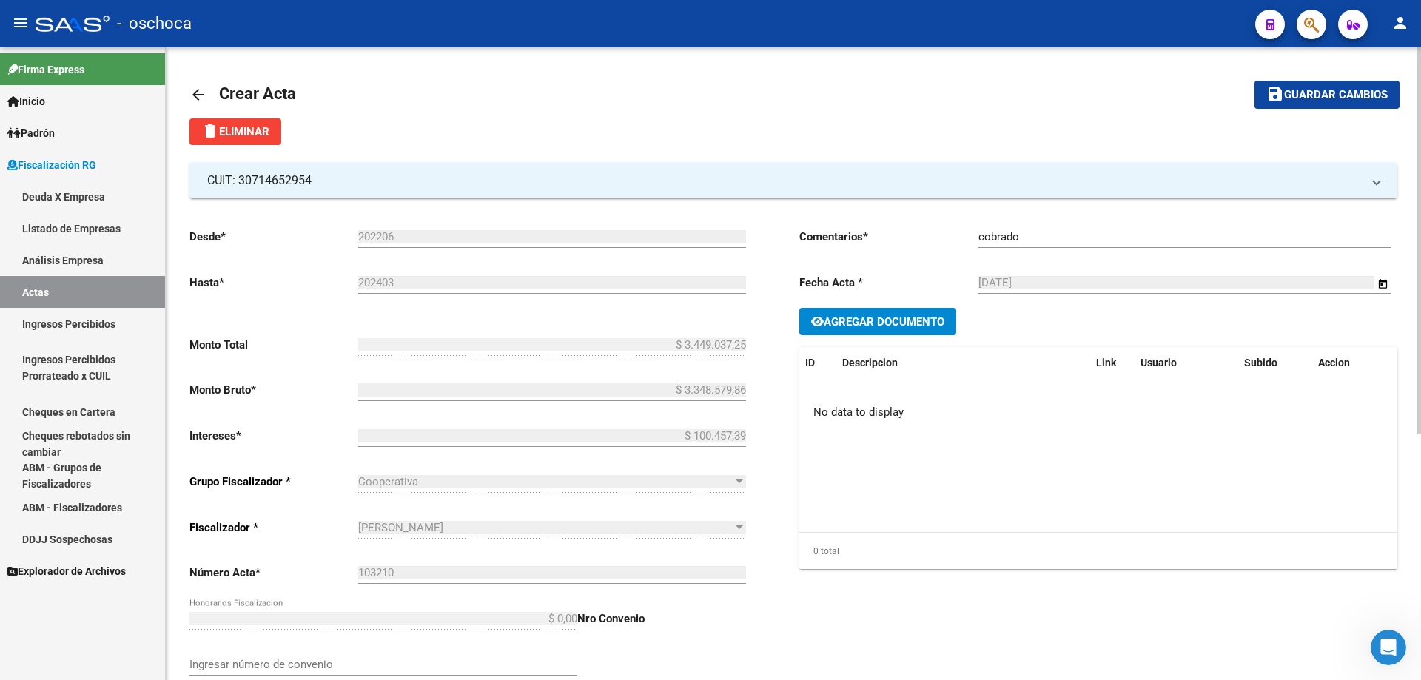
click at [76, 256] on link "Análisis Empresa" at bounding box center [82, 260] width 165 height 32
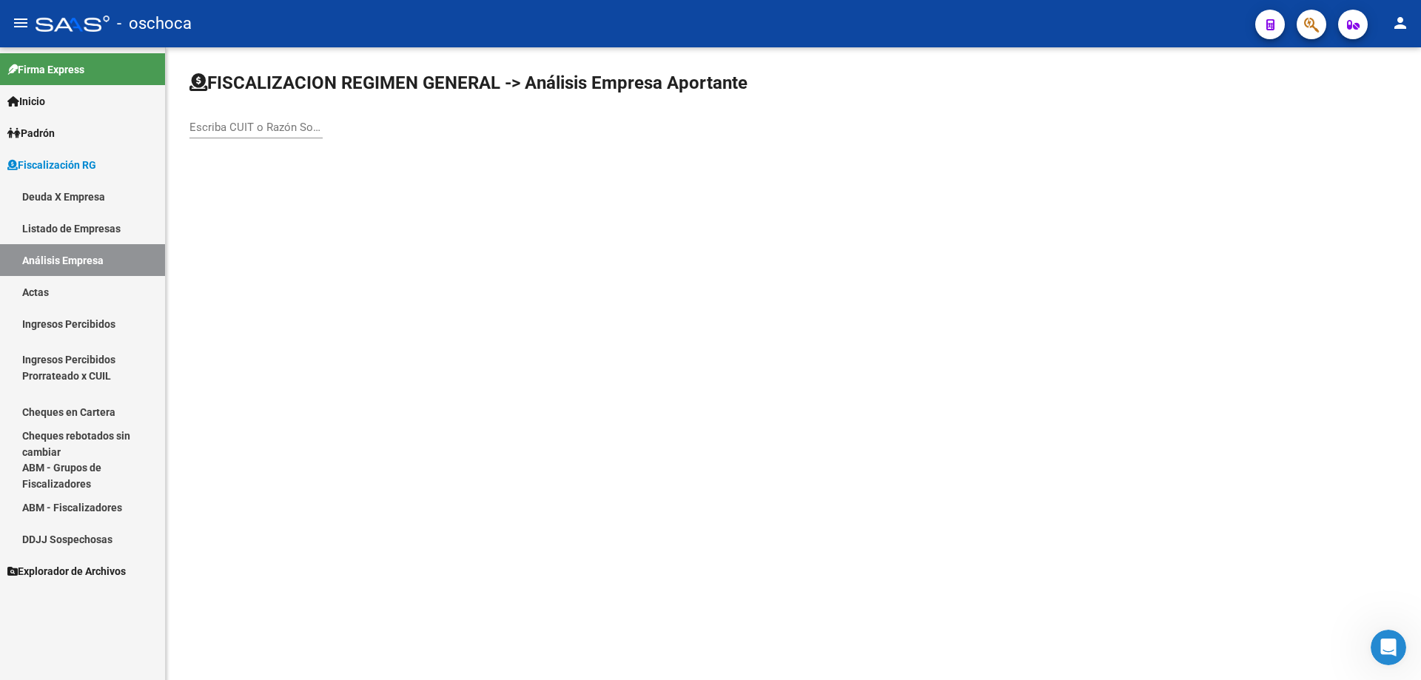
click at [193, 124] on input "Escriba CUIT o Razón Social para buscar" at bounding box center [255, 127] width 133 height 13
type input "30714652954"
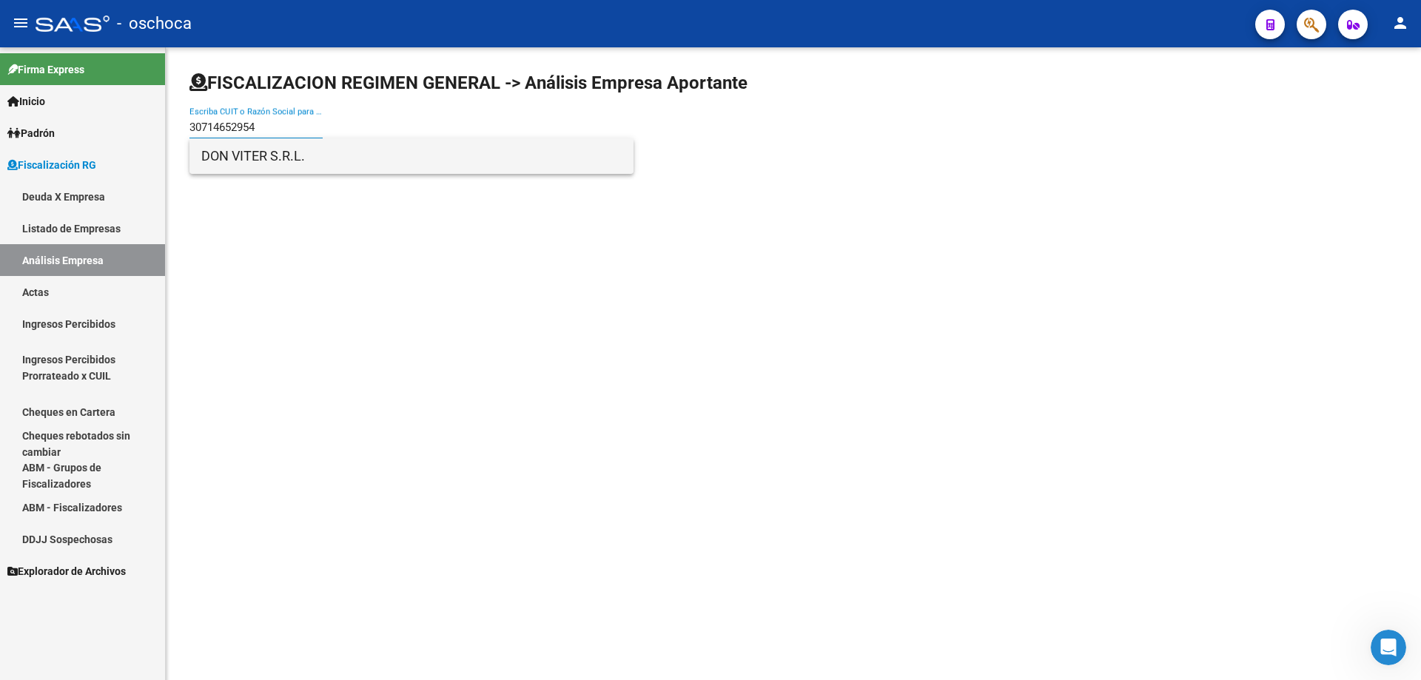
click at [235, 169] on span "DON VITER S.R.L." at bounding box center [411, 156] width 420 height 36
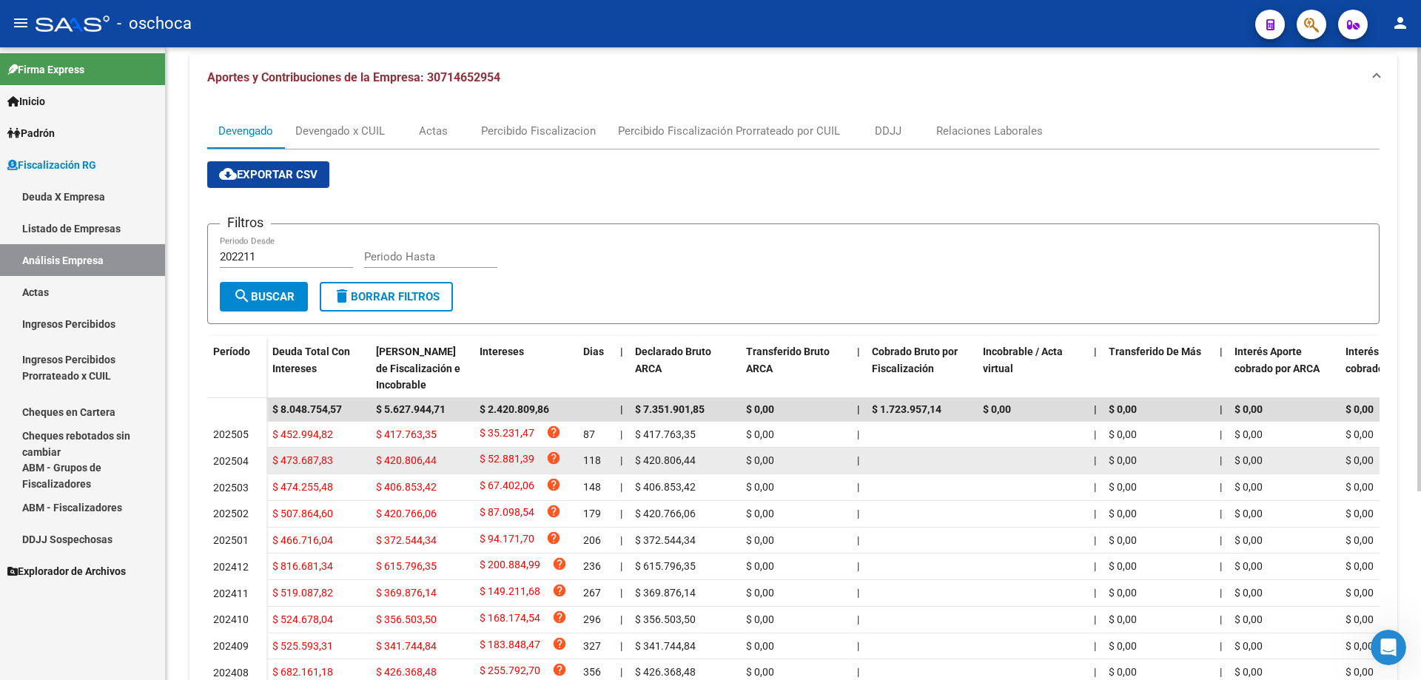
scroll to position [269, 0]
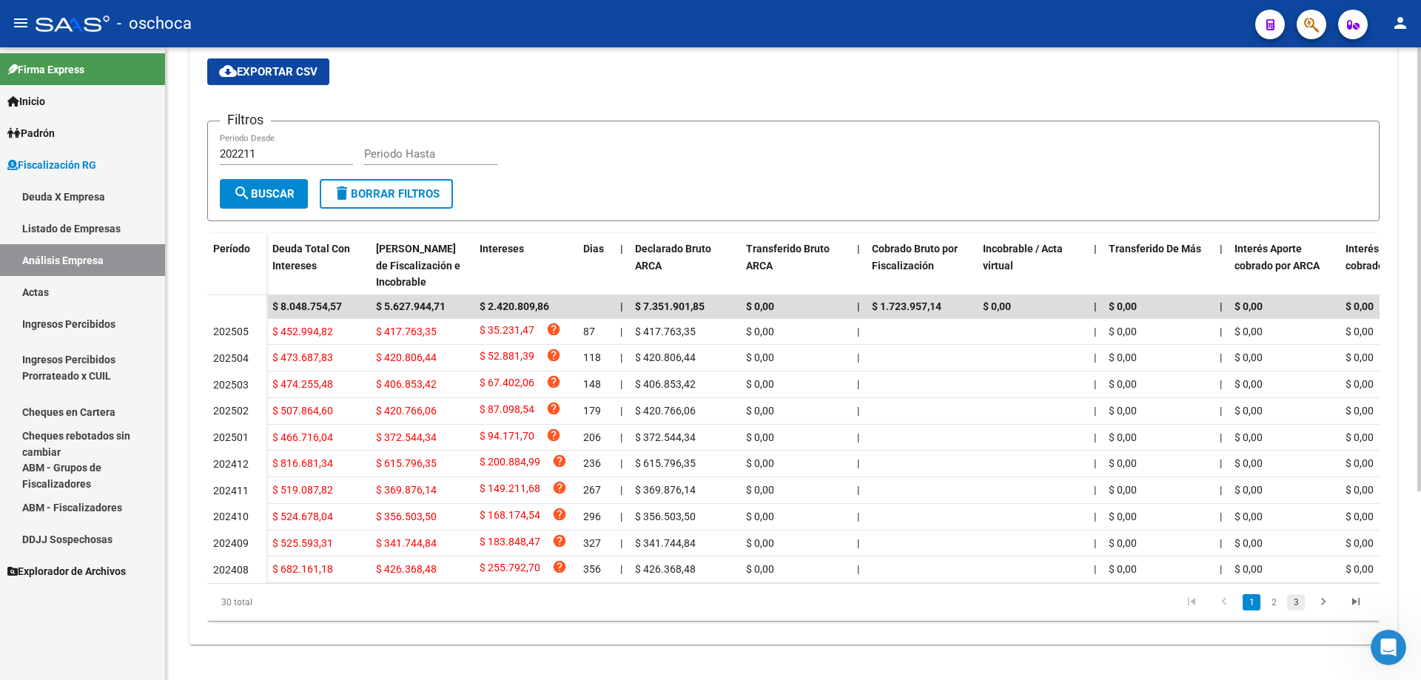
click at [1295, 599] on link "3" at bounding box center [1296, 602] width 18 height 16
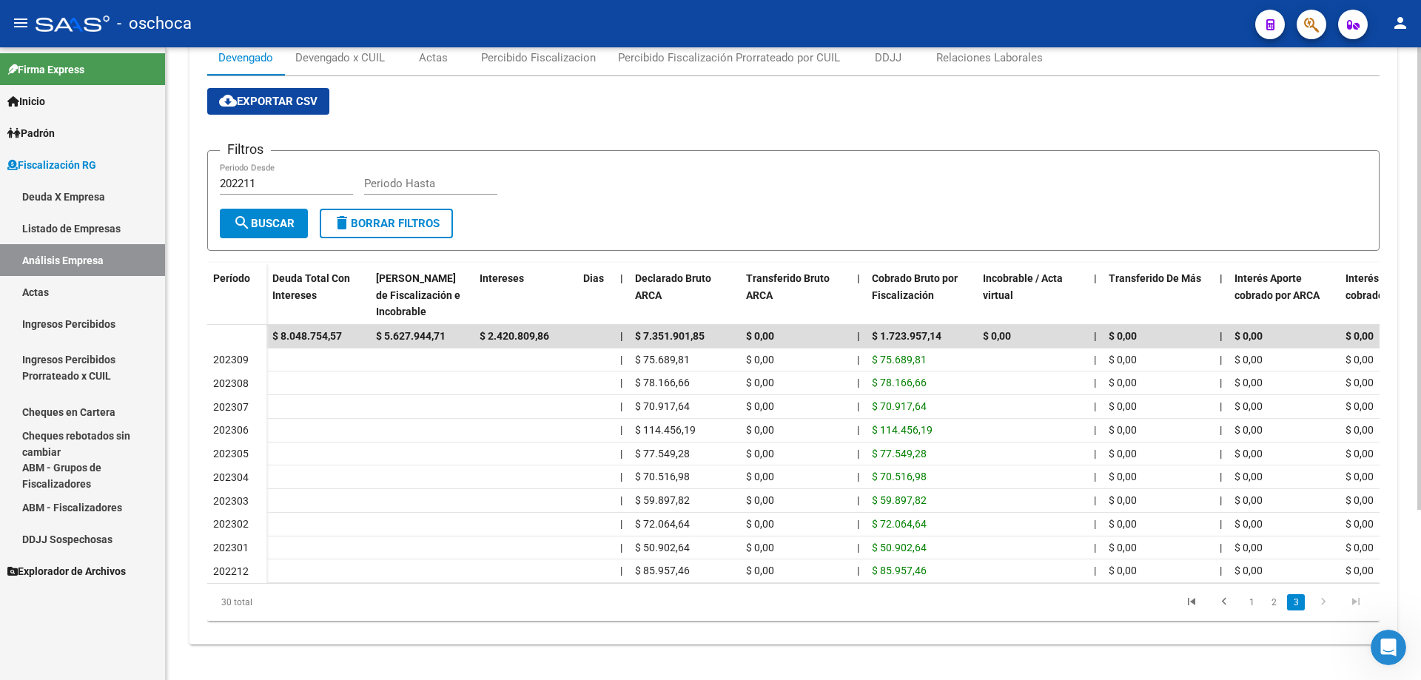
scroll to position [0, 0]
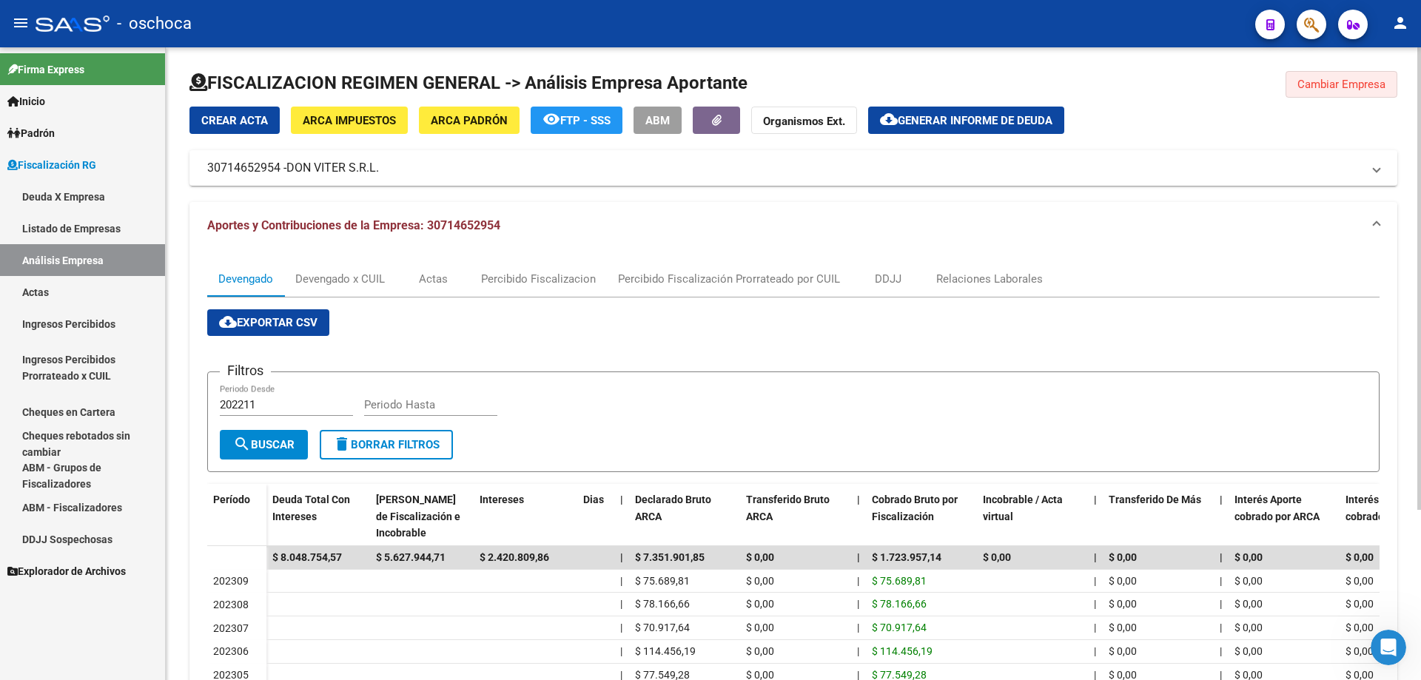
click at [1346, 92] on button "Cambiar Empresa" at bounding box center [1341, 84] width 112 height 27
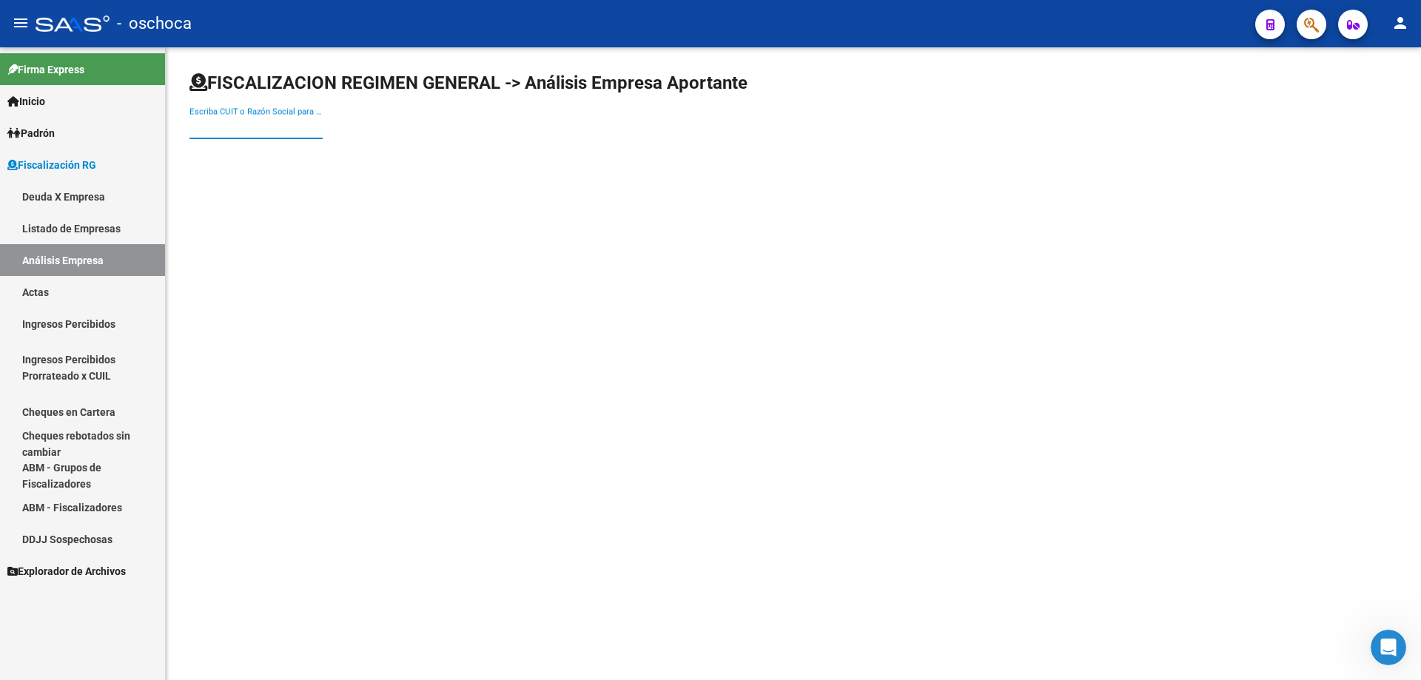
click at [198, 129] on input "Escriba CUIT o Razón Social para buscar" at bounding box center [255, 127] width 133 height 13
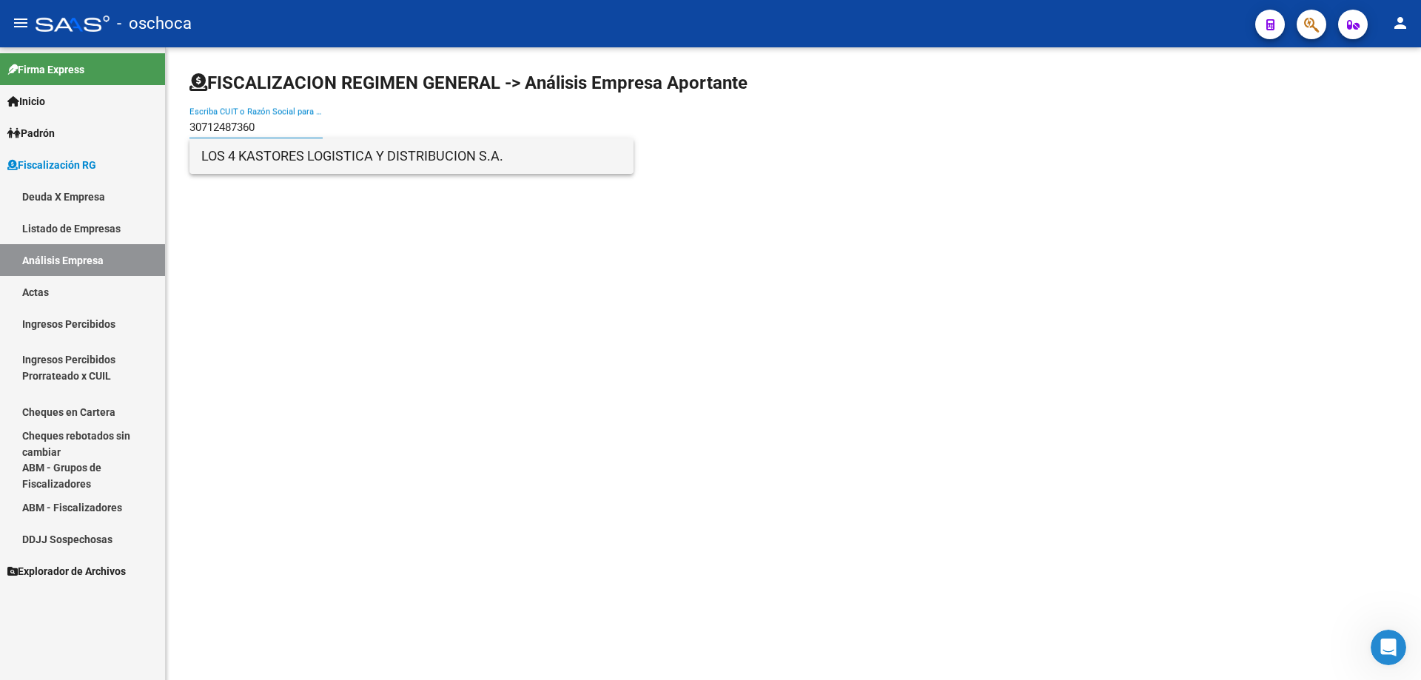
type input "30712487360"
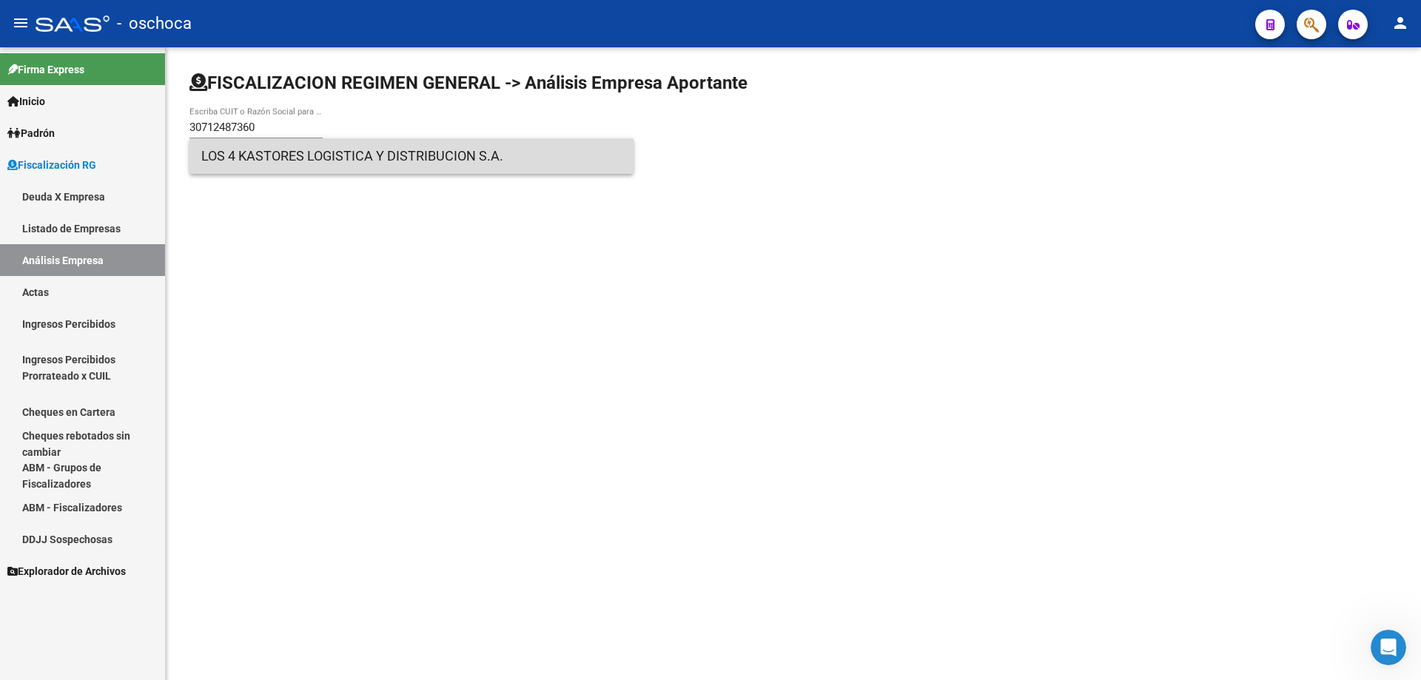
click at [304, 150] on span "LOS 4 KASTORES LOGISTICA Y DISTRIBUCION S.A." at bounding box center [411, 156] width 420 height 36
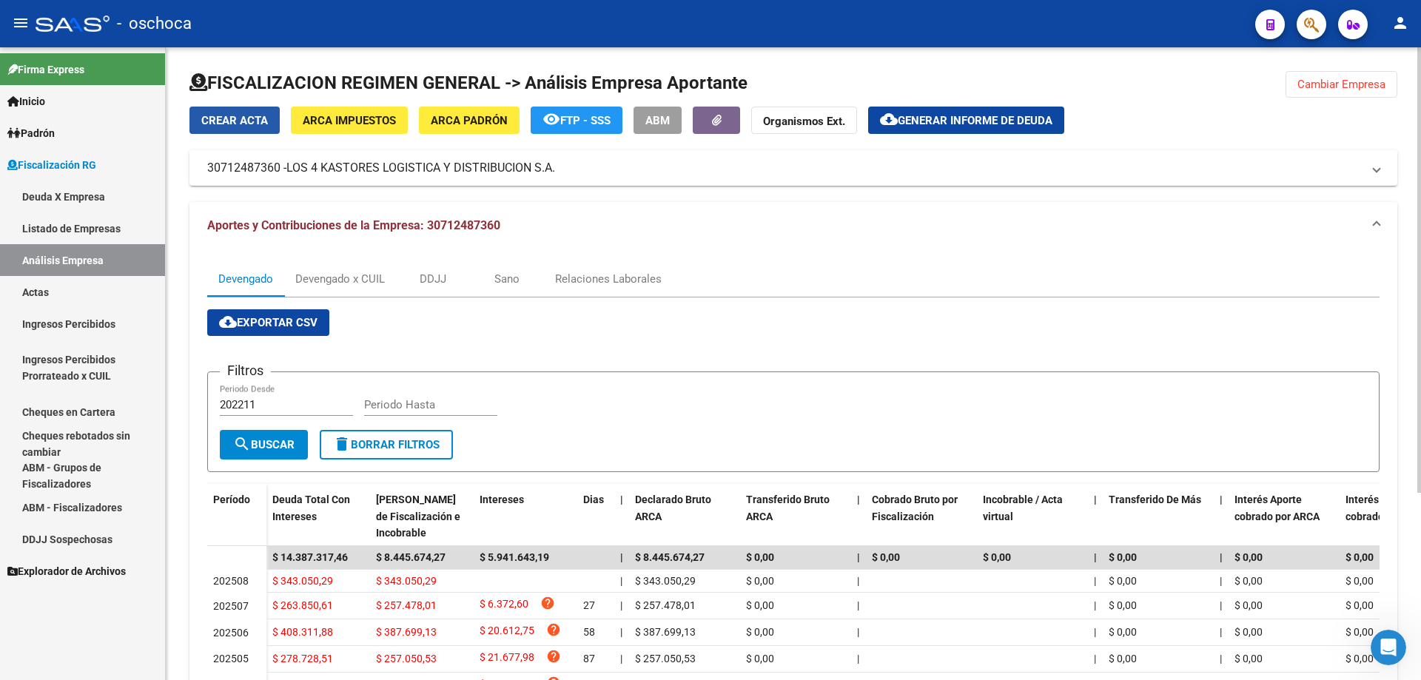
click at [247, 123] on span "Crear Acta" at bounding box center [234, 120] width 67 height 13
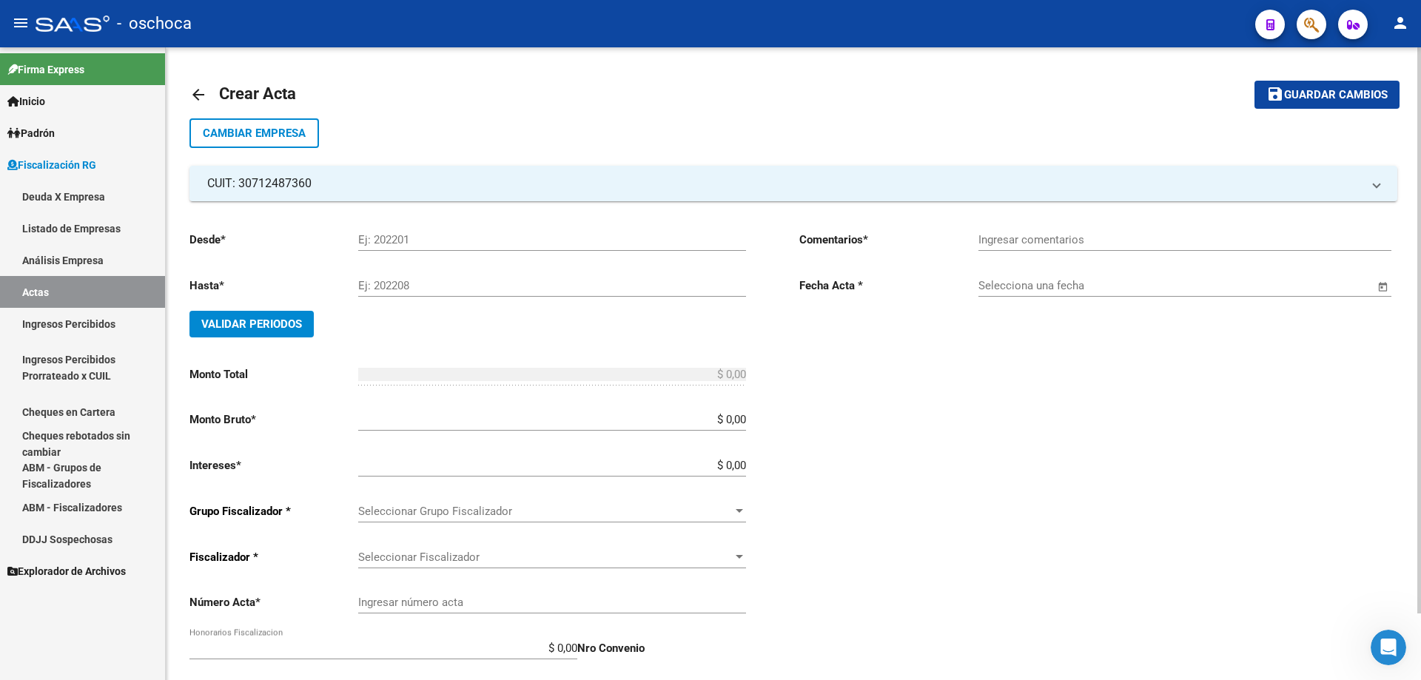
click at [362, 236] on input "Ej: 202201" at bounding box center [552, 239] width 388 height 13
type input "202305"
click at [374, 282] on input "Ej: 202208" at bounding box center [552, 285] width 388 height 13
type input "202407"
click at [273, 320] on button "Validar Periodos" at bounding box center [251, 324] width 124 height 27
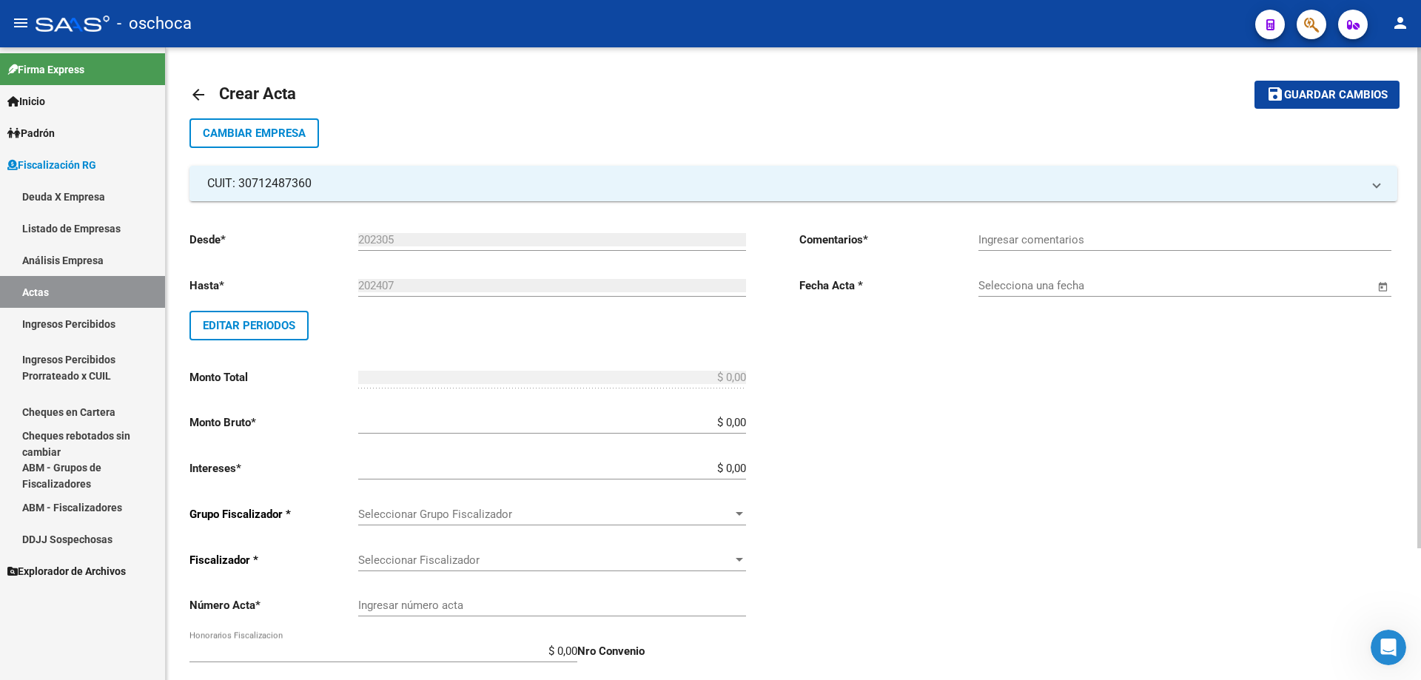
click at [746, 423] on input "$ 0,00" at bounding box center [552, 422] width 388 height 13
type input "$ 5.069.565,68"
click at [745, 465] on input "$ 0,00" at bounding box center [552, 468] width 388 height 13
type input "$ 152.086,97"
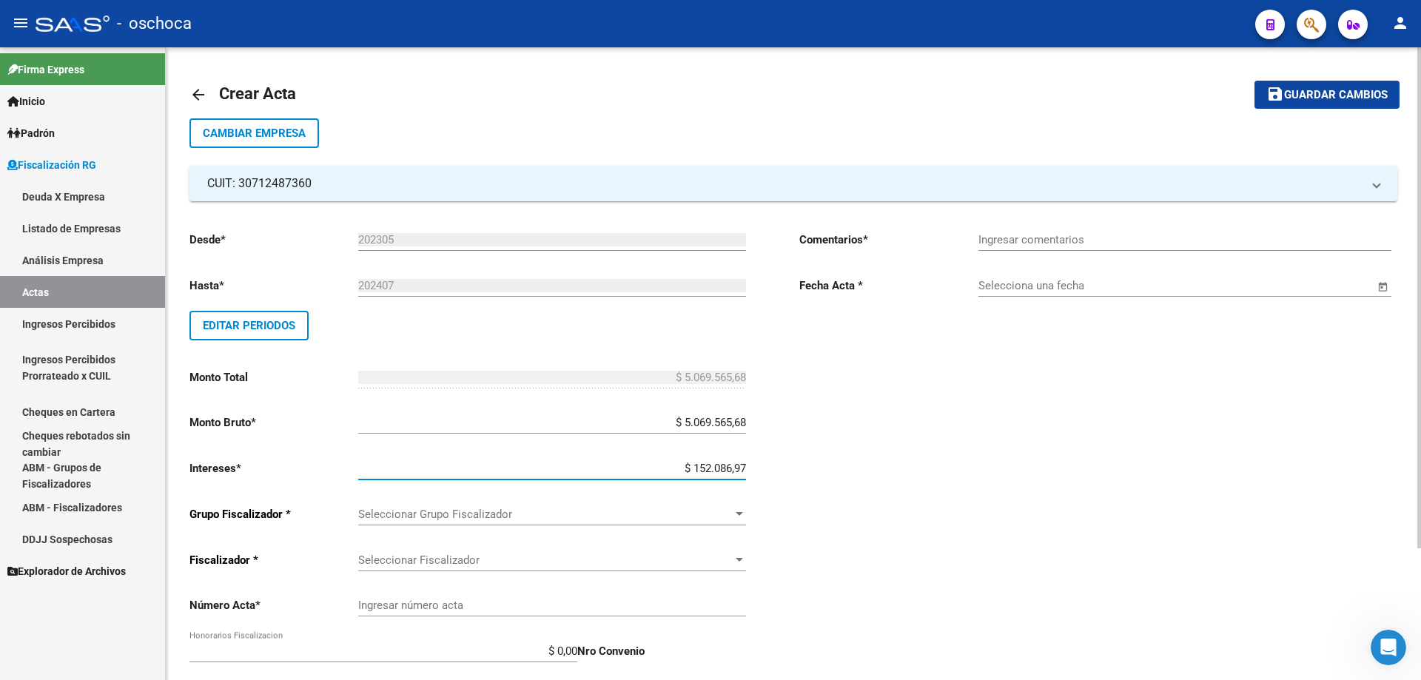
type input "$ 5.221.652,65"
click at [713, 519] on span "Seleccionar Grupo Fiscalizador" at bounding box center [545, 514] width 374 height 13
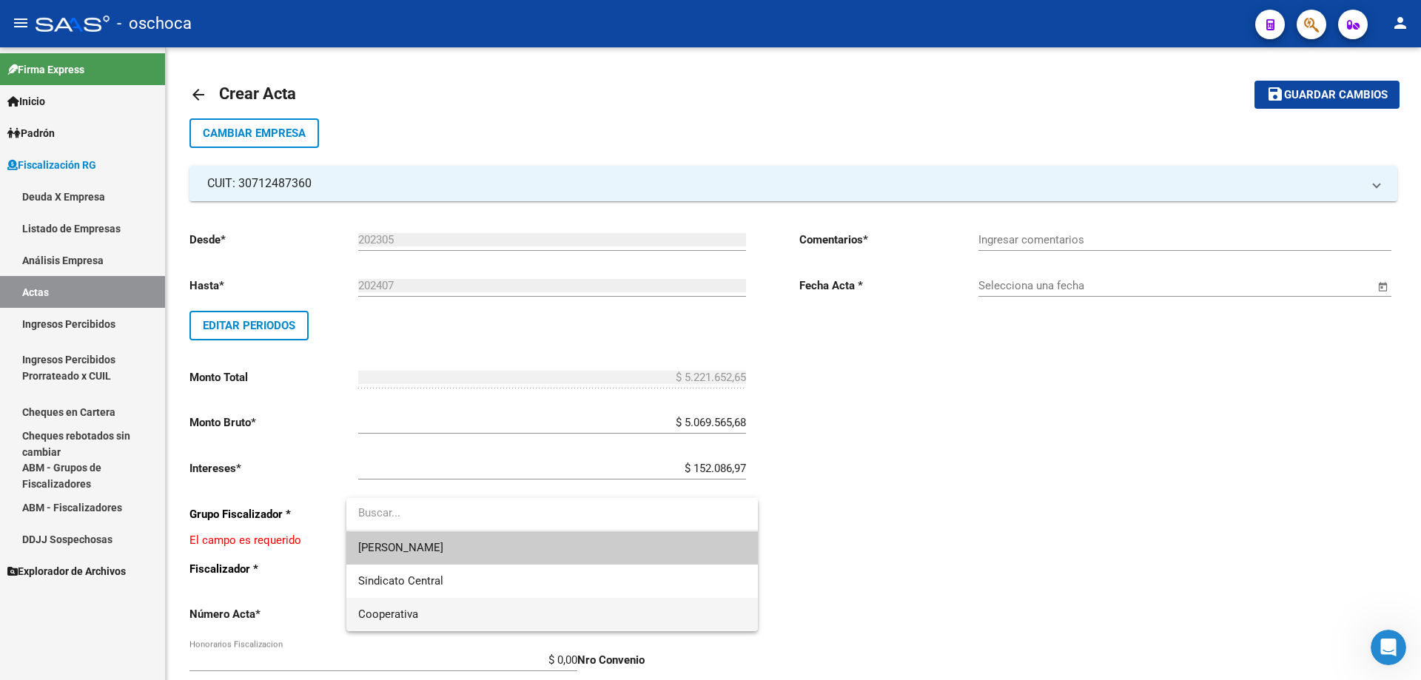
click at [633, 607] on span "Cooperativa" at bounding box center [552, 614] width 388 height 33
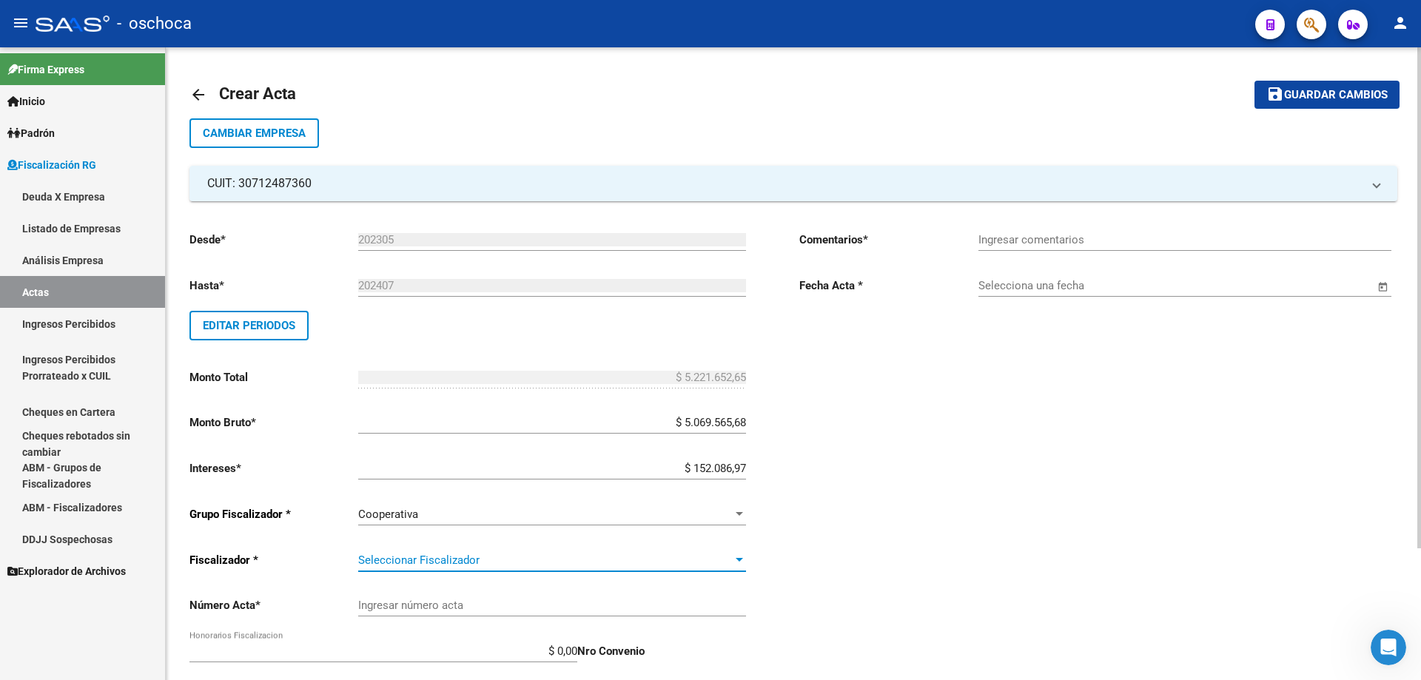
click at [710, 560] on span "Seleccionar Fiscalizador" at bounding box center [545, 560] width 374 height 13
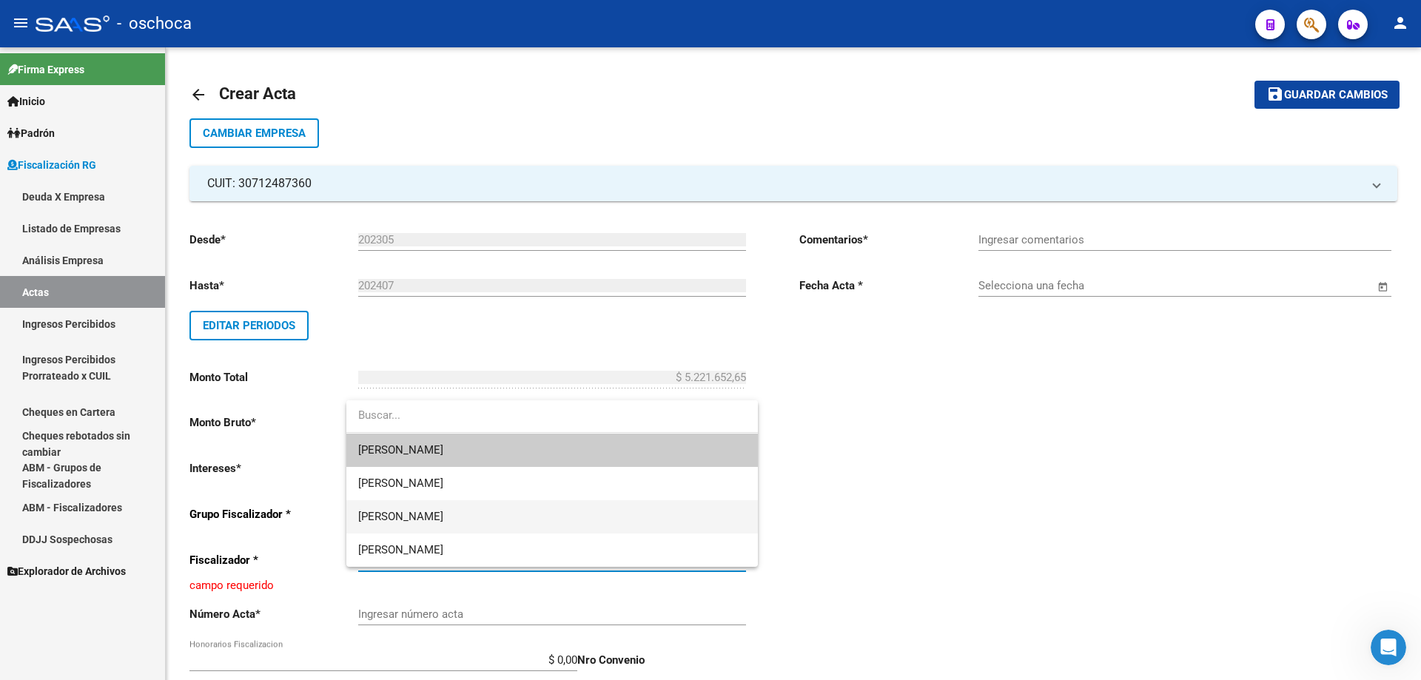
click at [645, 502] on span "[PERSON_NAME]" at bounding box center [552, 516] width 388 height 33
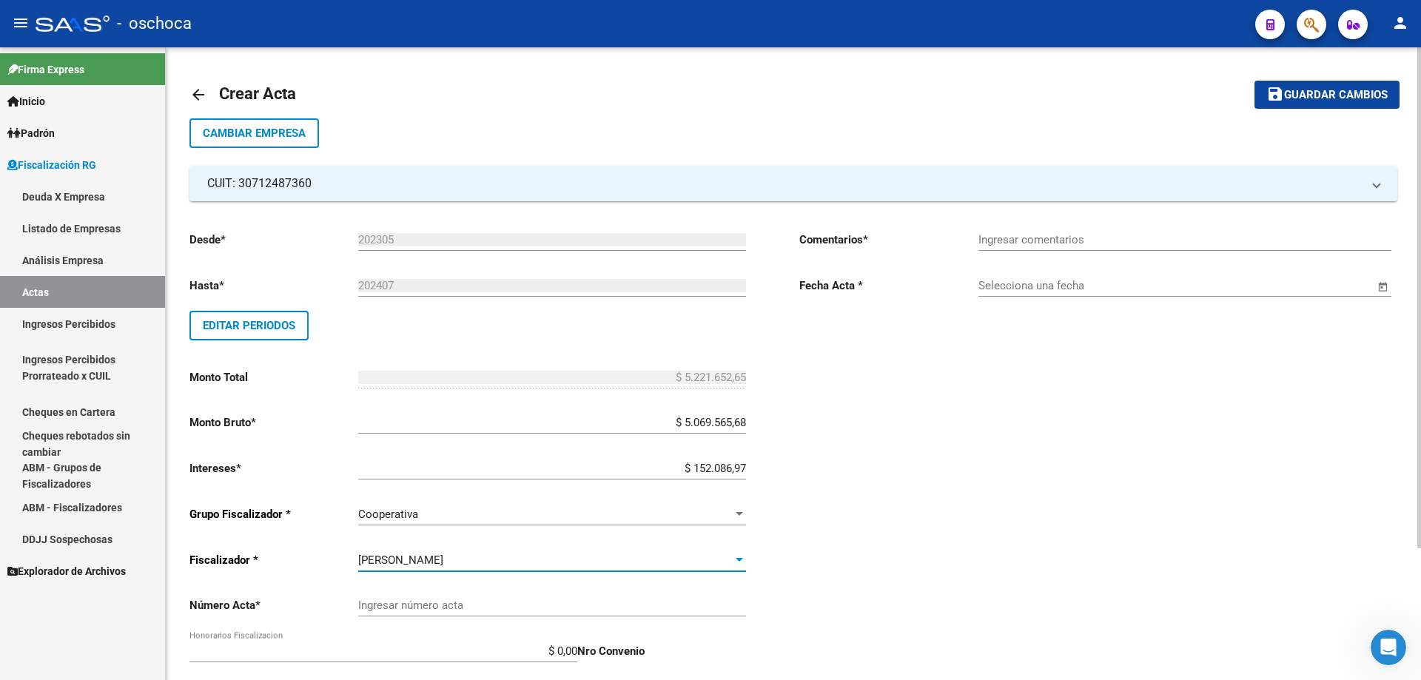
click at [573, 600] on input "Ingresar número acta" at bounding box center [552, 605] width 388 height 13
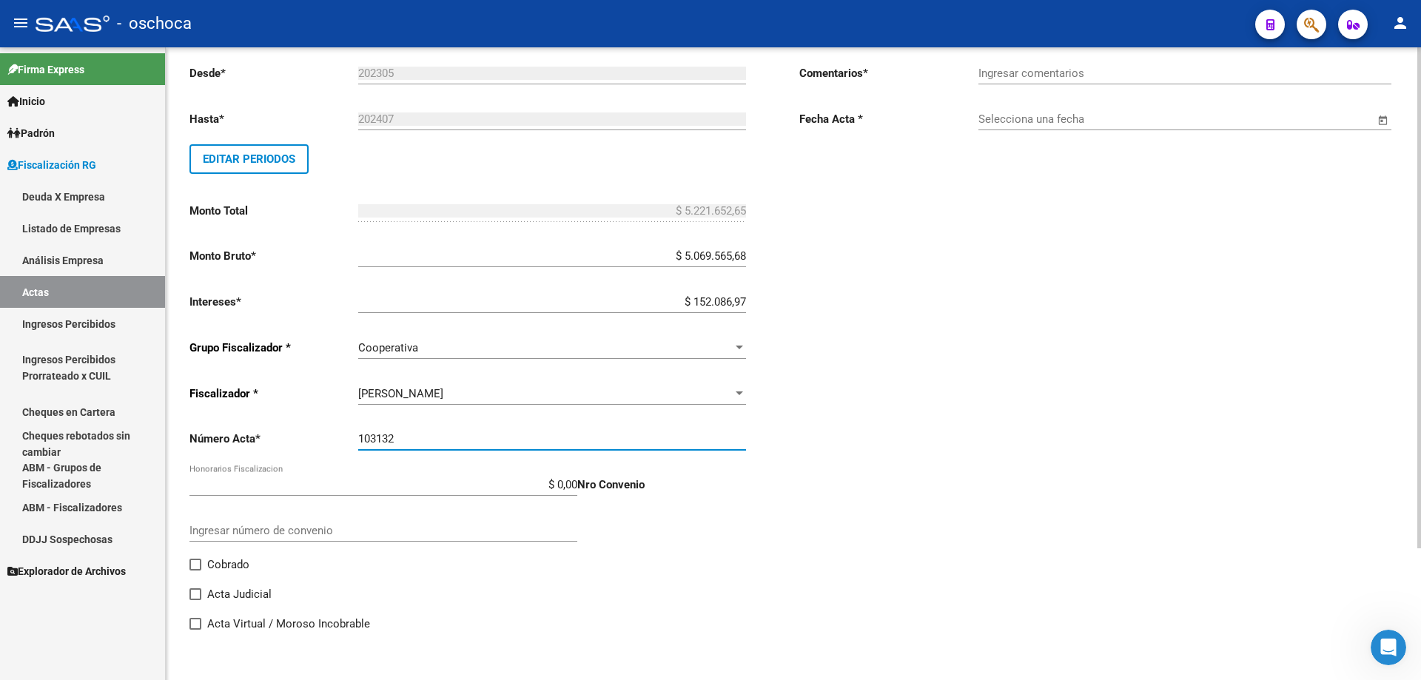
type input "103132"
drag, startPoint x: 197, startPoint y: 565, endPoint x: 426, endPoint y: 580, distance: 229.9
click at [201, 566] on span at bounding box center [195, 565] width 12 height 12
click at [195, 571] on input "Cobrado" at bounding box center [195, 571] width 1 height 1
checkbox input "true"
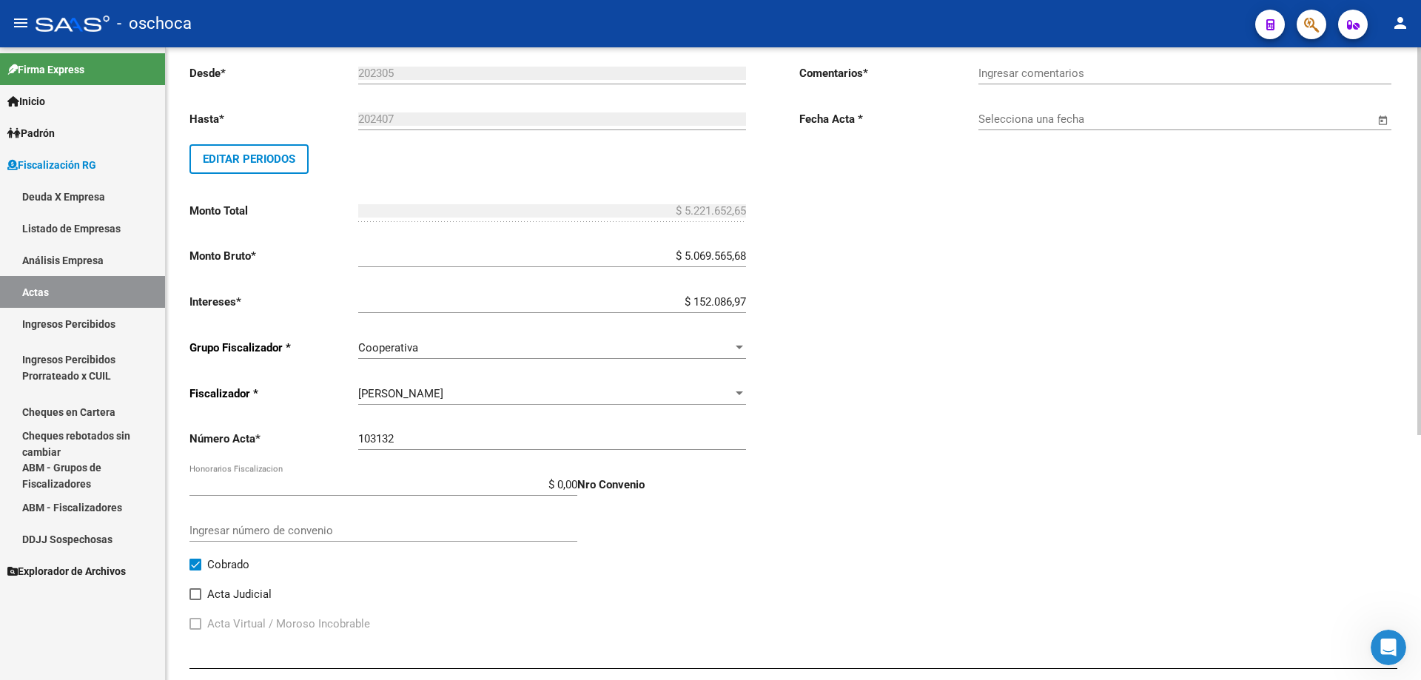
scroll to position [400, 0]
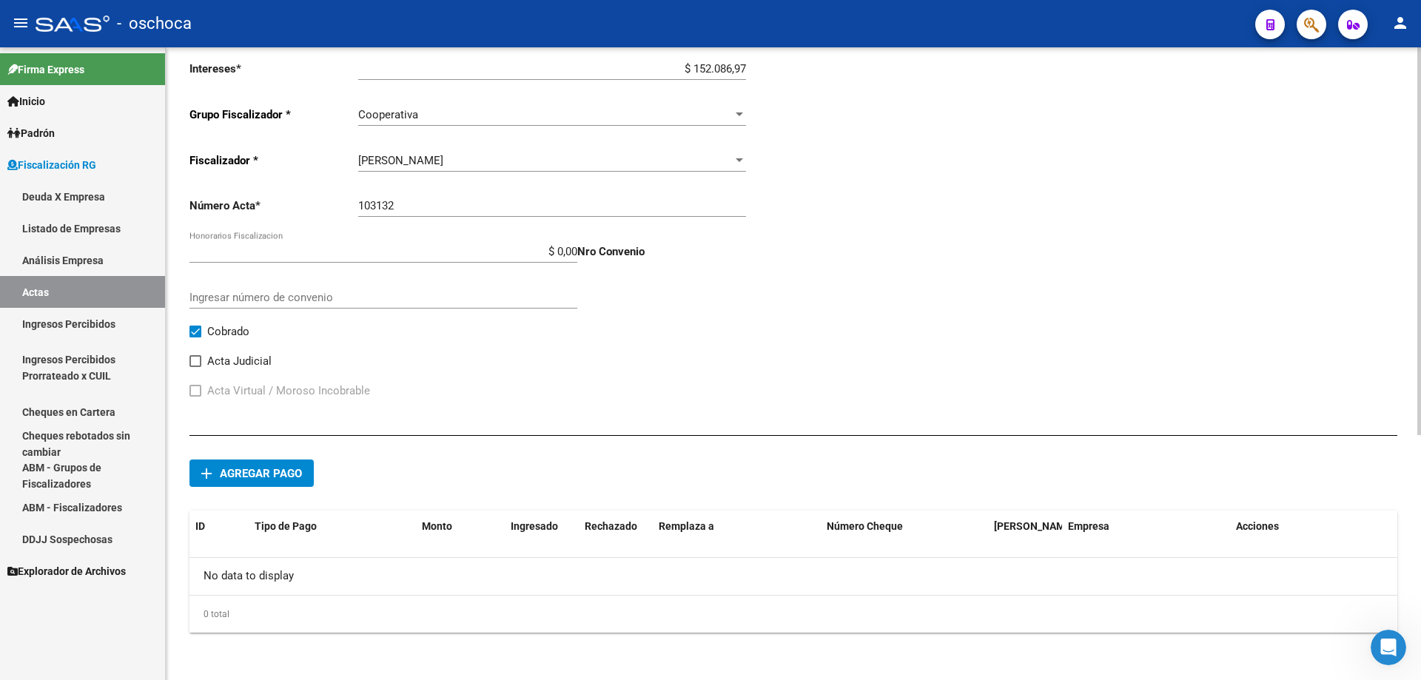
click at [264, 474] on span "Agregar pago" at bounding box center [261, 473] width 82 height 13
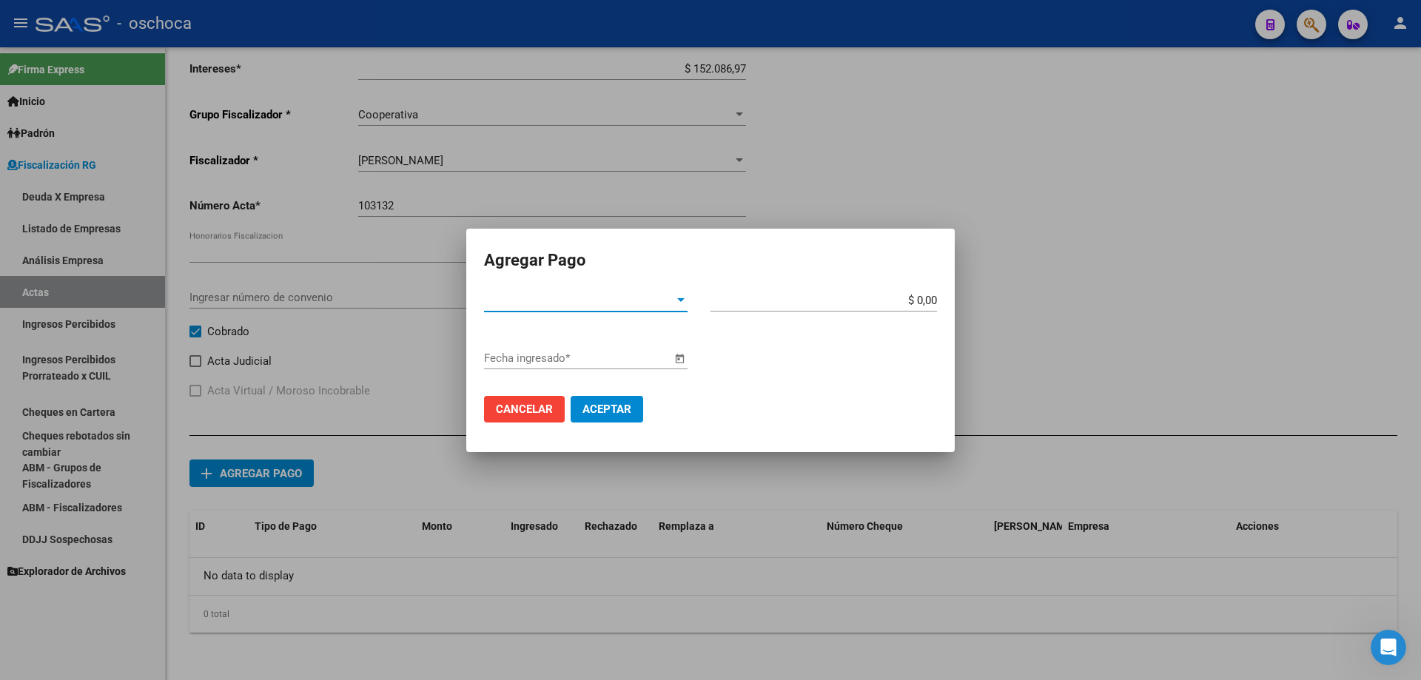
click at [607, 304] on span "Tipo de Pago *" at bounding box center [579, 300] width 190 height 13
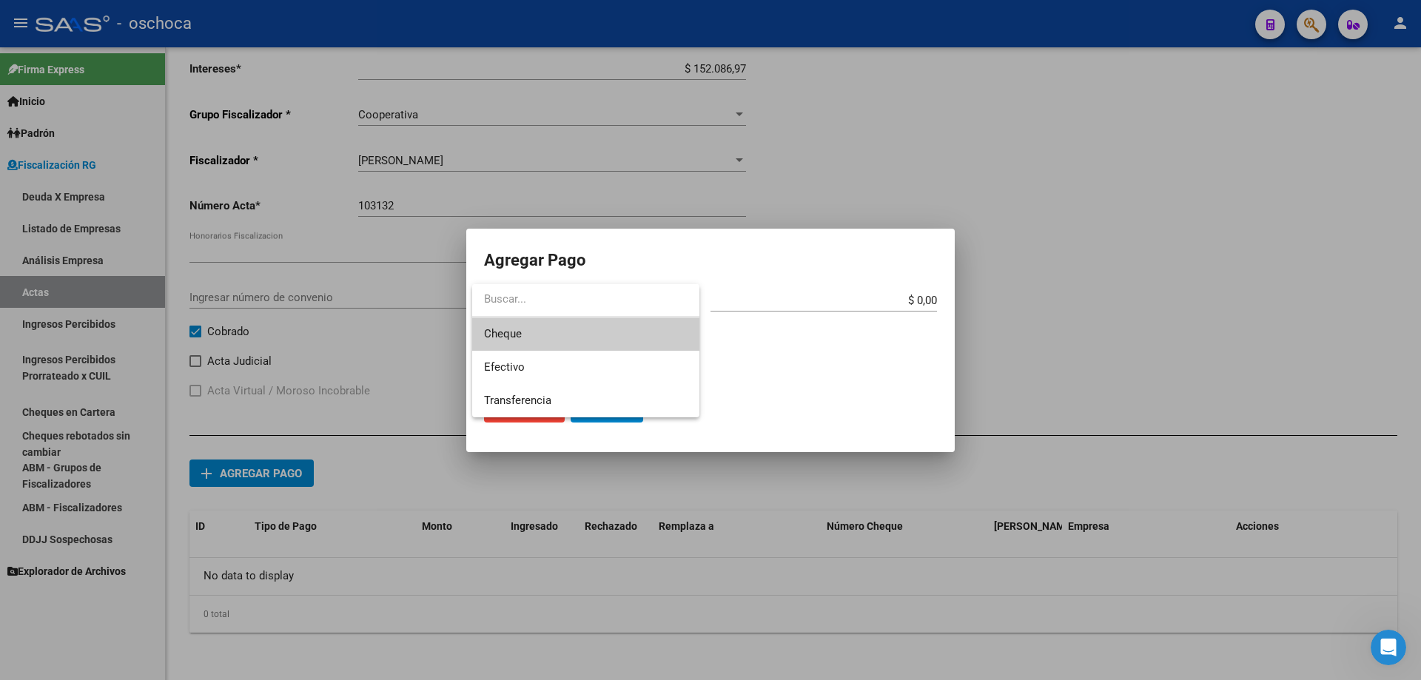
click at [567, 338] on span "Cheque" at bounding box center [585, 333] width 203 height 33
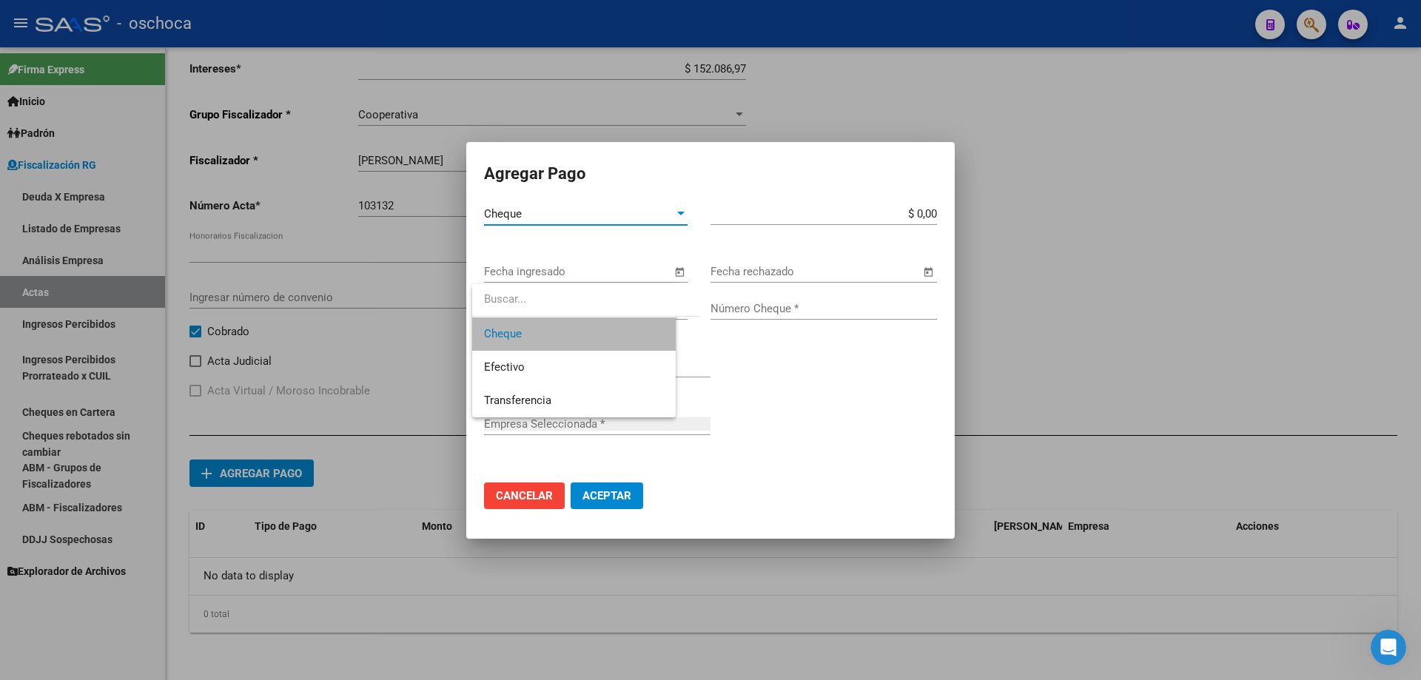
type input "LOS 4 KASTORES LOGISTICA Y DISTRIBUCION S.A."
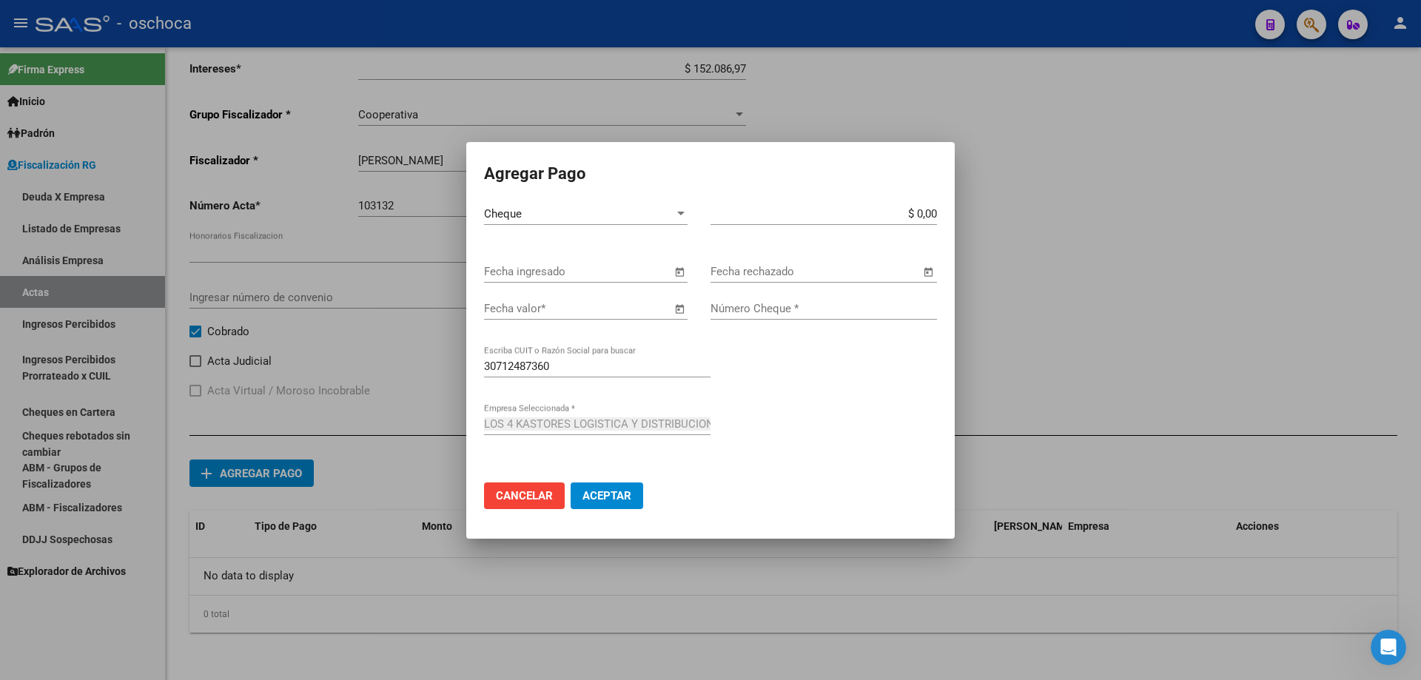
click at [675, 271] on span "Open calendar" at bounding box center [680, 273] width 36 height 36
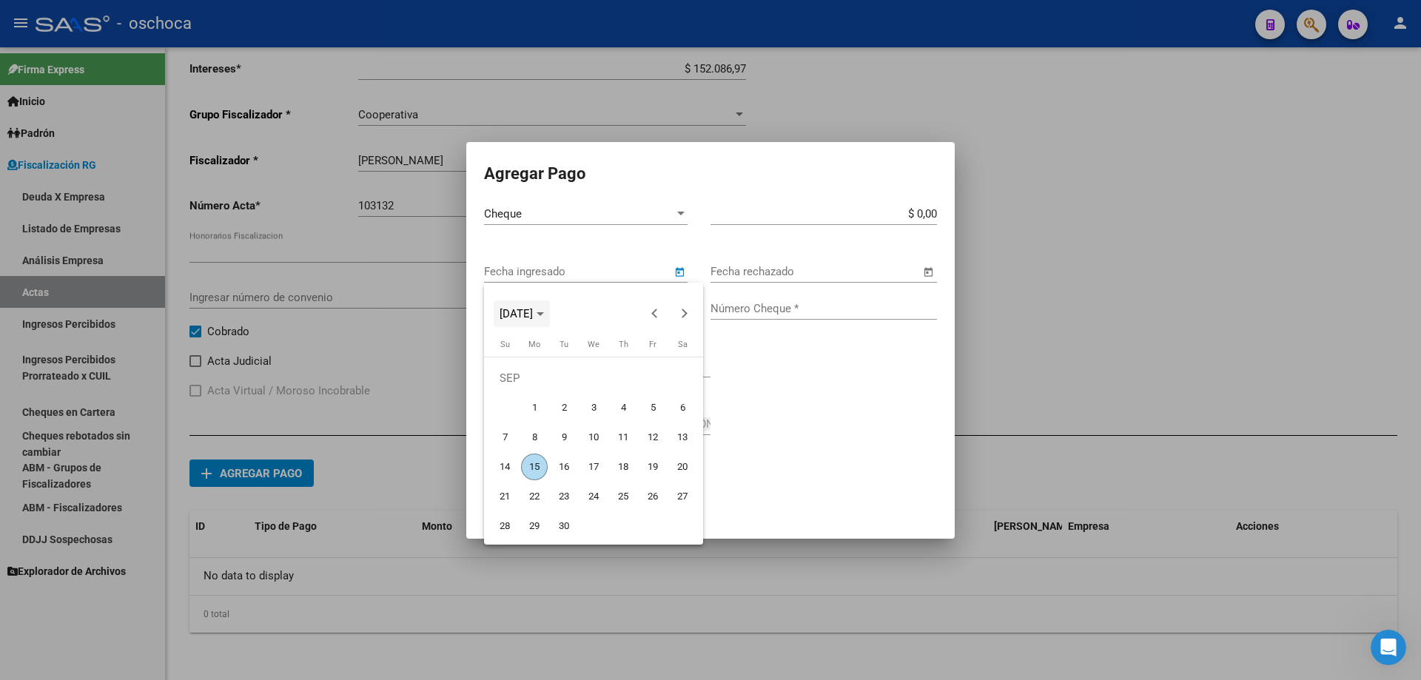
click at [528, 319] on span "[DATE]" at bounding box center [515, 313] width 33 height 13
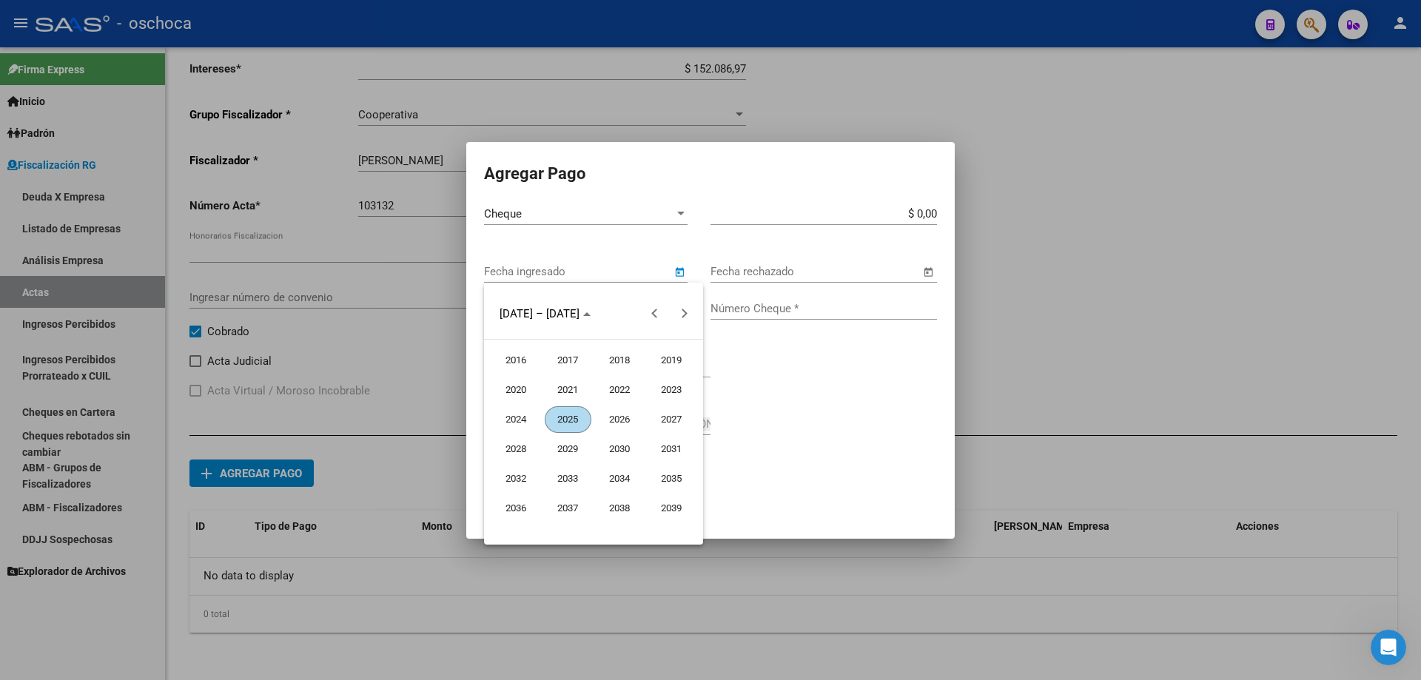
click at [522, 424] on span "2024" at bounding box center [516, 419] width 47 height 27
click at [554, 450] on span "OCT" at bounding box center [568, 449] width 47 height 27
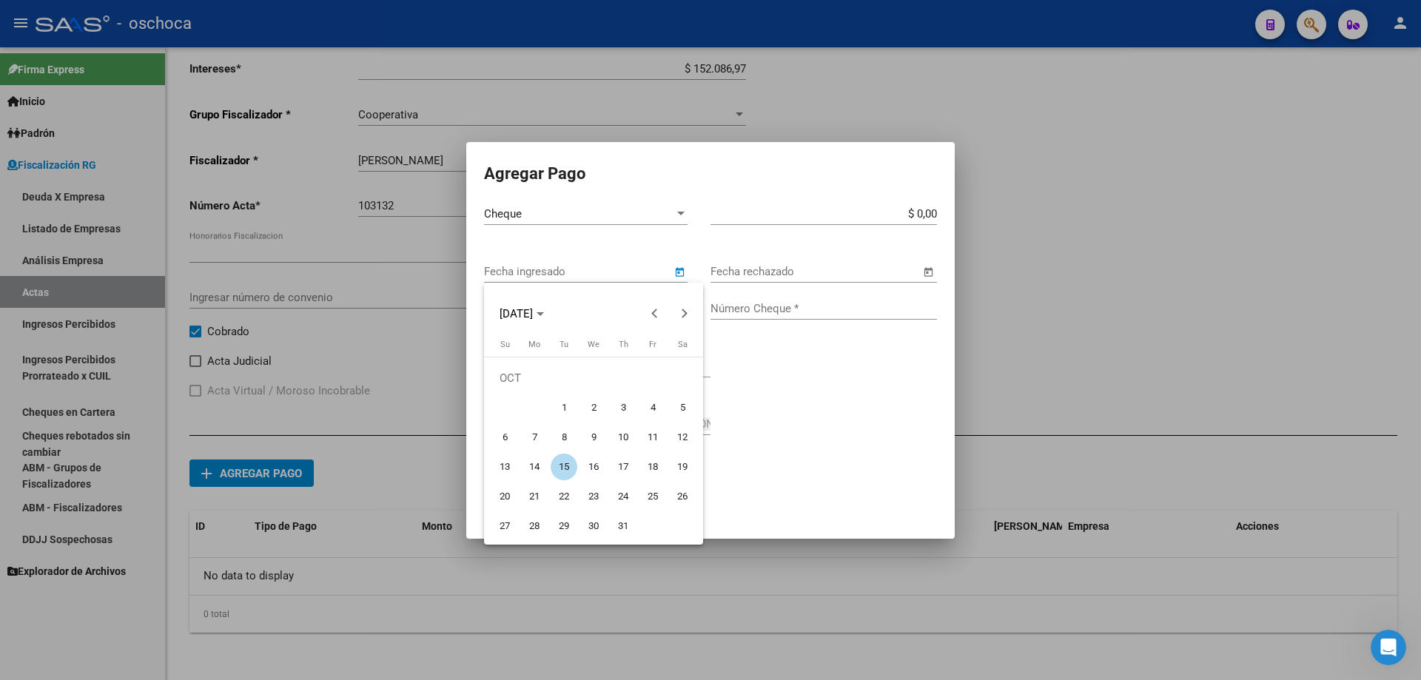
click at [559, 437] on span "8" at bounding box center [564, 437] width 27 height 27
type input "[DATE]"
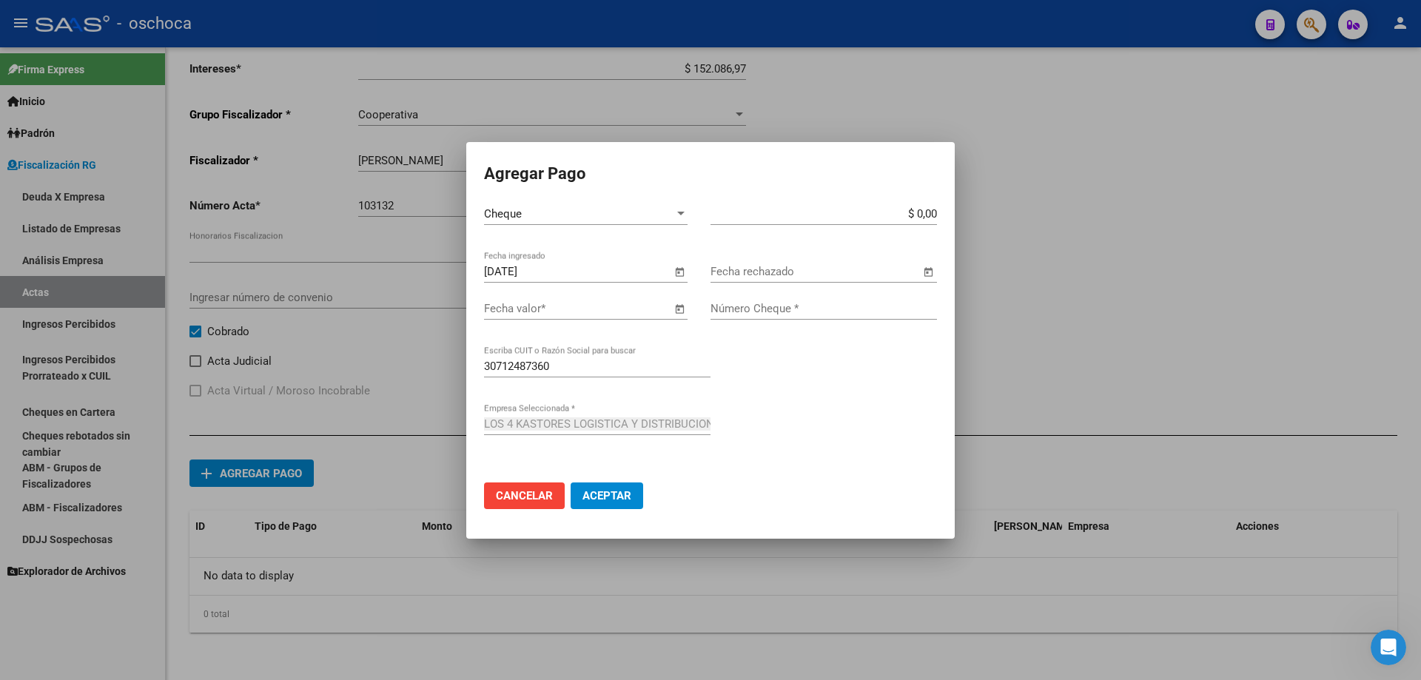
click at [673, 308] on span "Open calendar" at bounding box center [680, 310] width 36 height 36
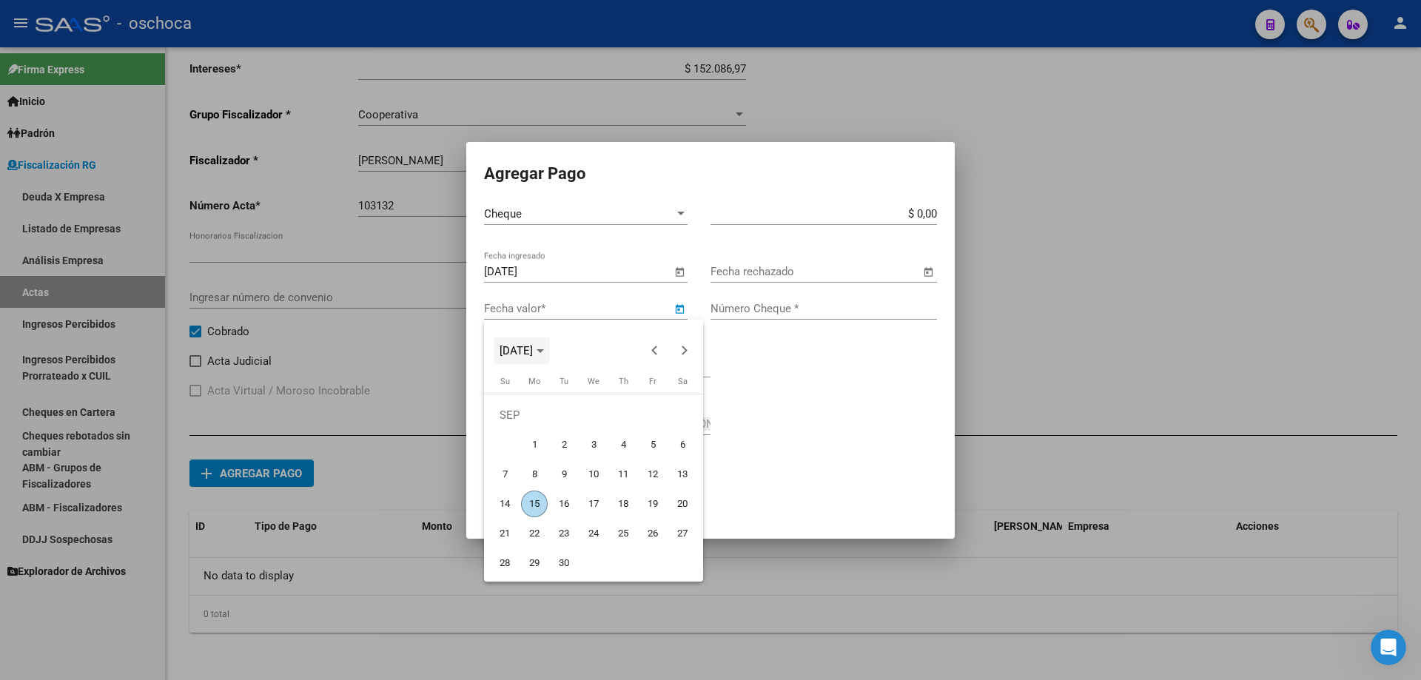
click at [550, 359] on span "Choose month and year" at bounding box center [522, 351] width 56 height 36
click at [507, 454] on span "2024" at bounding box center [516, 456] width 47 height 27
click at [523, 482] on span "SEP" at bounding box center [516, 486] width 47 height 27
click at [589, 469] on span "11" at bounding box center [593, 474] width 27 height 27
type input "[DATE]"
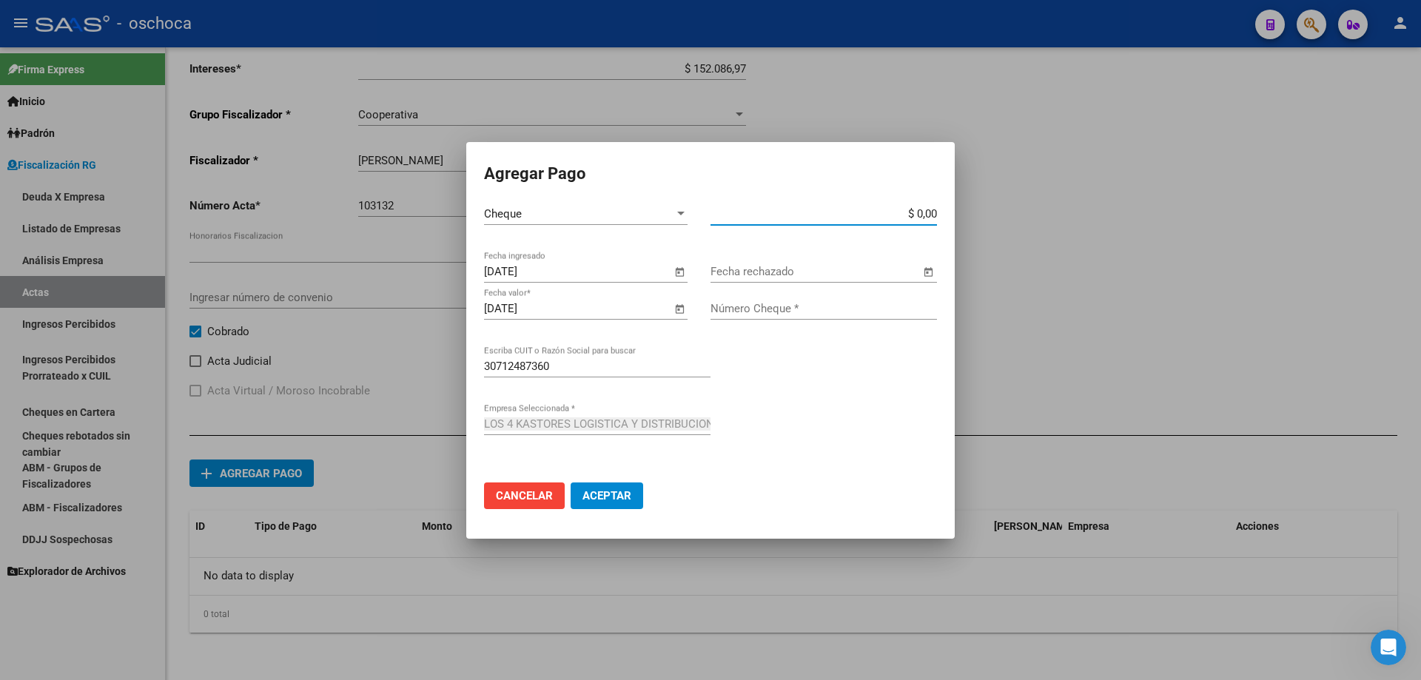
click at [935, 218] on input "$ 0,00" at bounding box center [823, 213] width 226 height 13
type input "$ 506.000,00"
click at [827, 310] on input "Número Cheque *" at bounding box center [823, 308] width 226 height 13
type input "50673418"
click at [613, 495] on span "Aceptar" at bounding box center [606, 495] width 49 height 13
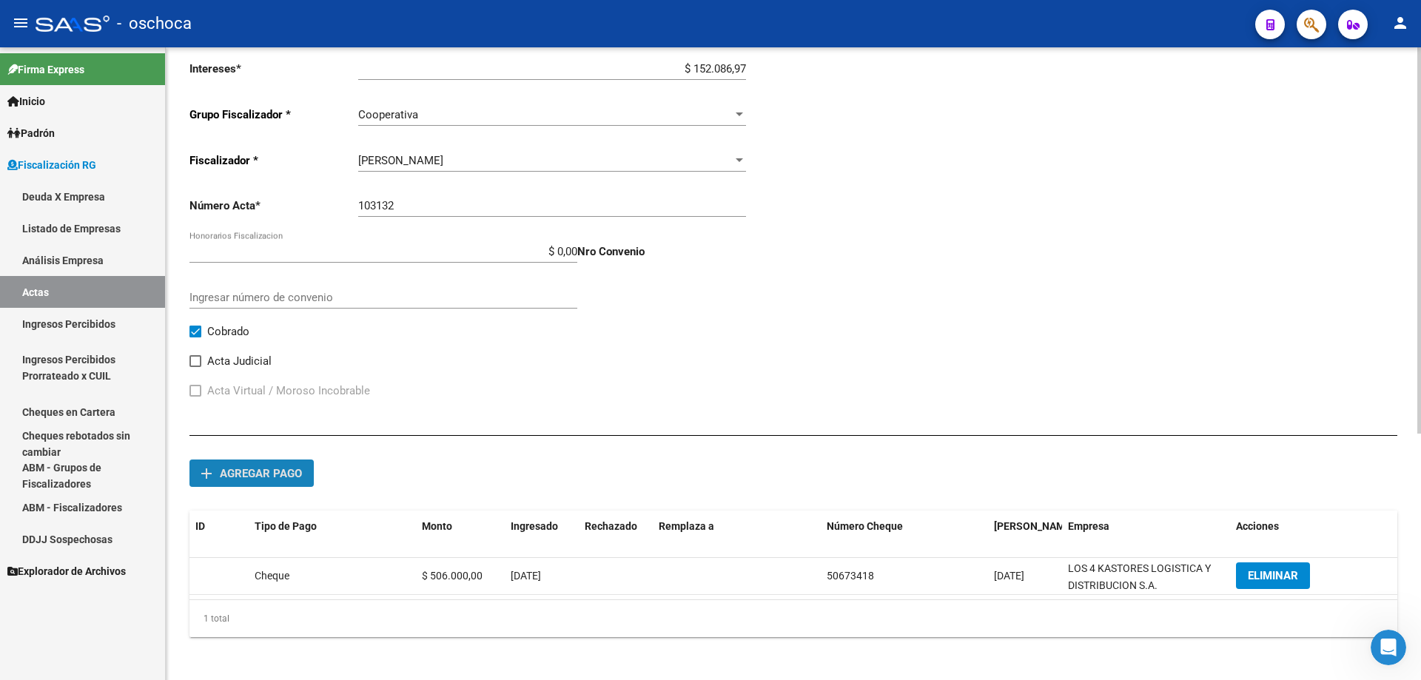
click at [283, 476] on span "Agregar pago" at bounding box center [261, 473] width 82 height 13
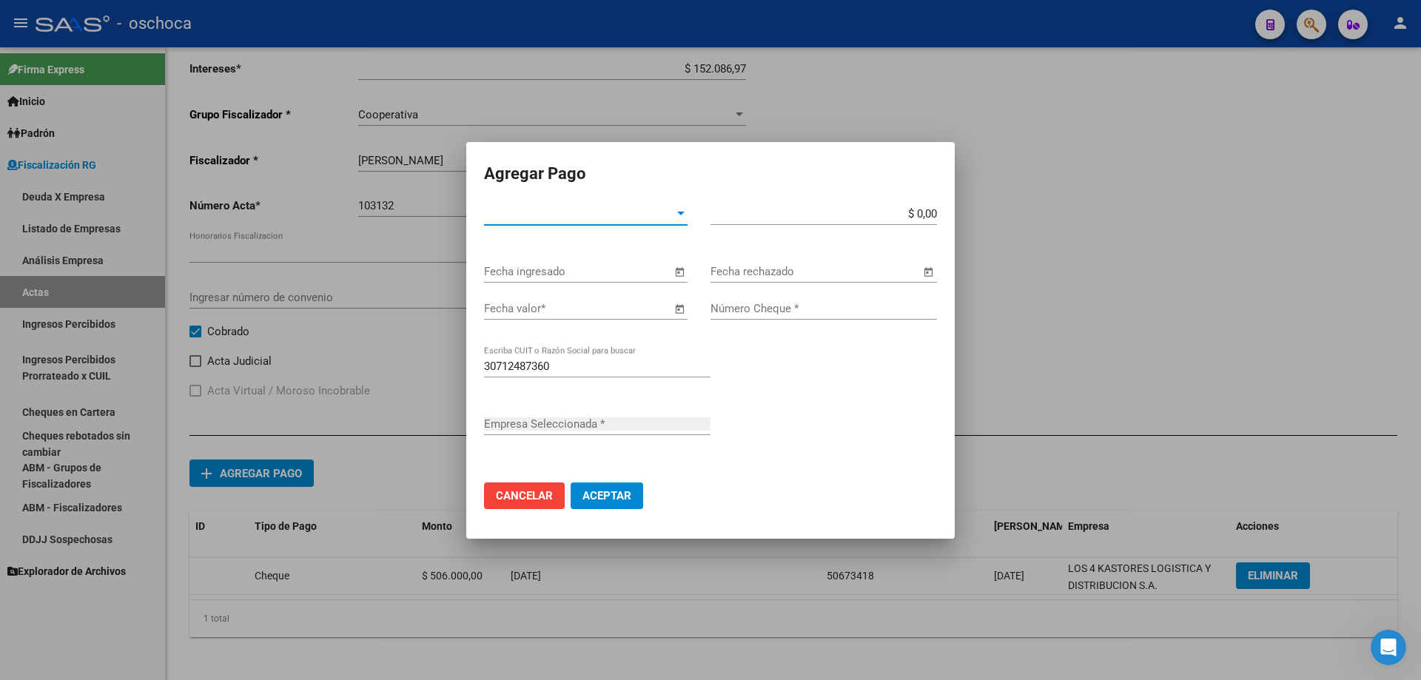
type input "LOS 4 KASTORES LOGISTICA Y DISTRIBUCION S.A."
click at [608, 215] on span "Tipo de Pago *" at bounding box center [579, 213] width 190 height 13
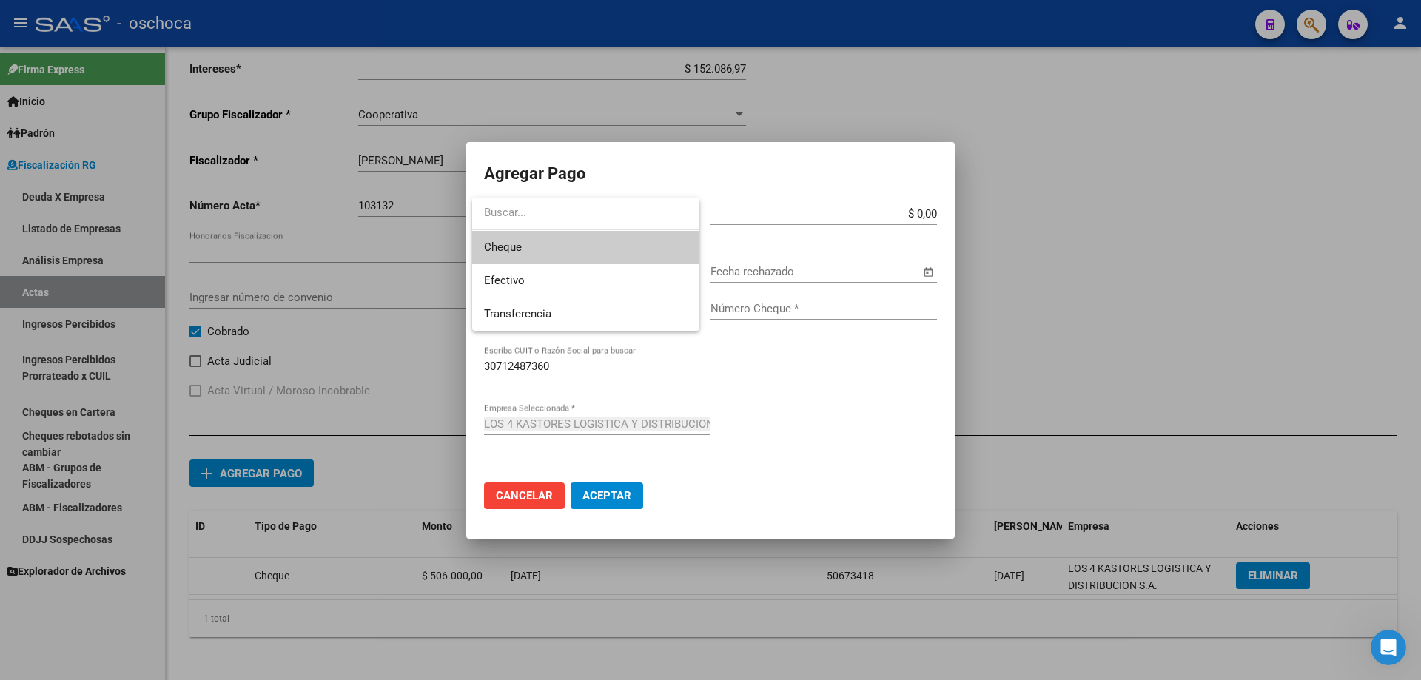
click at [573, 247] on span "Cheque" at bounding box center [585, 247] width 203 height 33
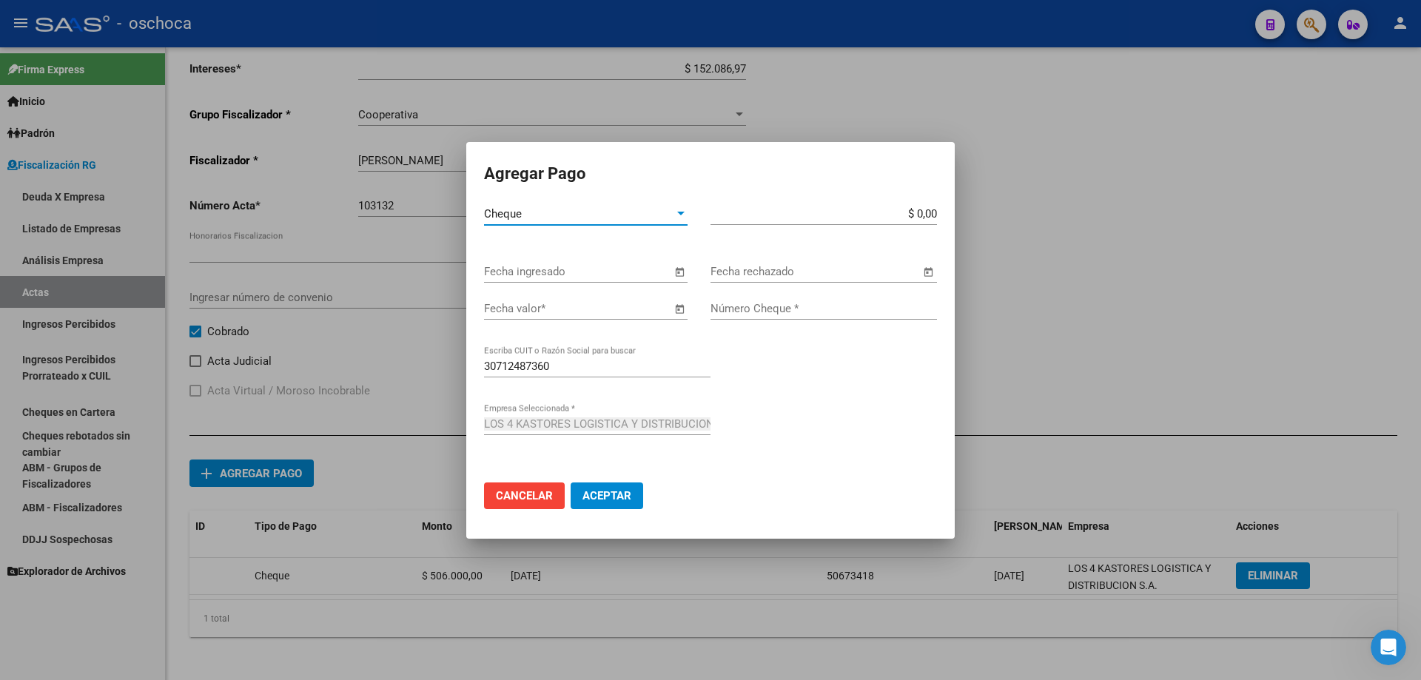
click at [645, 275] on input "Fecha ingresado" at bounding box center [577, 271] width 187 height 13
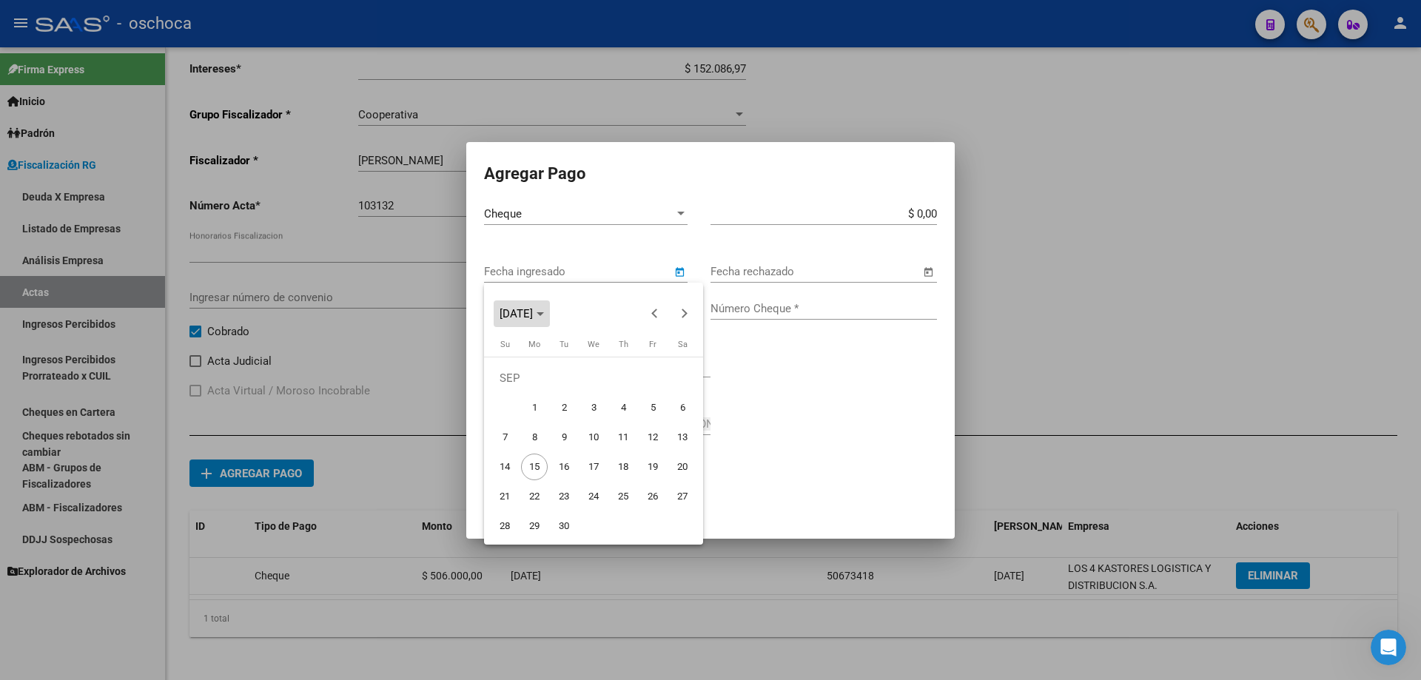
click at [544, 317] on span "[DATE]" at bounding box center [521, 314] width 44 height 10
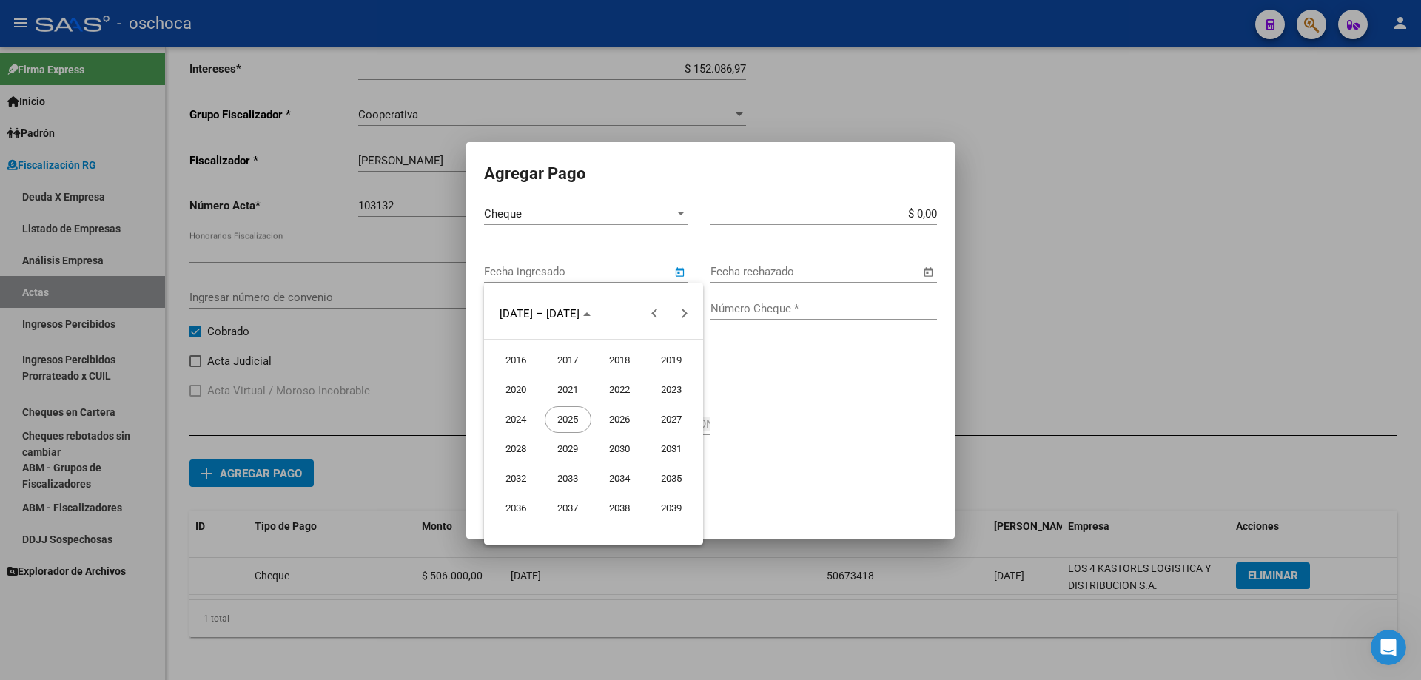
click at [514, 418] on span "2024" at bounding box center [516, 419] width 47 height 27
click at [546, 454] on span "OCT" at bounding box center [568, 449] width 47 height 27
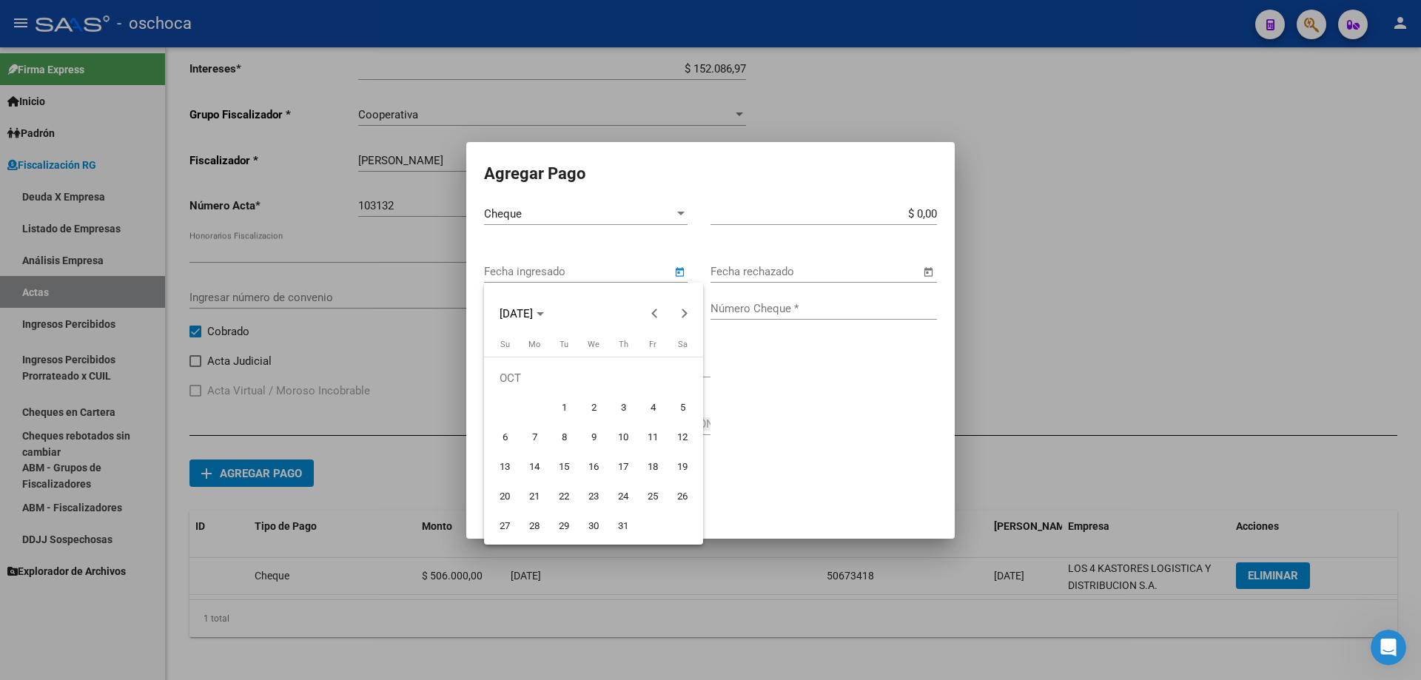
click at [565, 446] on span "8" at bounding box center [564, 437] width 27 height 27
type input "[DATE]"
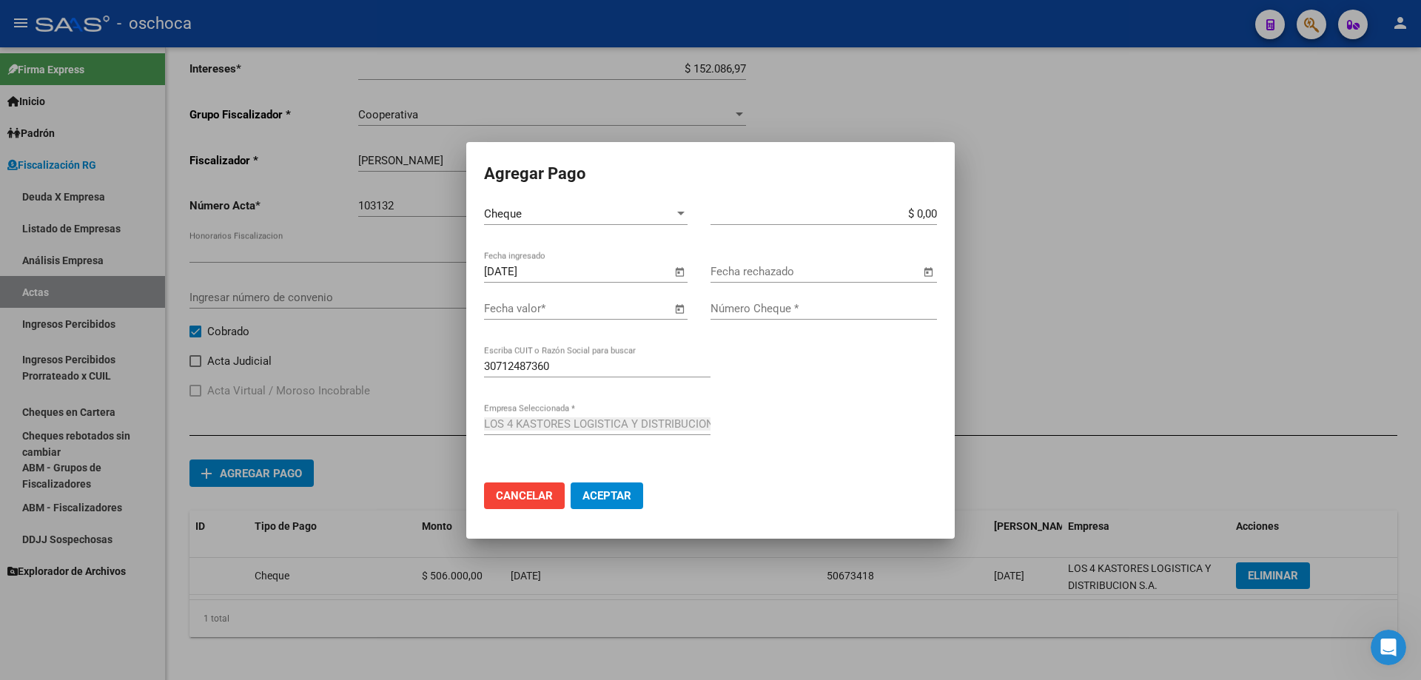
click at [681, 314] on span "Open calendar" at bounding box center [680, 310] width 36 height 36
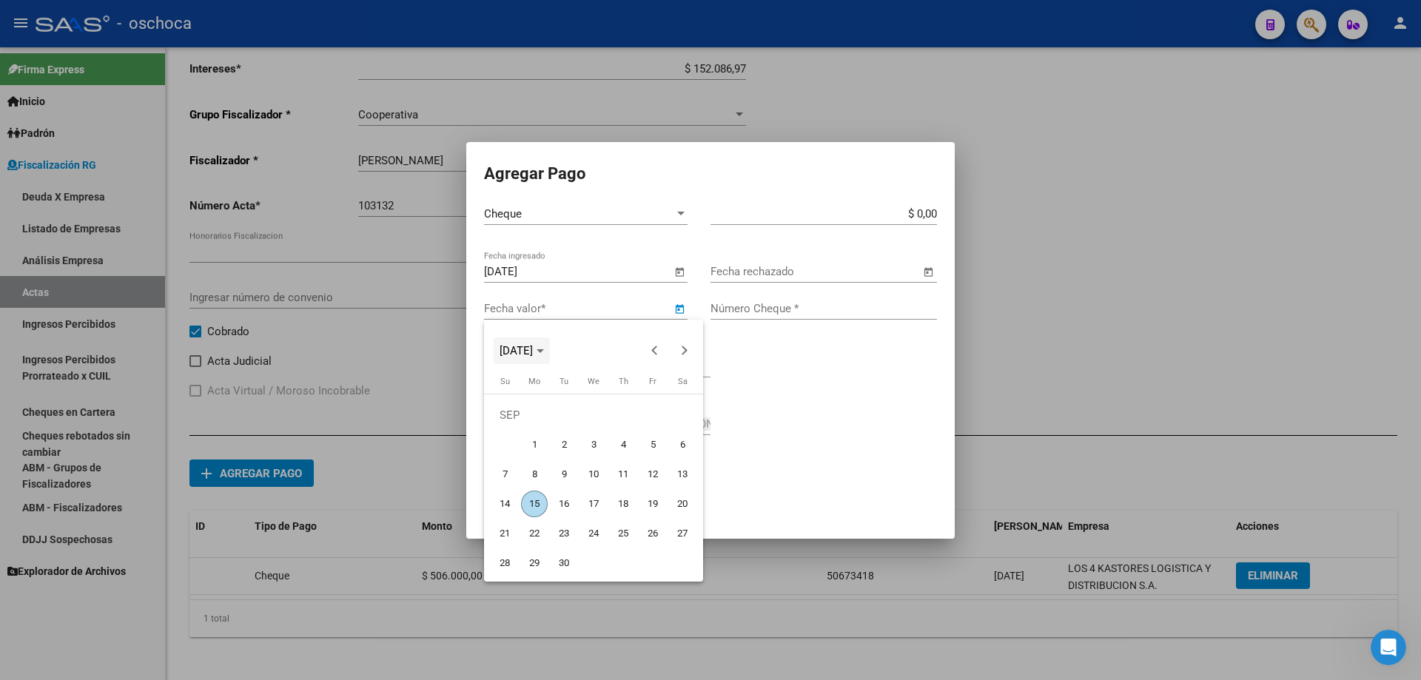
click at [544, 352] on icon "Choose month and year" at bounding box center [539, 351] width 7 height 4
click at [514, 455] on span "2024" at bounding box center [516, 456] width 47 height 27
click at [517, 488] on span "SEP" at bounding box center [516, 486] width 47 height 27
click at [601, 475] on span "11" at bounding box center [593, 474] width 27 height 27
type input "[DATE]"
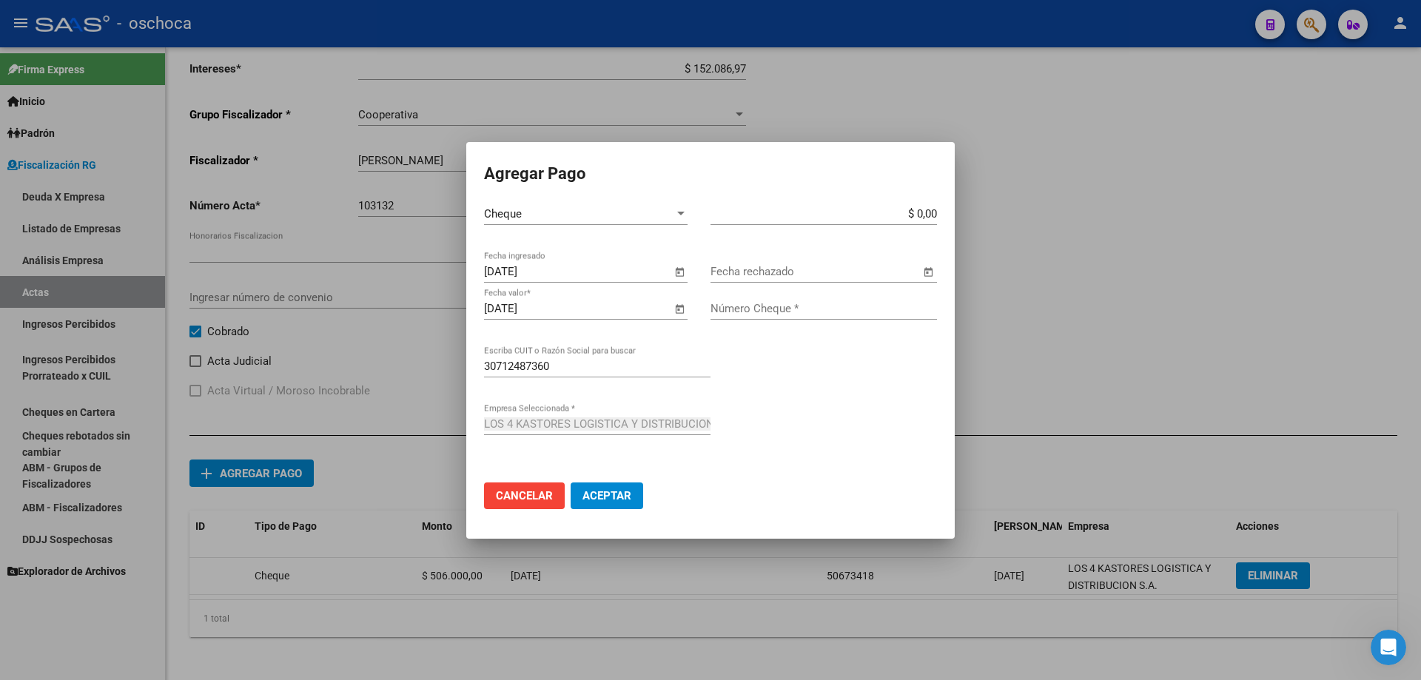
click at [937, 212] on app-form-text-field "$ 0,00 Monto bruto *" at bounding box center [829, 213] width 238 height 13
click at [934, 215] on app-form-text-field "$ 0,00 Monto bruto *" at bounding box center [829, 213] width 238 height 13
click at [932, 216] on input "$ 0,00" at bounding box center [823, 213] width 226 height 13
type input "$ 506.000,00"
click at [744, 313] on input "Número Cheque *" at bounding box center [823, 308] width 226 height 13
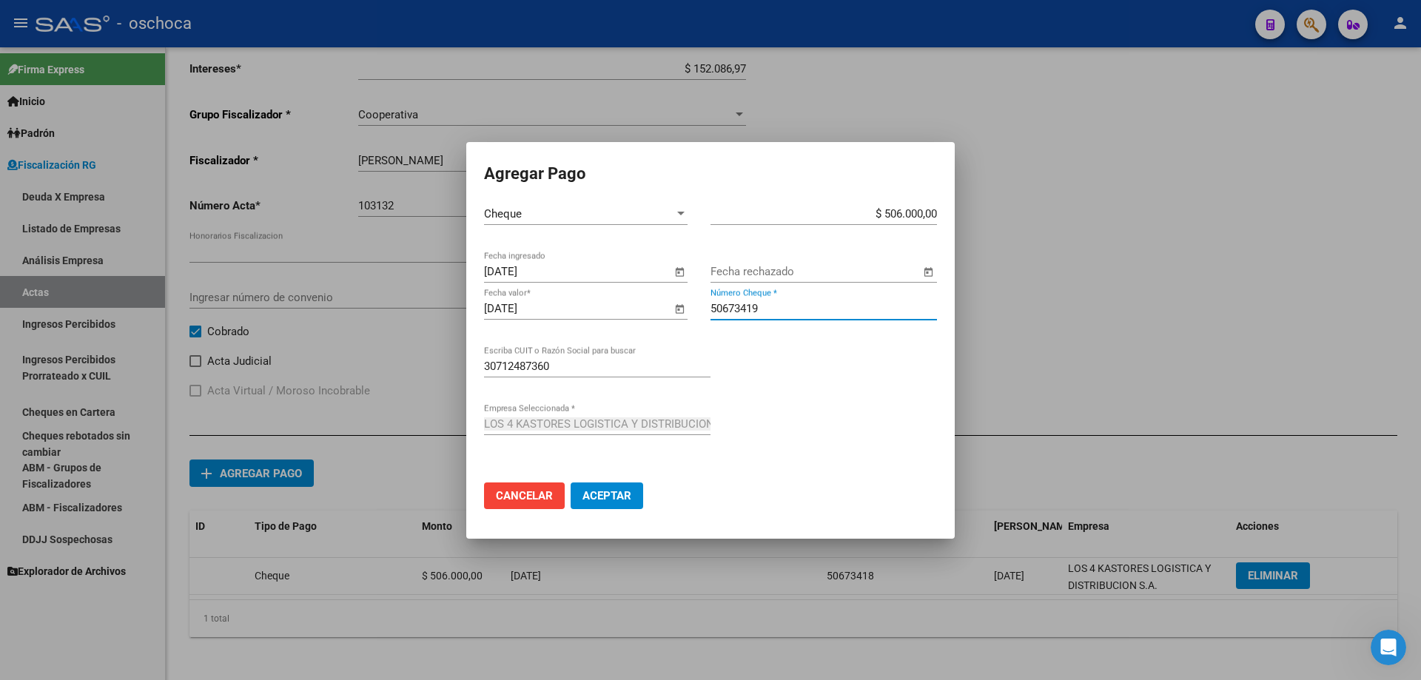
type input "50673419"
click at [618, 494] on span "Aceptar" at bounding box center [606, 495] width 49 height 13
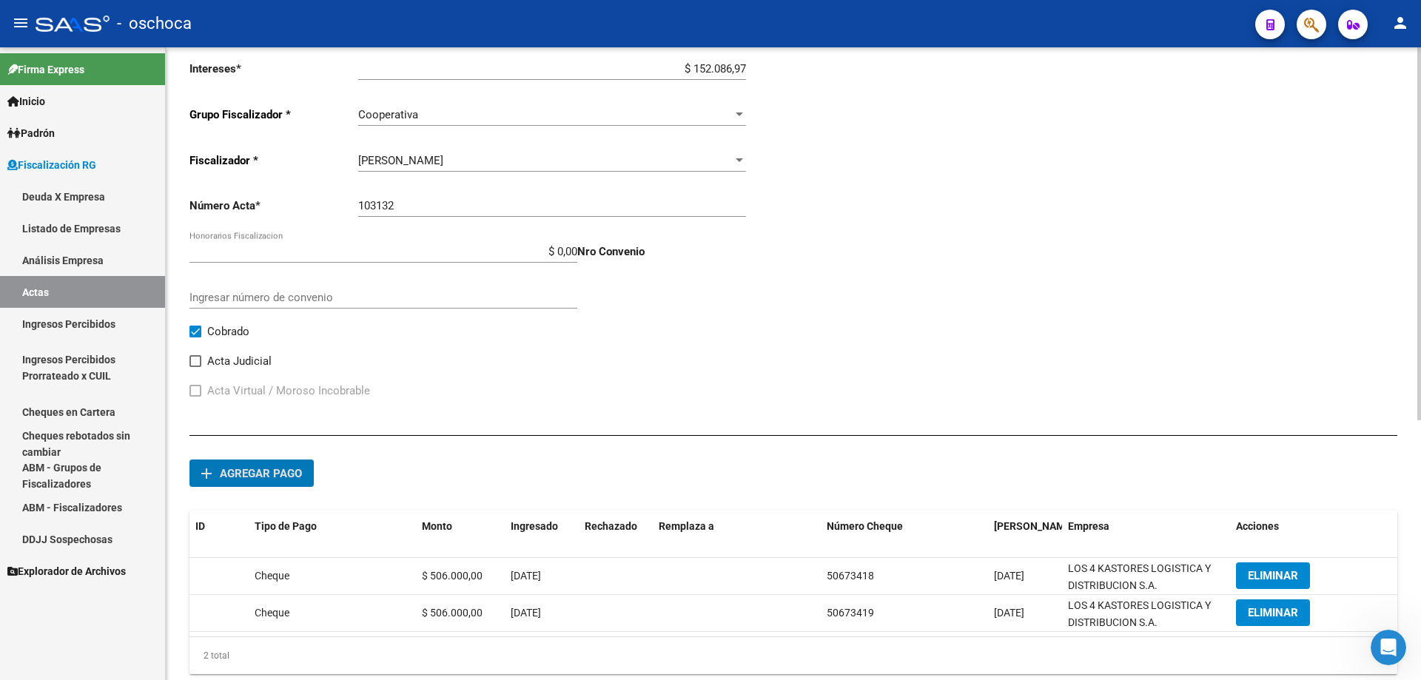
click at [234, 479] on span "Agregar pago" at bounding box center [261, 473] width 82 height 13
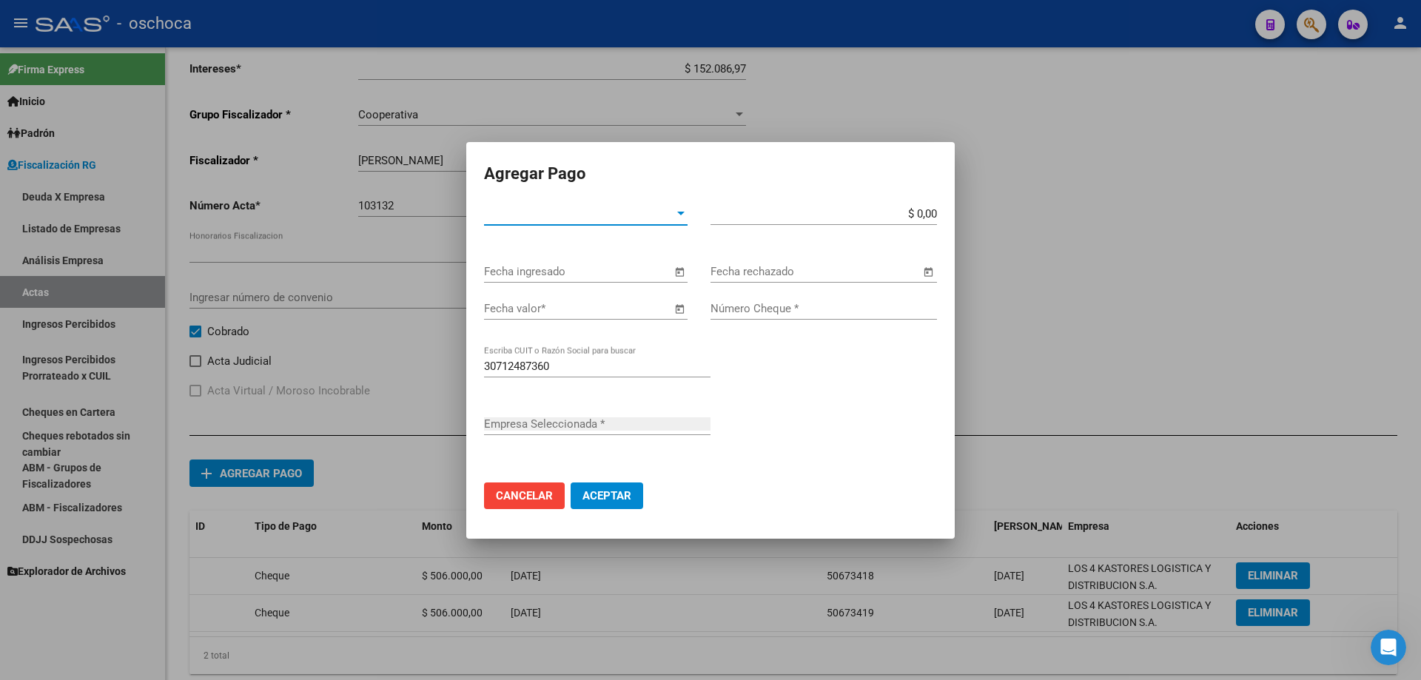
type input "LOS 4 KASTORES LOGISTICA Y DISTRIBUCION S.A."
click at [665, 209] on span "Tipo de Pago *" at bounding box center [579, 213] width 190 height 13
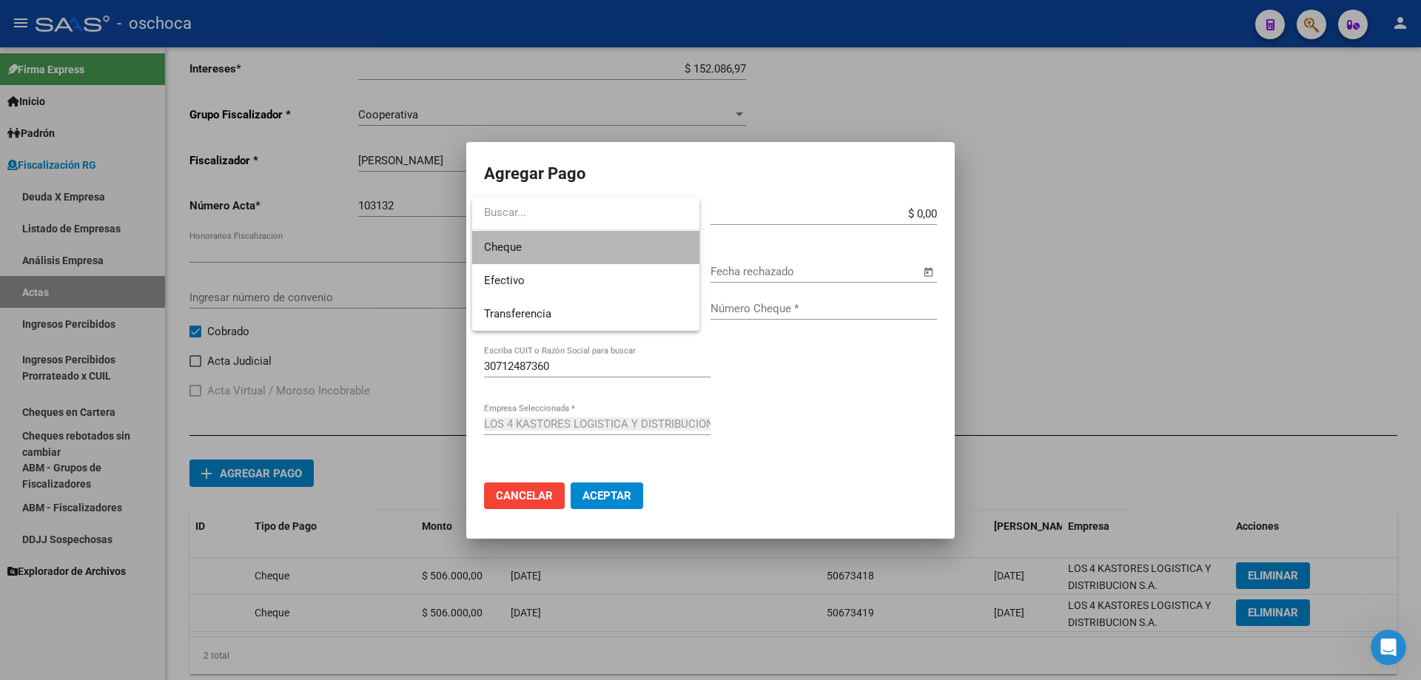
click at [635, 246] on span "Cheque" at bounding box center [585, 247] width 203 height 33
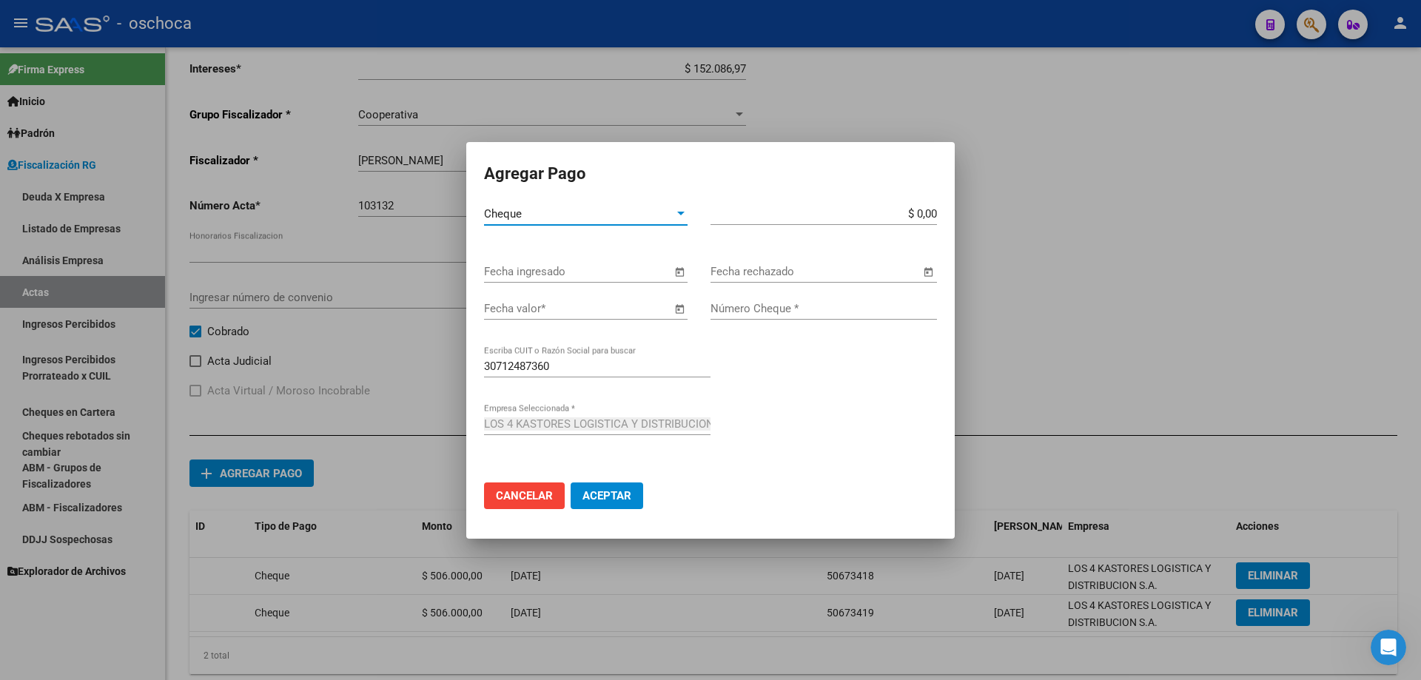
click at [645, 272] on input "Fecha ingresado" at bounding box center [577, 271] width 187 height 13
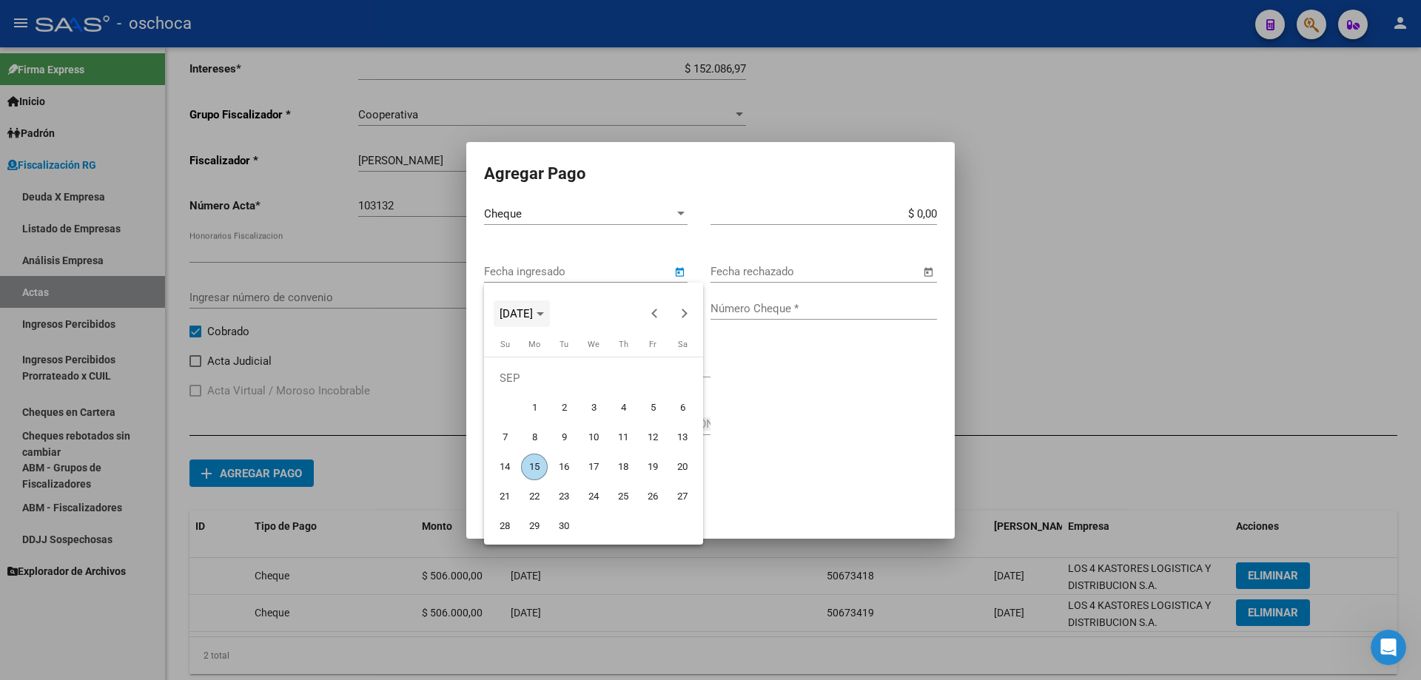
click at [544, 312] on icon "Choose month and year" at bounding box center [539, 314] width 7 height 4
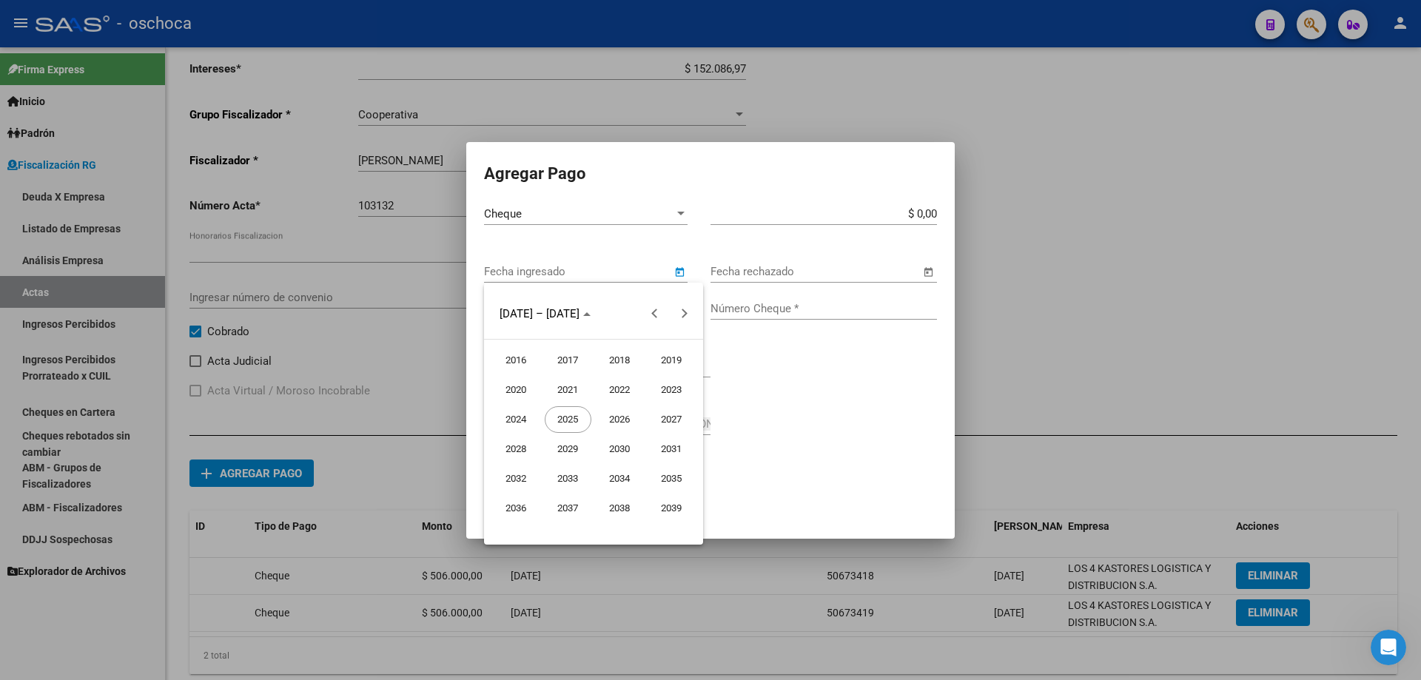
click at [497, 419] on span "2024" at bounding box center [516, 419] width 47 height 27
click at [549, 455] on span "OCT" at bounding box center [568, 449] width 47 height 27
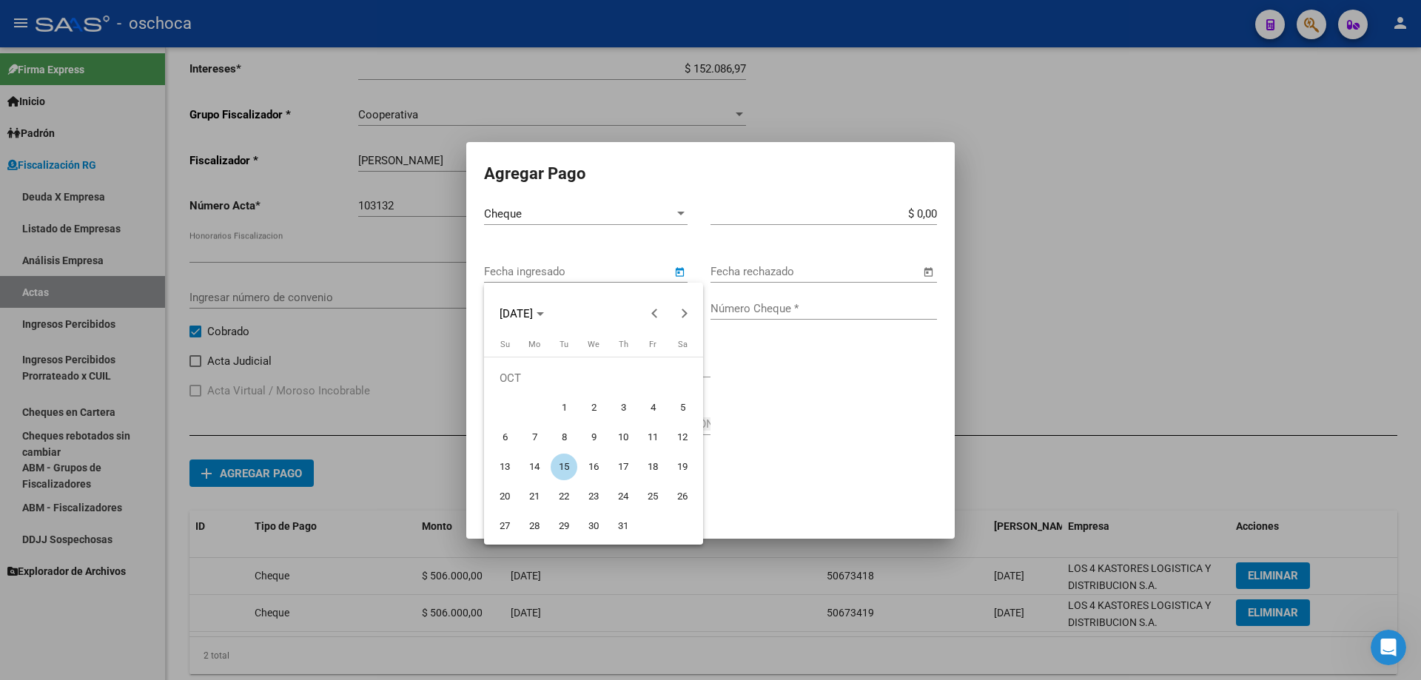
click at [571, 435] on span "8" at bounding box center [564, 437] width 27 height 27
type input "[DATE]"
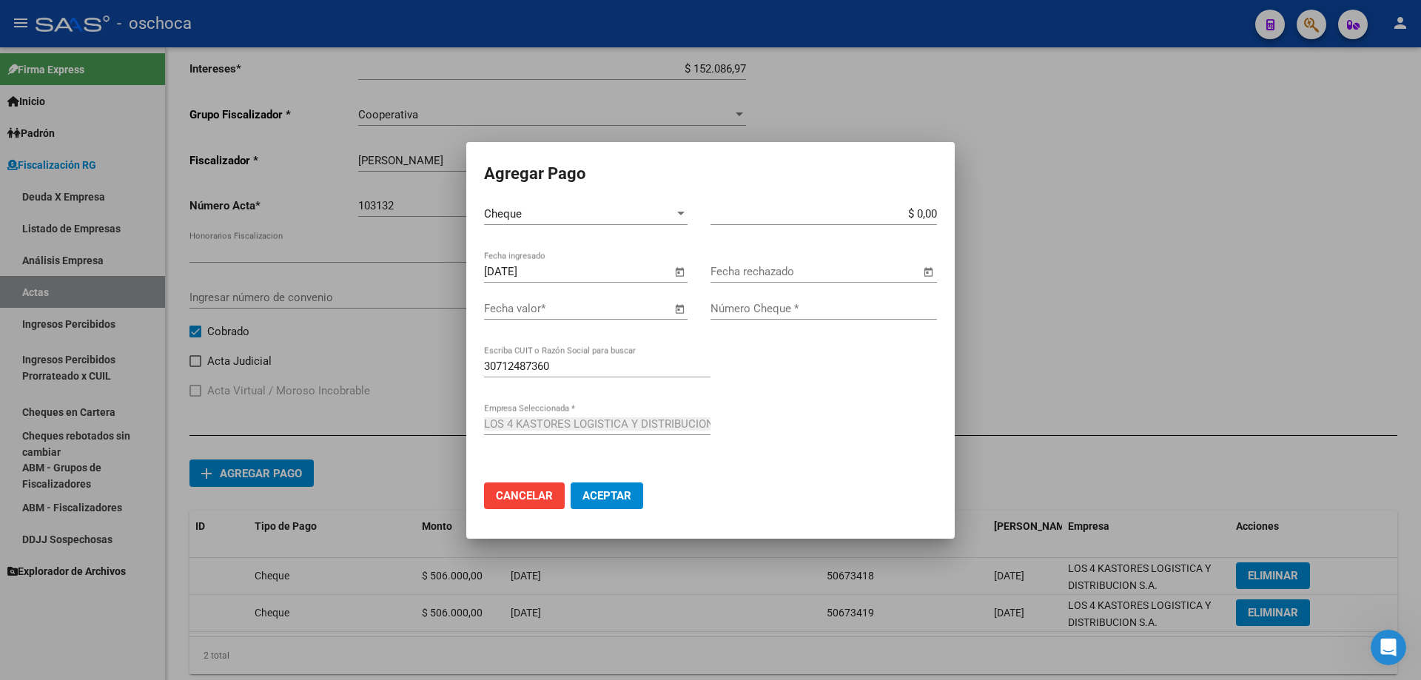
click at [679, 314] on span "Open calendar" at bounding box center [680, 310] width 36 height 36
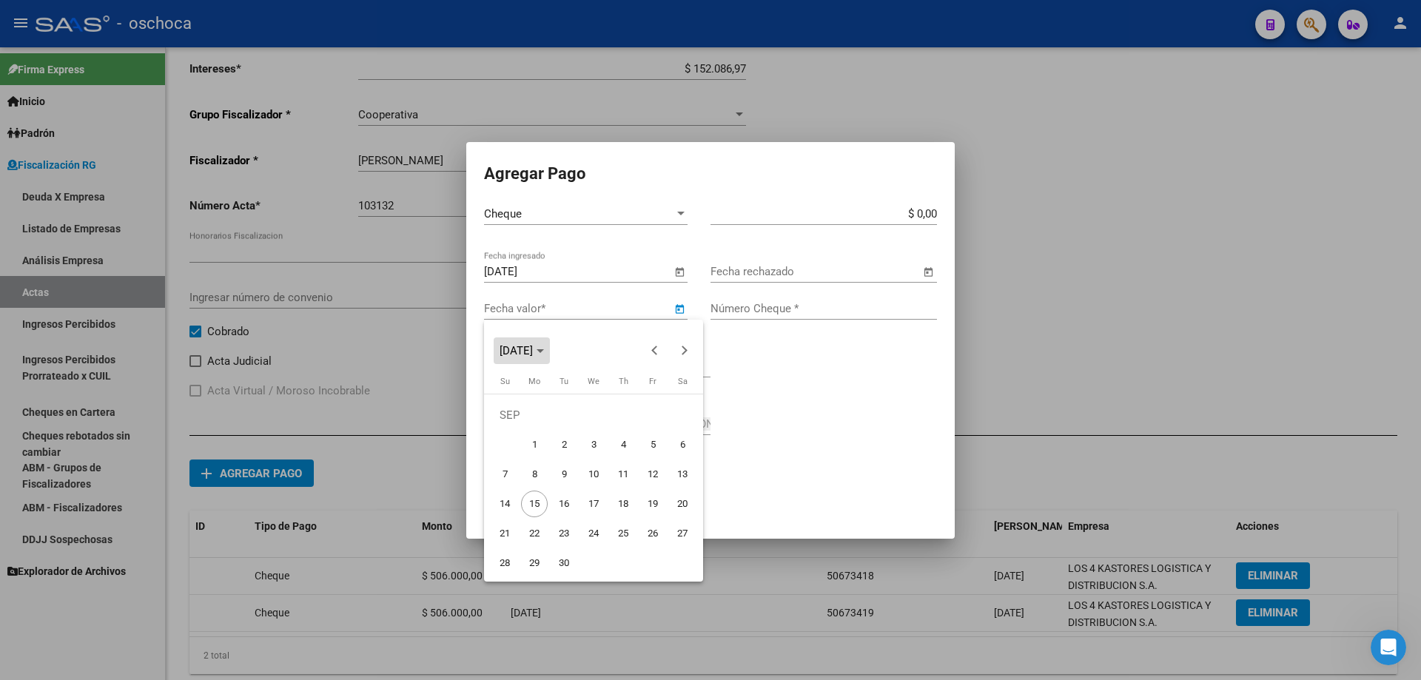
click at [550, 358] on span "Choose month and year" at bounding box center [522, 351] width 56 height 36
click at [518, 456] on span "2024" at bounding box center [516, 456] width 47 height 27
click at [559, 495] on span "OCT" at bounding box center [568, 486] width 47 height 27
click at [650, 473] on span "11" at bounding box center [652, 474] width 27 height 27
type input "[DATE]"
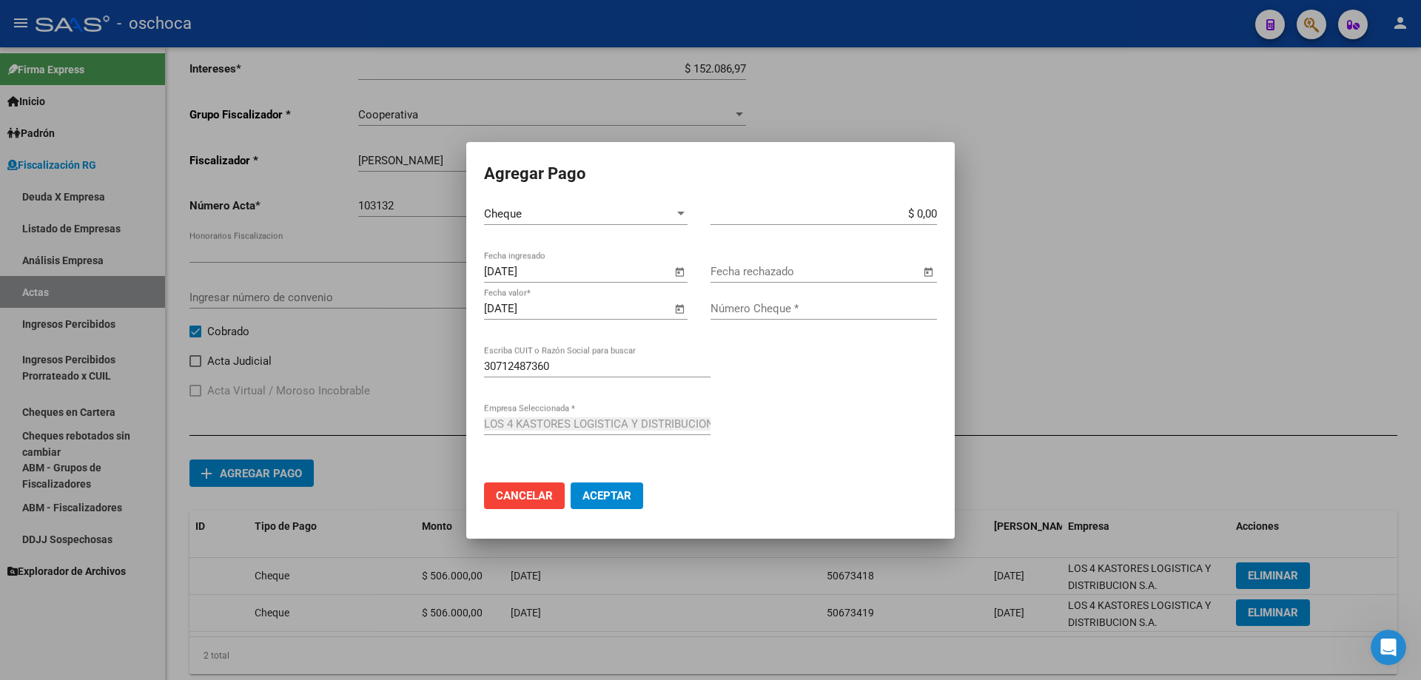
click at [933, 215] on input "$ 0,00" at bounding box center [823, 213] width 226 height 13
type input "$ 800.000,00"
click at [792, 305] on input "Número Cheque *" at bounding box center [823, 308] width 226 height 13
type input "50675280"
click at [616, 493] on span "Aceptar" at bounding box center [606, 495] width 49 height 13
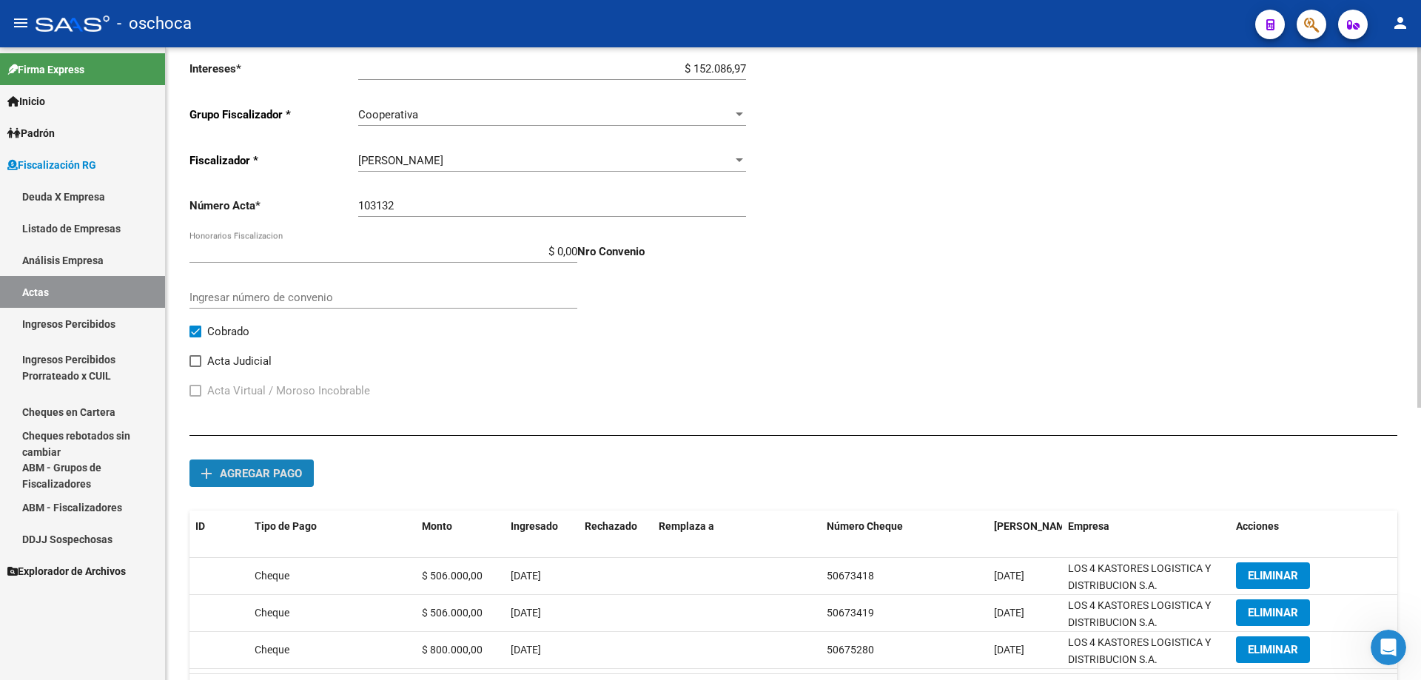
click at [283, 485] on button "add Agregar pago" at bounding box center [251, 473] width 124 height 27
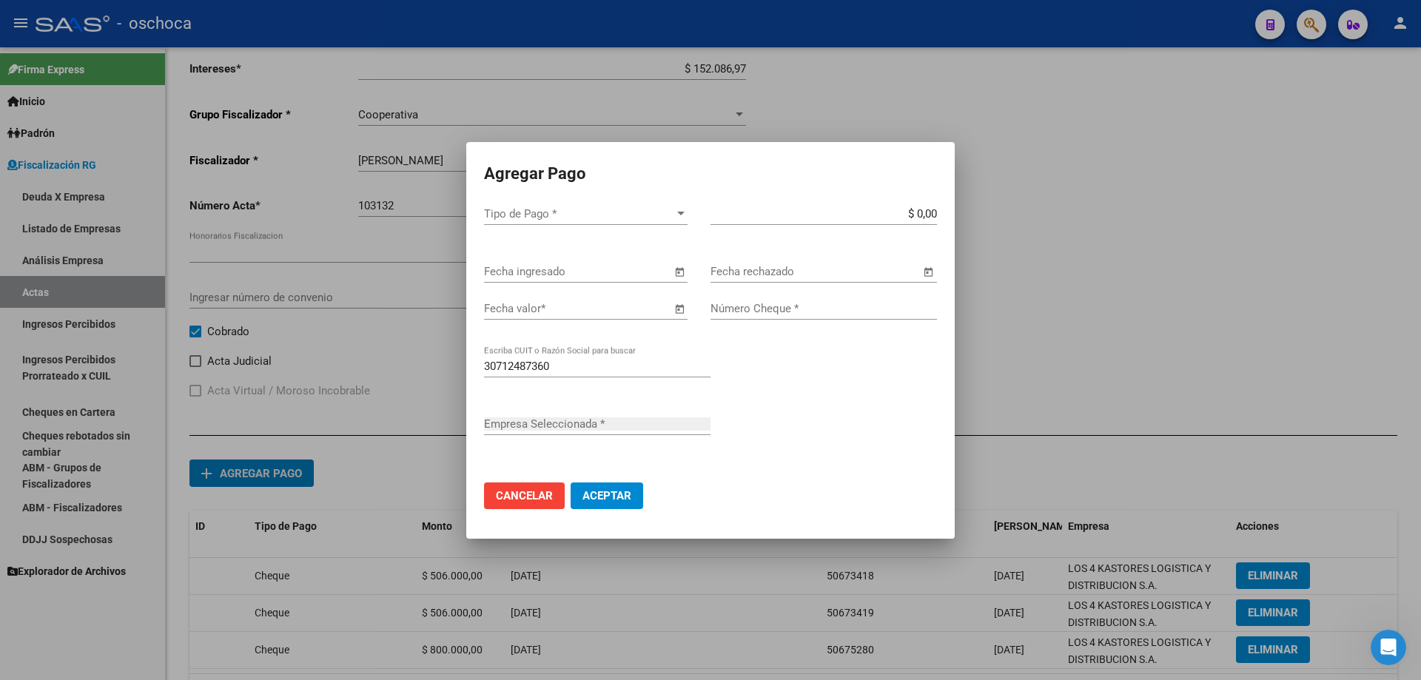
type input "LOS 4 KASTORES LOGISTICA Y DISTRIBUCION S.A."
click at [670, 212] on span "Tipo de Pago *" at bounding box center [579, 213] width 190 height 13
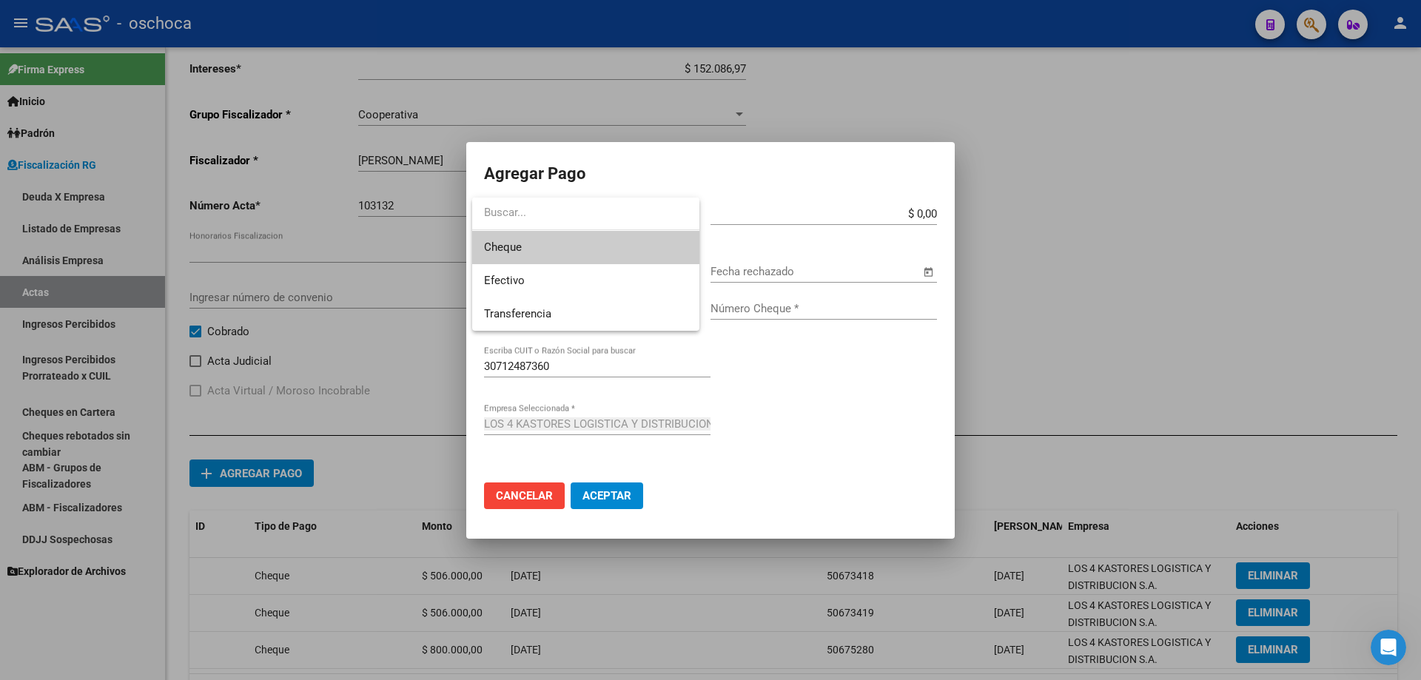
click at [605, 258] on span "Cheque" at bounding box center [585, 247] width 203 height 33
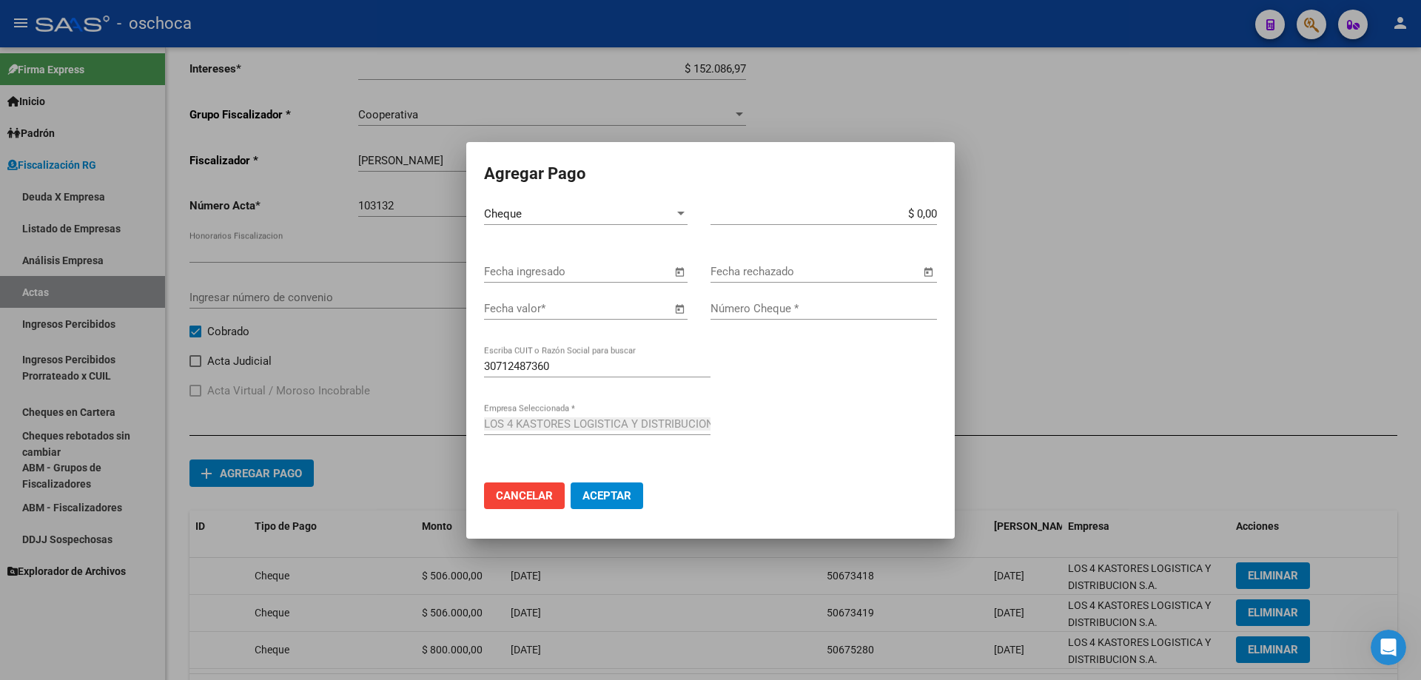
click at [675, 269] on span "Open calendar" at bounding box center [680, 273] width 36 height 36
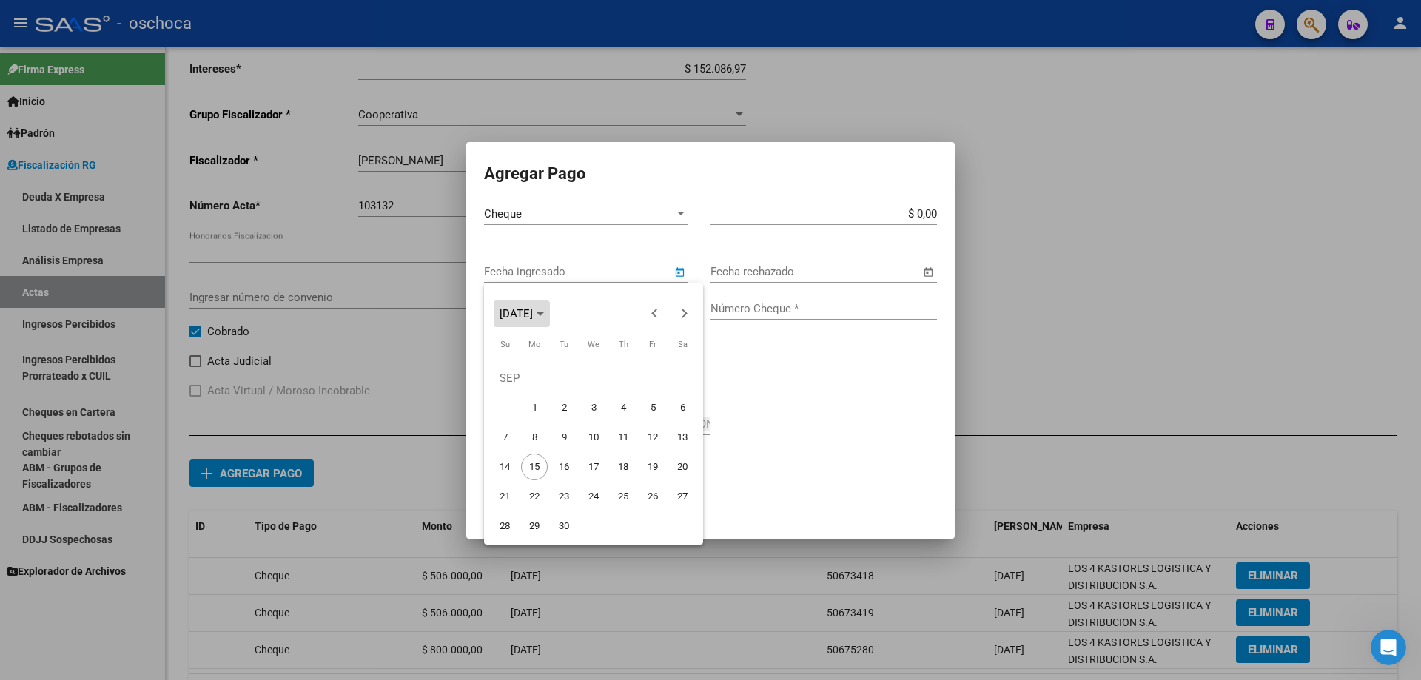
click at [533, 307] on span "[DATE]" at bounding box center [515, 313] width 33 height 13
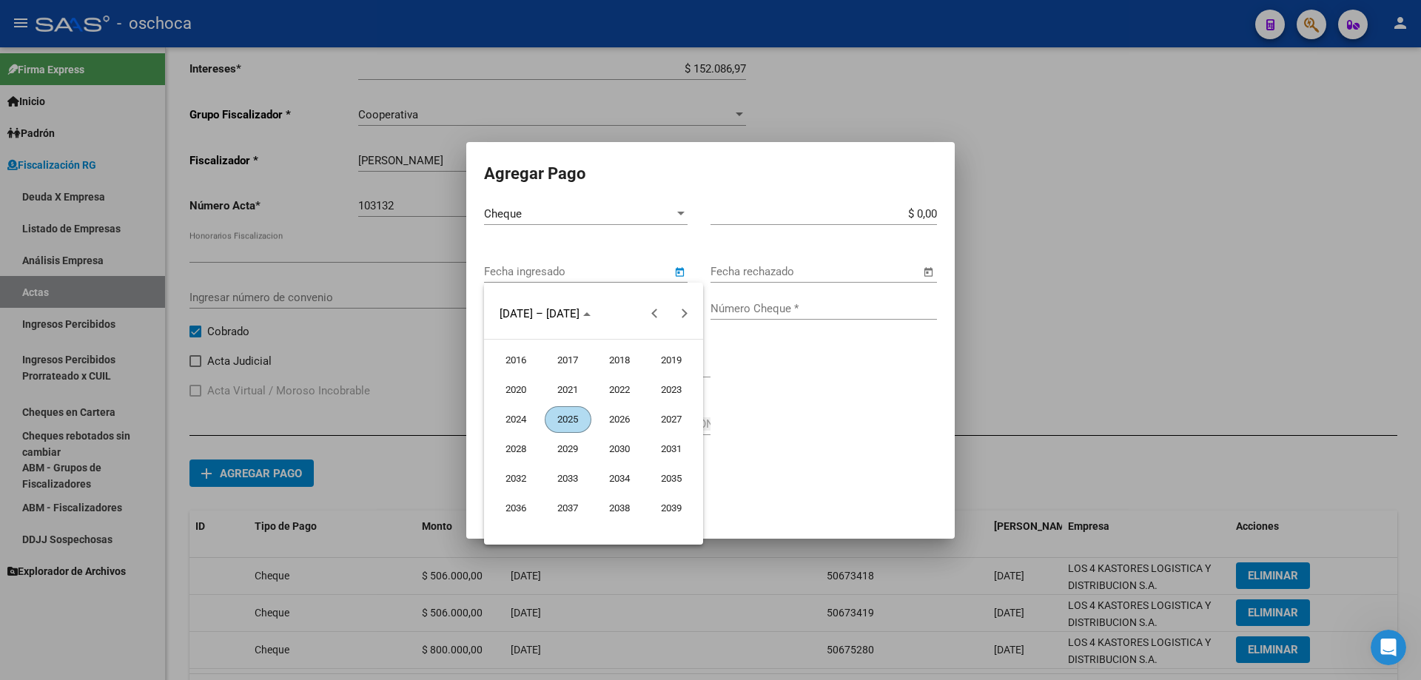
click at [517, 420] on span "2024" at bounding box center [516, 419] width 47 height 27
click at [573, 449] on span "OCT" at bounding box center [568, 449] width 47 height 27
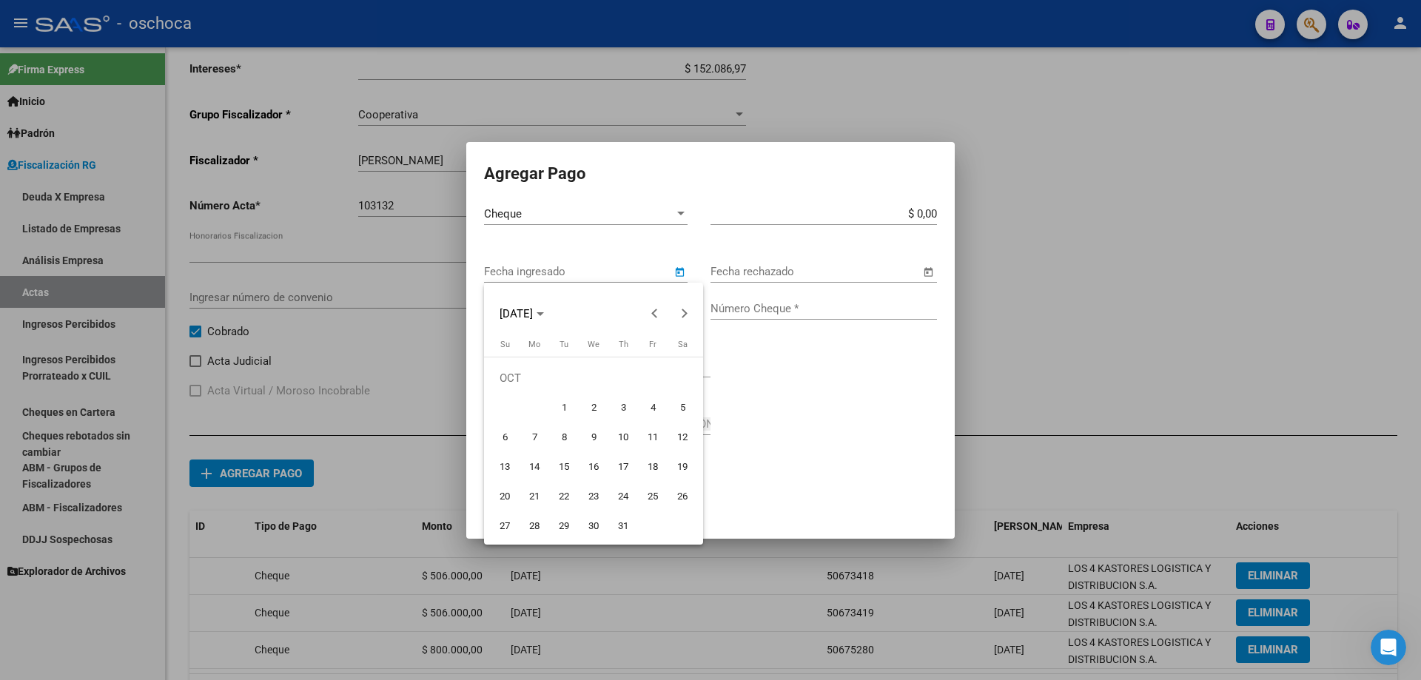
click at [568, 448] on span "8" at bounding box center [564, 437] width 27 height 27
type input "[DATE]"
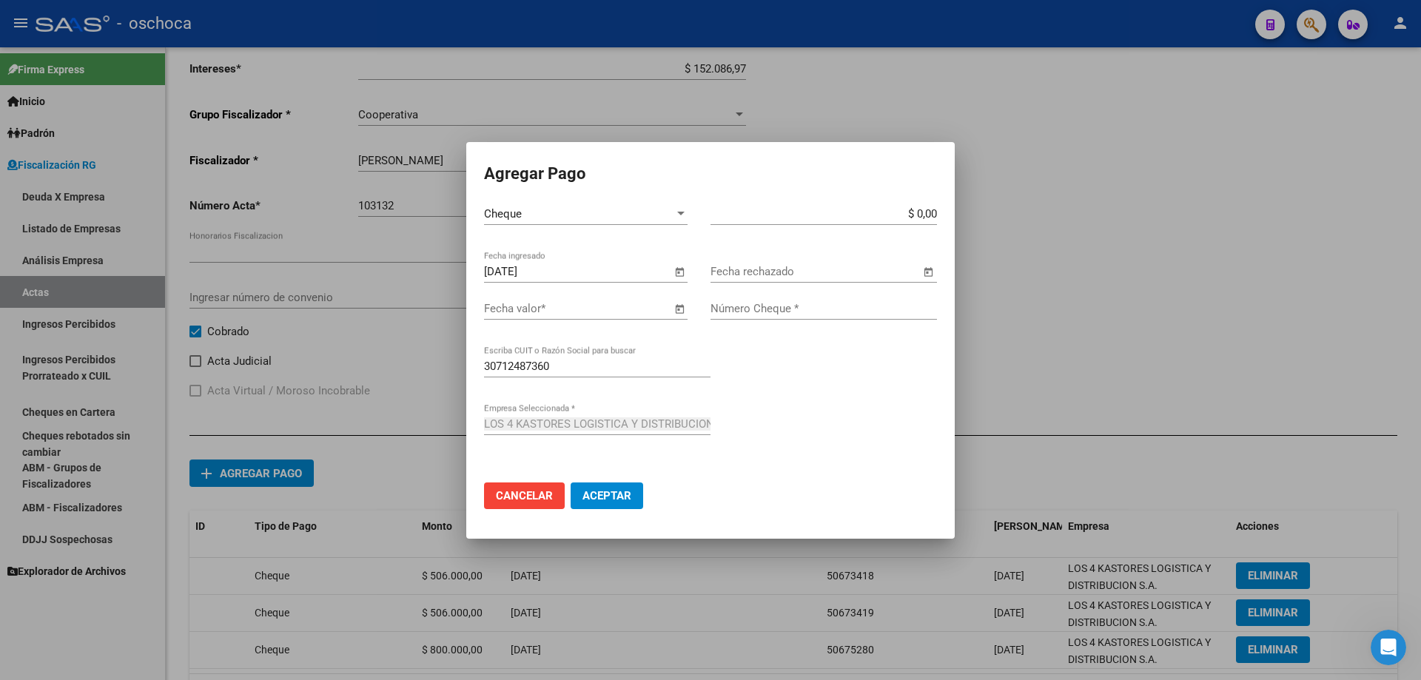
click at [682, 312] on span "Open calendar" at bounding box center [680, 310] width 36 height 36
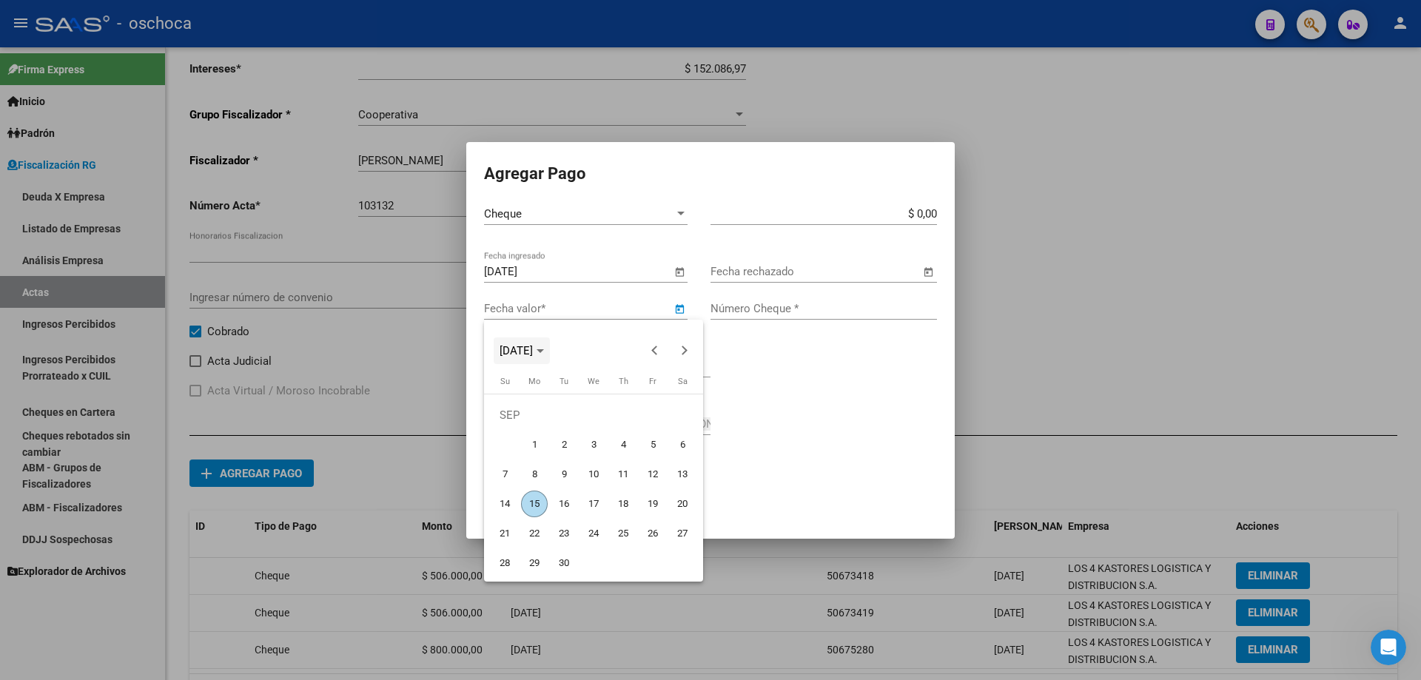
click at [544, 355] on span "[DATE]" at bounding box center [521, 351] width 44 height 10
click at [516, 459] on span "2024" at bounding box center [516, 456] width 47 height 27
click at [617, 490] on span "NOV" at bounding box center [619, 486] width 47 height 27
click at [544, 352] on icon "Choose month and year" at bounding box center [539, 351] width 7 height 4
click at [521, 457] on span "2024" at bounding box center [516, 456] width 47 height 27
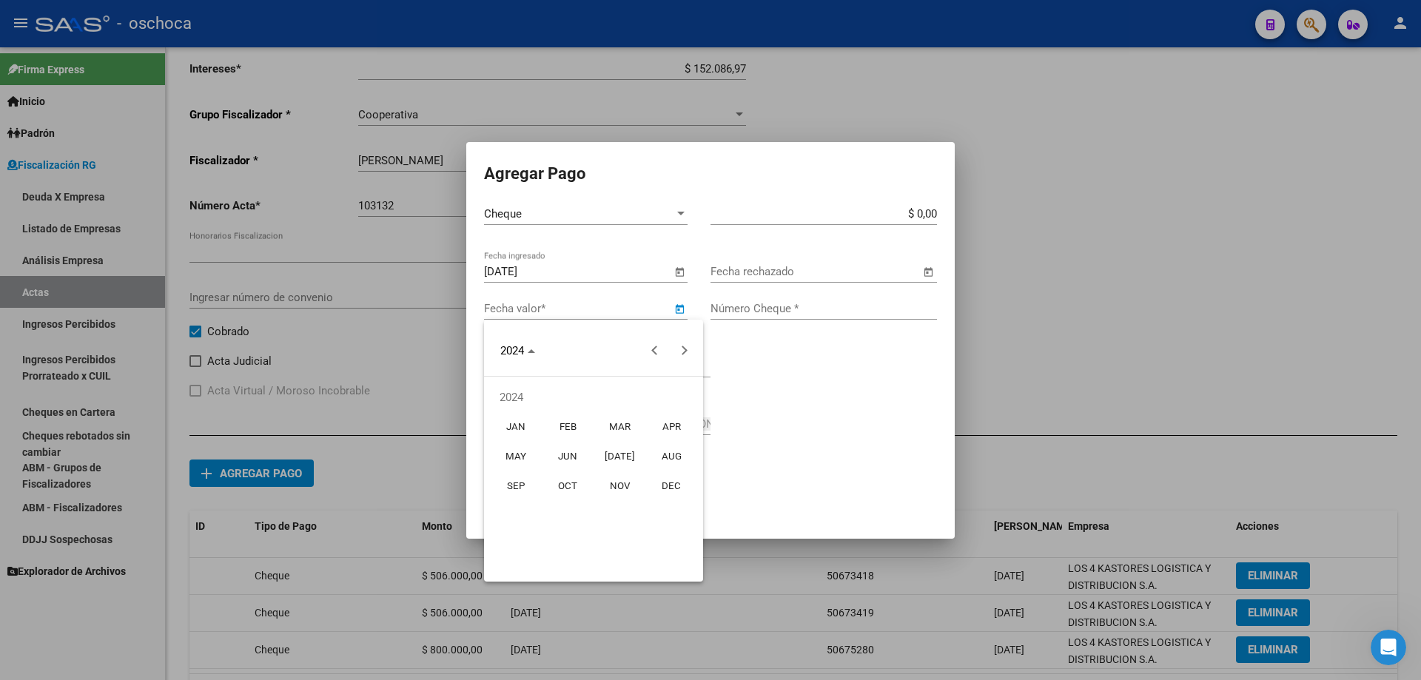
click at [574, 492] on span "OCT" at bounding box center [568, 486] width 47 height 27
click at [651, 479] on span "11" at bounding box center [652, 474] width 27 height 27
type input "[DATE]"
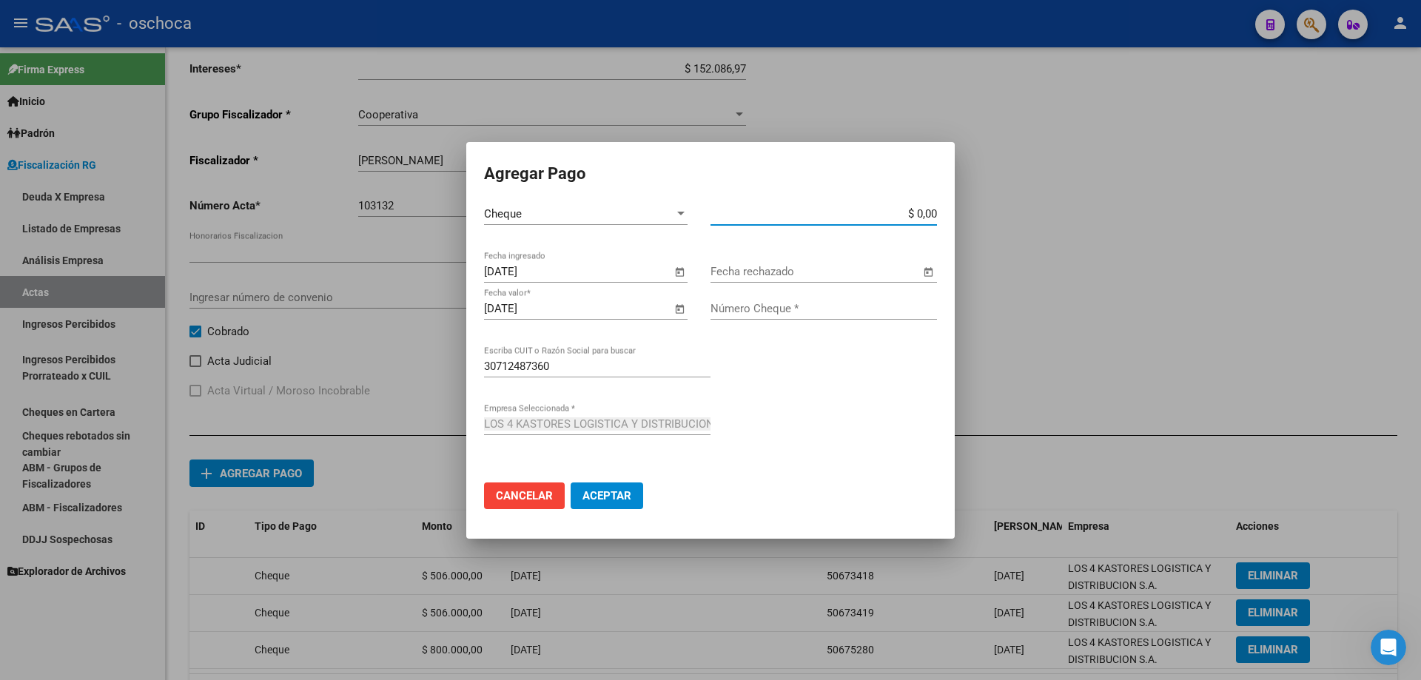
click at [935, 214] on input "$ 0,00" at bounding box center [823, 213] width 226 height 13
type input "$ 800.000,00"
click at [672, 311] on span "Open calendar" at bounding box center [680, 310] width 36 height 36
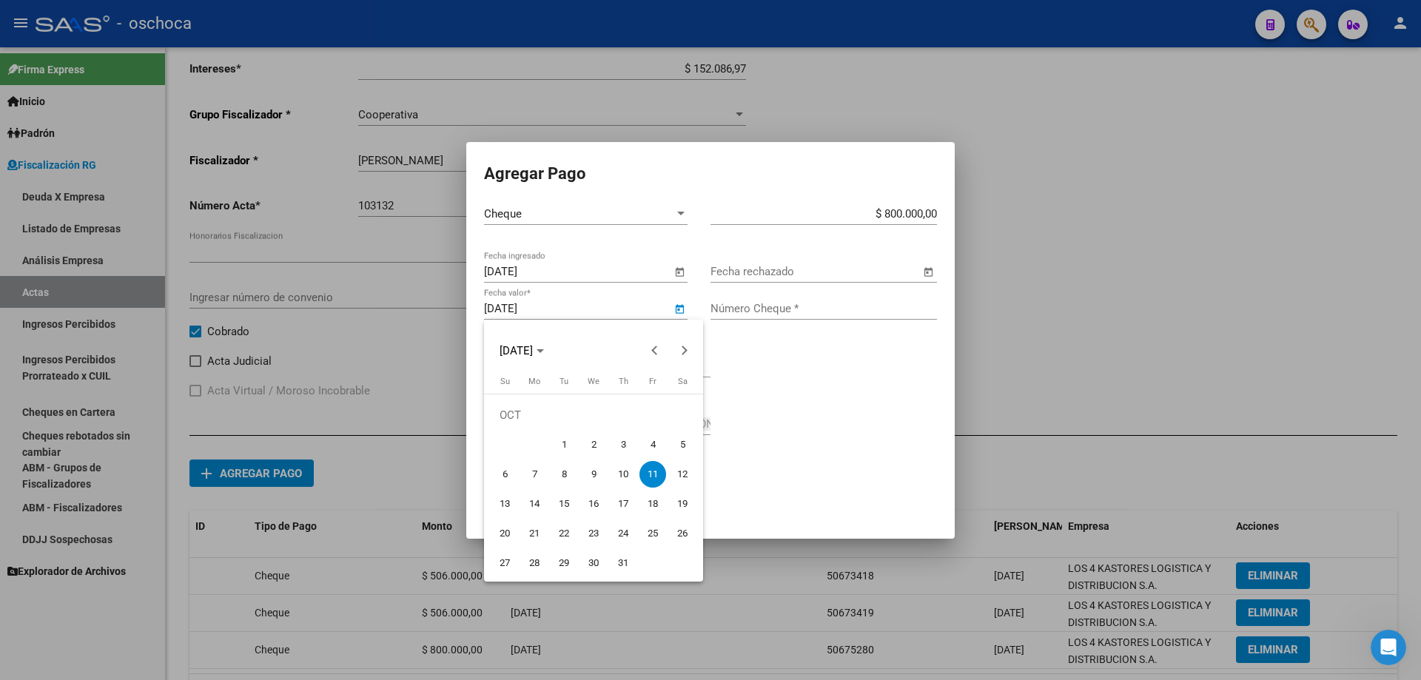
click at [529, 511] on span "14" at bounding box center [534, 504] width 27 height 27
type input "[DATE]"
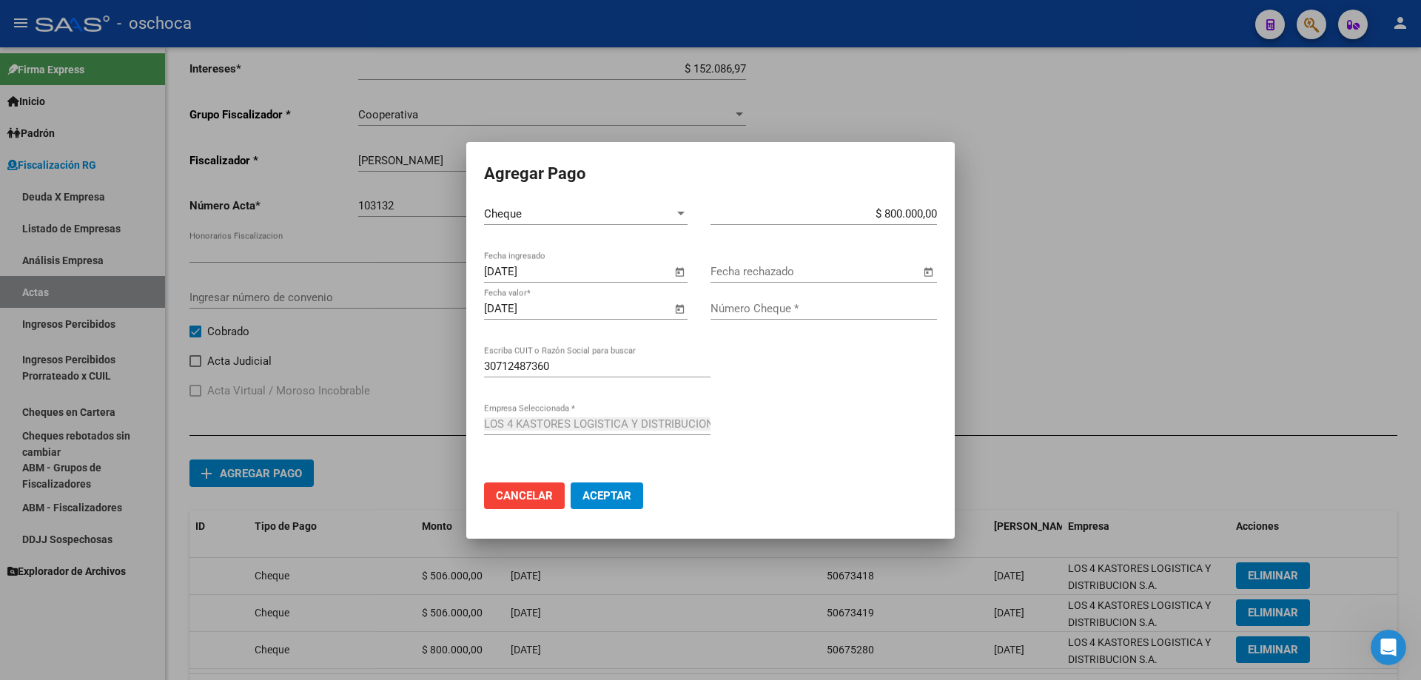
click at [902, 318] on div "Número Cheque *" at bounding box center [823, 308] width 226 height 22
type input "50675281"
click at [615, 505] on button "Aceptar" at bounding box center [607, 495] width 73 height 27
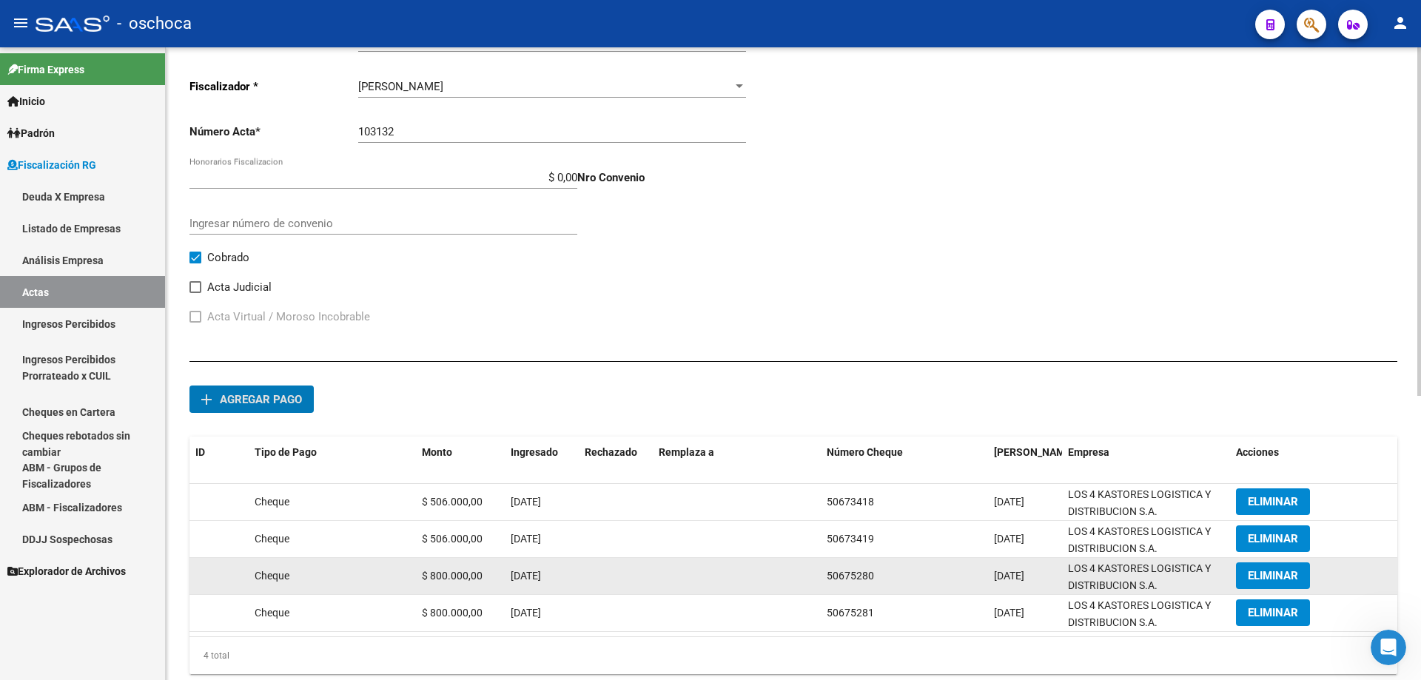
scroll to position [515, 0]
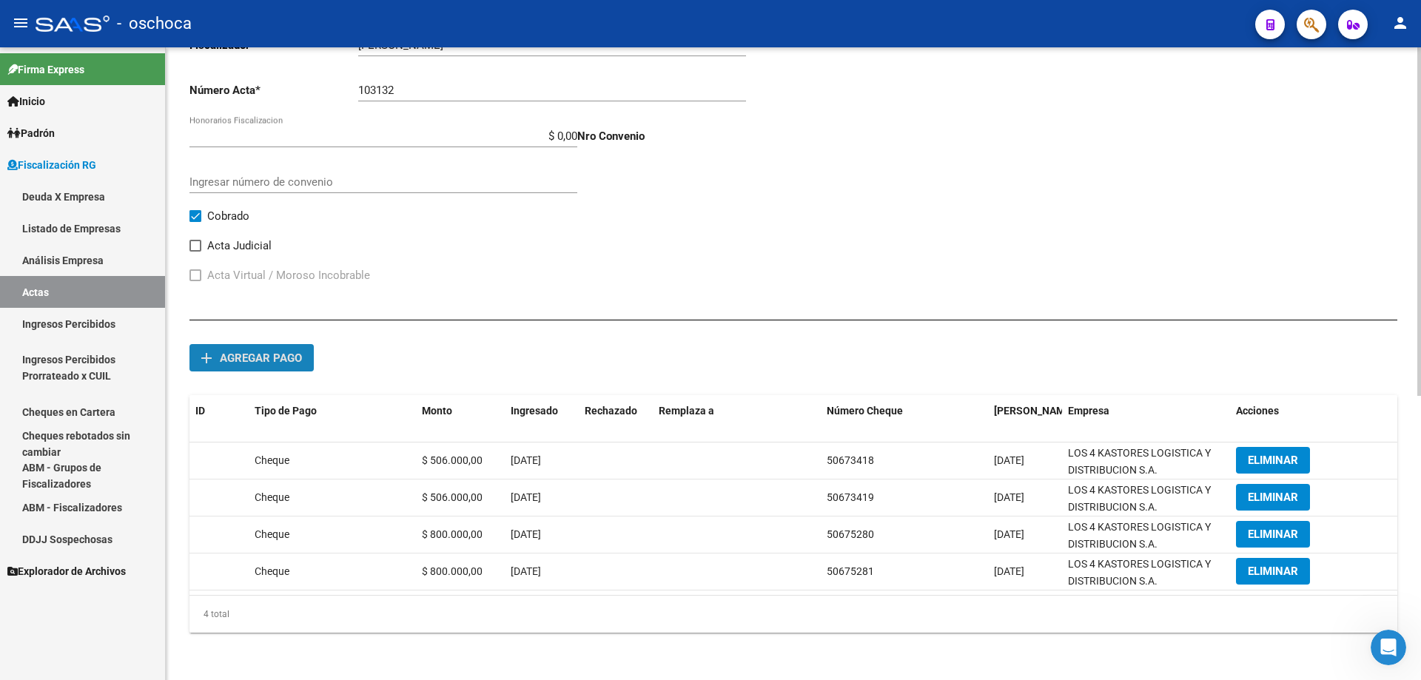
click at [272, 364] on span "Agregar pago" at bounding box center [261, 357] width 82 height 13
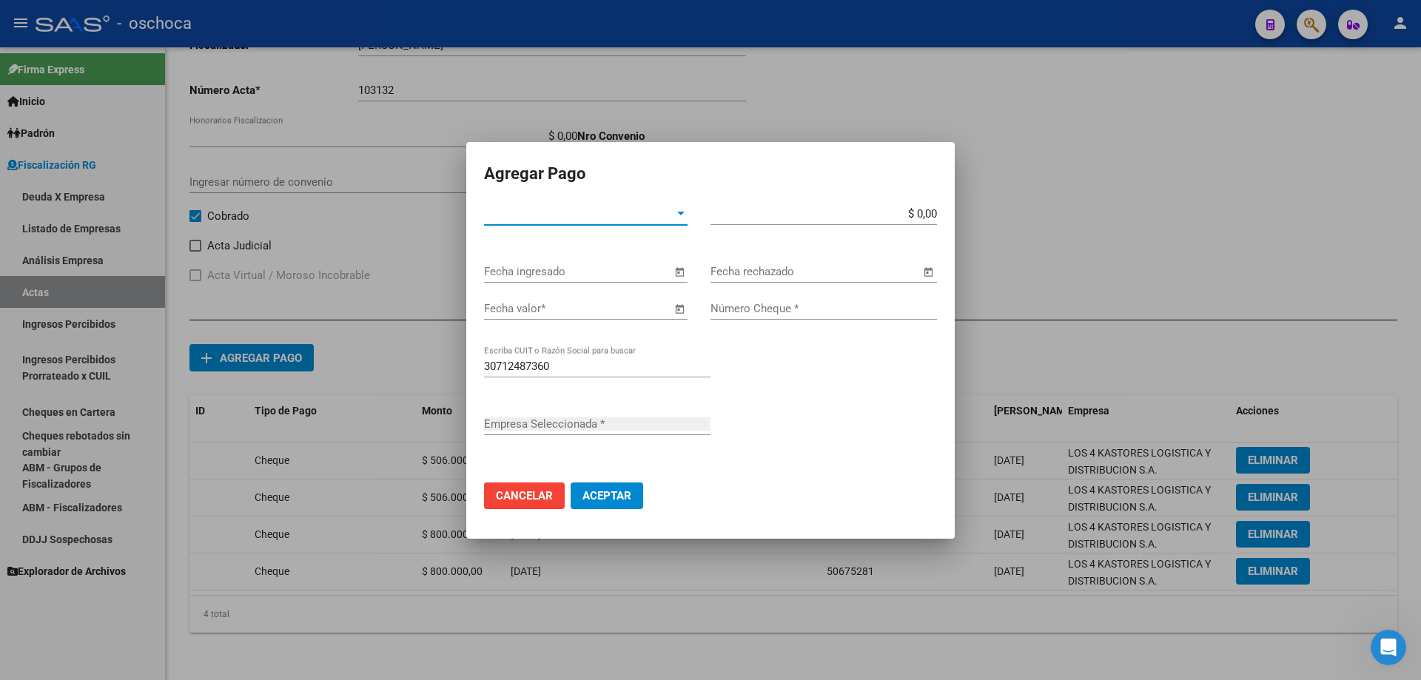
type input "LOS 4 KASTORES LOGISTICA Y DISTRIBUCION S.A."
click at [659, 210] on span "Tipo de Pago *" at bounding box center [579, 213] width 190 height 13
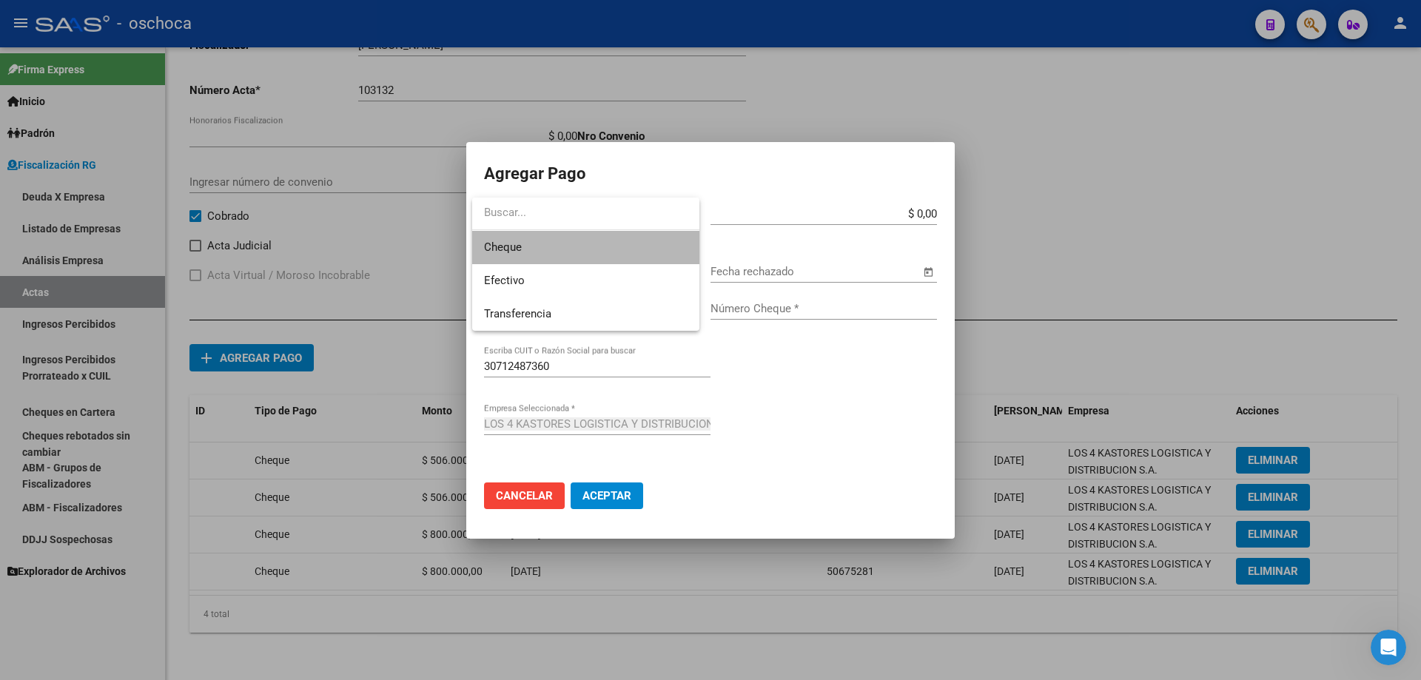
click at [619, 250] on span "Cheque" at bounding box center [585, 247] width 203 height 33
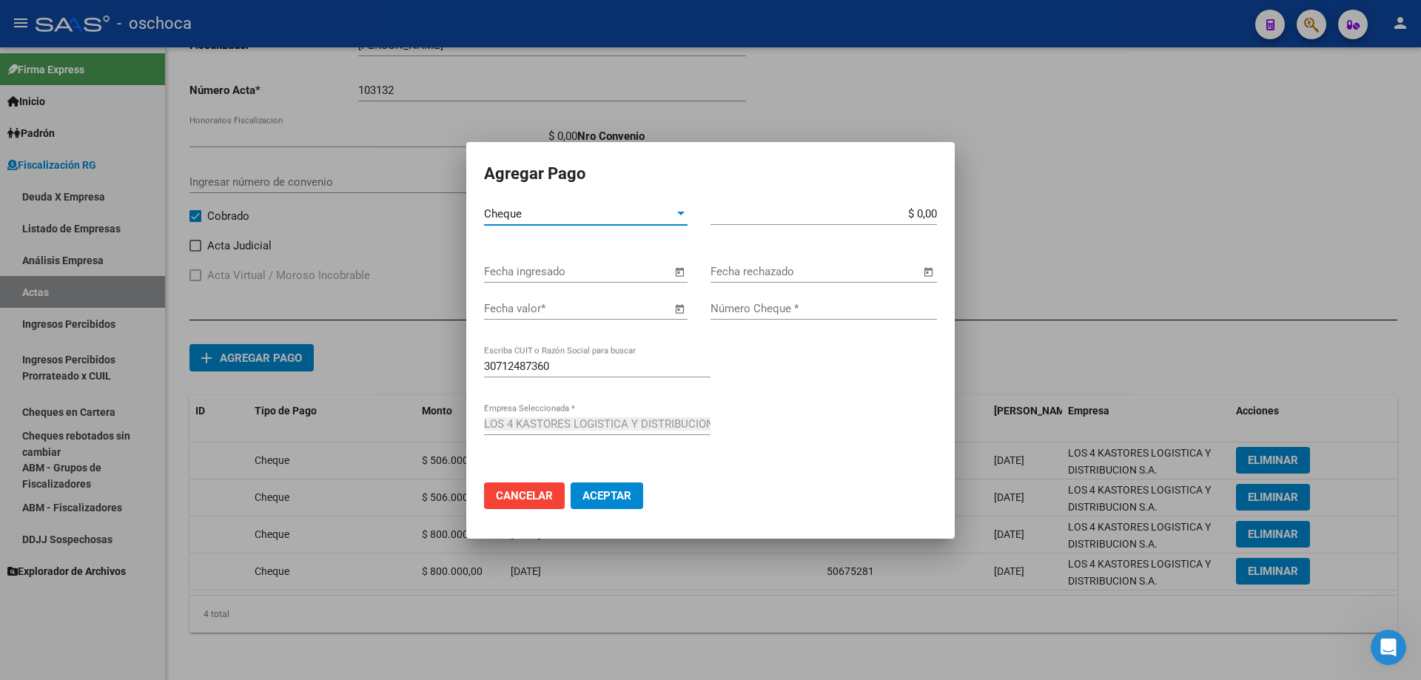
click at [680, 280] on span "Open calendar" at bounding box center [680, 273] width 36 height 36
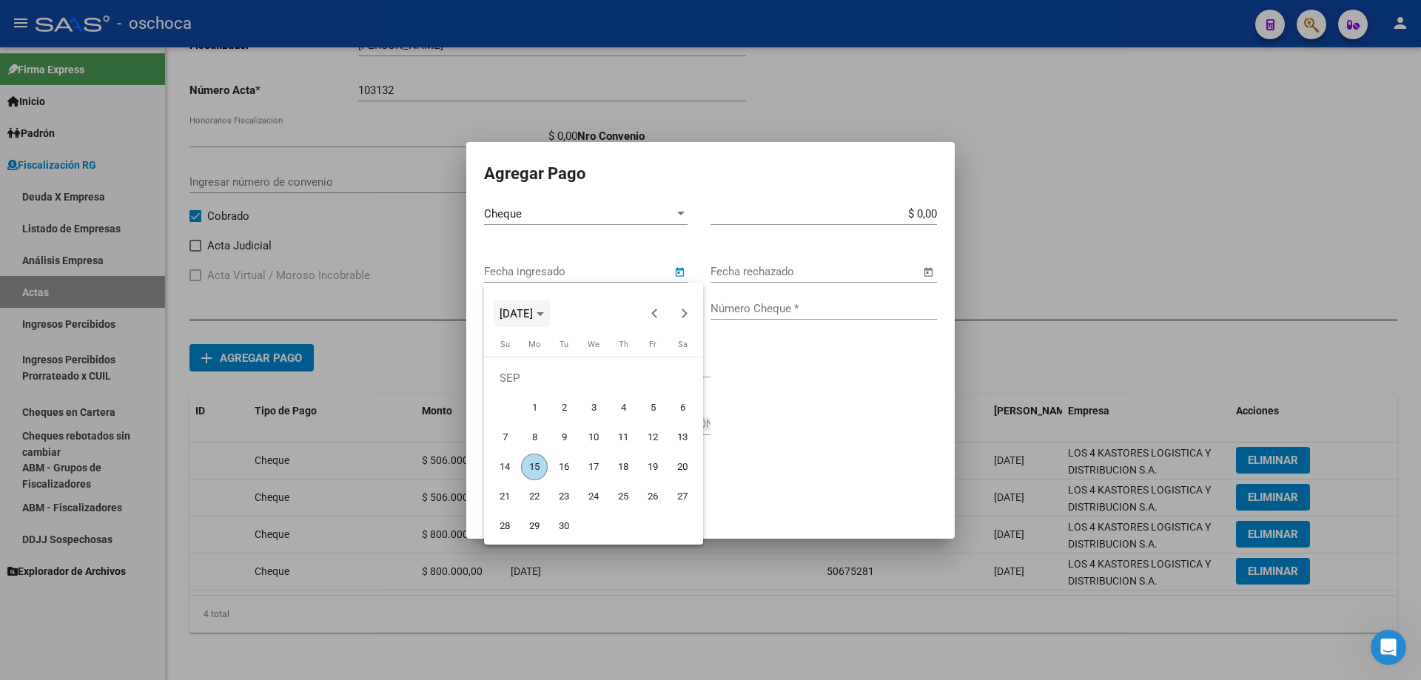
click at [550, 320] on span "Choose month and year" at bounding box center [522, 314] width 56 height 36
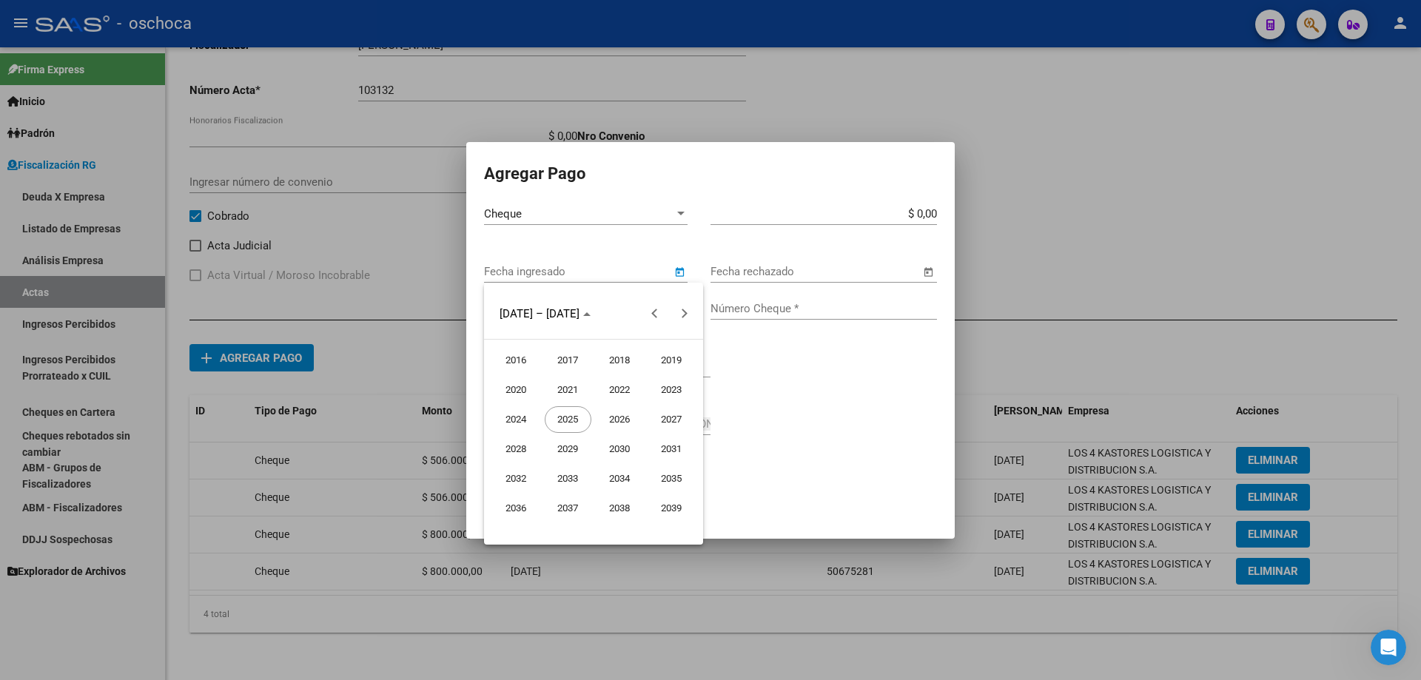
click at [524, 427] on span "2024" at bounding box center [516, 419] width 47 height 27
click at [564, 455] on span "OCT" at bounding box center [568, 449] width 47 height 27
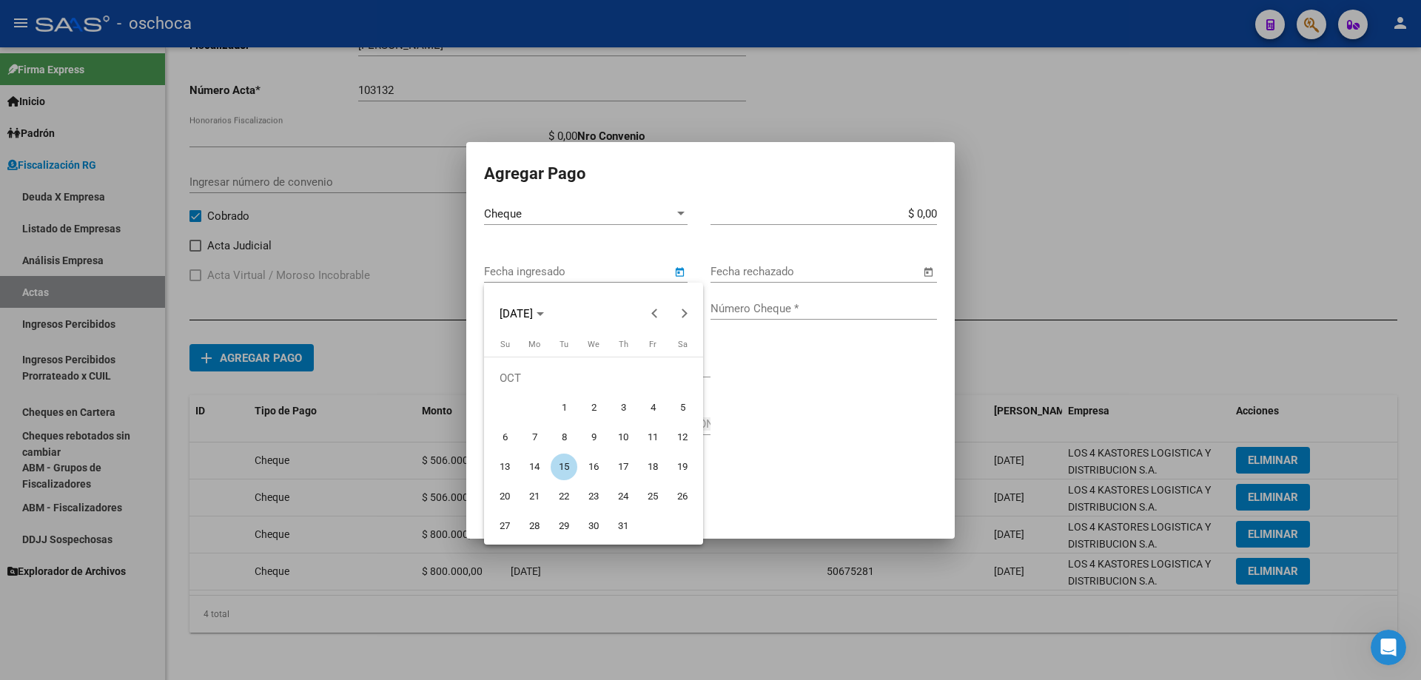
click at [563, 428] on span "8" at bounding box center [564, 437] width 27 height 27
type input "[DATE]"
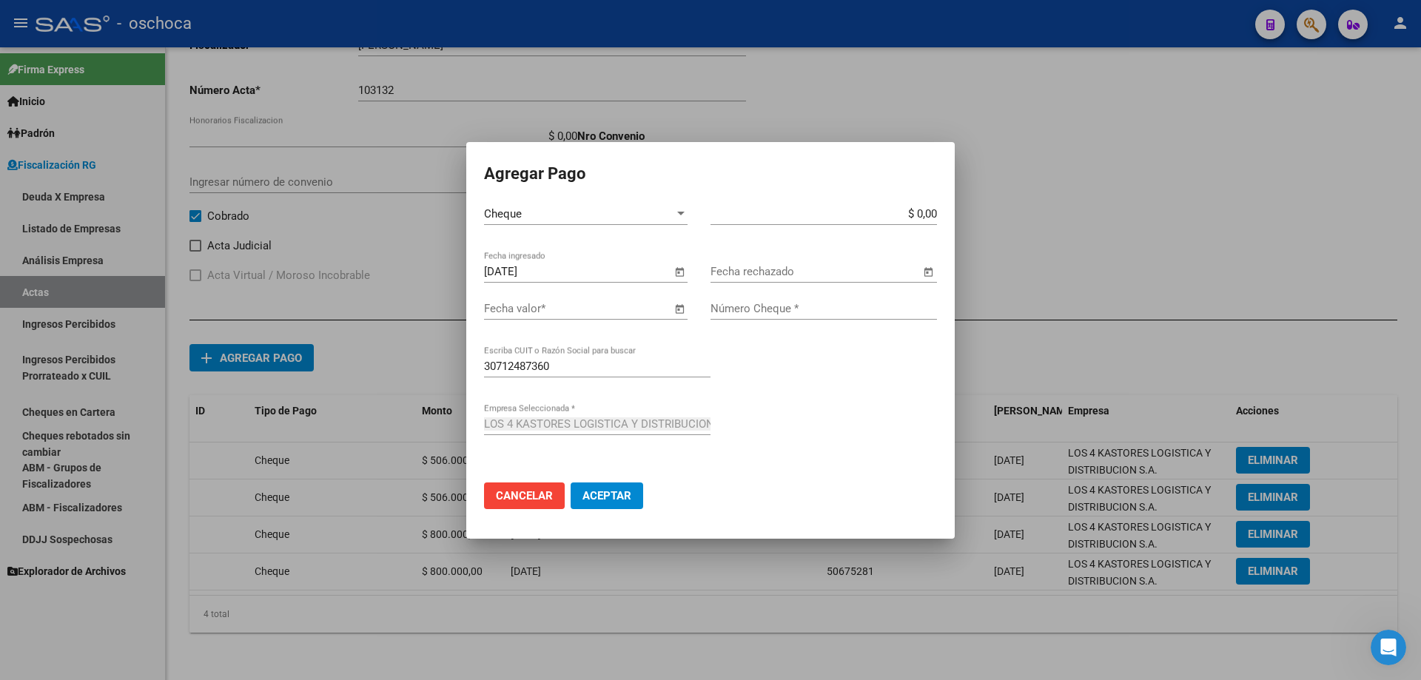
click at [685, 309] on span "Open calendar" at bounding box center [680, 310] width 36 height 36
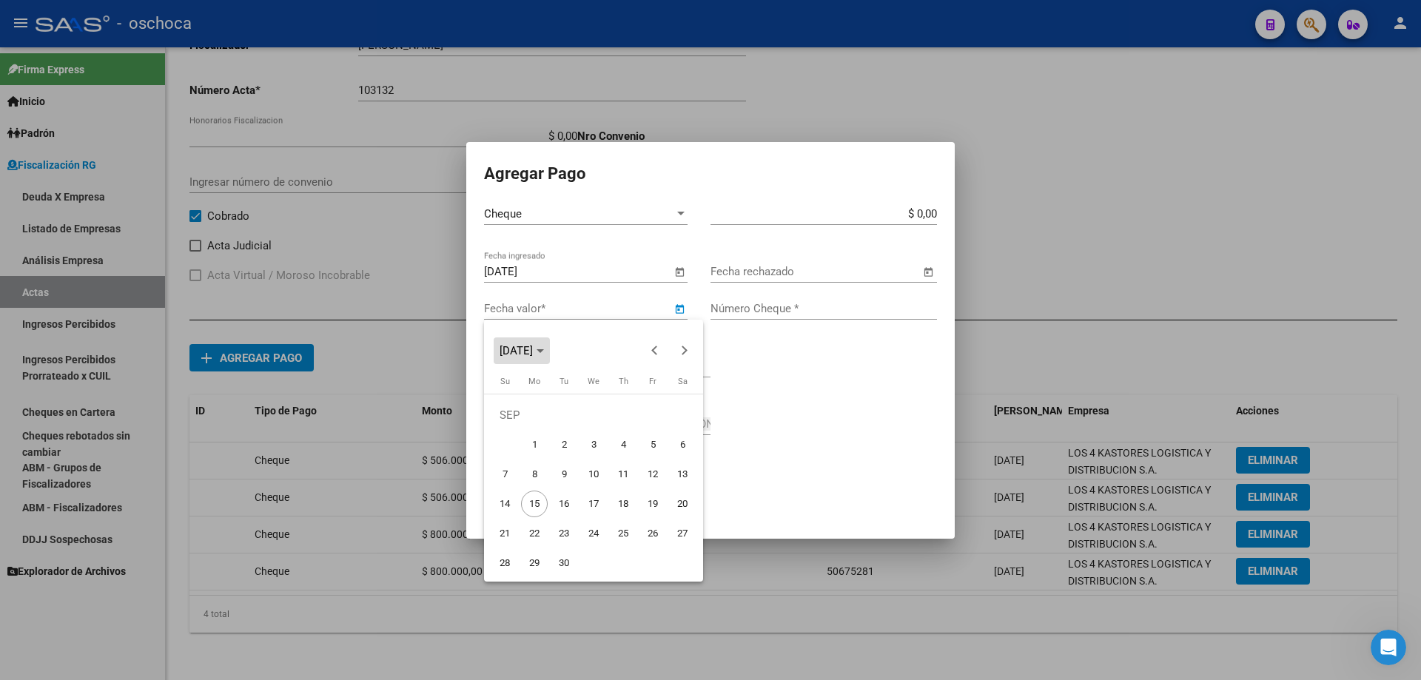
click at [544, 349] on icon "Choose month and year" at bounding box center [539, 351] width 7 height 4
click at [520, 456] on span "2024" at bounding box center [516, 456] width 47 height 27
click at [572, 487] on span "OCT" at bounding box center [568, 486] width 47 height 27
click at [571, 541] on span "22" at bounding box center [564, 533] width 27 height 27
type input "[DATE]"
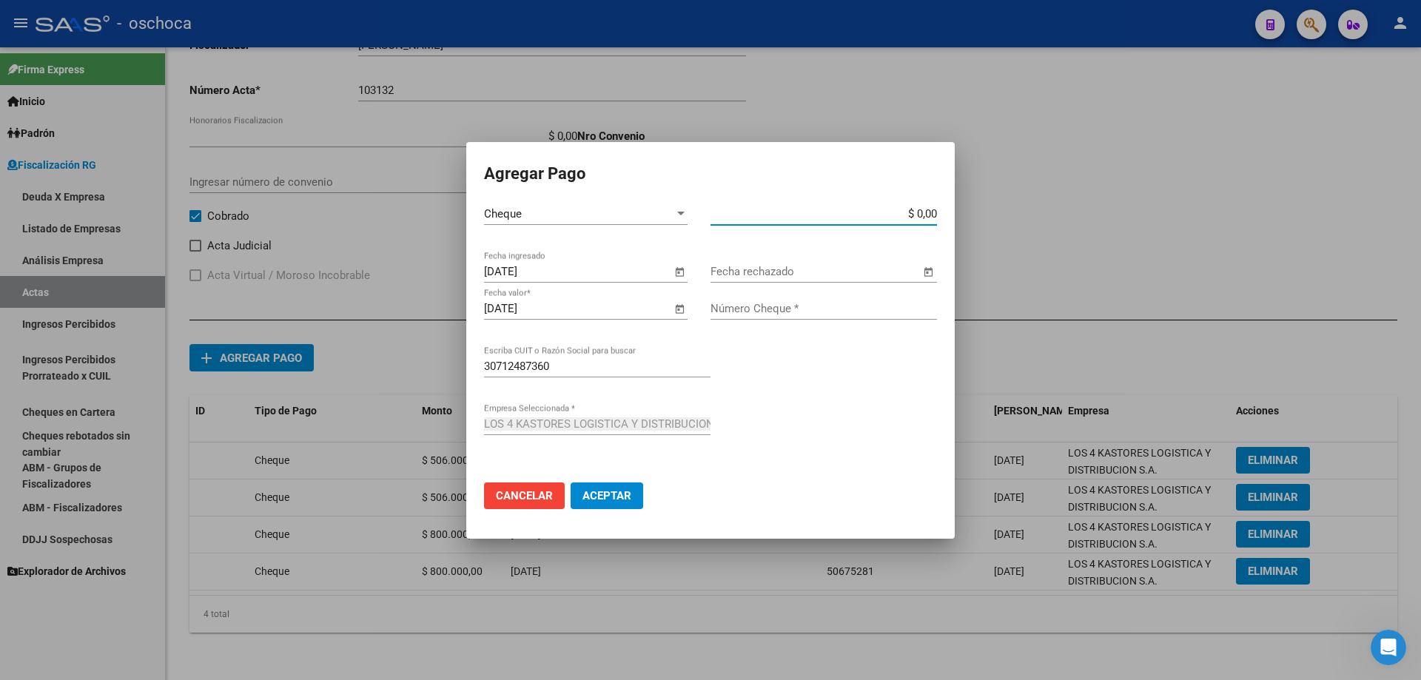
click at [936, 215] on input "$ 0,00" at bounding box center [823, 213] width 226 height 13
type input "$ 2.572.666,53"
click at [855, 310] on input "Número Cheque *" at bounding box center [823, 308] width 226 height 13
type input "50677864"
click at [610, 495] on span "Aceptar" at bounding box center [606, 495] width 49 height 13
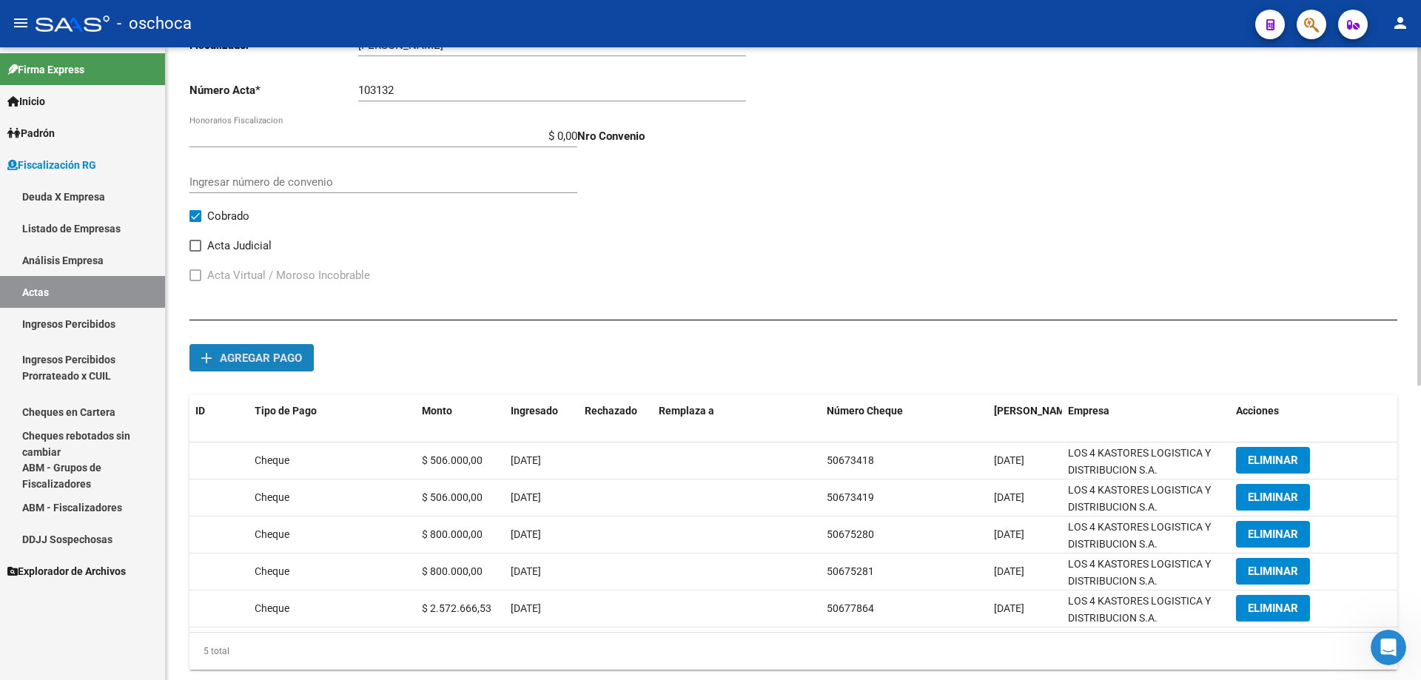
click at [237, 369] on button "add Agregar pago" at bounding box center [251, 357] width 124 height 27
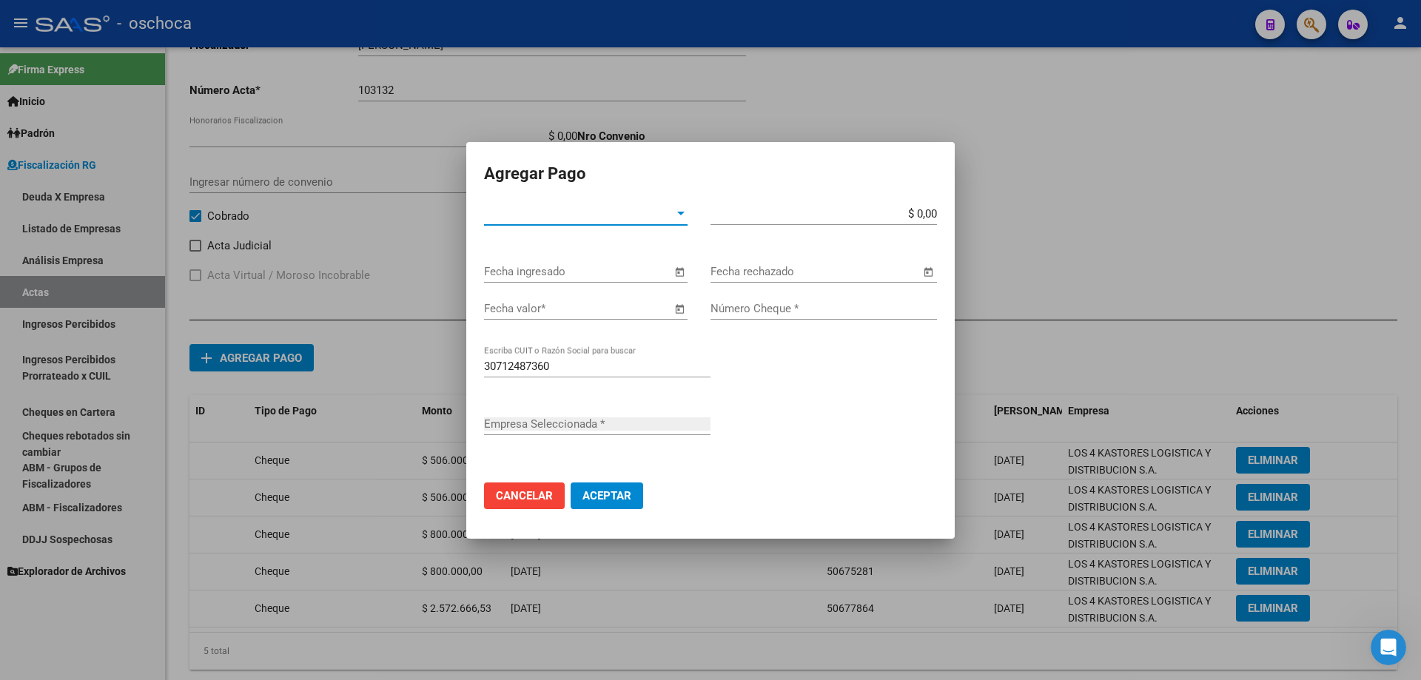
type input "LOS 4 KASTORES LOGISTICA Y DISTRIBUCION S.A."
click at [611, 215] on span "Tipo de Pago *" at bounding box center [579, 213] width 190 height 13
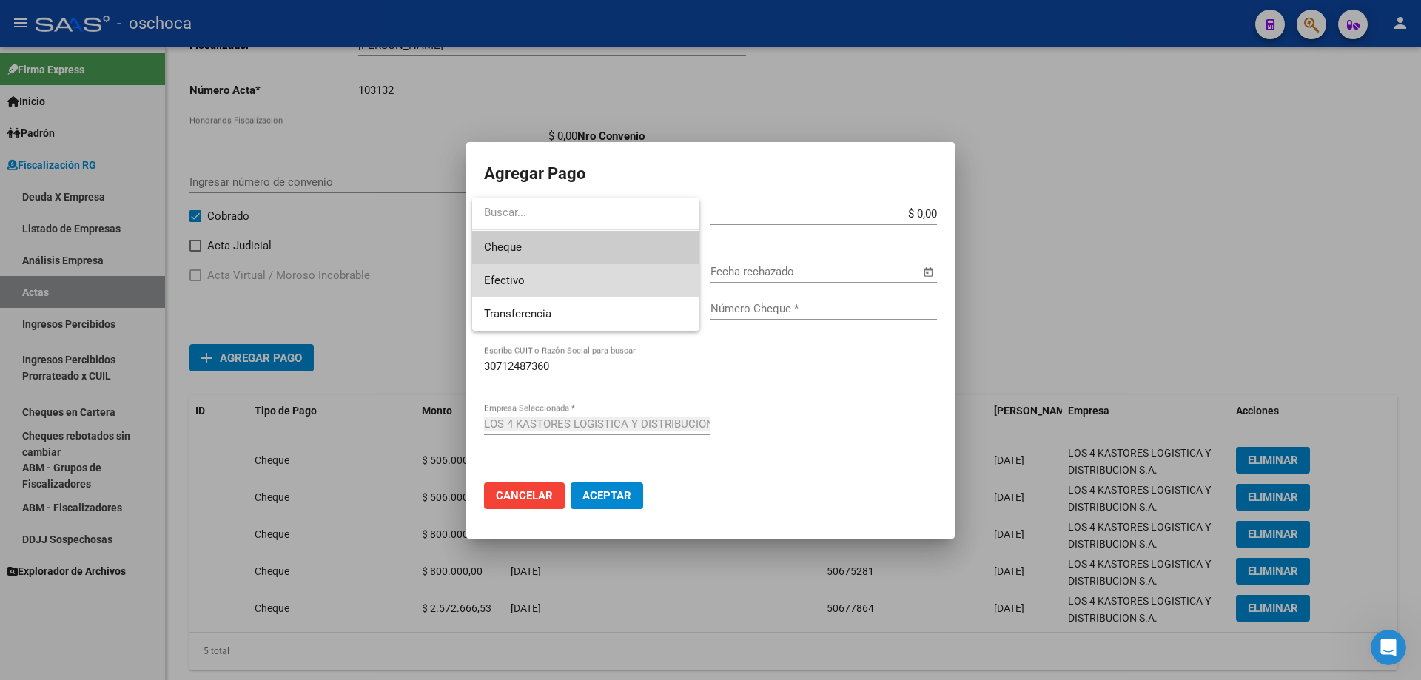
click at [581, 285] on span "Efectivo" at bounding box center [585, 280] width 203 height 33
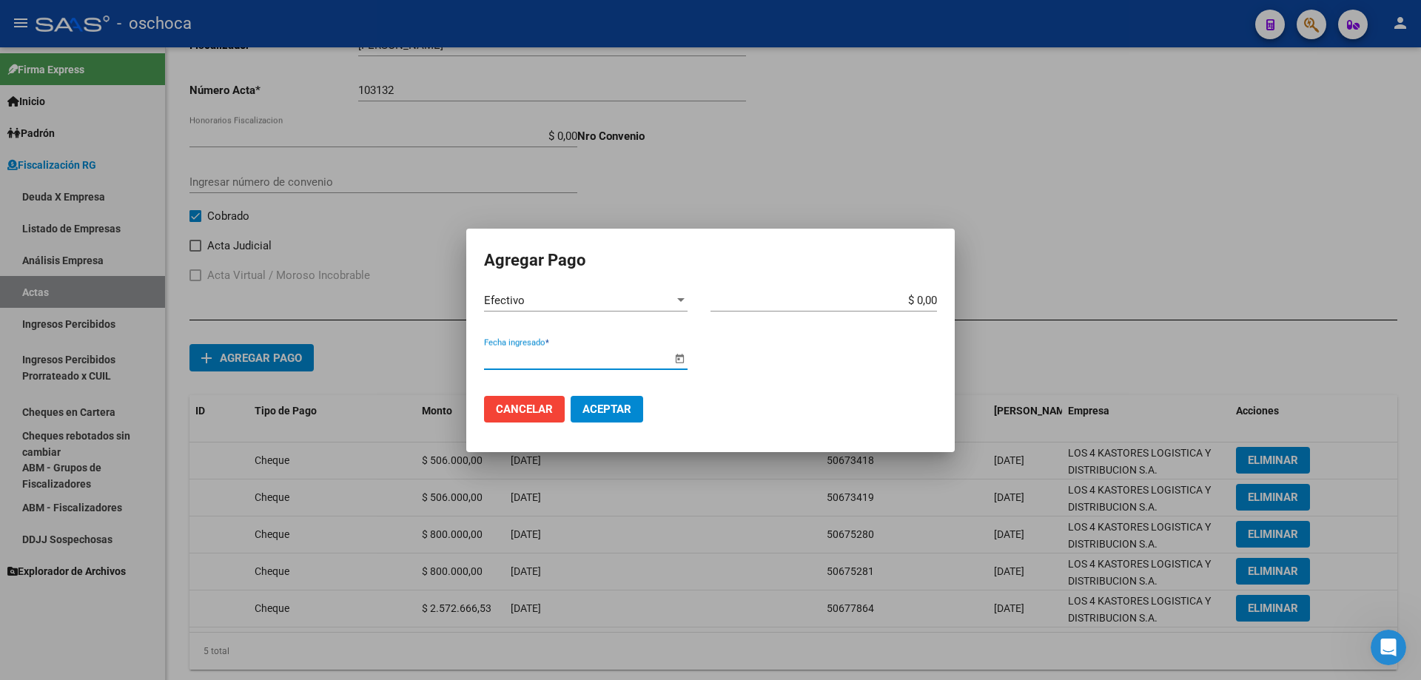
click at [608, 361] on input "Fecha ingresado *" at bounding box center [577, 357] width 187 height 13
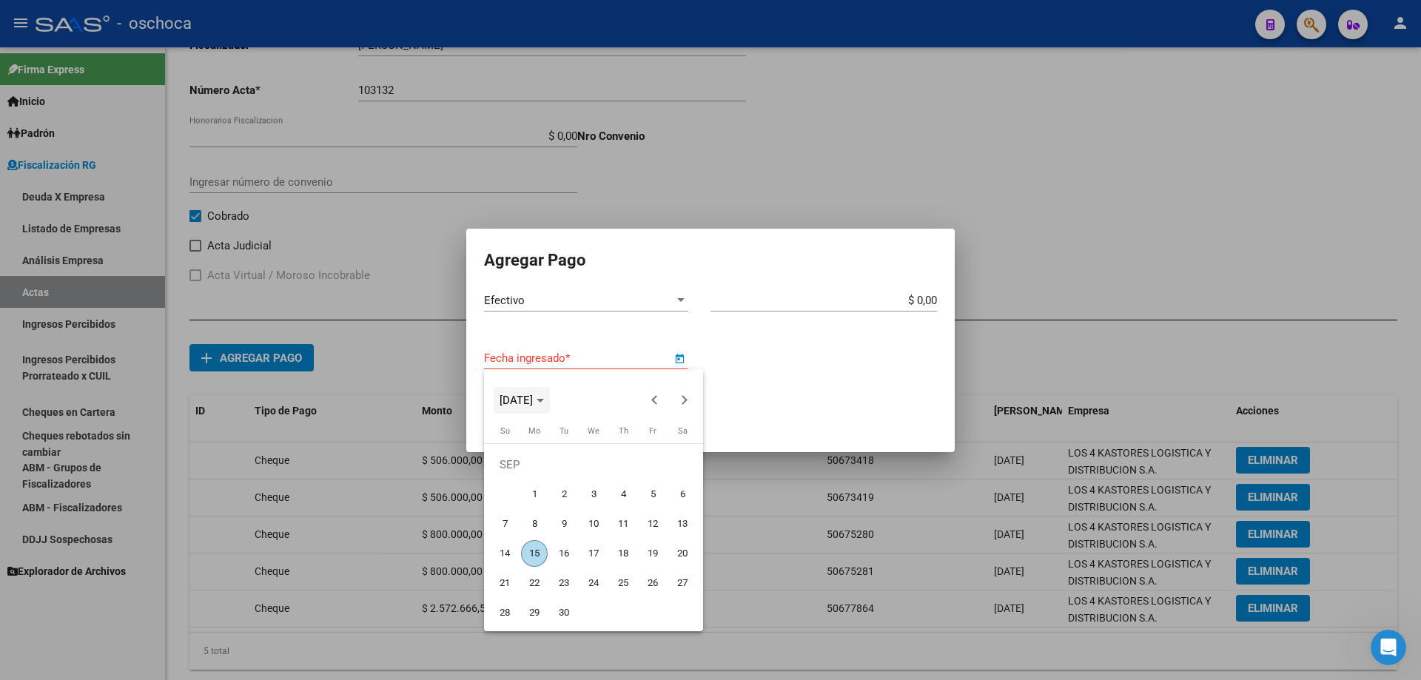
click at [544, 399] on icon "Choose month and year" at bounding box center [539, 401] width 7 height 4
click at [525, 514] on span "2024" at bounding box center [516, 506] width 47 height 27
click at [563, 541] on span "OCT" at bounding box center [568, 535] width 47 height 27
click at [572, 529] on span "8" at bounding box center [564, 524] width 27 height 27
type input "[DATE]"
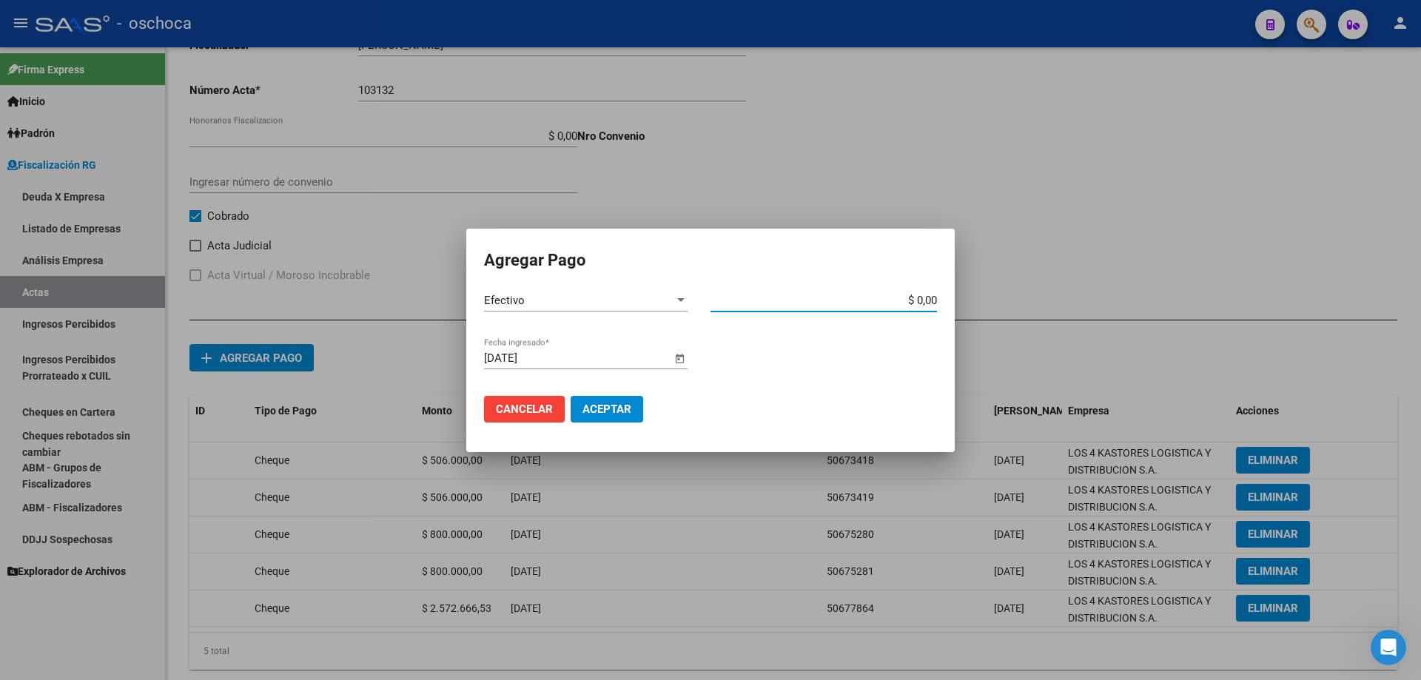
click at [936, 301] on input "$ 0,00" at bounding box center [823, 300] width 226 height 13
type input "$ 2.572.666,53"
click at [581, 411] on button "Aceptar" at bounding box center [607, 409] width 73 height 27
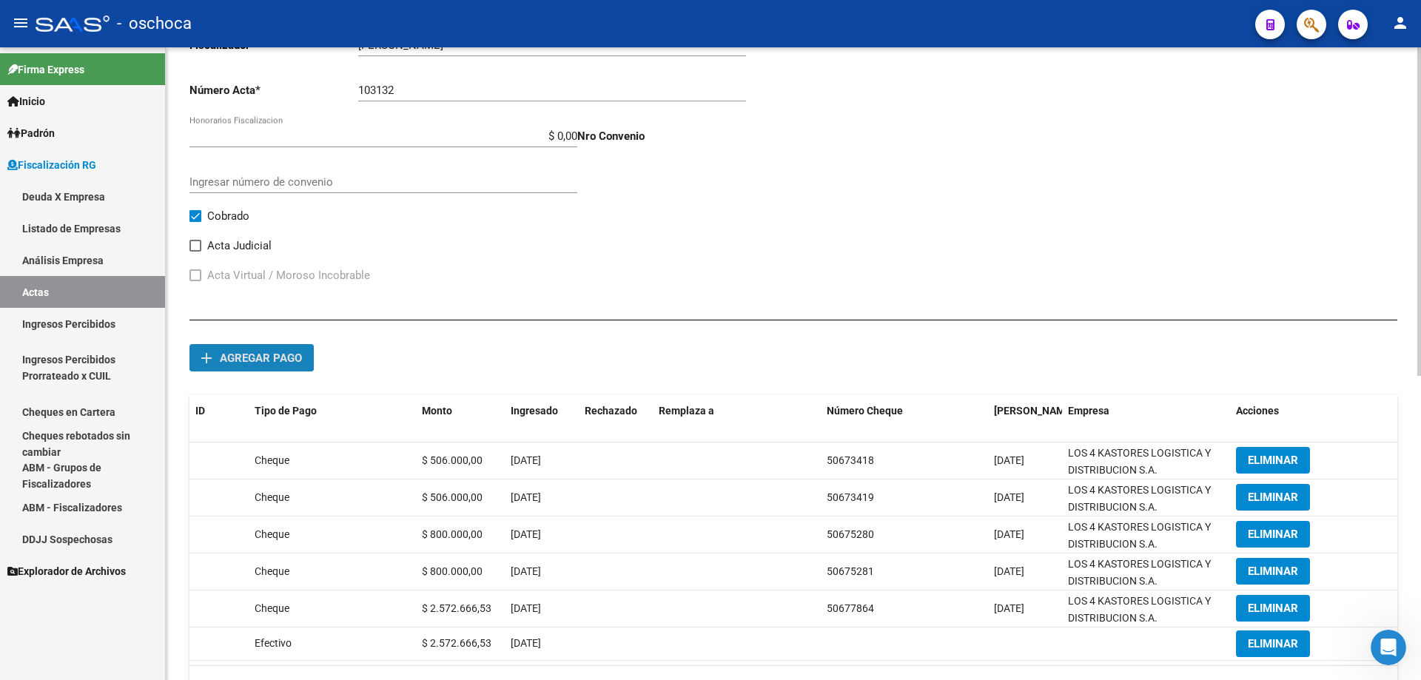
click at [272, 356] on span "Agregar pago" at bounding box center [261, 357] width 82 height 13
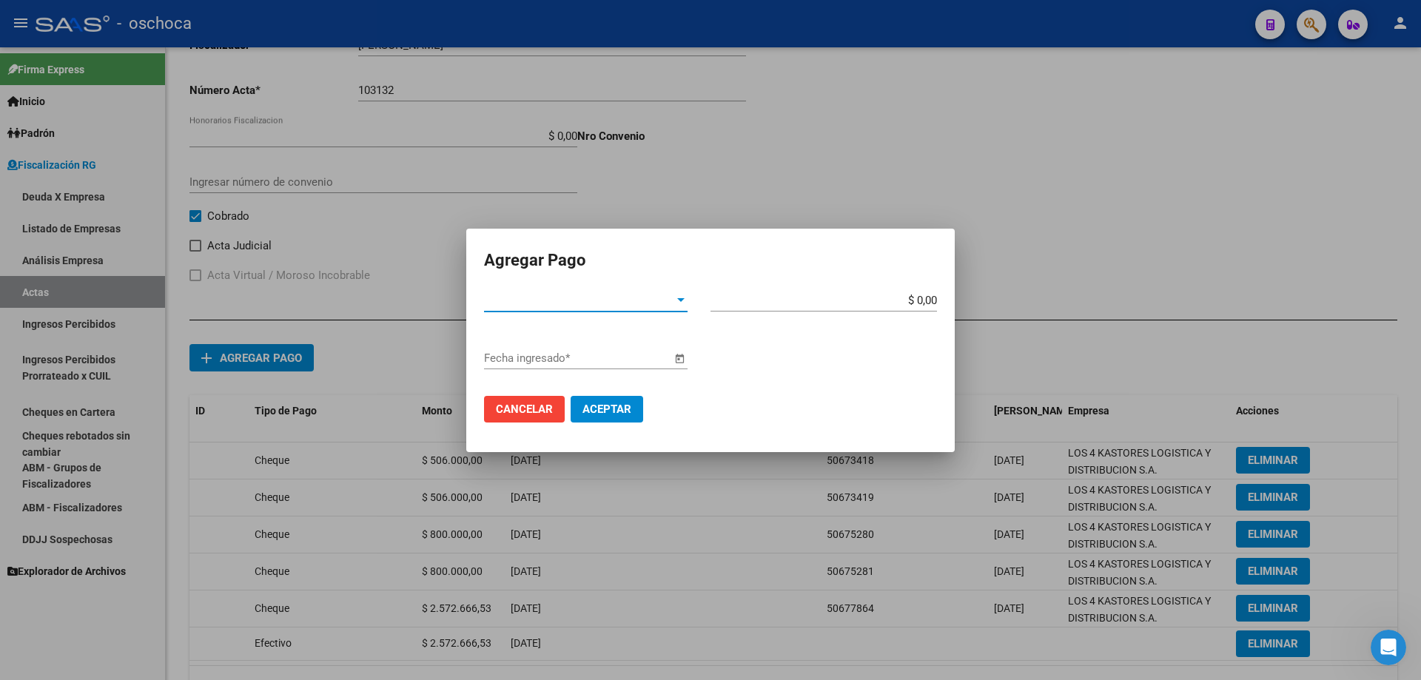
click at [594, 296] on span "Tipo de Pago *" at bounding box center [579, 300] width 190 height 13
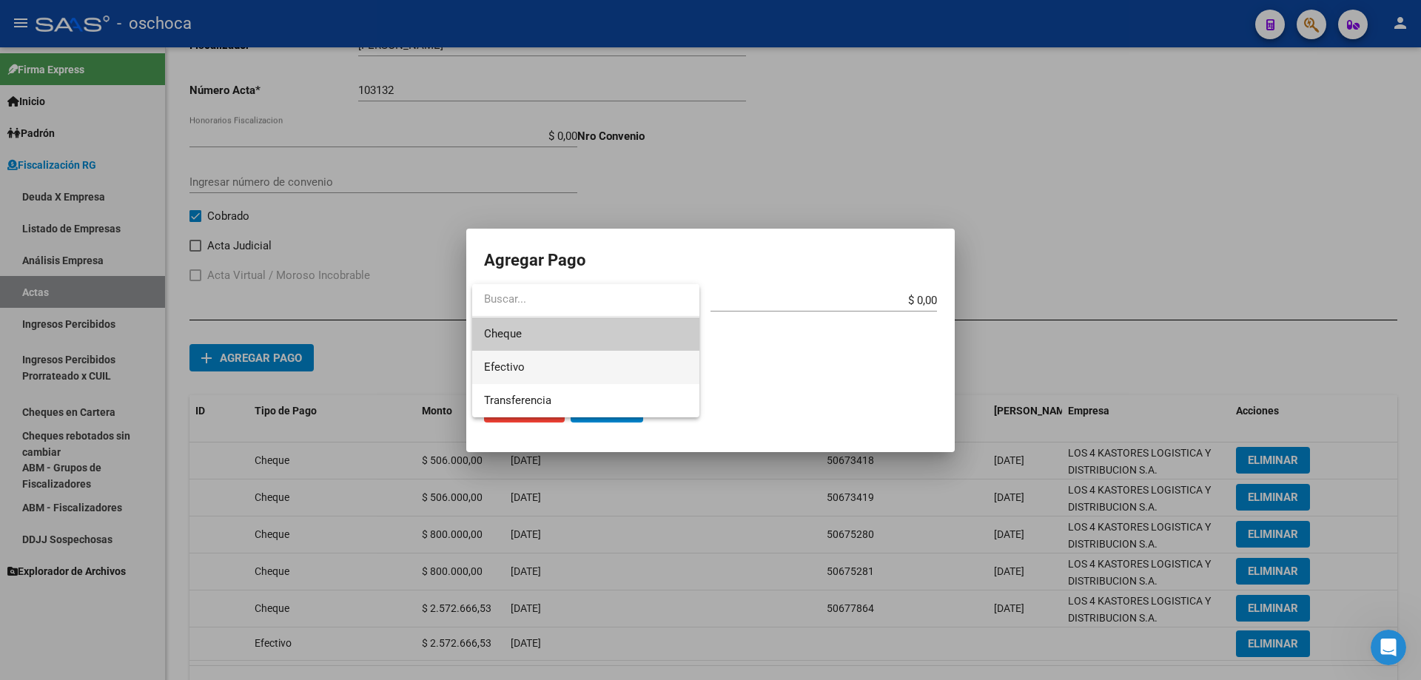
click at [570, 363] on span "Efectivo" at bounding box center [585, 367] width 203 height 33
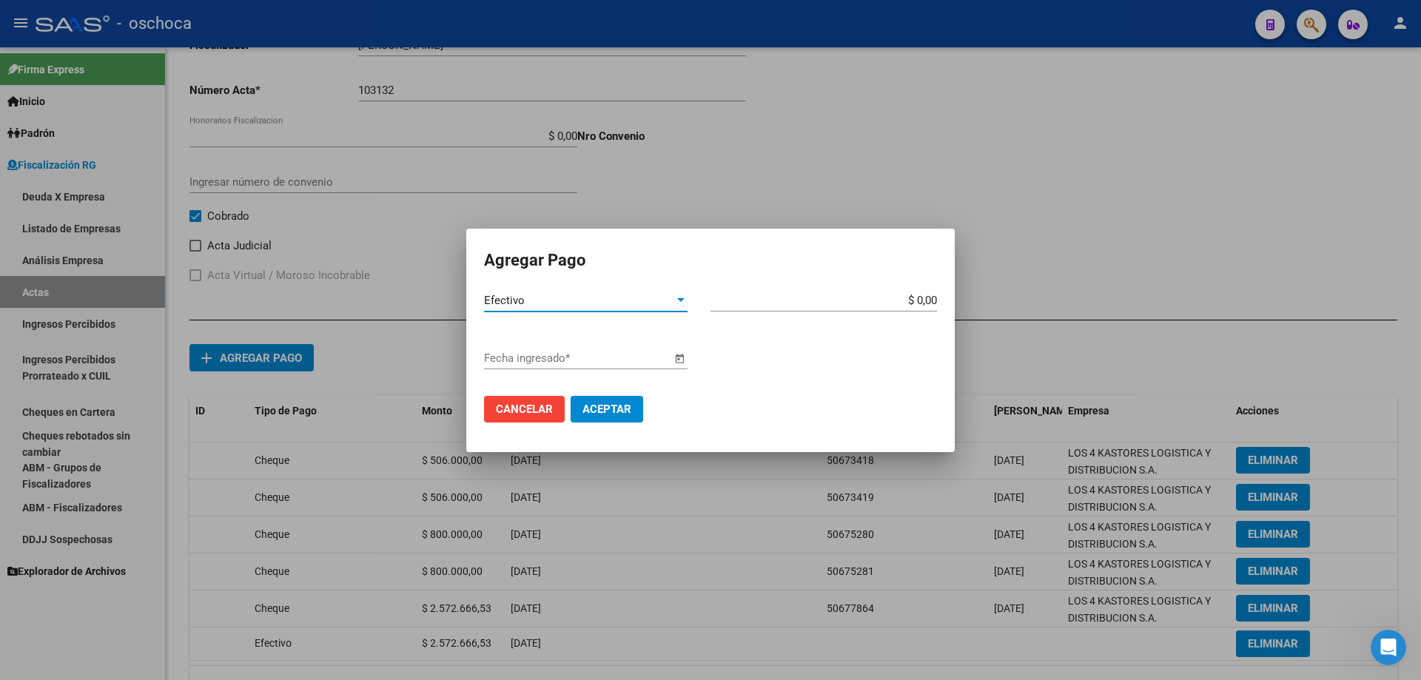
click at [682, 358] on span "Open calendar" at bounding box center [680, 359] width 36 height 36
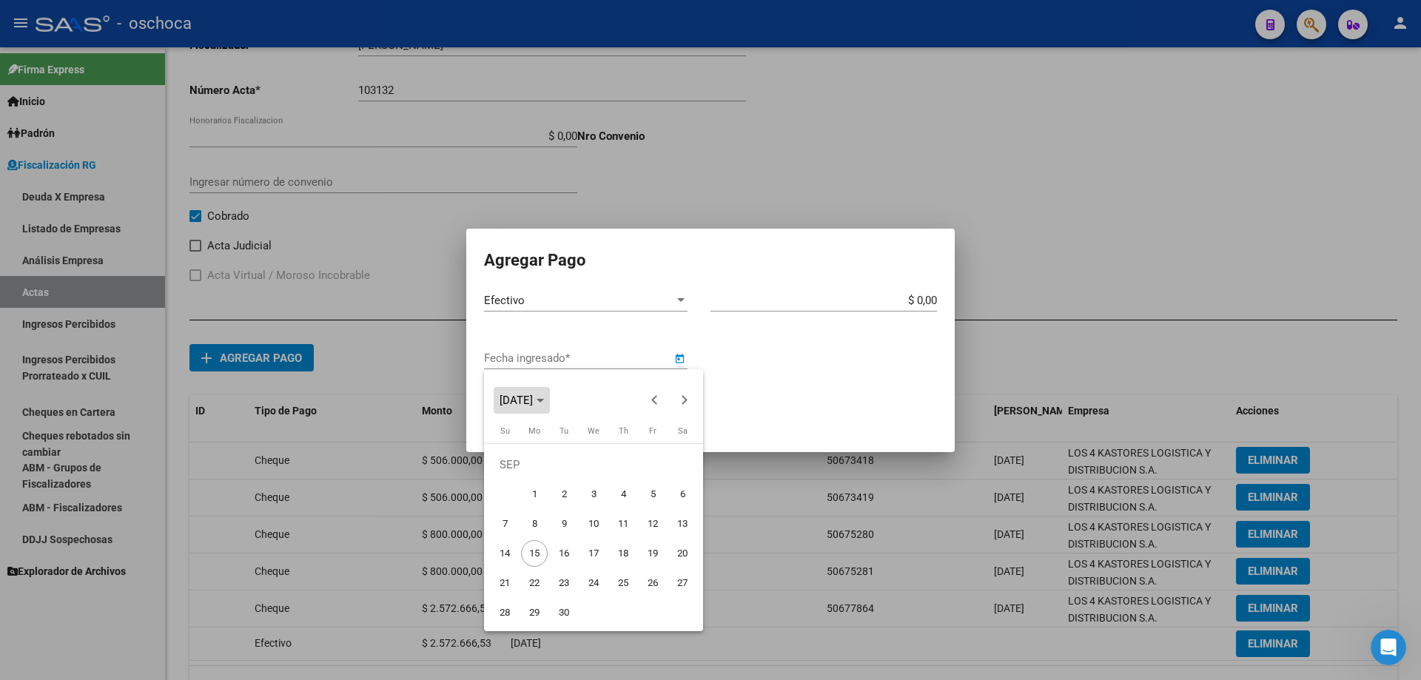
click at [544, 402] on icon "Choose month and year" at bounding box center [539, 401] width 7 height 4
click at [521, 505] on span "2024" at bounding box center [516, 506] width 47 height 27
click at [571, 539] on span "OCT" at bounding box center [568, 535] width 47 height 27
click at [573, 522] on span "8" at bounding box center [564, 524] width 27 height 27
type input "[DATE]"
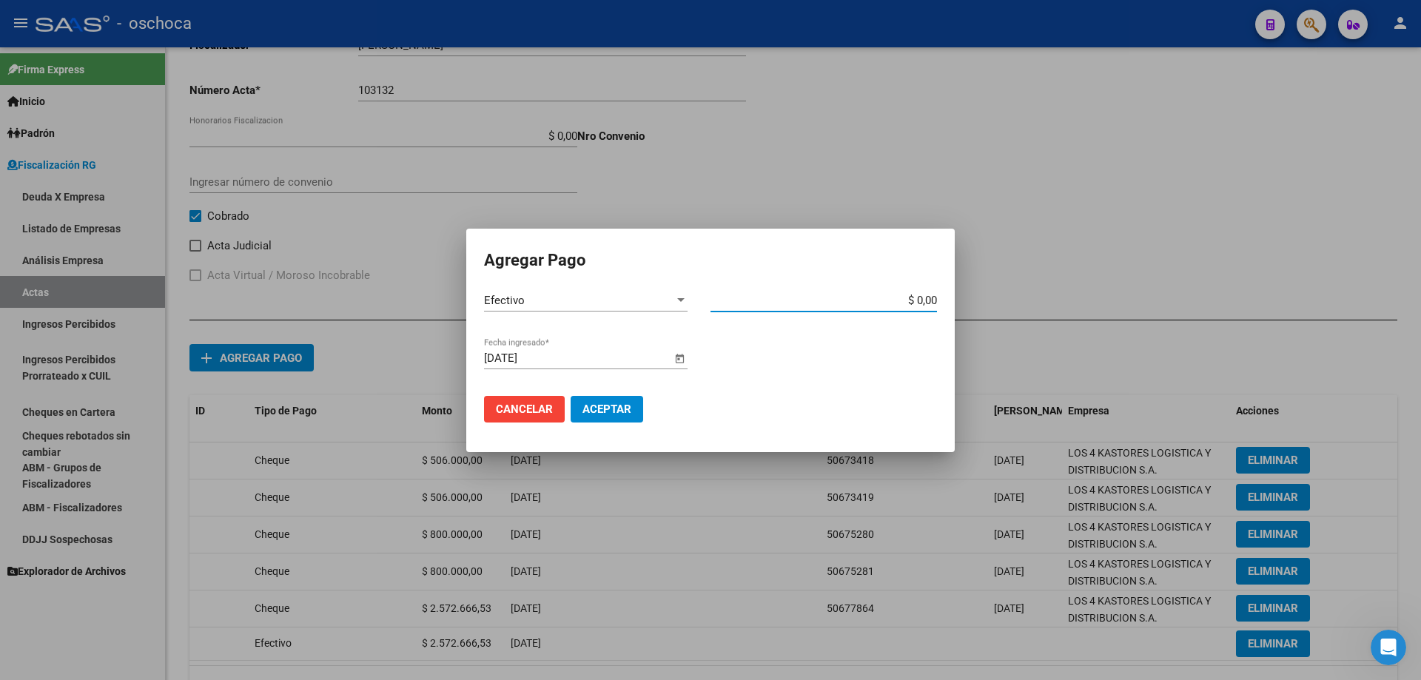
click at [936, 300] on input "$ 0,00" at bounding box center [823, 300] width 226 height 13
type input "$ 37.000,00"
click at [610, 415] on span "Aceptar" at bounding box center [606, 409] width 49 height 13
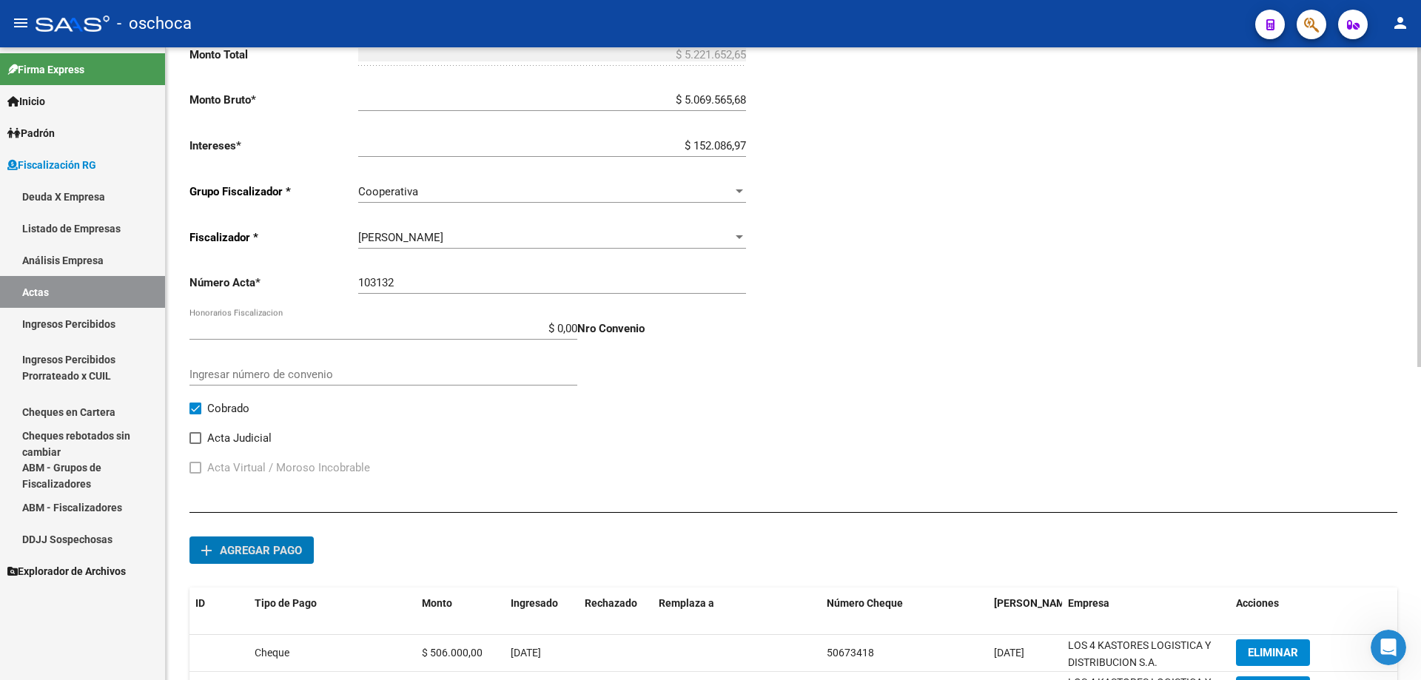
scroll to position [27, 0]
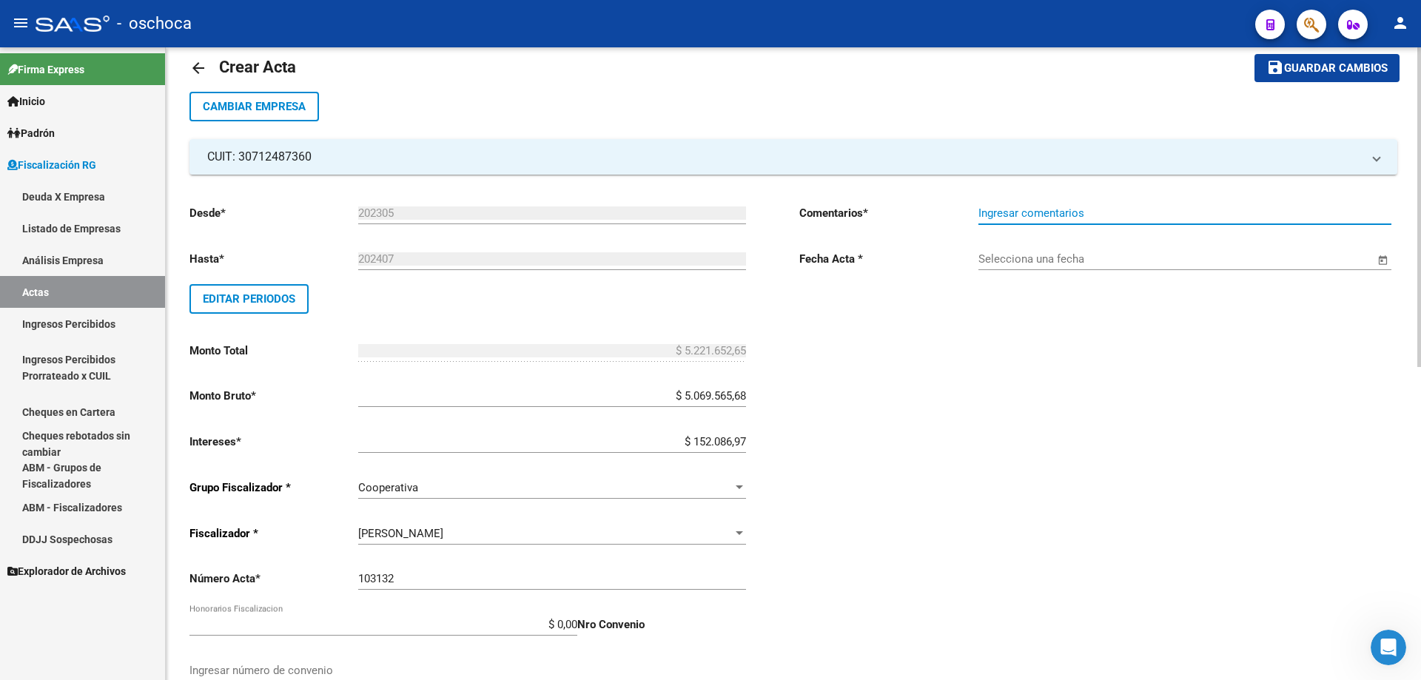
drag, startPoint x: 1098, startPoint y: 217, endPoint x: 1094, endPoint y: 233, distance: 16.9
click at [1098, 218] on input "Ingresar comentarios" at bounding box center [1184, 212] width 413 height 13
type input "cobrado"
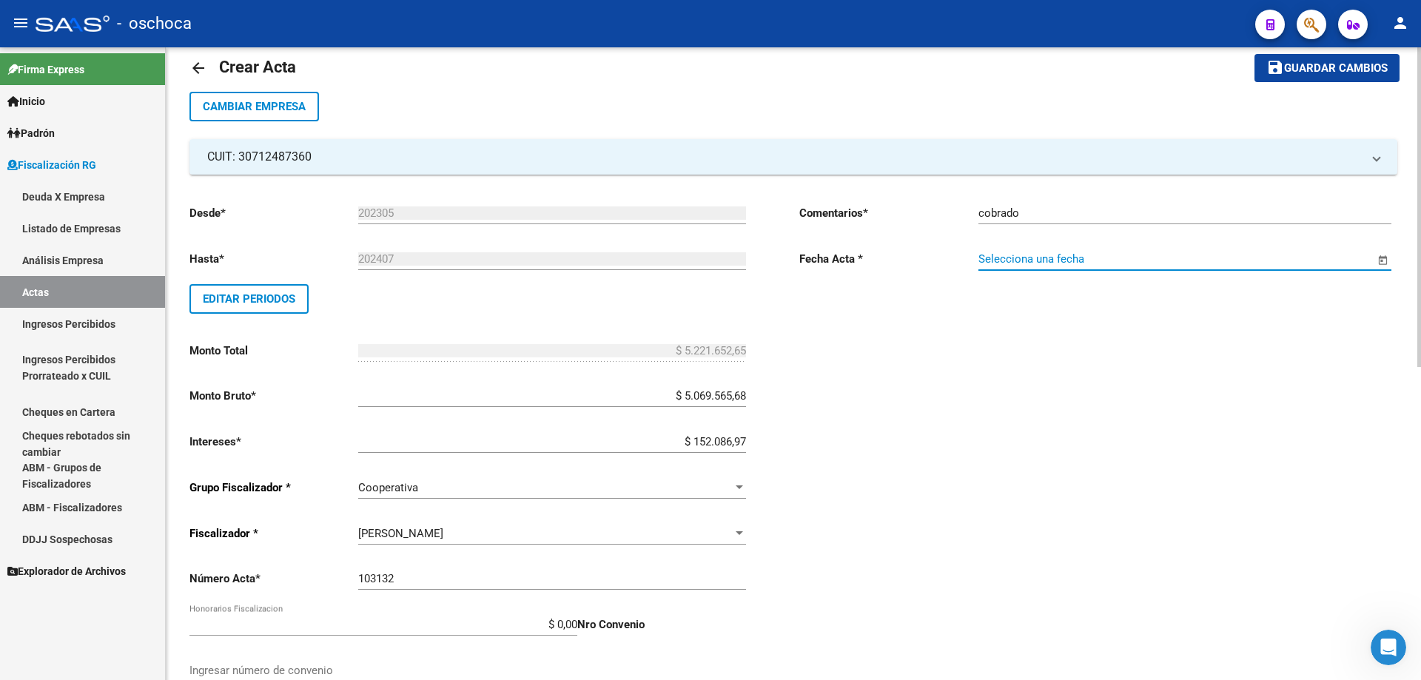
click at [1083, 258] on input "Selecciona una fecha" at bounding box center [1176, 258] width 396 height 13
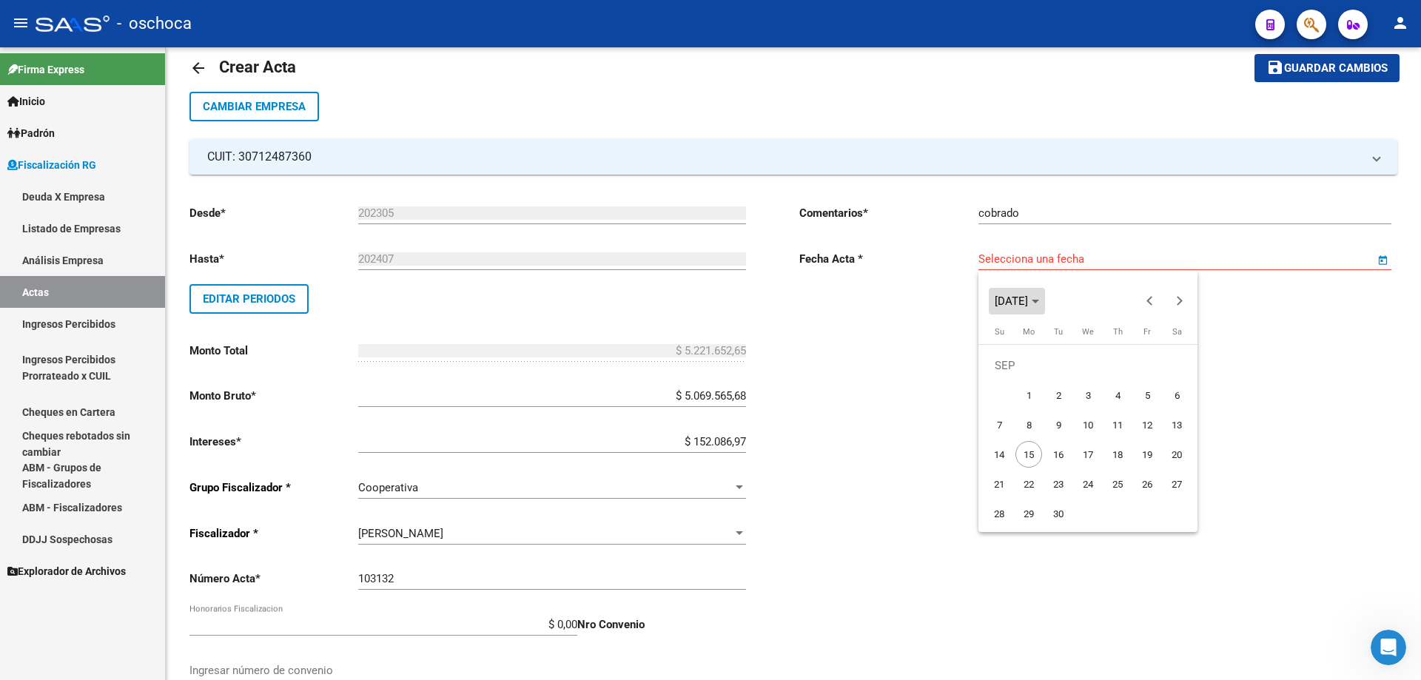
click at [1039, 303] on icon "Choose month and year" at bounding box center [1035, 302] width 7 height 4
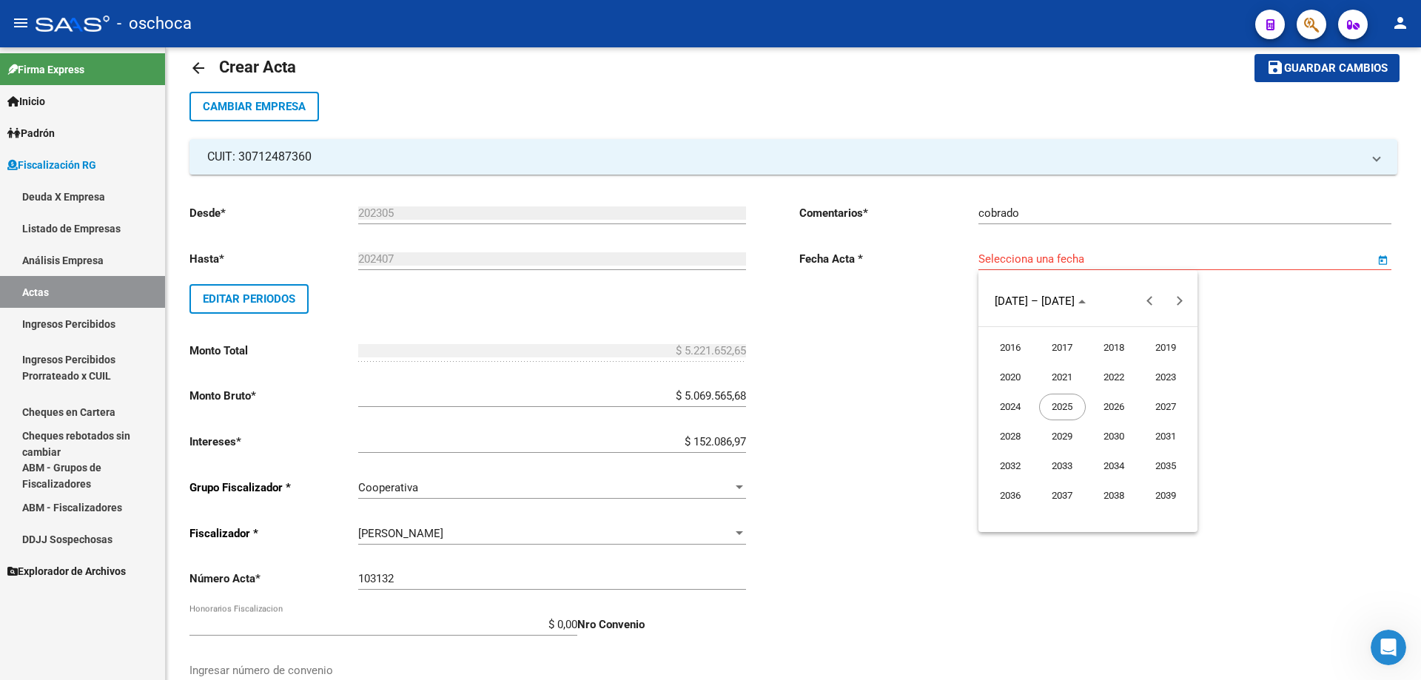
click at [1014, 415] on span "2024" at bounding box center [1010, 407] width 47 height 27
click at [1047, 443] on span "OCT" at bounding box center [1062, 436] width 47 height 27
click at [1066, 429] on span "8" at bounding box center [1058, 424] width 27 height 27
type input "[DATE]"
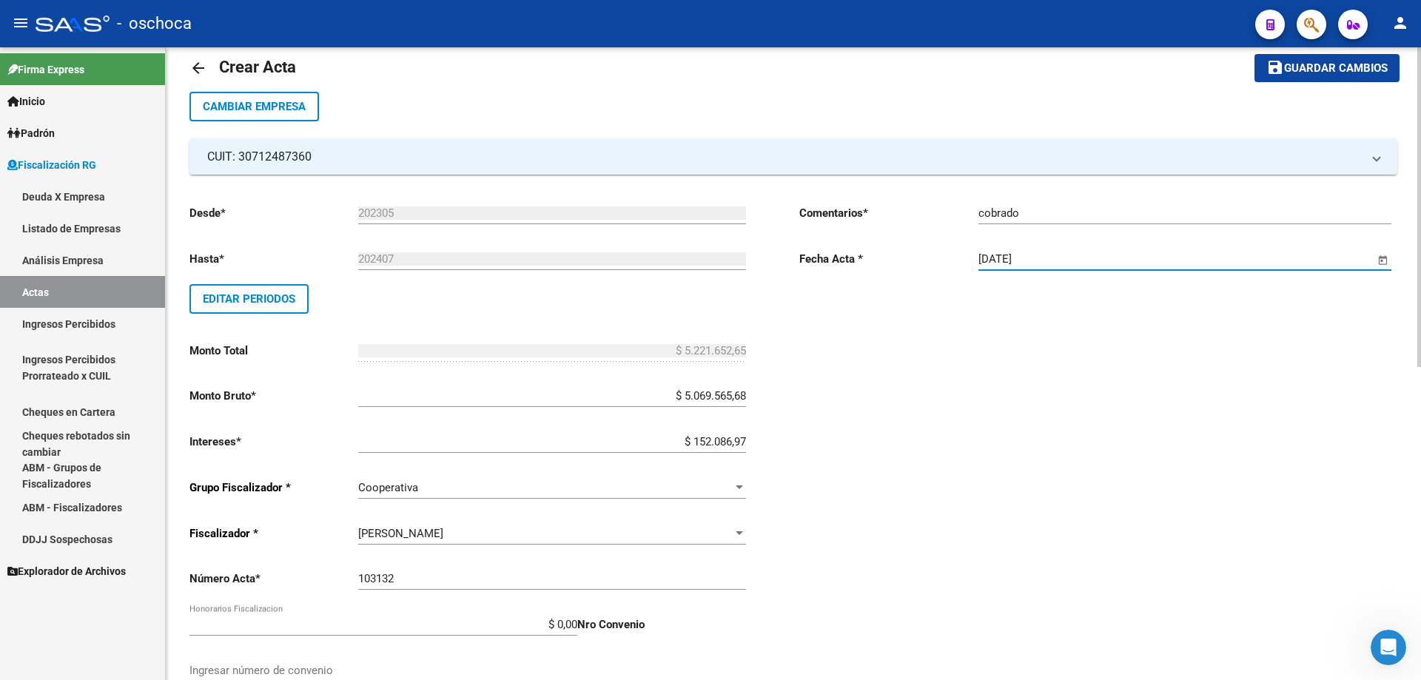
click at [1310, 75] on span "Guardar cambios" at bounding box center [1336, 68] width 104 height 13
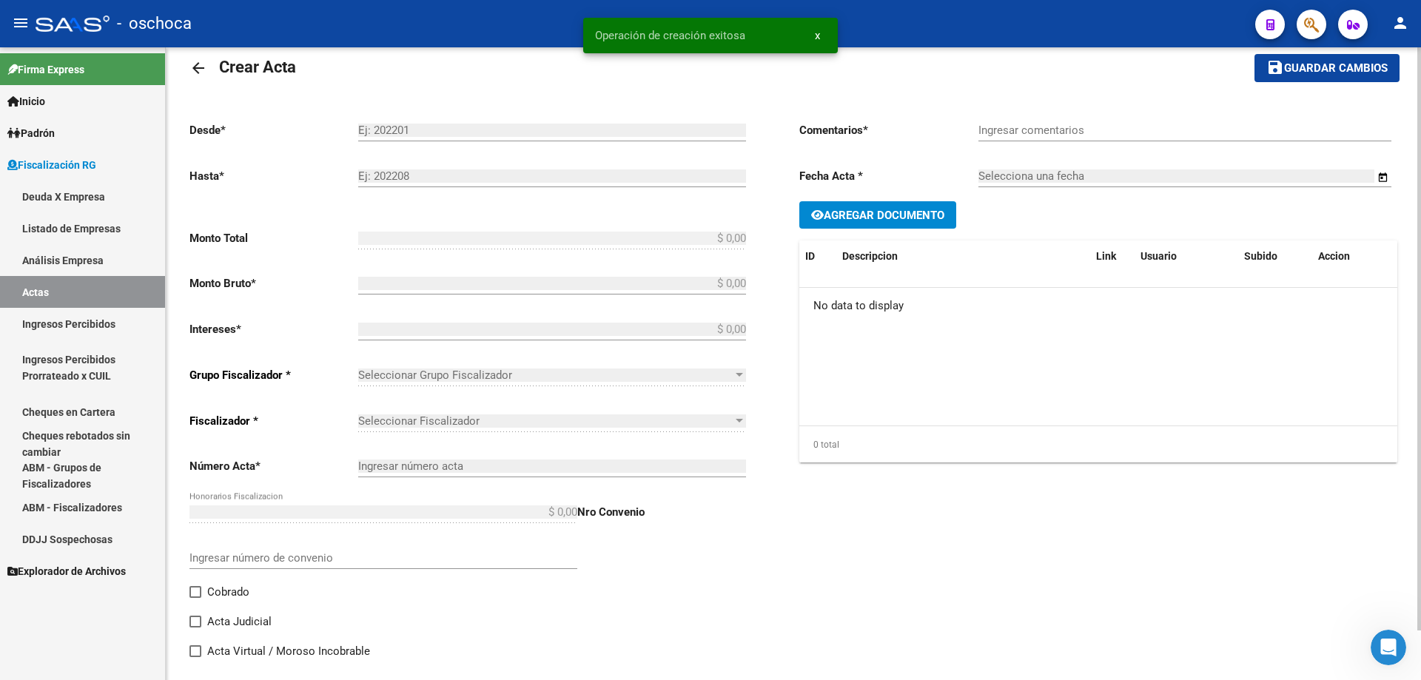
type input "202305"
type input "202407"
type input "$ 5.221.652,65"
type input "$ 5.069.565,68"
type input "$ 152.086,97"
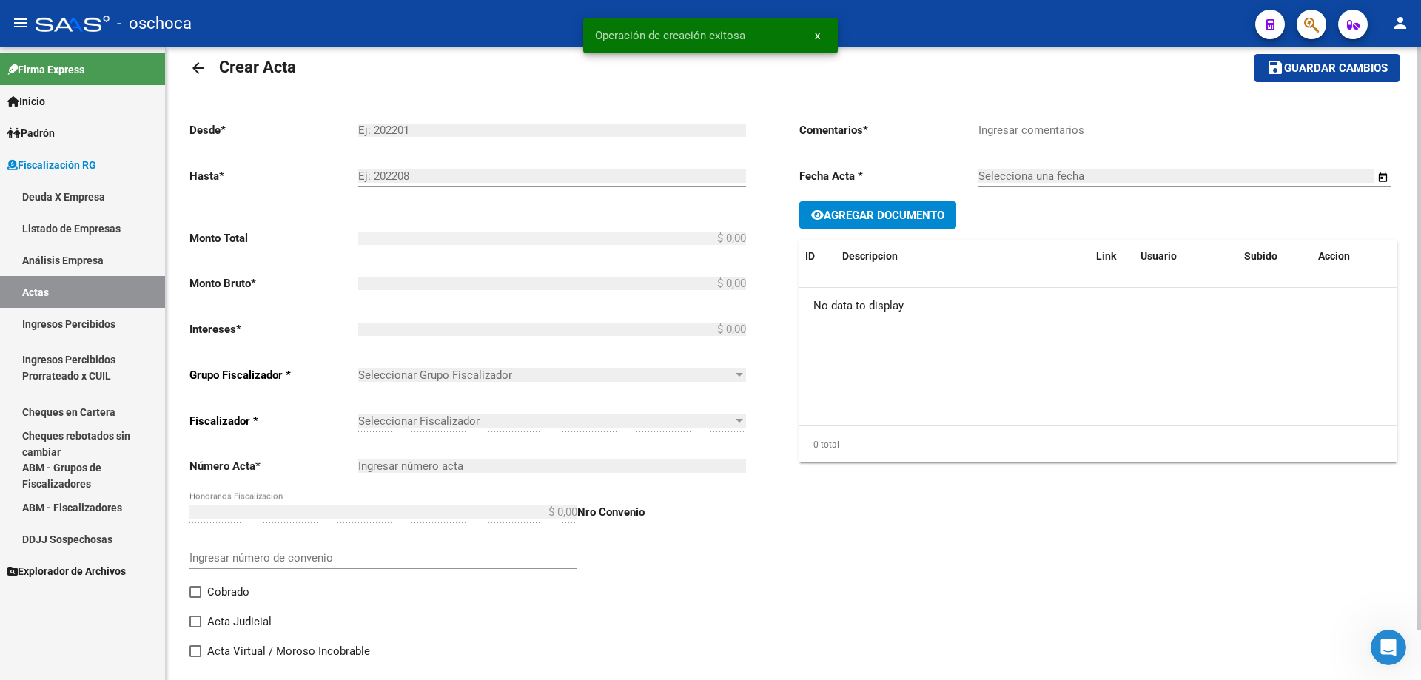
type input "103132"
checkbox input "true"
type input "cobrado"
type input "[DATE]"
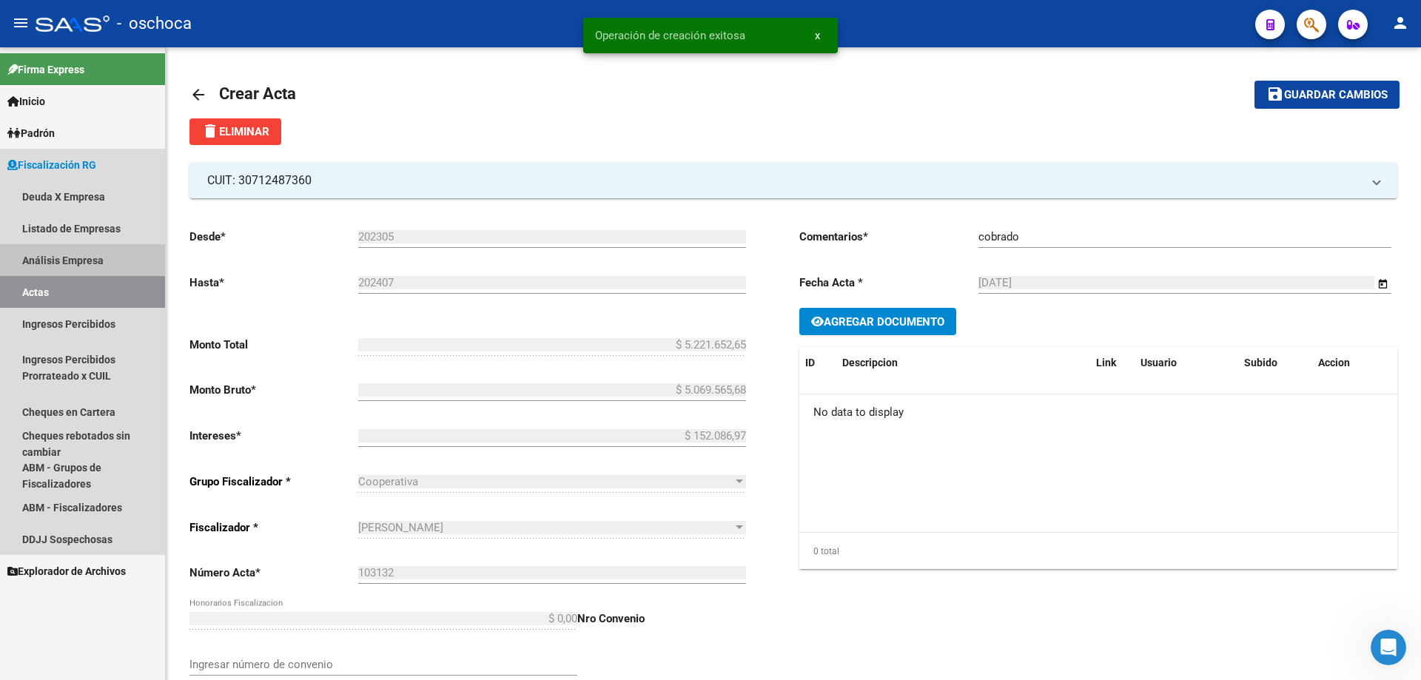
click at [63, 254] on link "Análisis Empresa" at bounding box center [82, 260] width 165 height 32
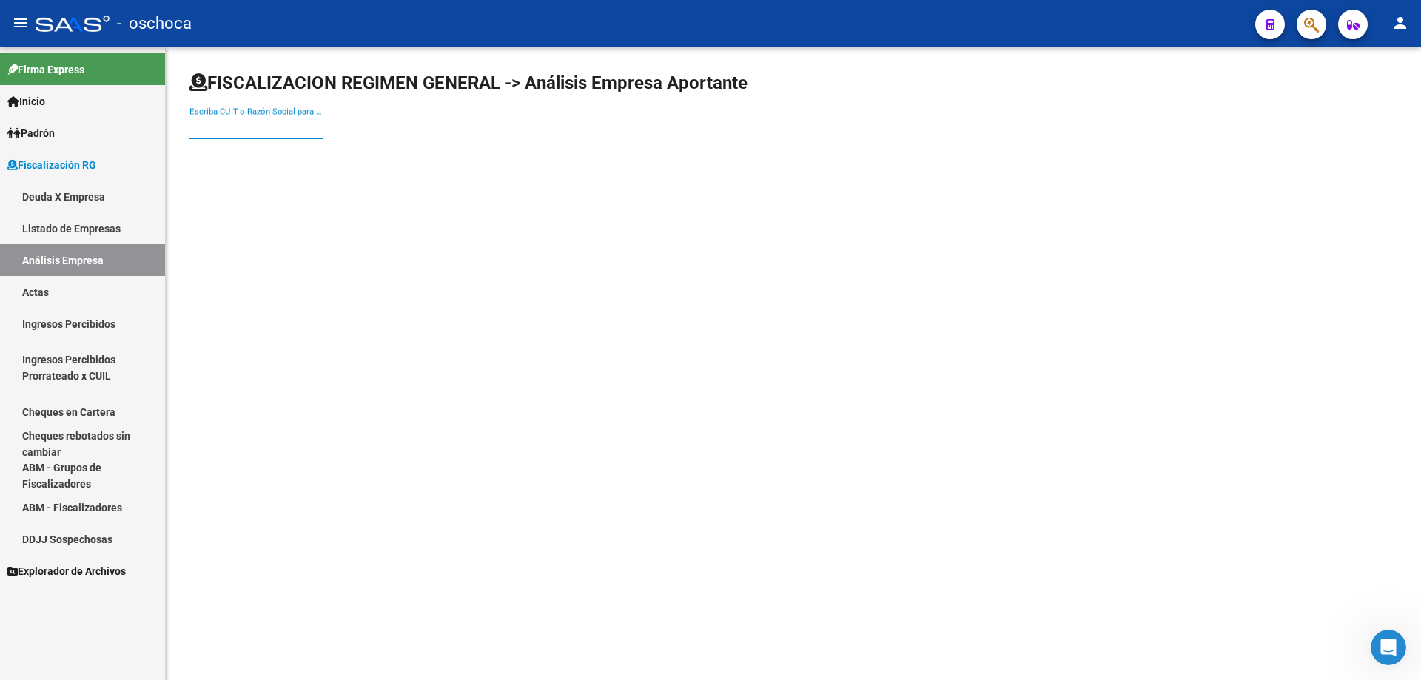
click at [235, 121] on input "Escriba CUIT o Razón Social para buscar" at bounding box center [255, 127] width 133 height 13
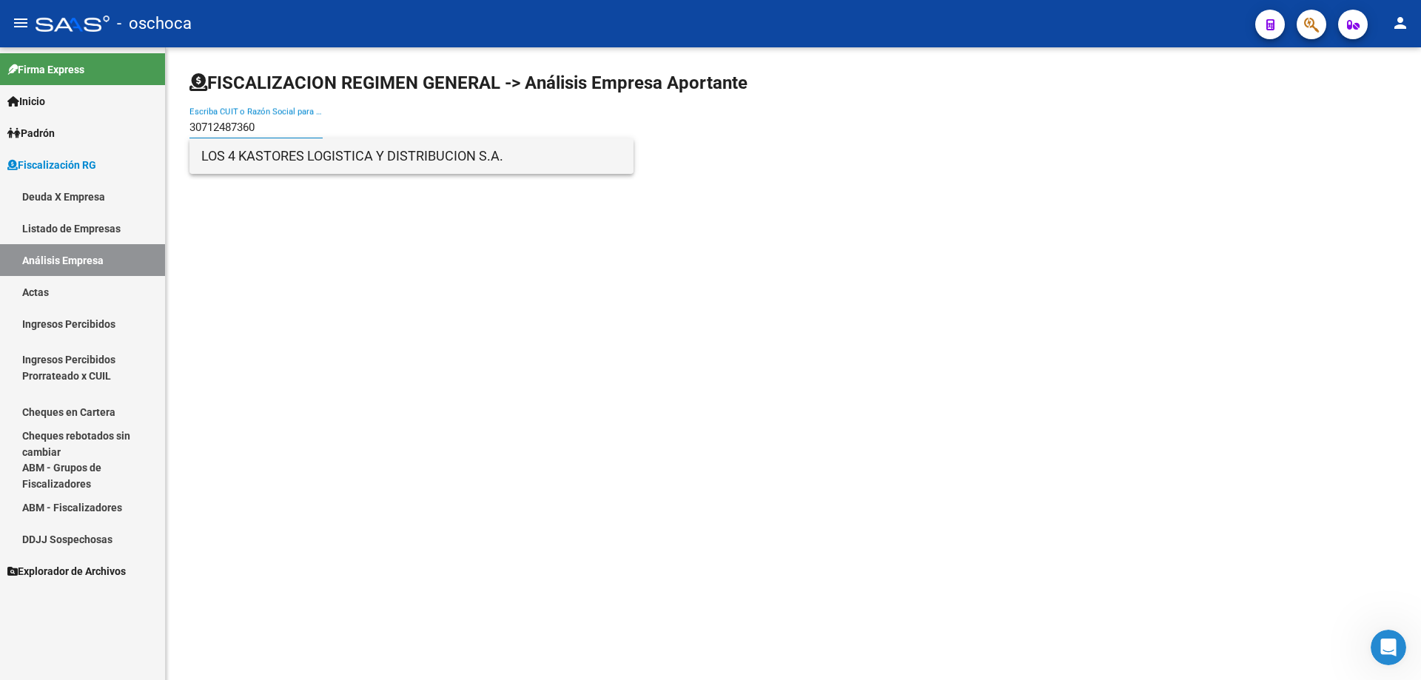
type input "30712487360"
click at [235, 155] on span "LOS 4 KASTORES LOGISTICA Y DISTRIBUCION S.A." at bounding box center [411, 156] width 420 height 36
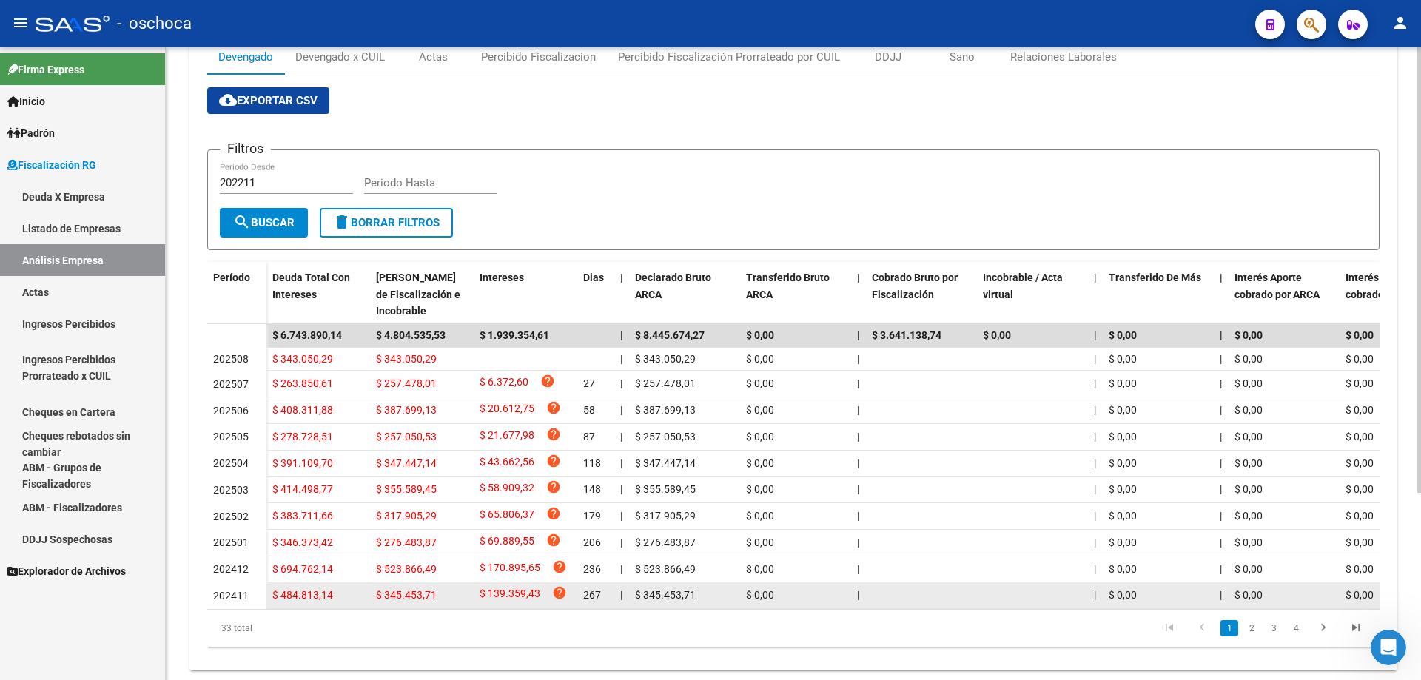
scroll to position [266, 0]
